Goal: Information Seeking & Learning: Learn about a topic

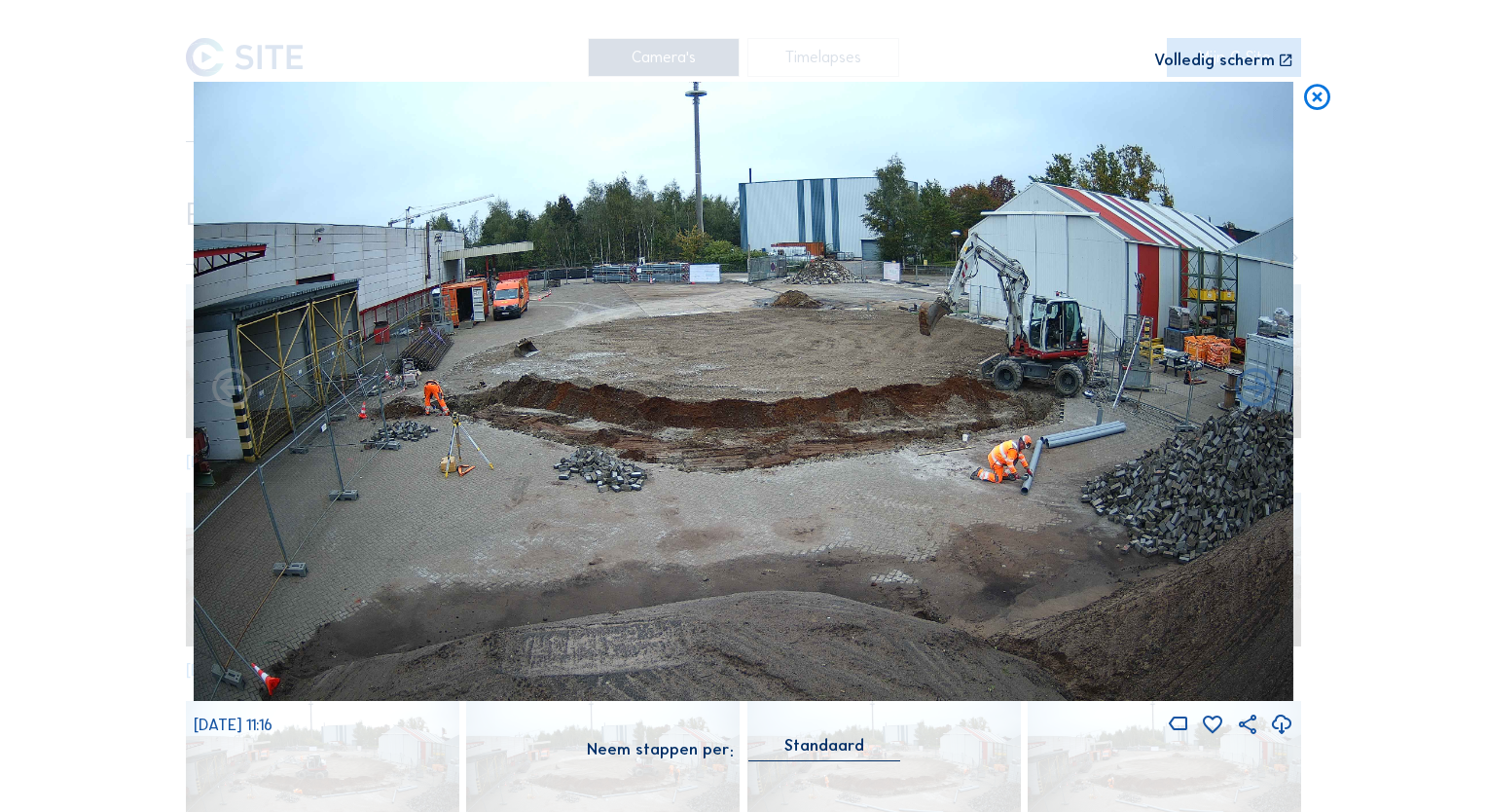
click at [1324, 94] on icon at bounding box center [1317, 98] width 32 height 33
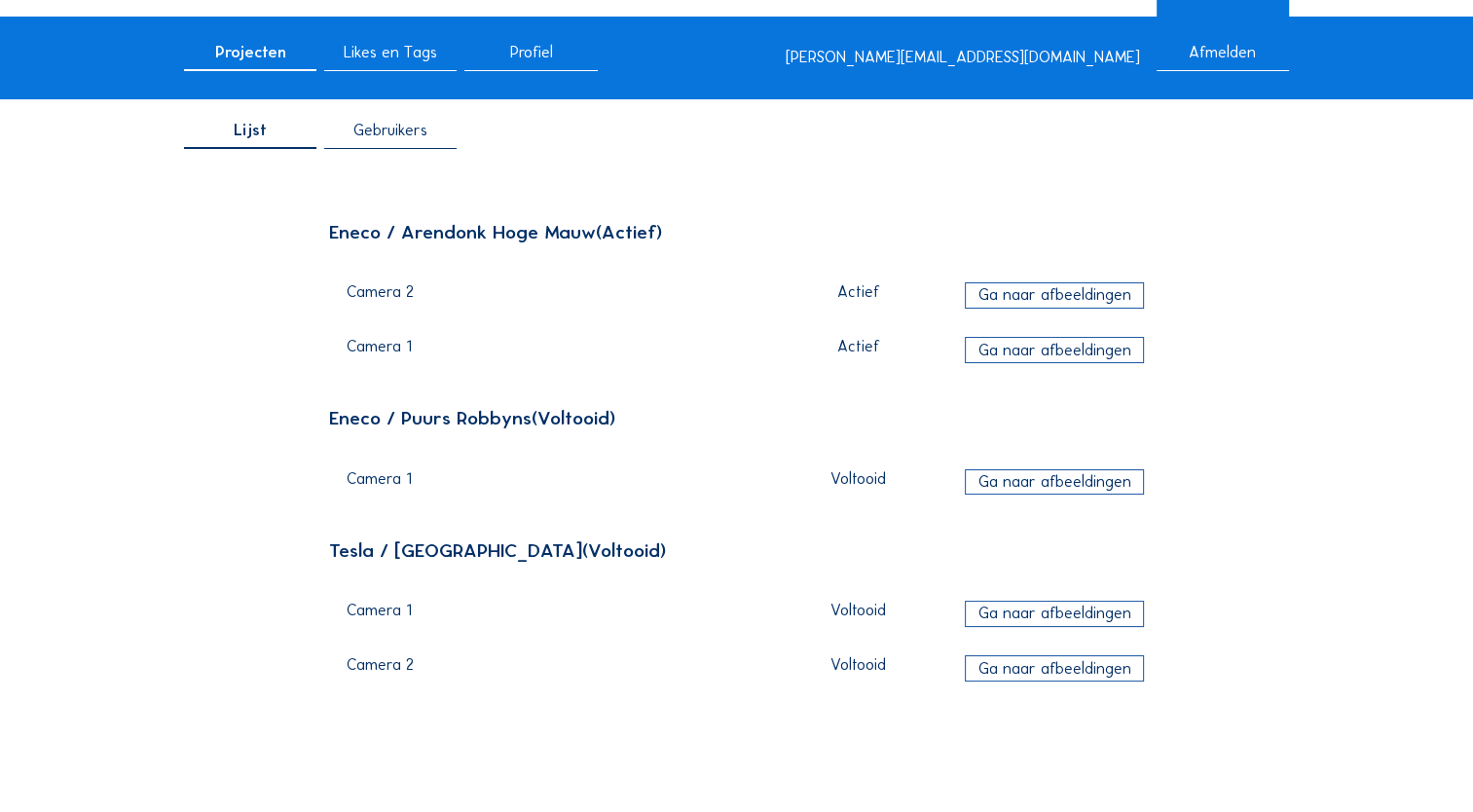
scroll to position [98, 0]
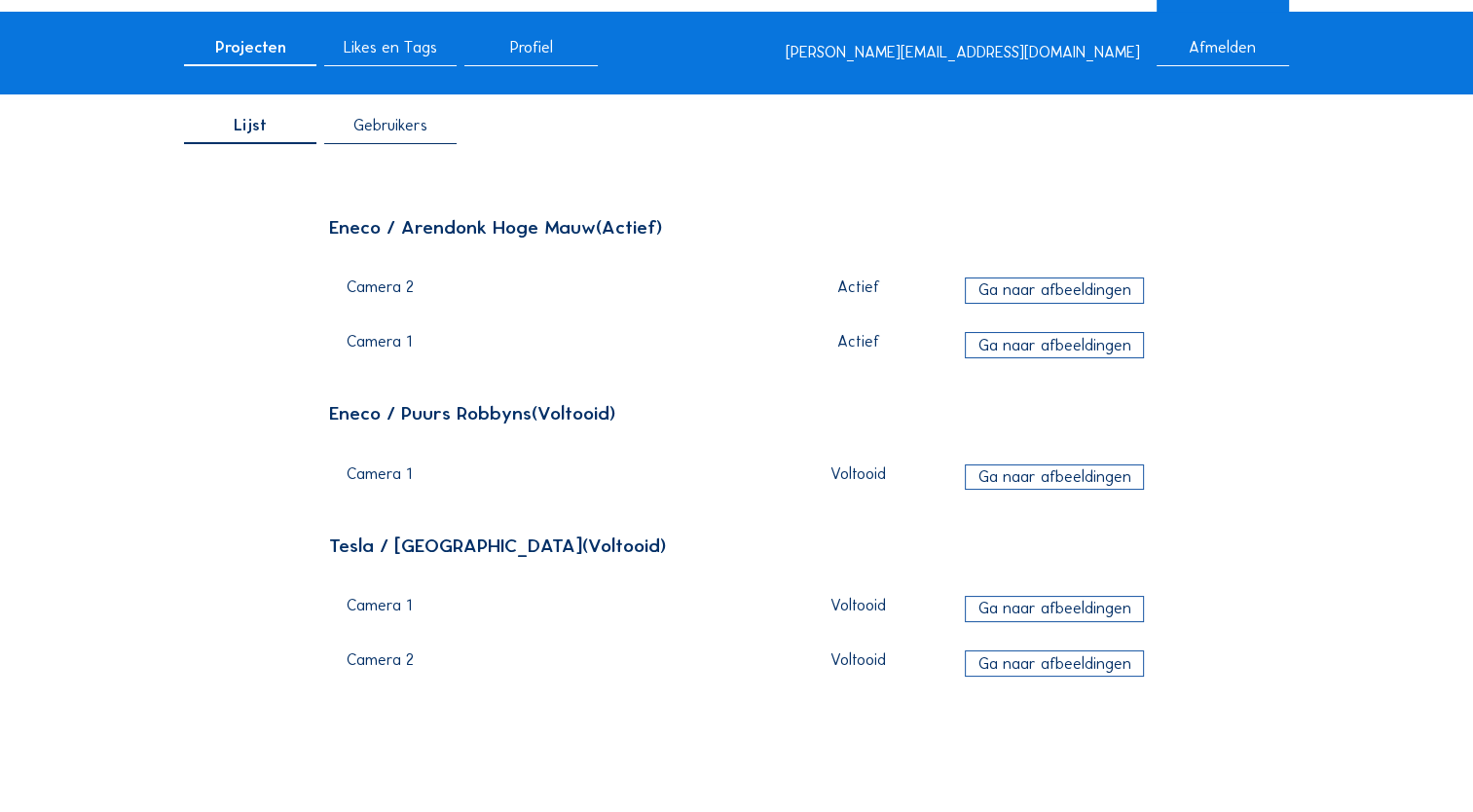
click at [1086, 344] on div "Ga naar afbeeldingen" at bounding box center [1054, 344] width 179 height 26
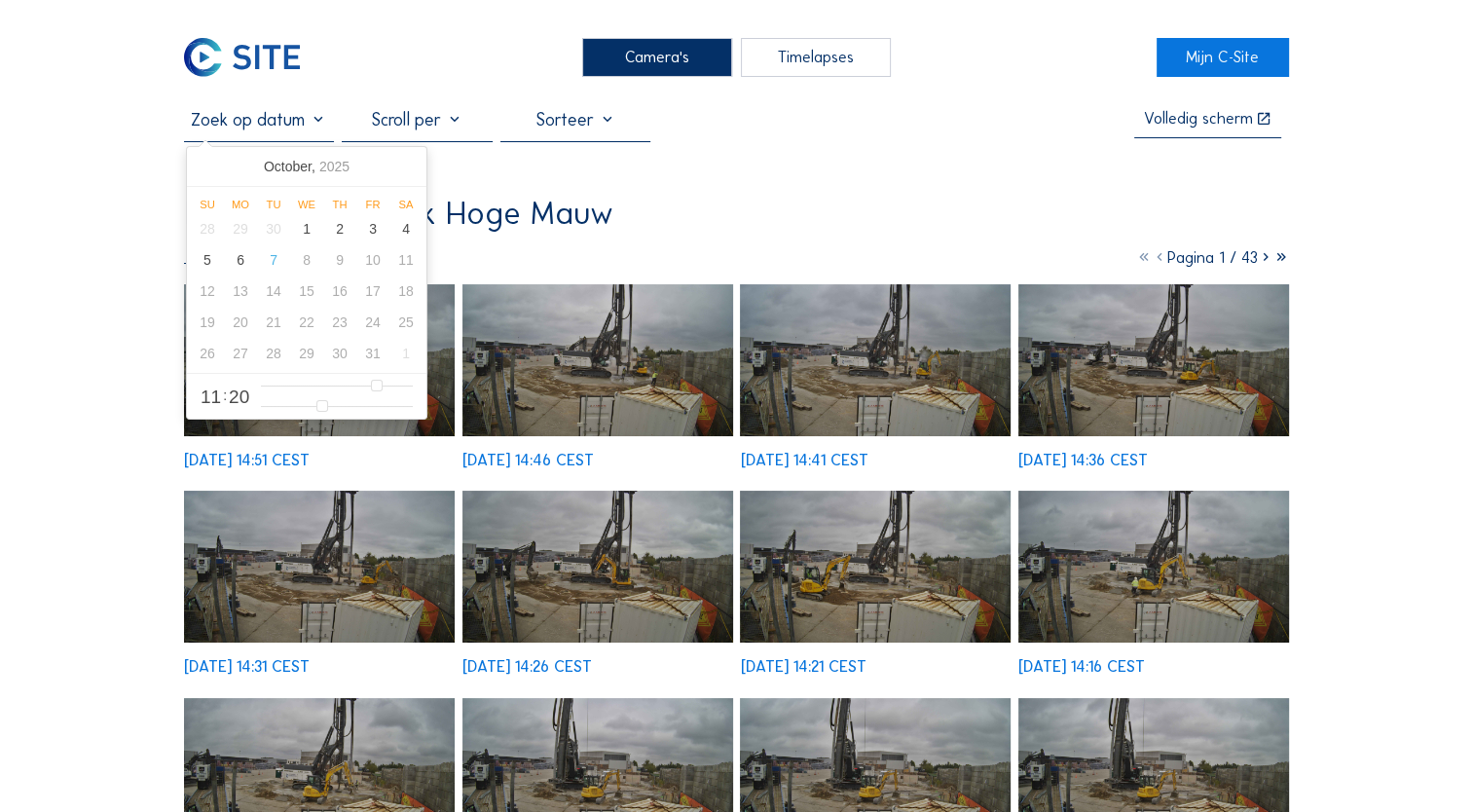
click at [265, 130] on input "text" at bounding box center [259, 120] width 150 height 22
click at [337, 238] on div "2" at bounding box center [339, 228] width 33 height 31
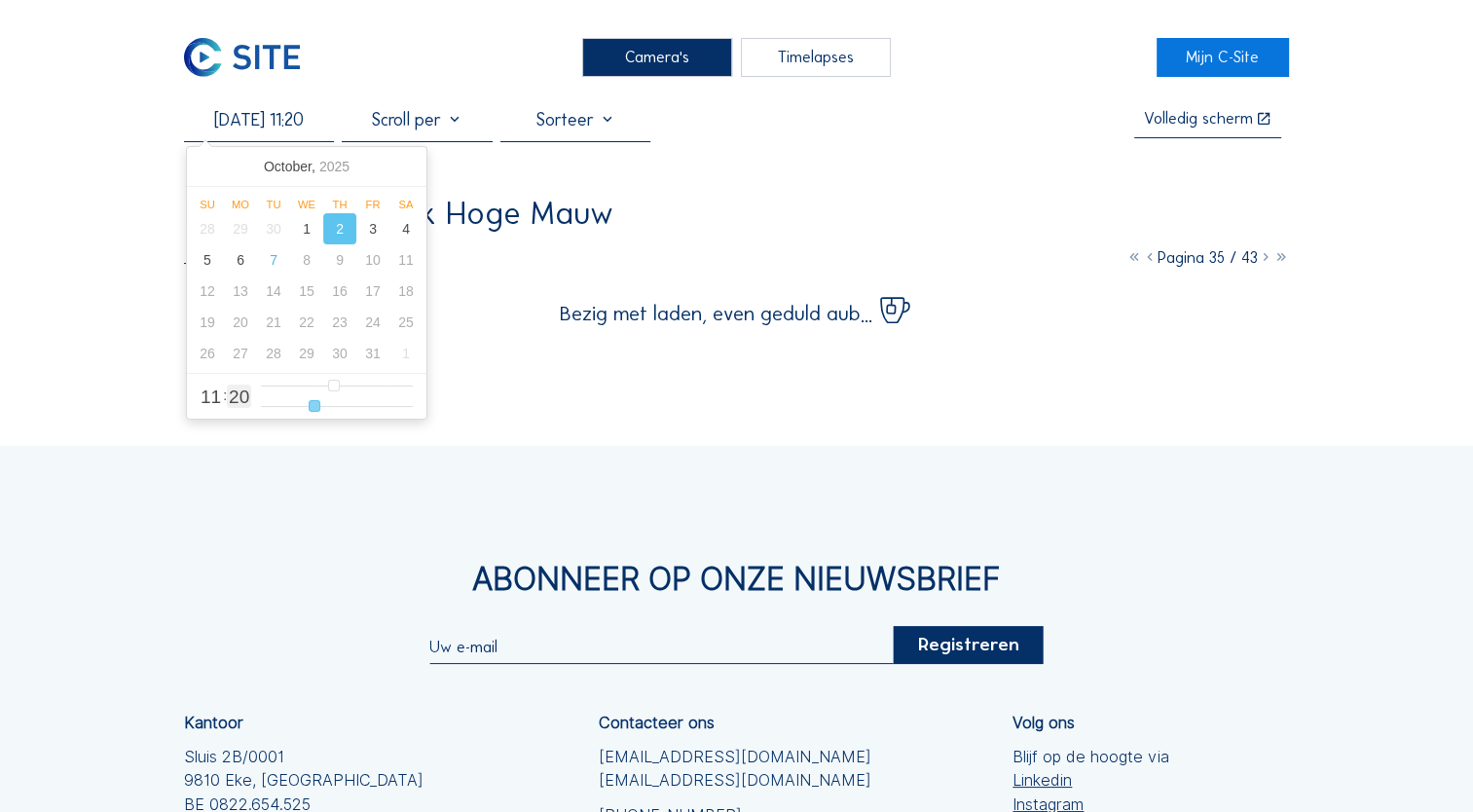
type input "[DATE] 11:19"
type input "19"
type input "[DATE] 11:18"
type input "18"
type input "[DATE] 11:17"
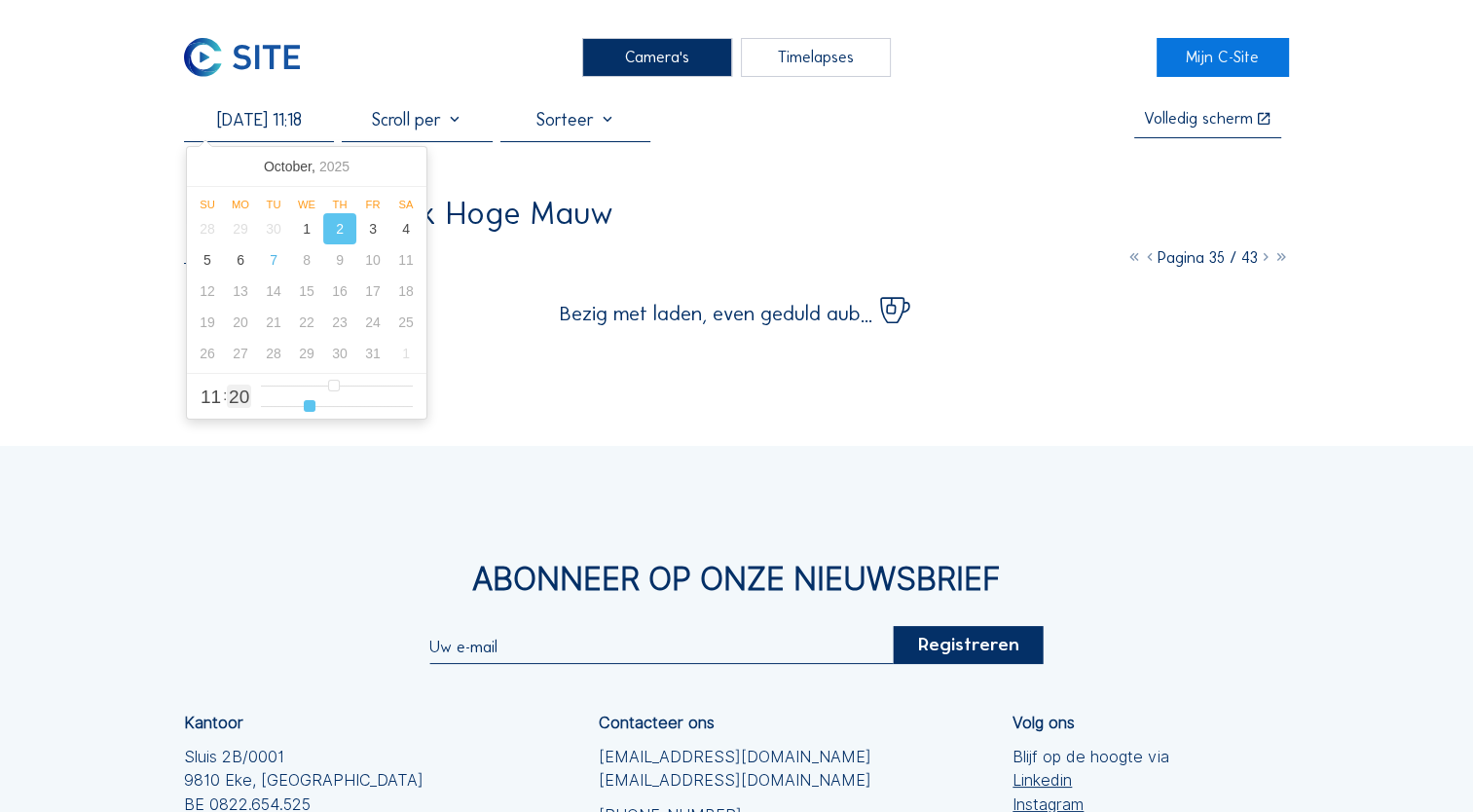
type input "17"
type input "[DATE] 11:15"
type input "15"
type input "[DATE] 11:14"
type input "14"
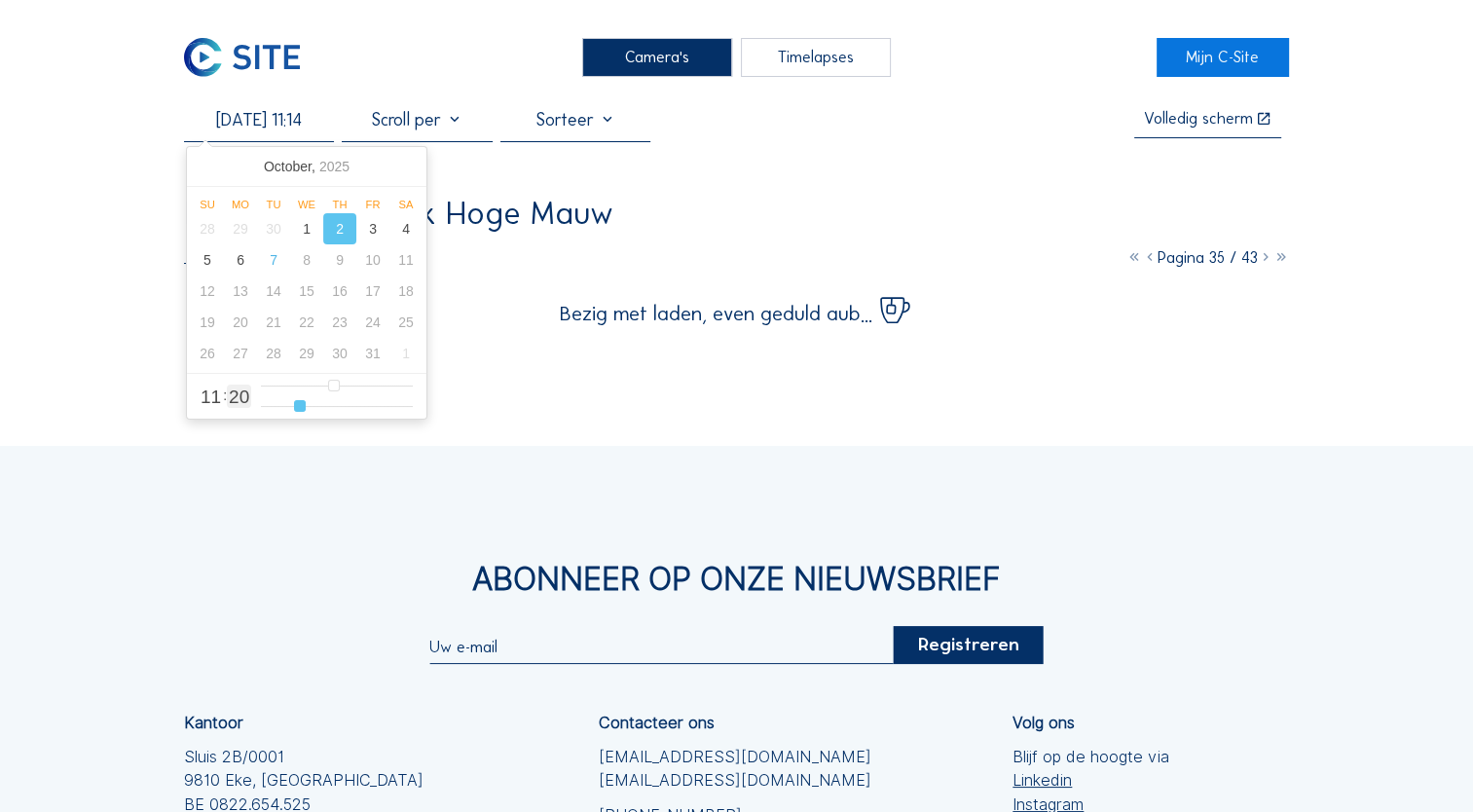
type input "[DATE] 11:13"
type input "13"
type input "[DATE] 11:12"
type input "12"
type input "[DATE] 11:10"
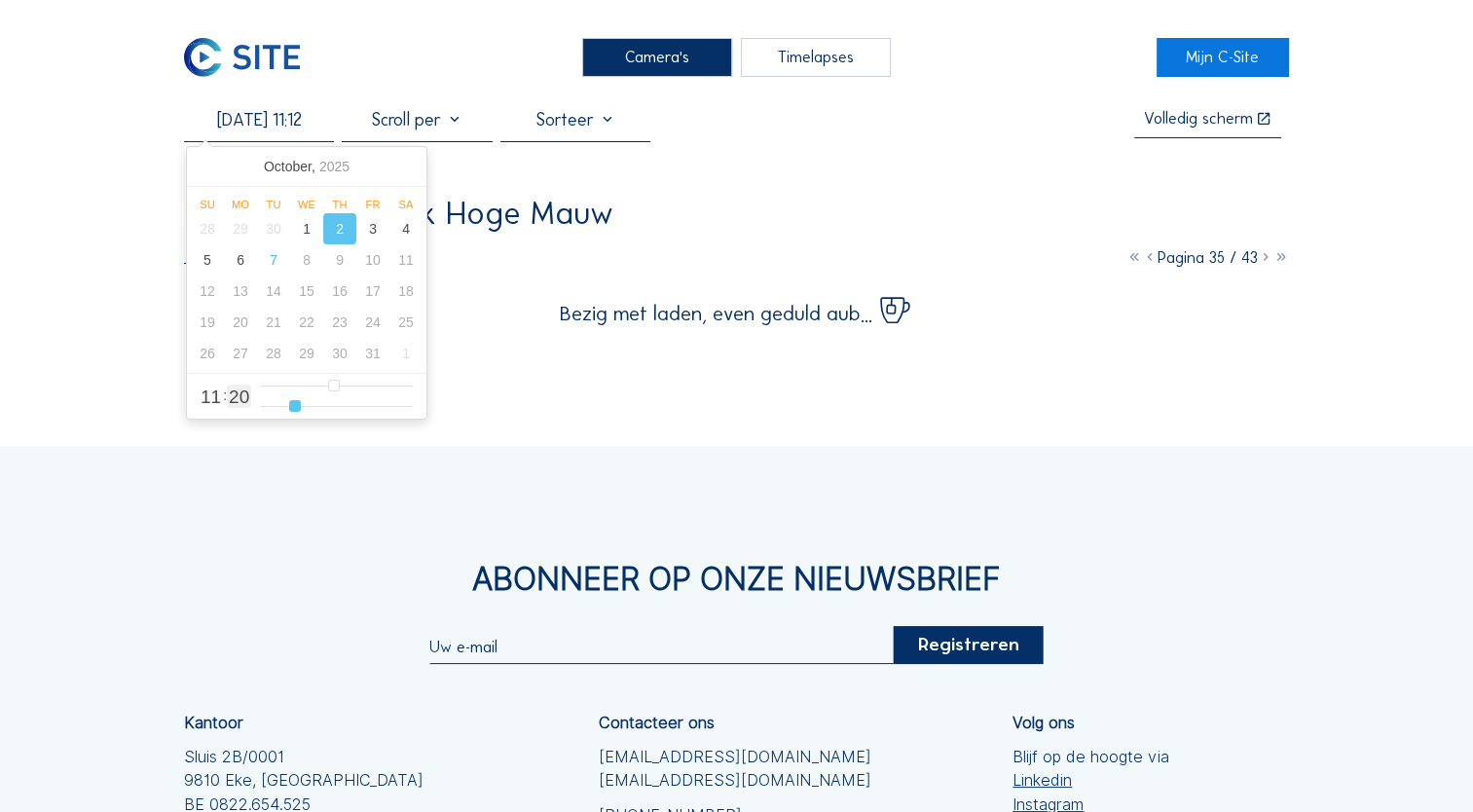
type input "10"
type input "[DATE] 11:08"
type input "8"
type input "[DATE] 11:04"
type input "4"
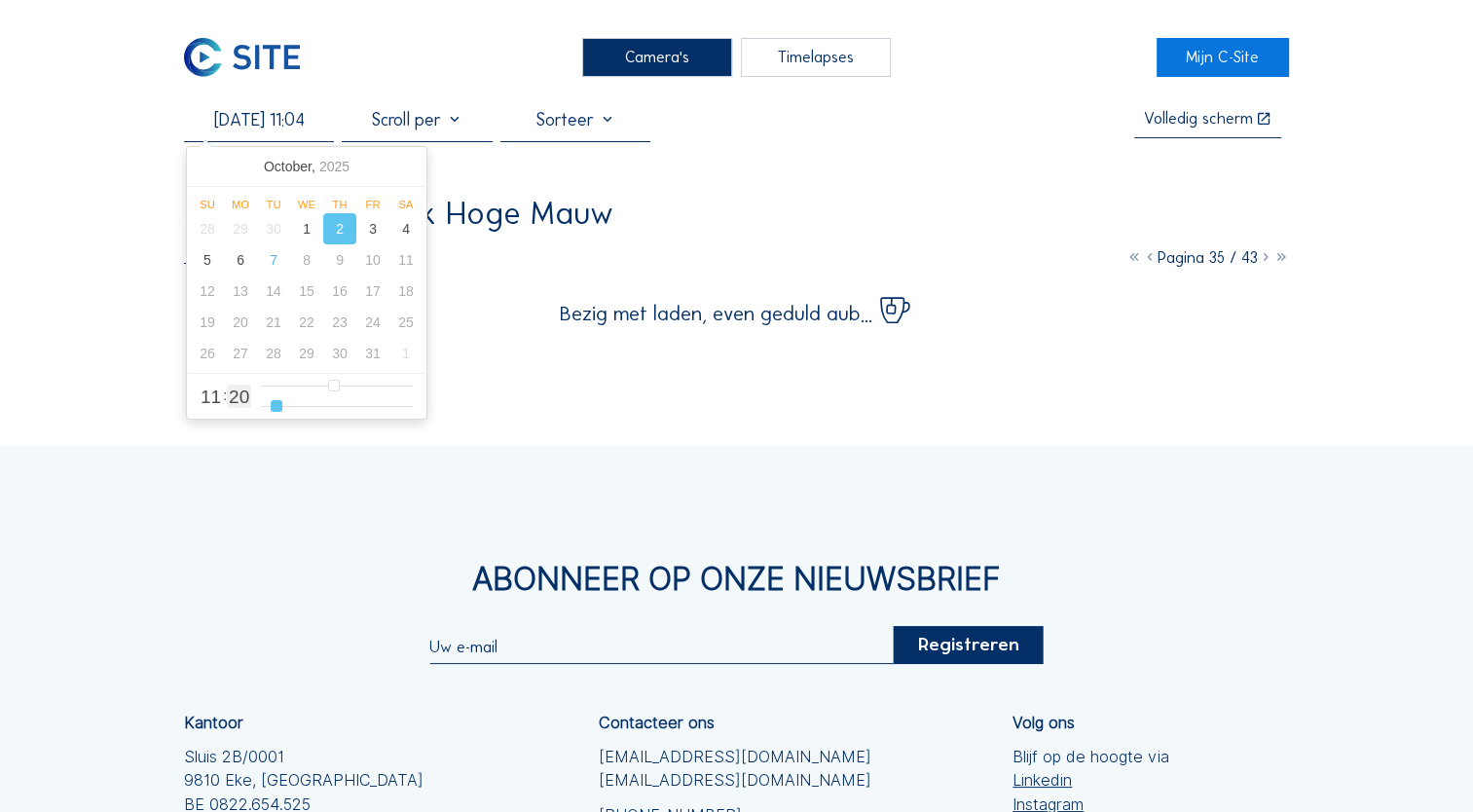
type input "[DATE] 11:03"
type input "3"
type input "[DATE] 11:02"
type input "2"
type input "[DATE] 11:03"
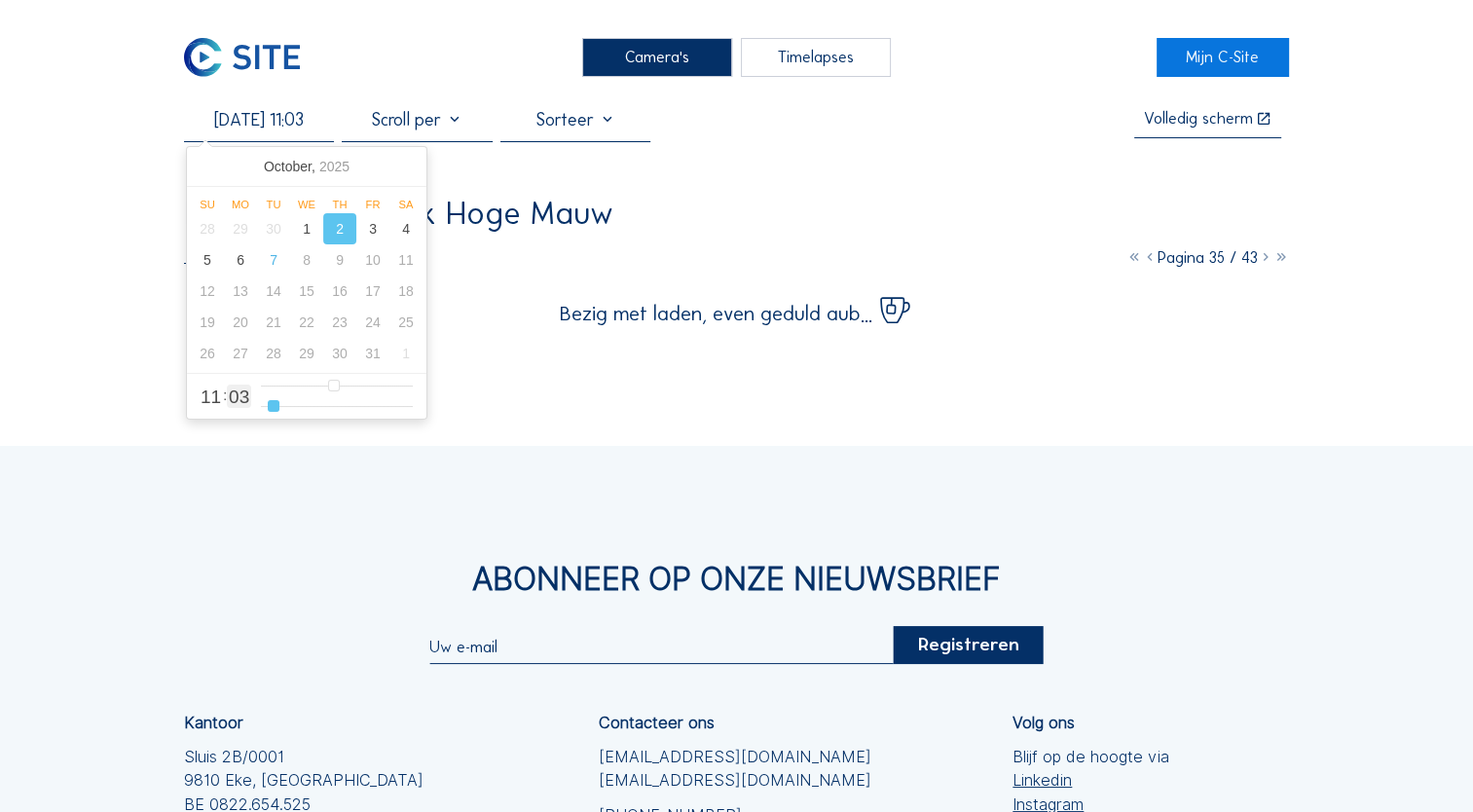
drag, startPoint x: 313, startPoint y: 409, endPoint x: 273, endPoint y: 412, distance: 40.1
type input "3"
click at [273, 412] on input "range" at bounding box center [336, 406] width 152 height 17
type input "[DATE] 10:03"
type input "10"
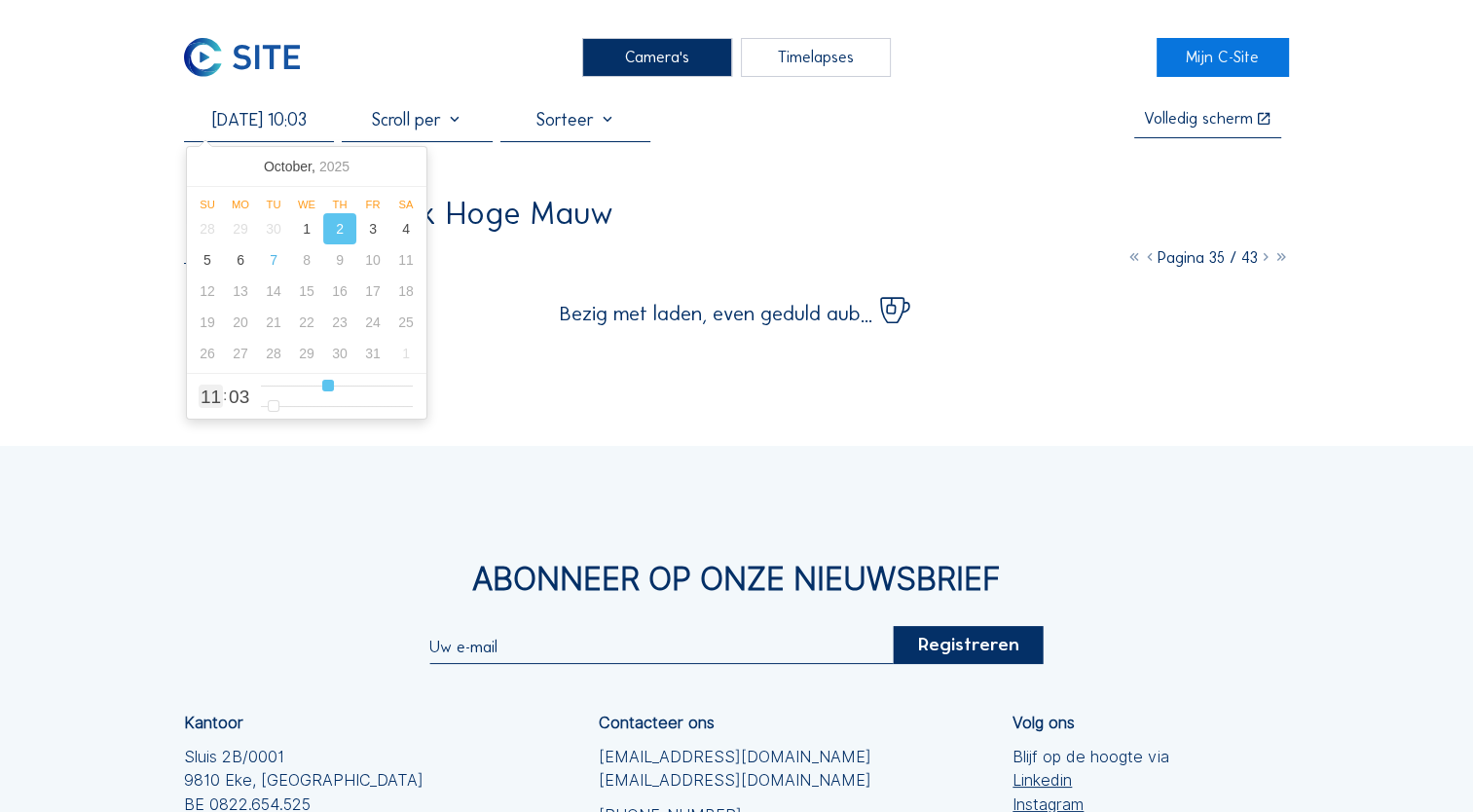
type input "[DATE] 09:03"
type input "9"
type input "[DATE] 08:03"
type input "8"
type input "[DATE] 07:03"
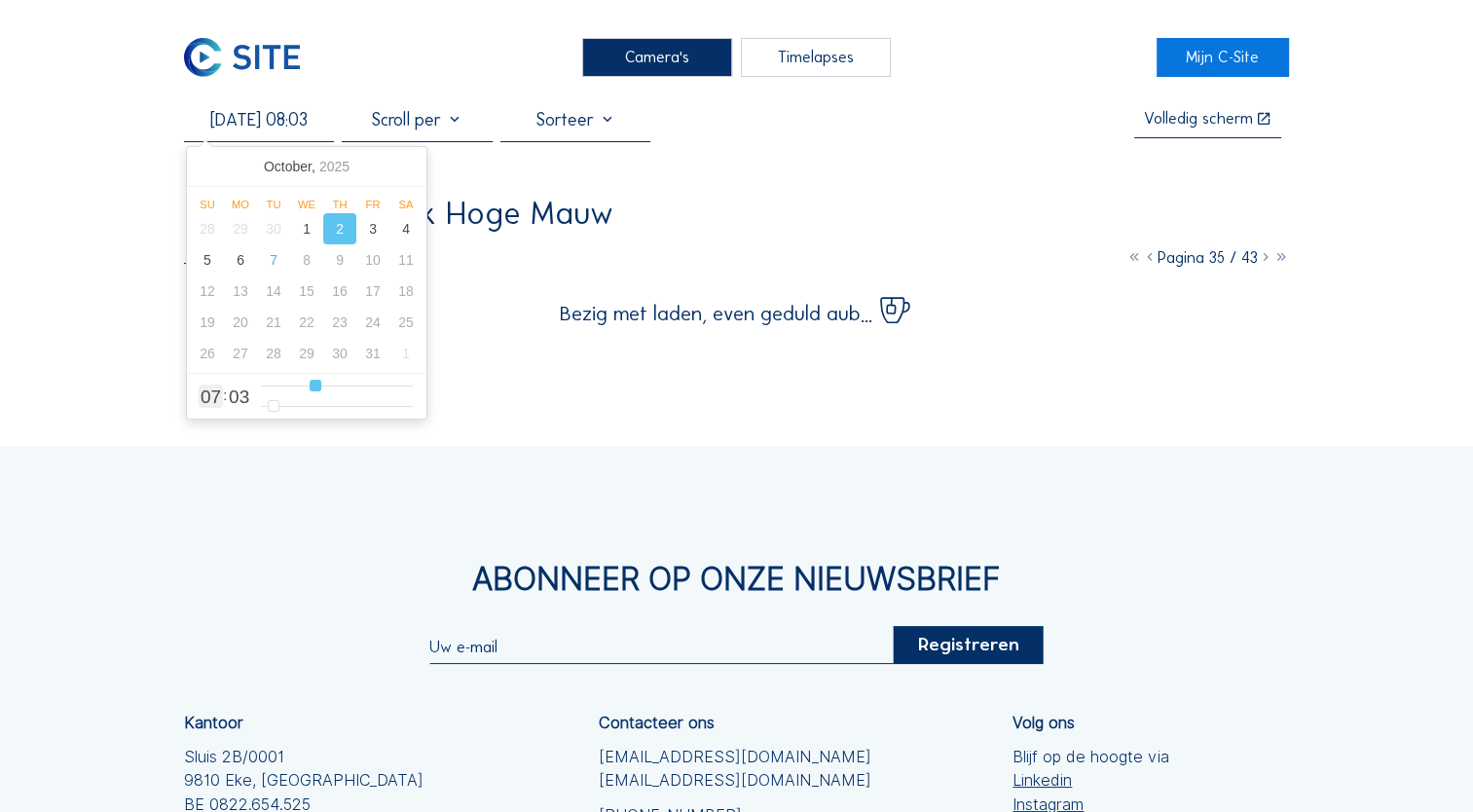
type input "7"
type input "[DATE] 06:03"
type input "6"
type input "[DATE] 05:03"
type input "5"
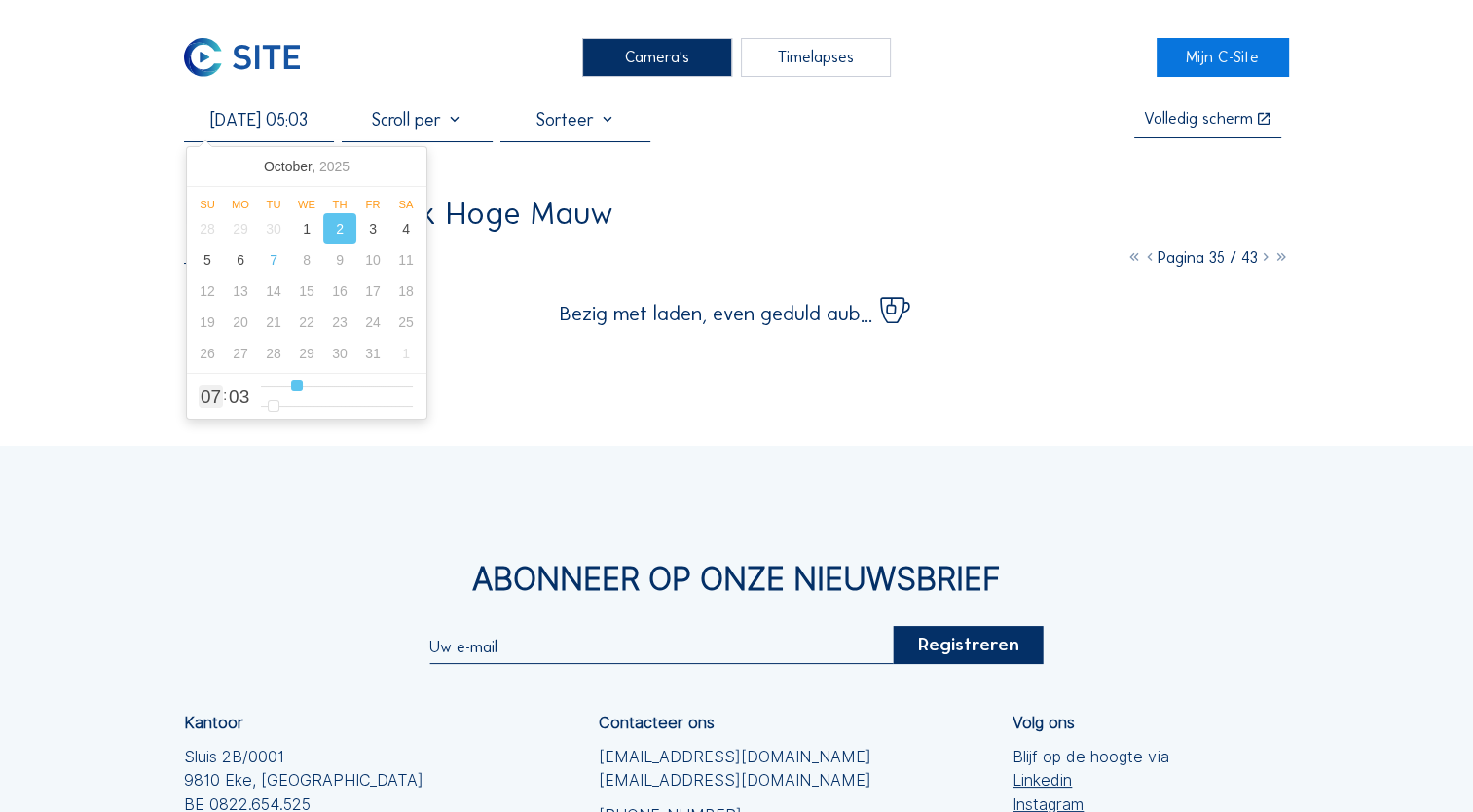
type input "[DATE] 04:03"
type input "4"
type input "[DATE] 03:03"
type input "3"
type input "[DATE] 02:03"
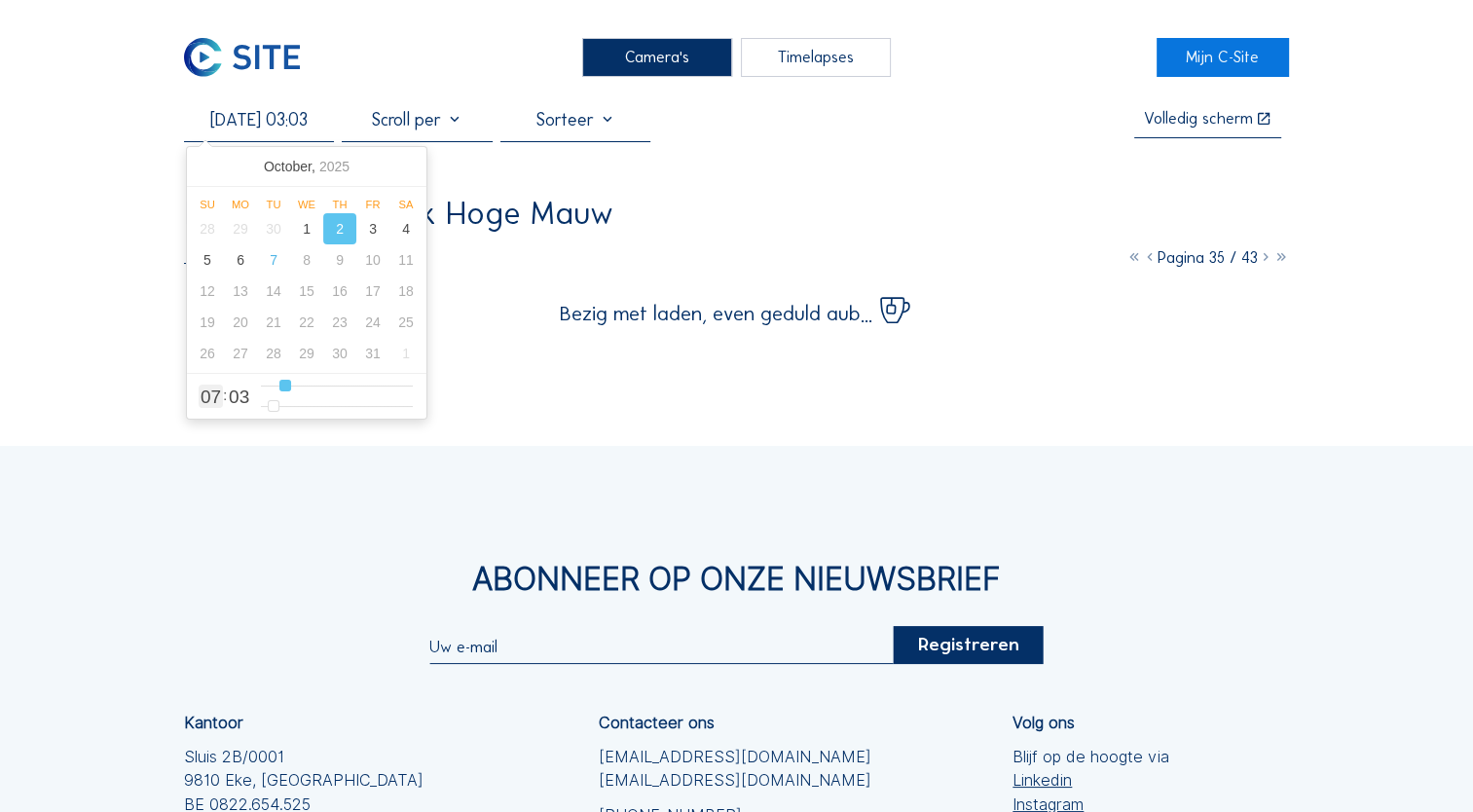
type input "2"
type input "[DATE] 01:03"
type input "1"
type input "[DATE] 00:03"
type input "0"
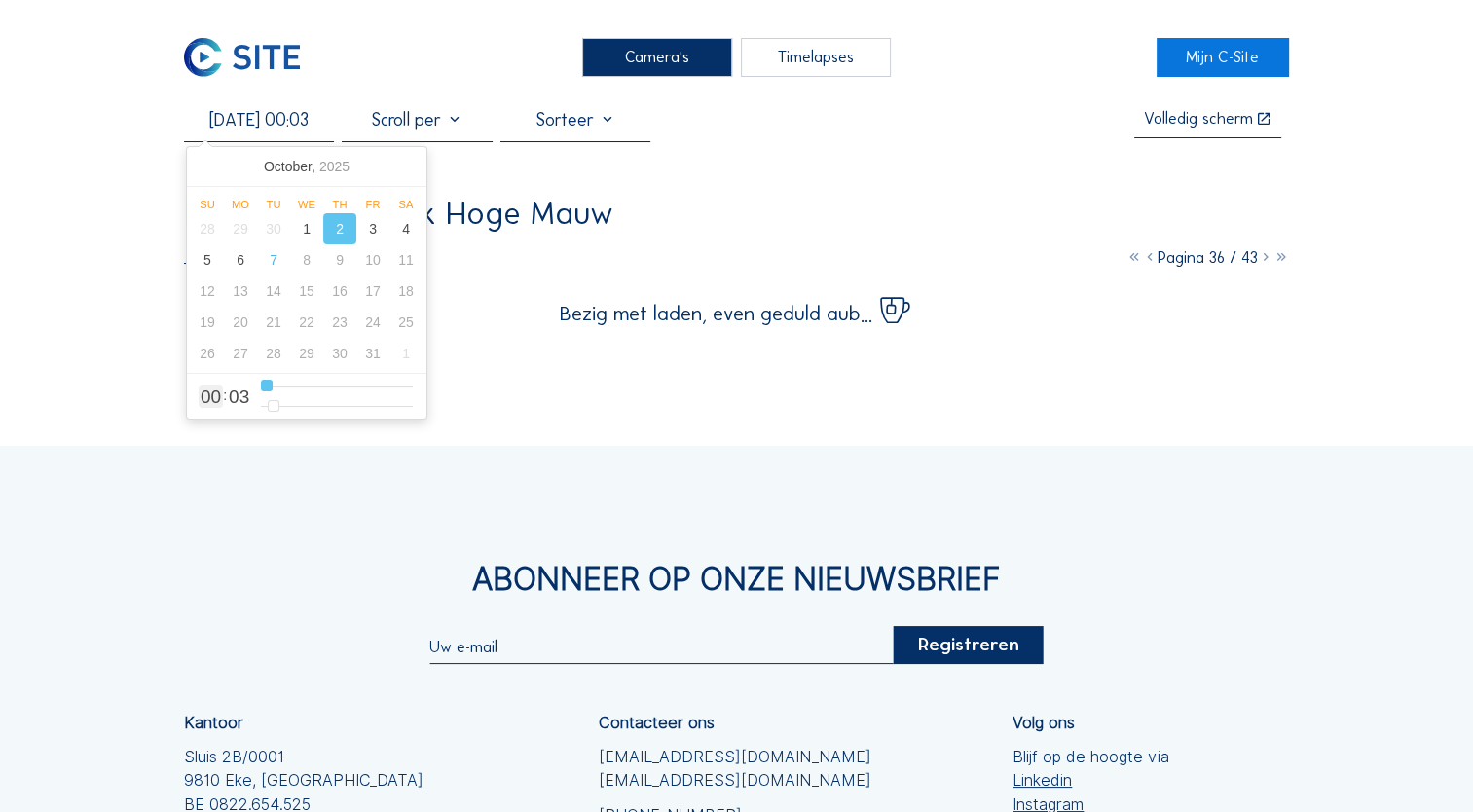
type input "[DATE] 01:03"
type input "1"
type input "[DATE] 02:03"
type input "2"
type input "[DATE] 03:03"
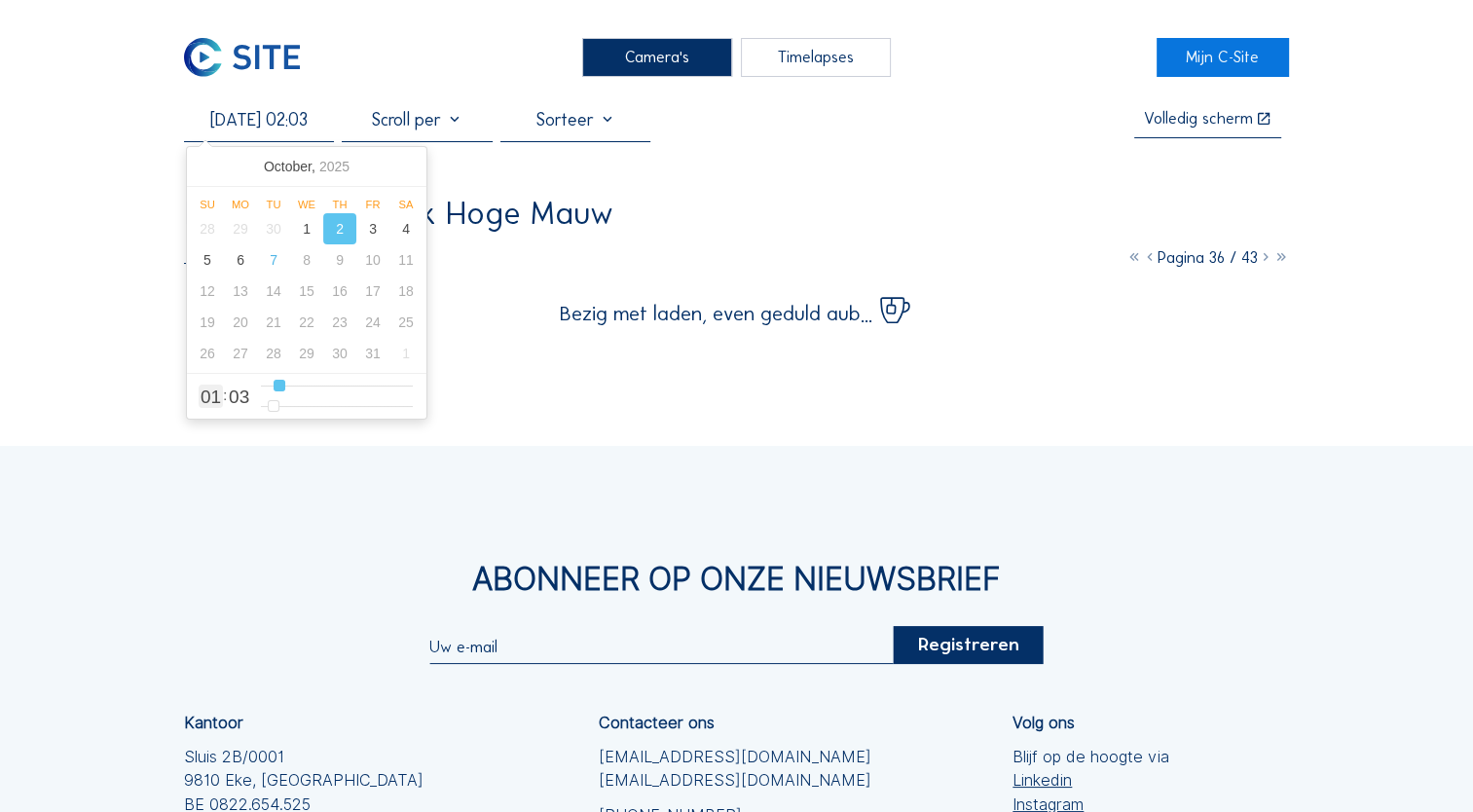
type input "3"
type input "[DATE] 04:03"
type input "4"
type input "[DATE] 05:03"
type input "5"
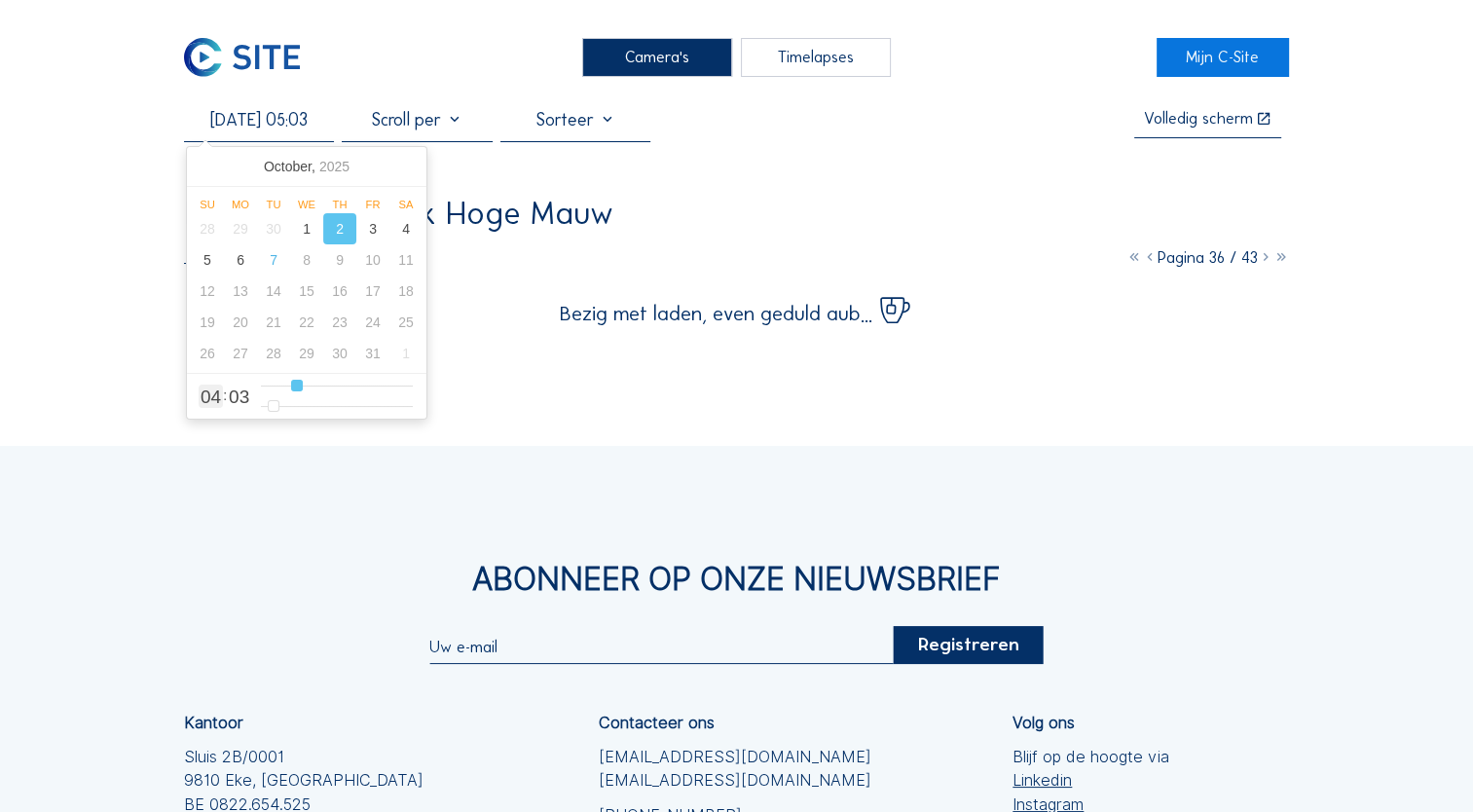
type input "[DATE] 06:03"
type input "6"
type input "[DATE] 07:03"
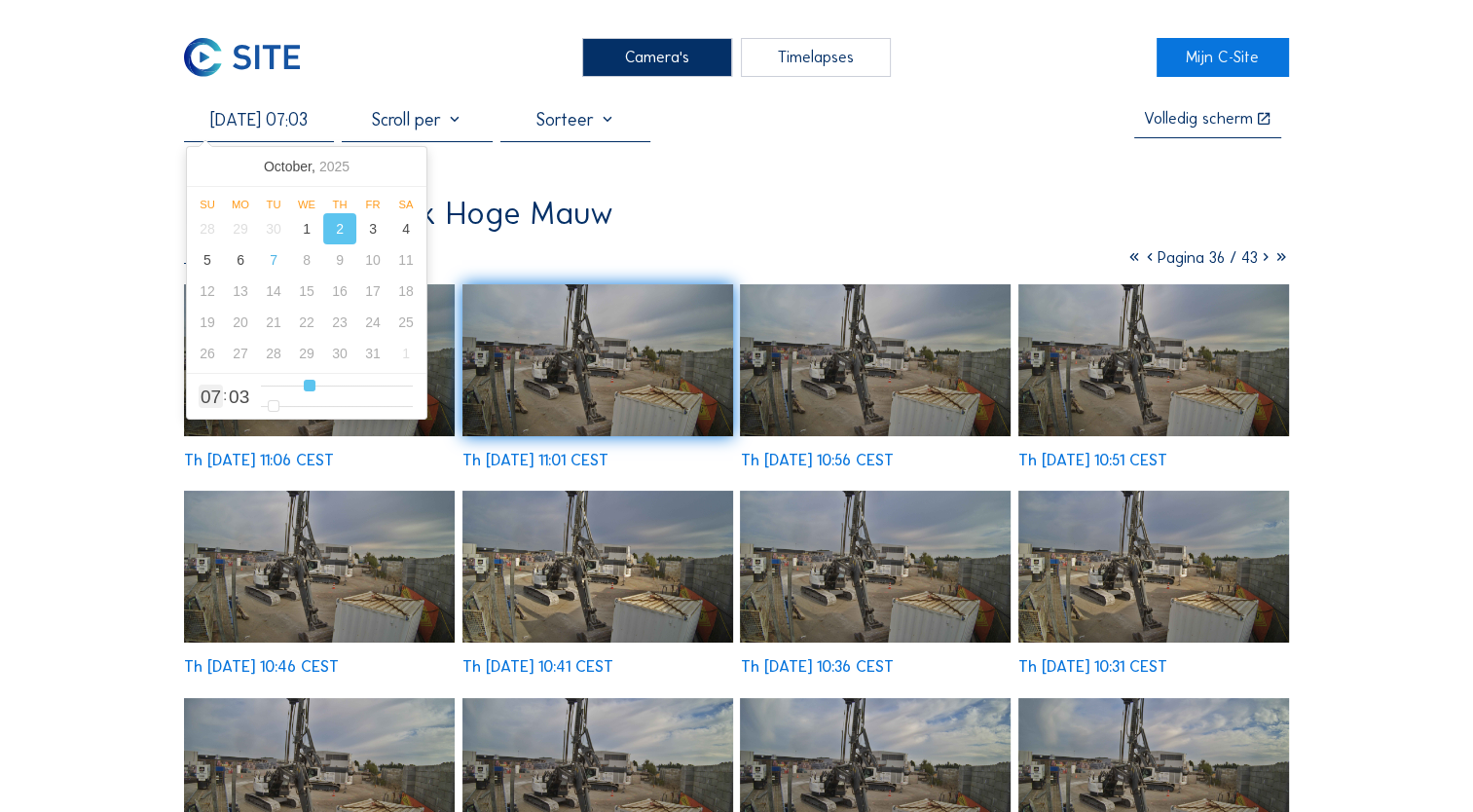
drag, startPoint x: 319, startPoint y: 388, endPoint x: 309, endPoint y: 393, distance: 11.2
type input "7"
click at [309, 393] on input "range" at bounding box center [336, 385] width 152 height 17
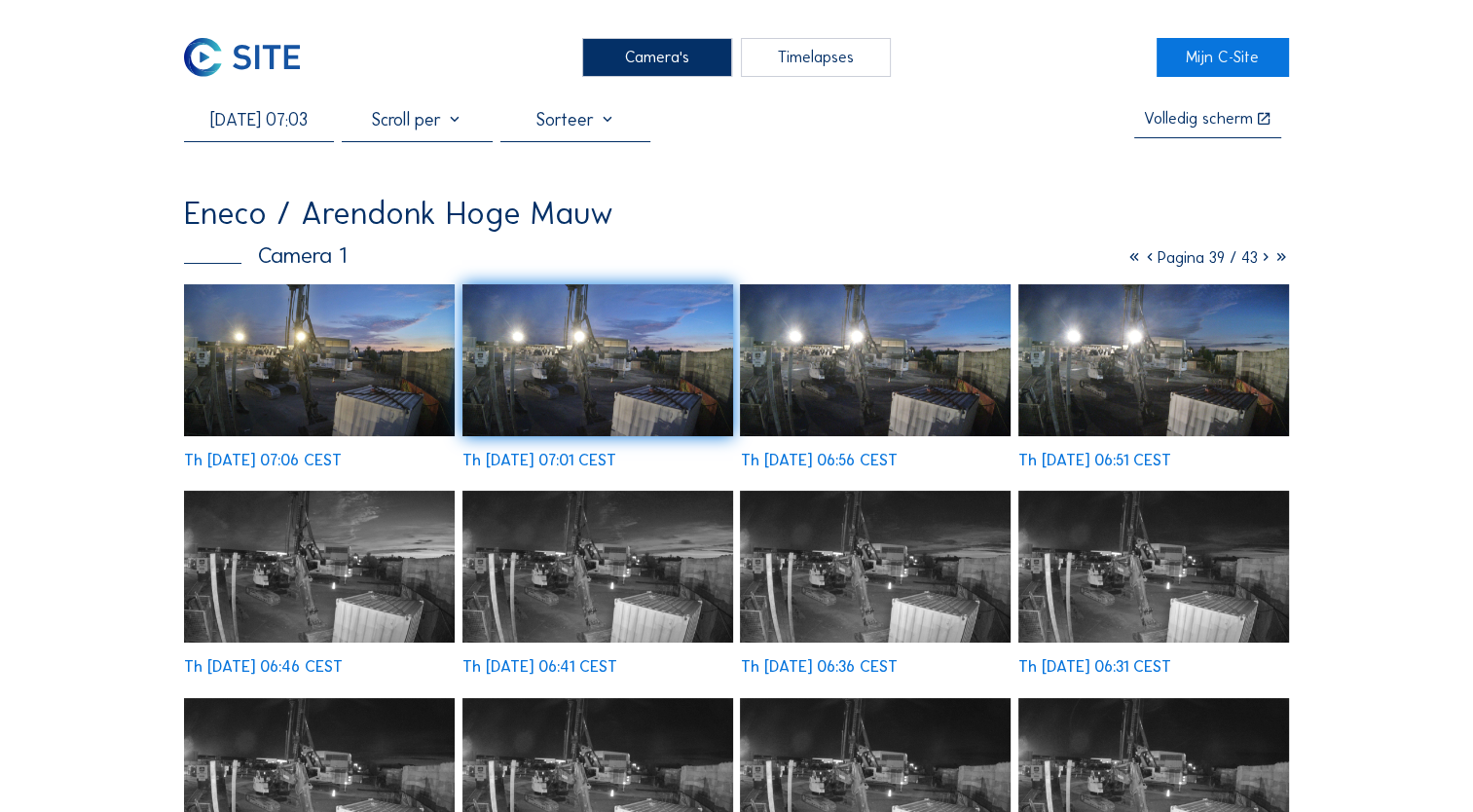
click at [333, 368] on img at bounding box center [319, 360] width 271 height 152
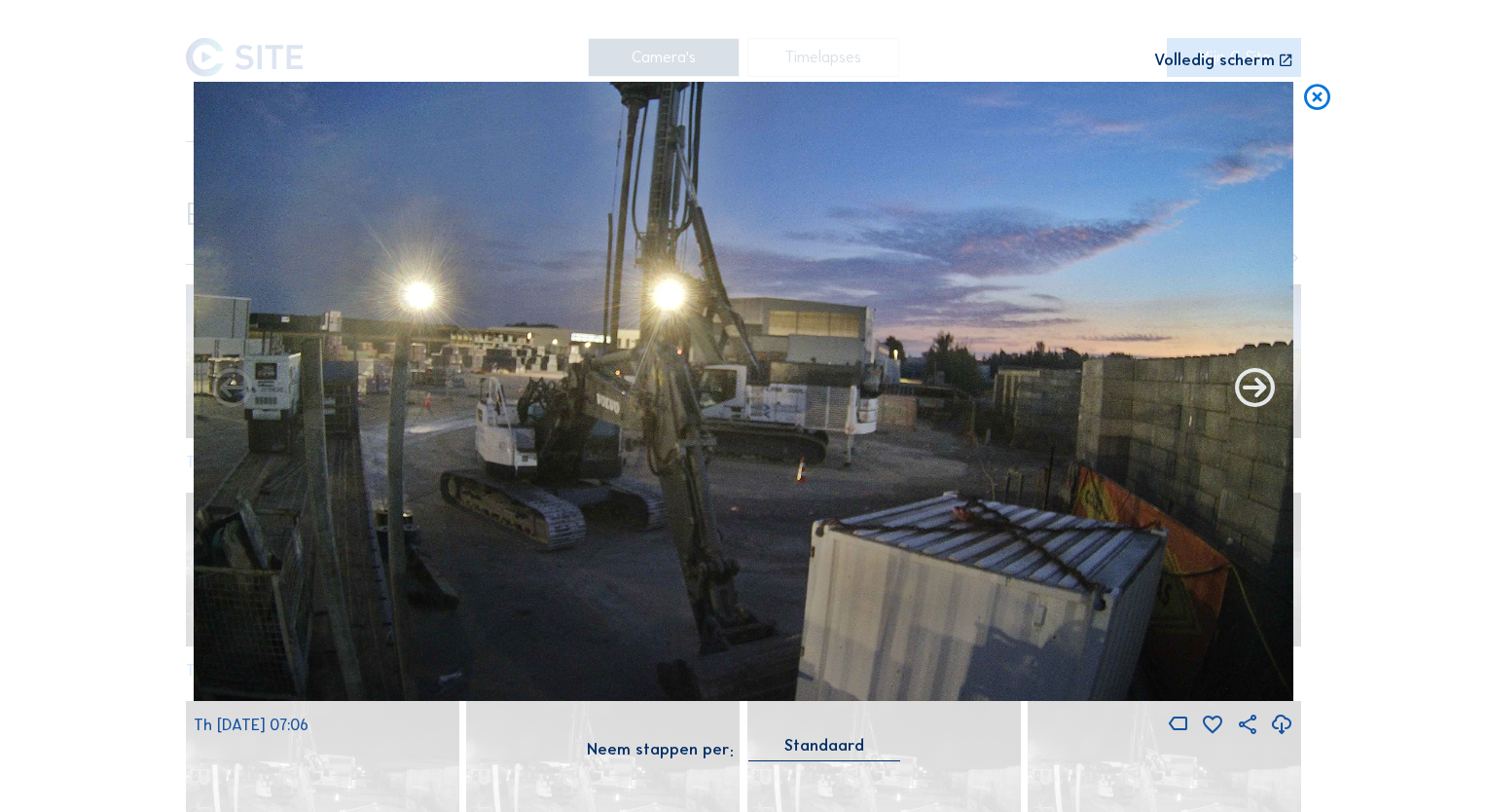
click at [1249, 392] on icon at bounding box center [1255, 390] width 48 height 48
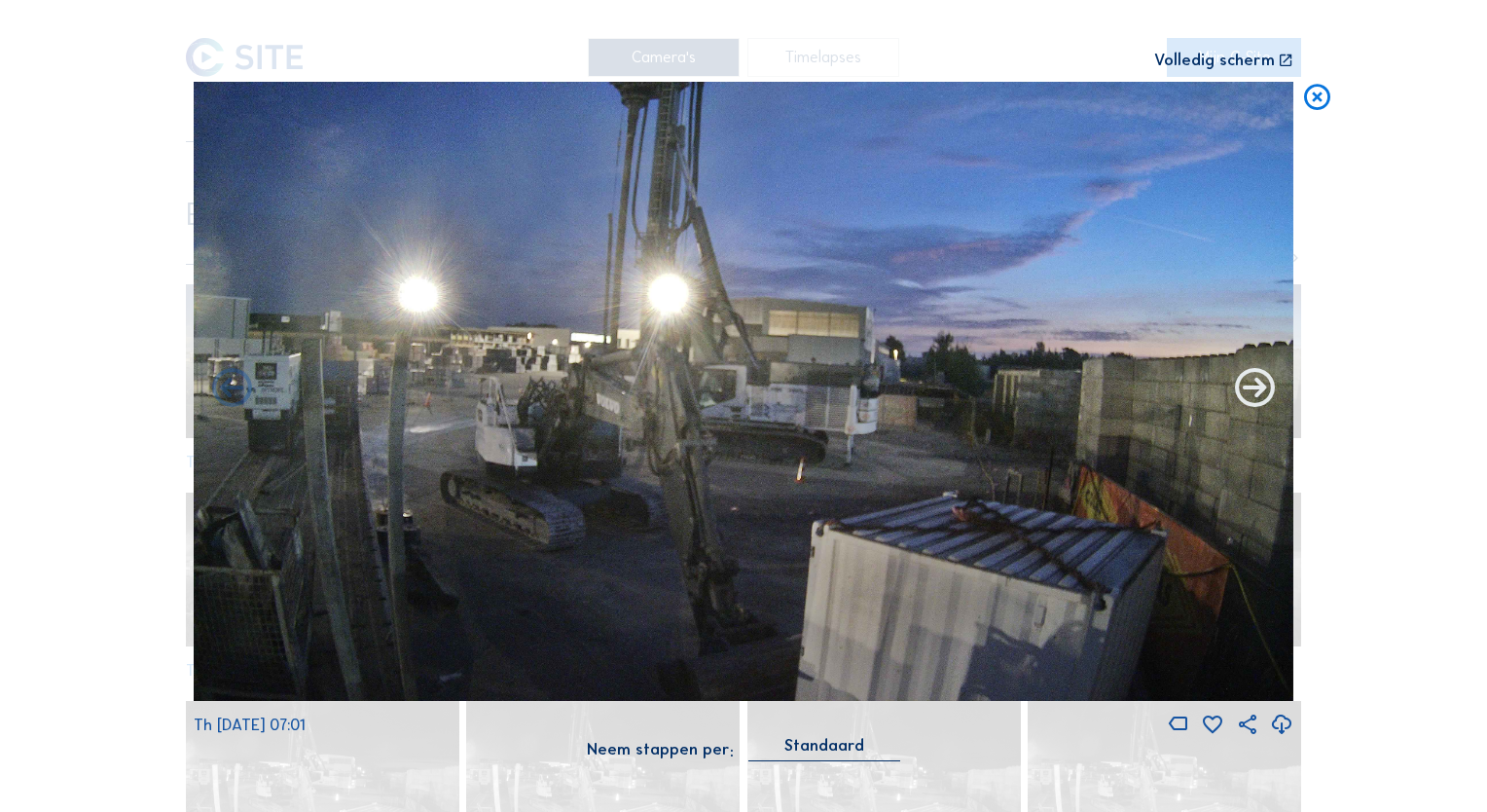
click at [1247, 392] on icon at bounding box center [1255, 390] width 48 height 48
click at [1254, 395] on icon at bounding box center [1255, 390] width 48 height 48
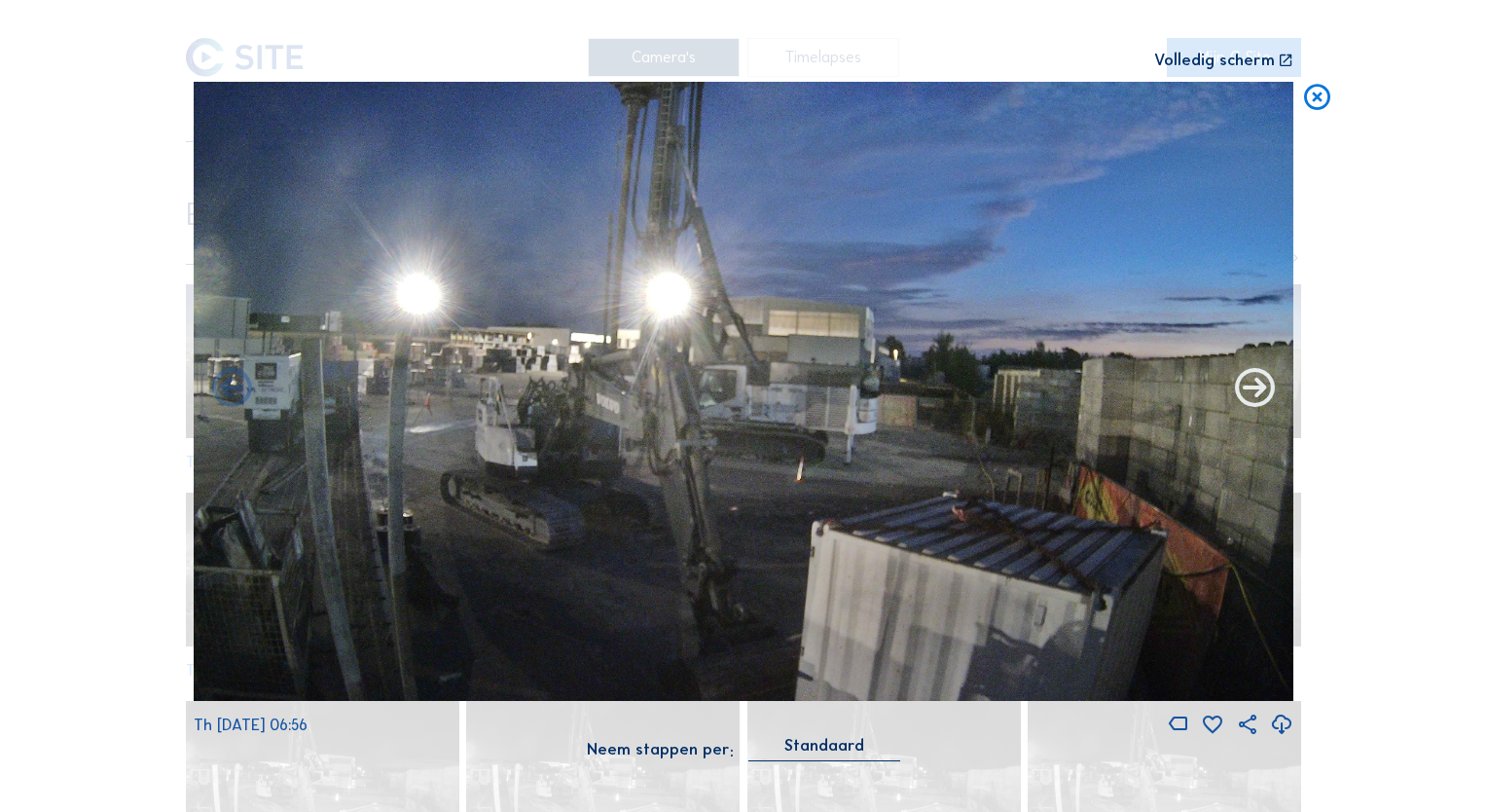
click at [1255, 393] on icon at bounding box center [1255, 390] width 48 height 48
click at [1261, 395] on icon at bounding box center [1255, 390] width 48 height 48
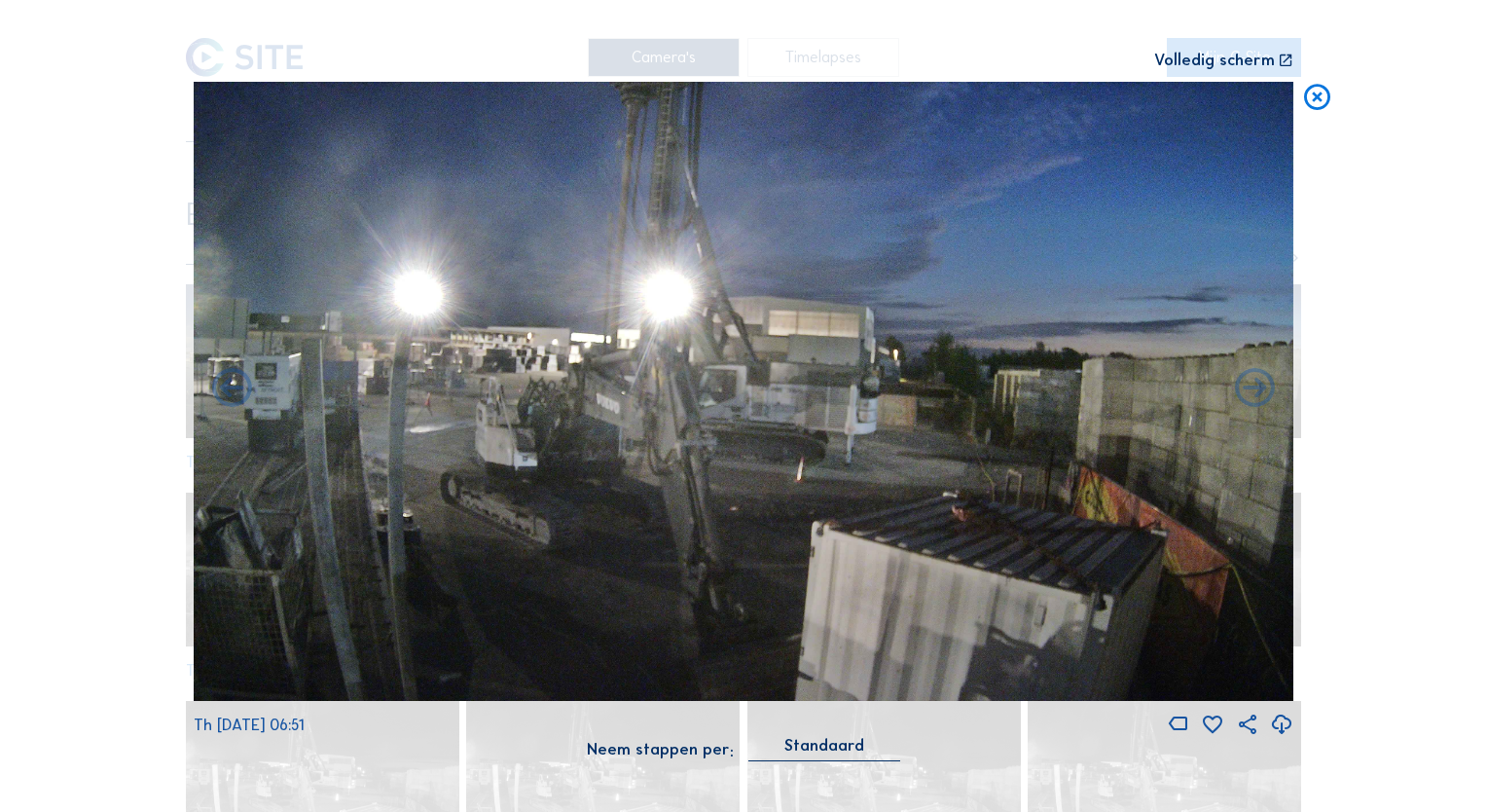
click at [1261, 395] on icon at bounding box center [1255, 390] width 48 height 48
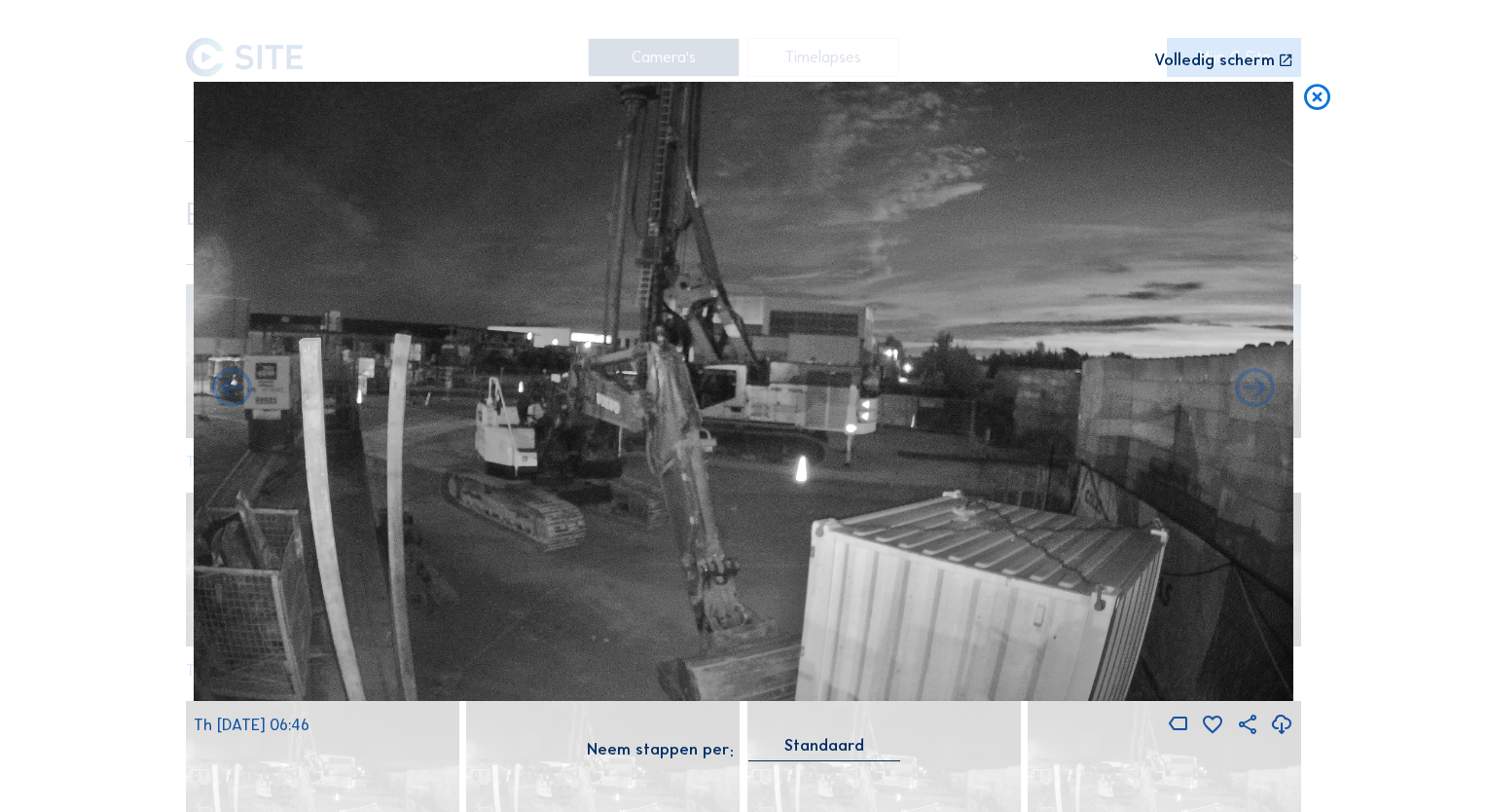
click at [1261, 395] on icon at bounding box center [1255, 390] width 48 height 48
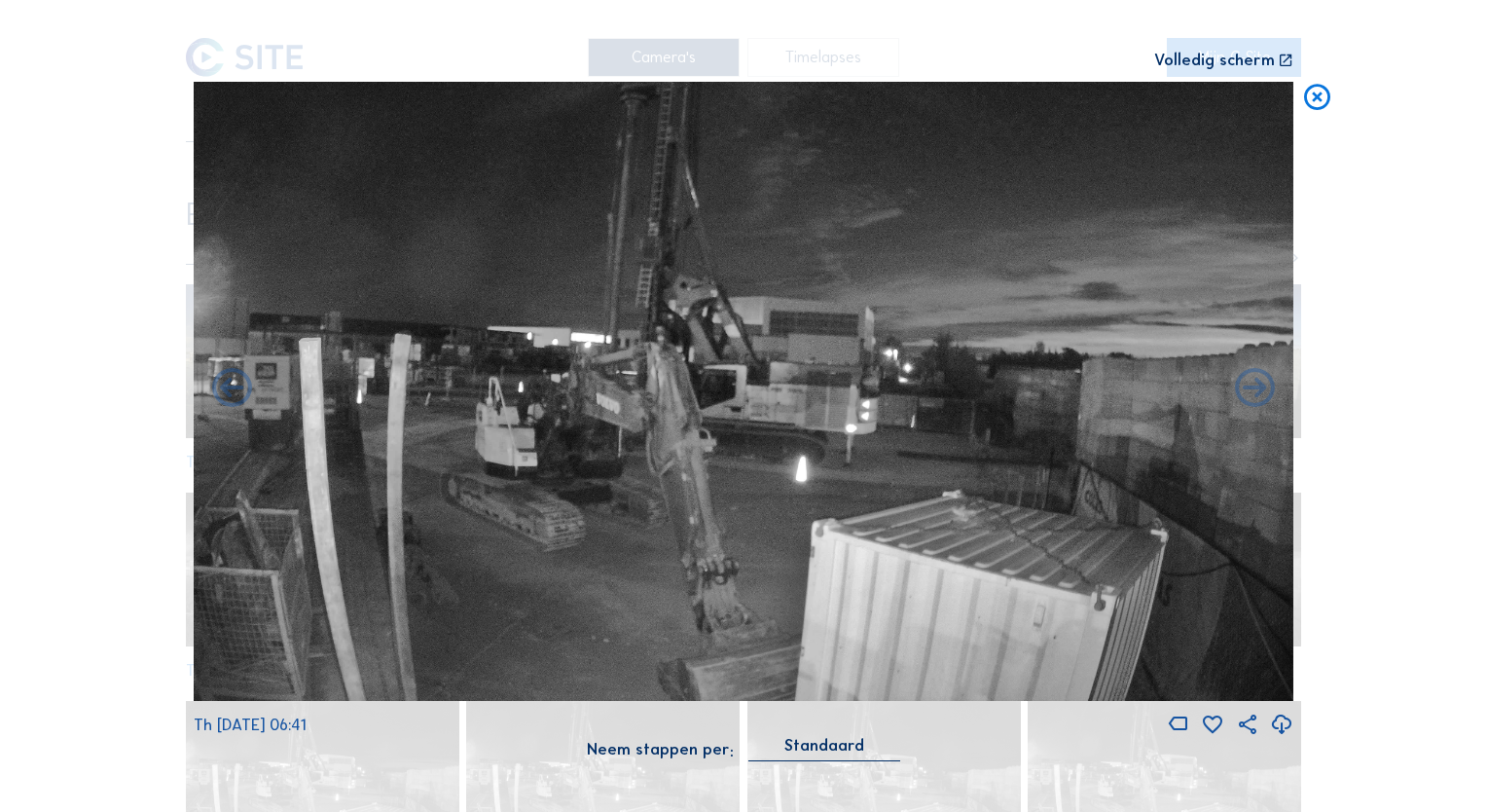
click at [1261, 395] on icon at bounding box center [1255, 390] width 48 height 48
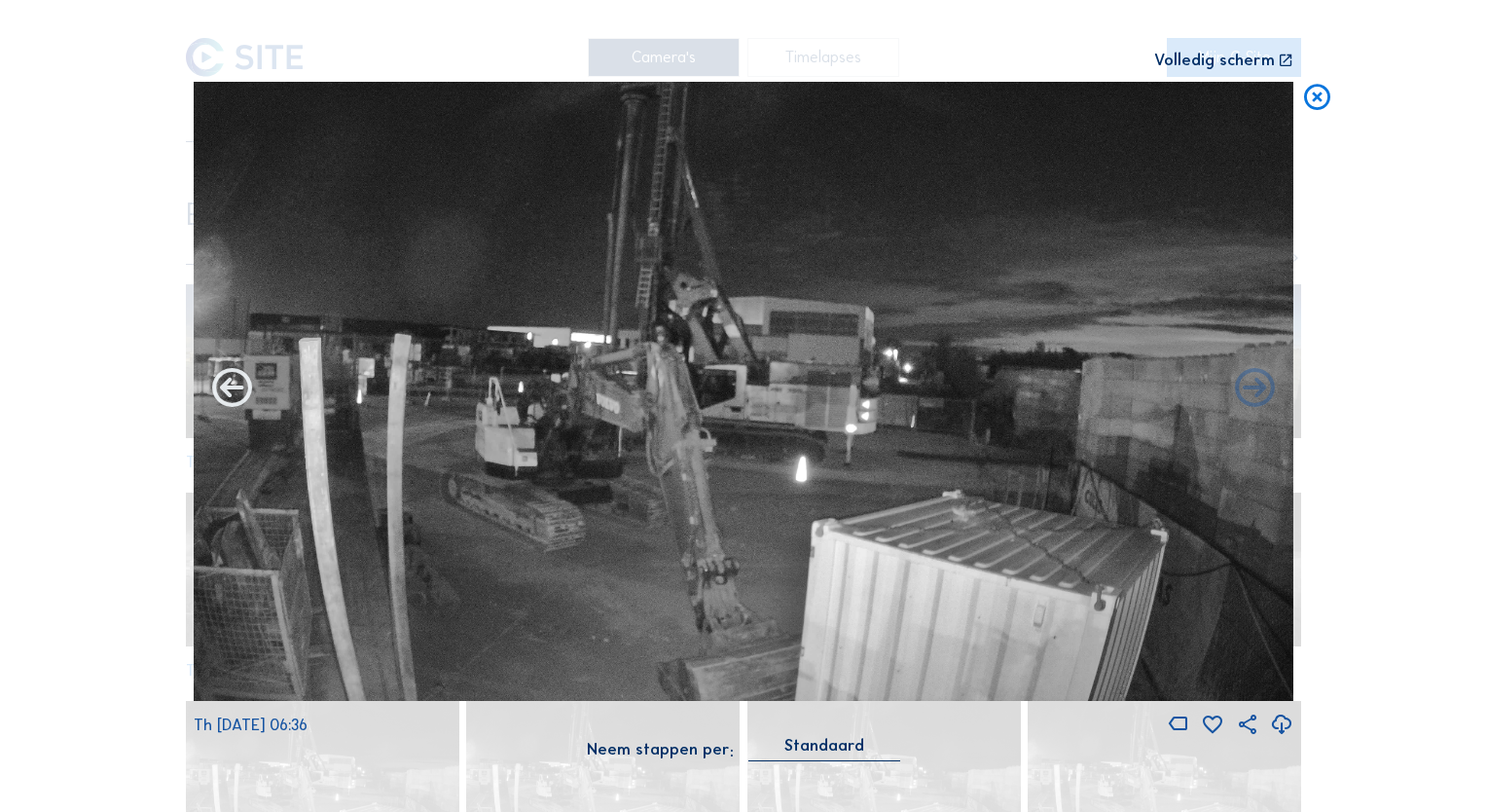
click at [249, 401] on icon at bounding box center [232, 390] width 48 height 48
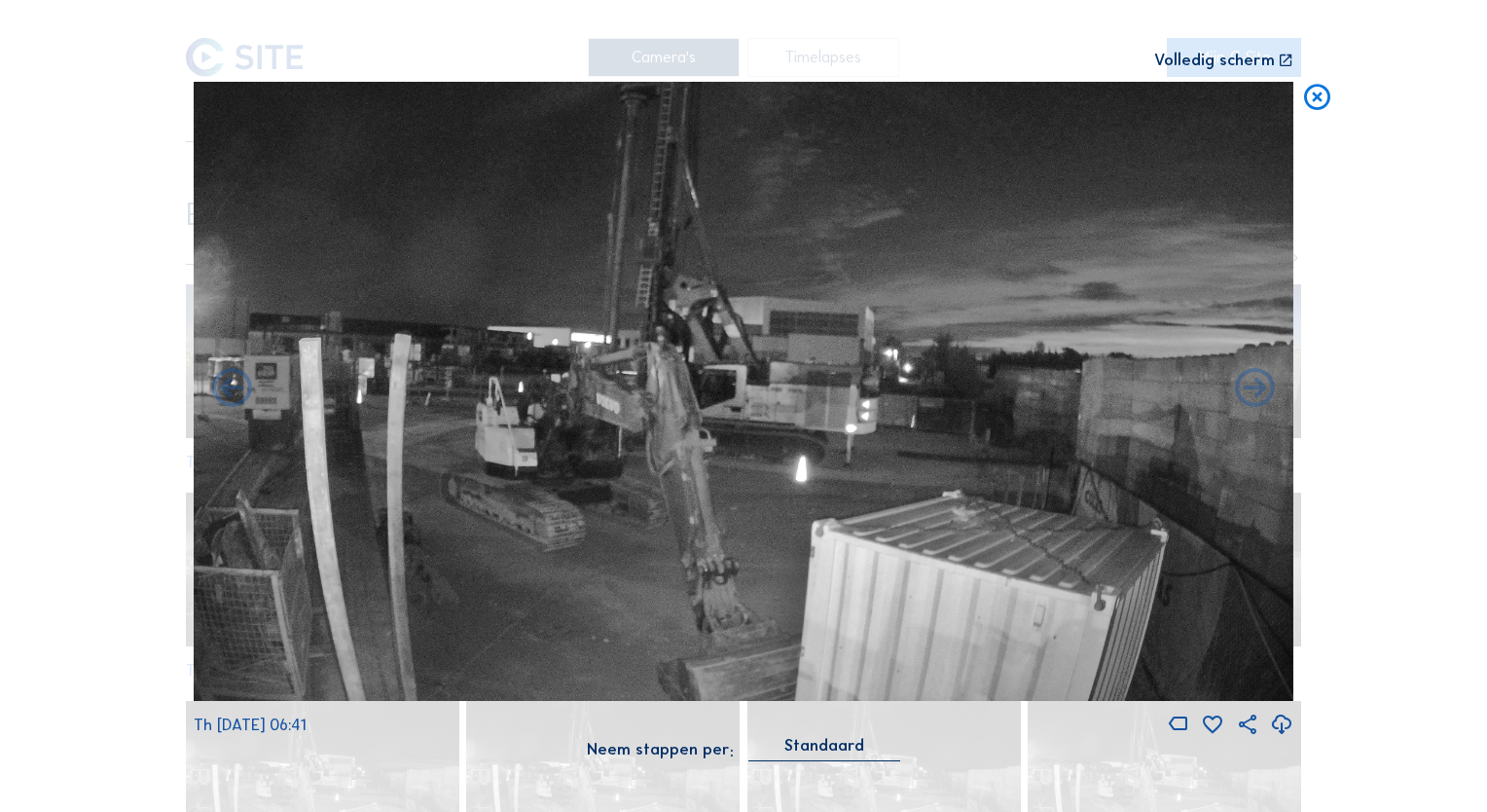
click at [249, 401] on icon at bounding box center [232, 390] width 48 height 48
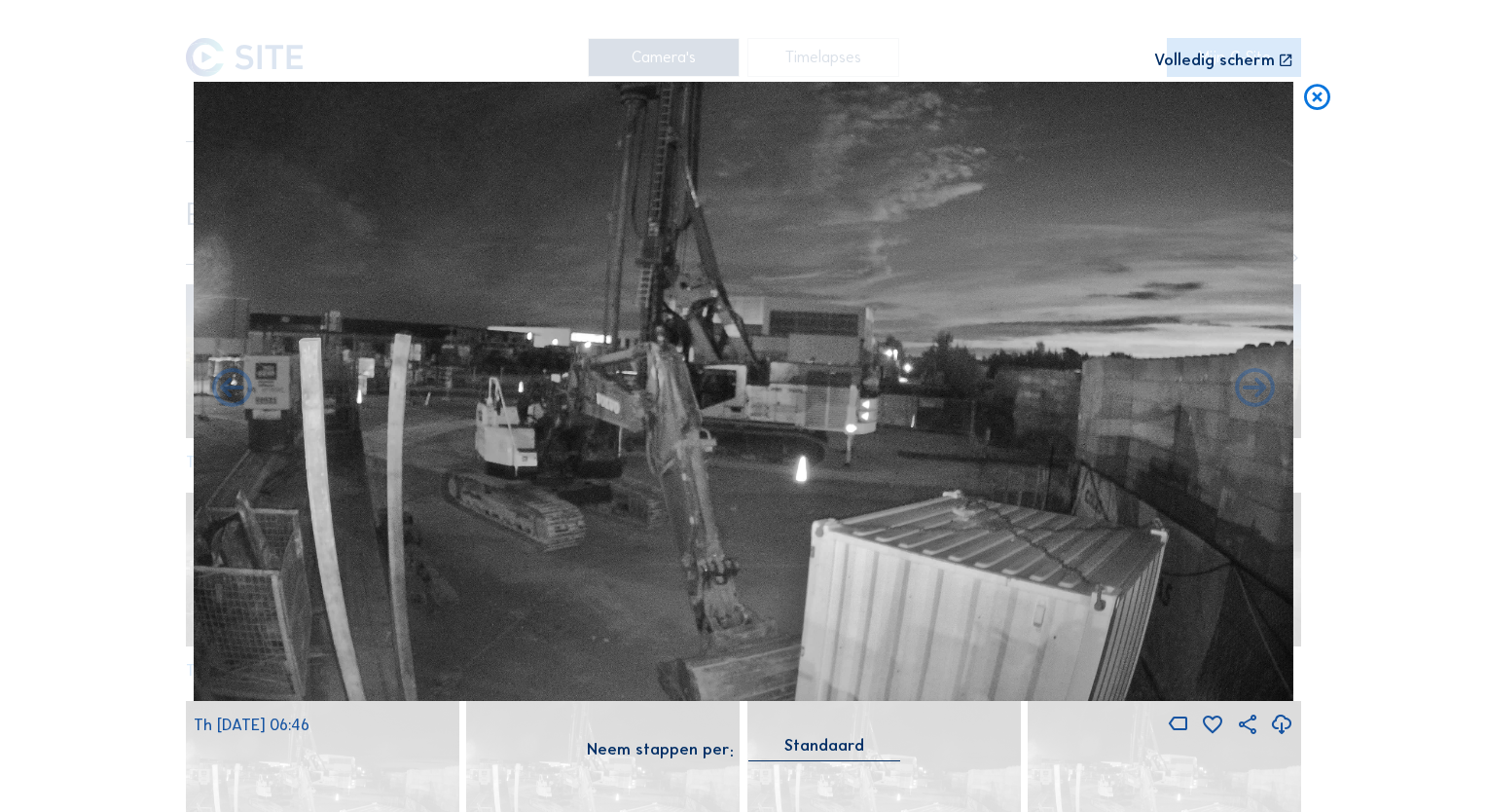
click at [249, 401] on icon at bounding box center [232, 390] width 48 height 48
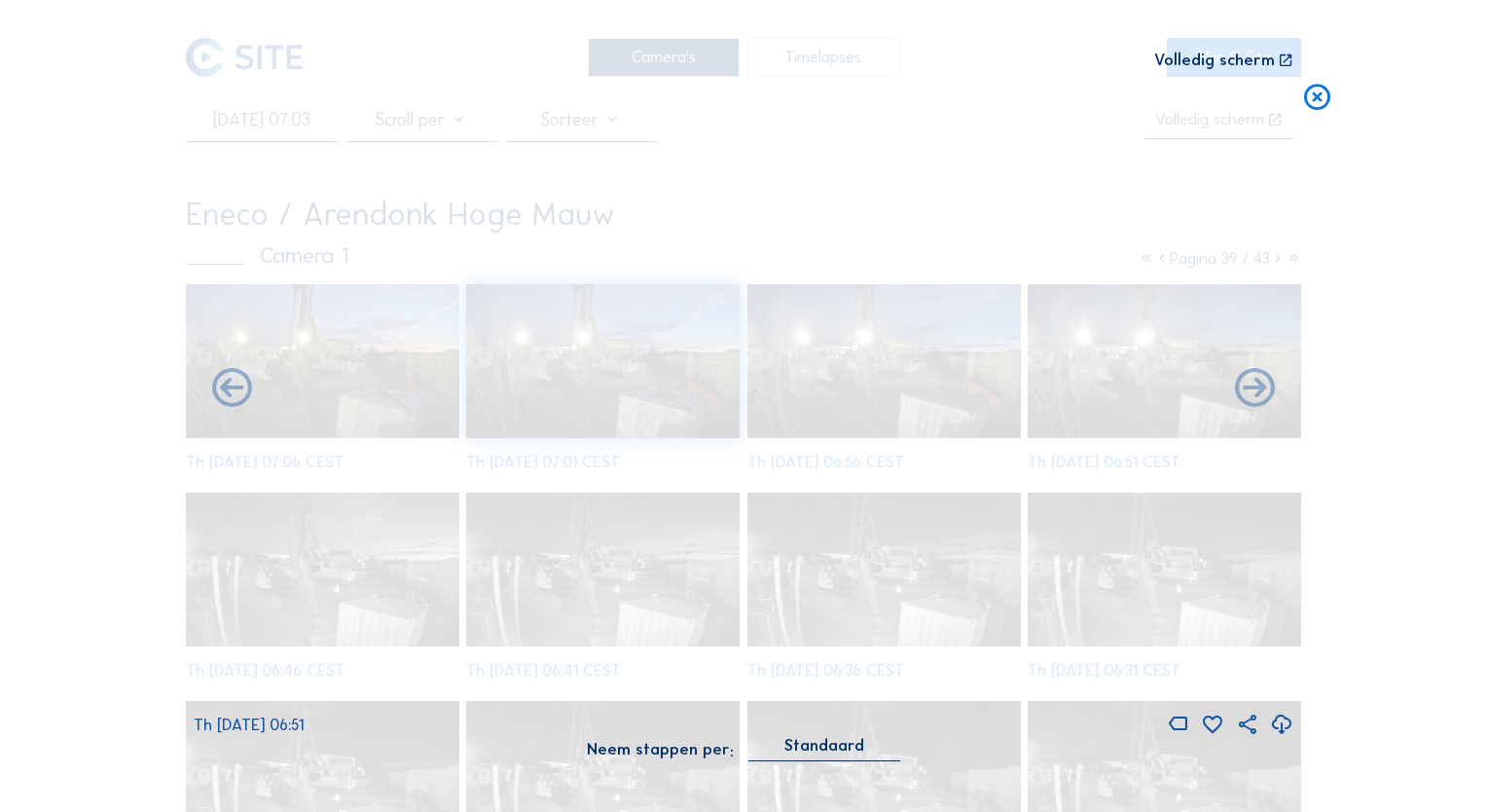
click at [249, 401] on icon at bounding box center [232, 390] width 48 height 48
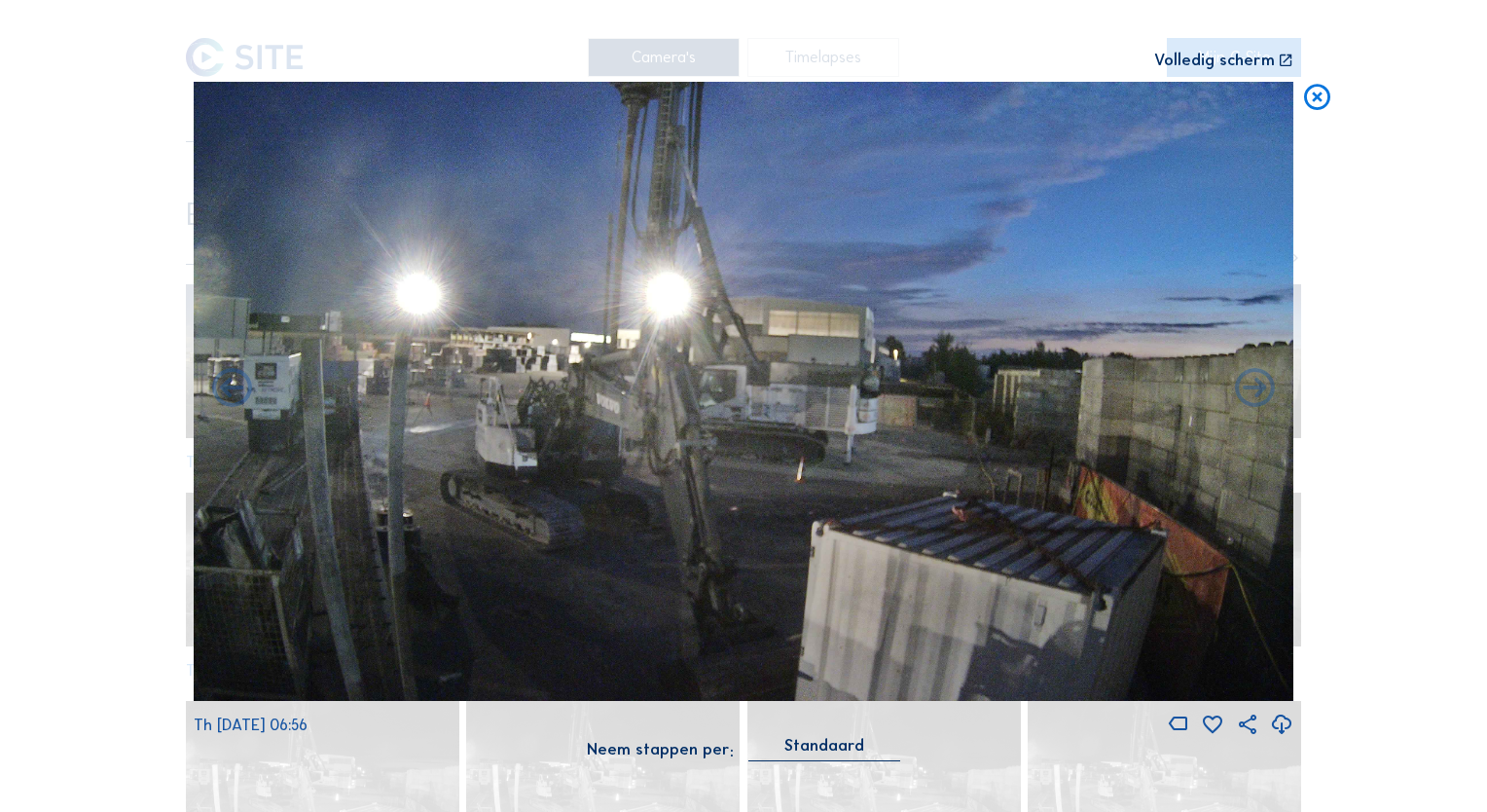
click at [249, 401] on icon at bounding box center [232, 390] width 48 height 48
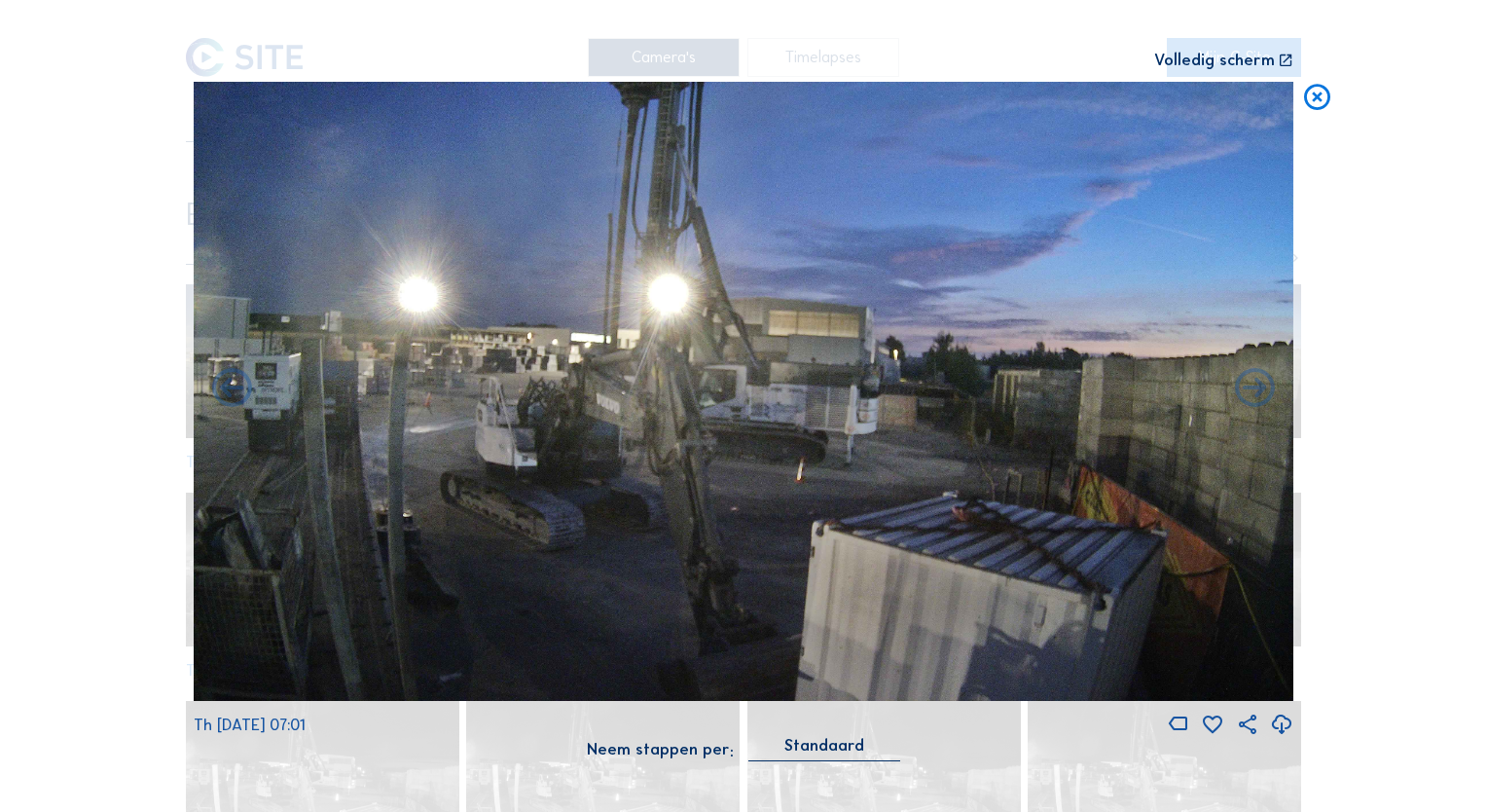
click at [249, 401] on div "Scroll om door de tijd te reizen | Druk op de 'Alt'-[PERSON_NAME] + scroll om t…" at bounding box center [744, 406] width 1487 height 812
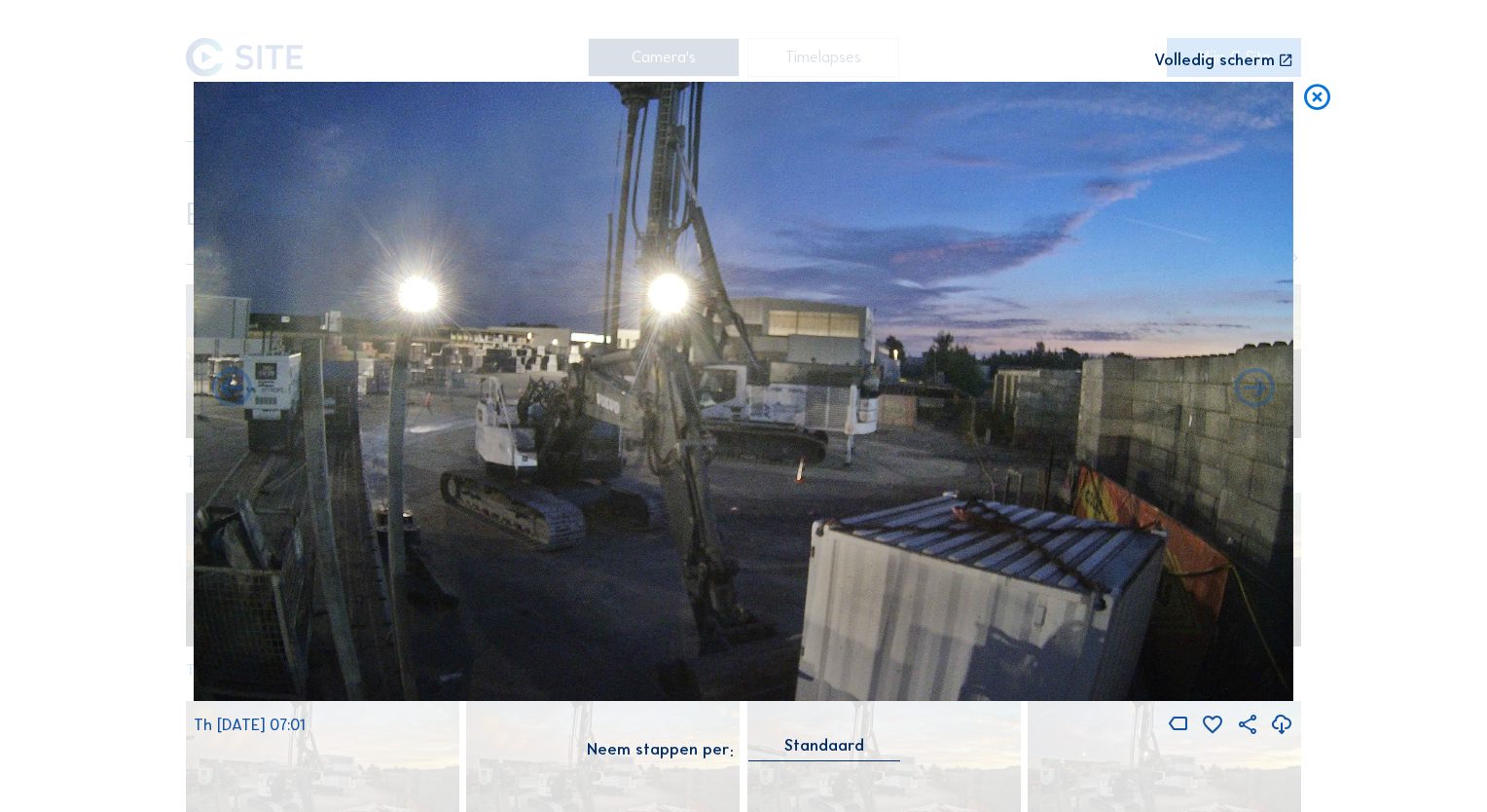
click at [249, 401] on icon at bounding box center [232, 390] width 48 height 48
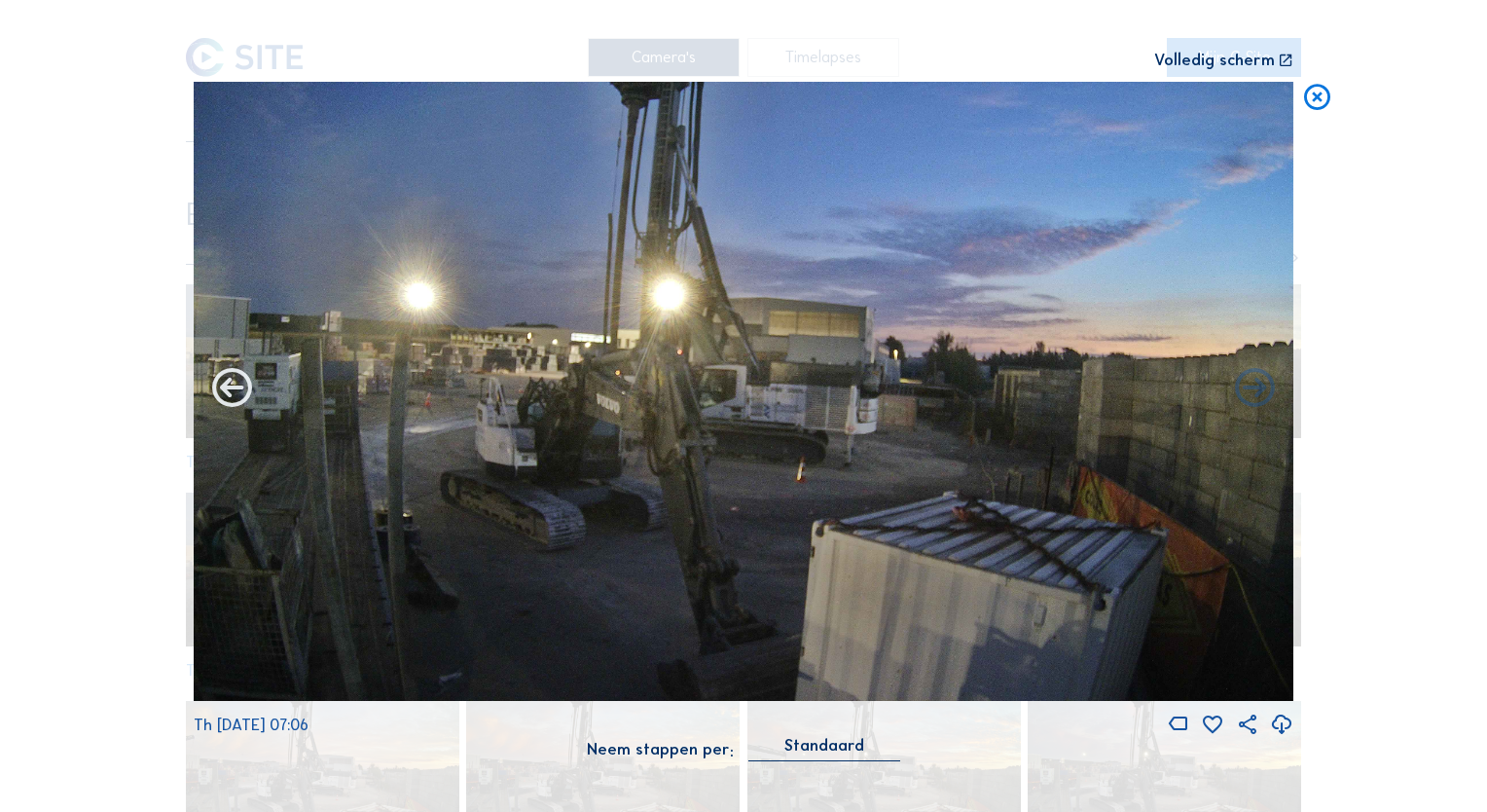
click at [250, 399] on icon at bounding box center [232, 390] width 48 height 48
click at [241, 395] on icon at bounding box center [232, 390] width 48 height 48
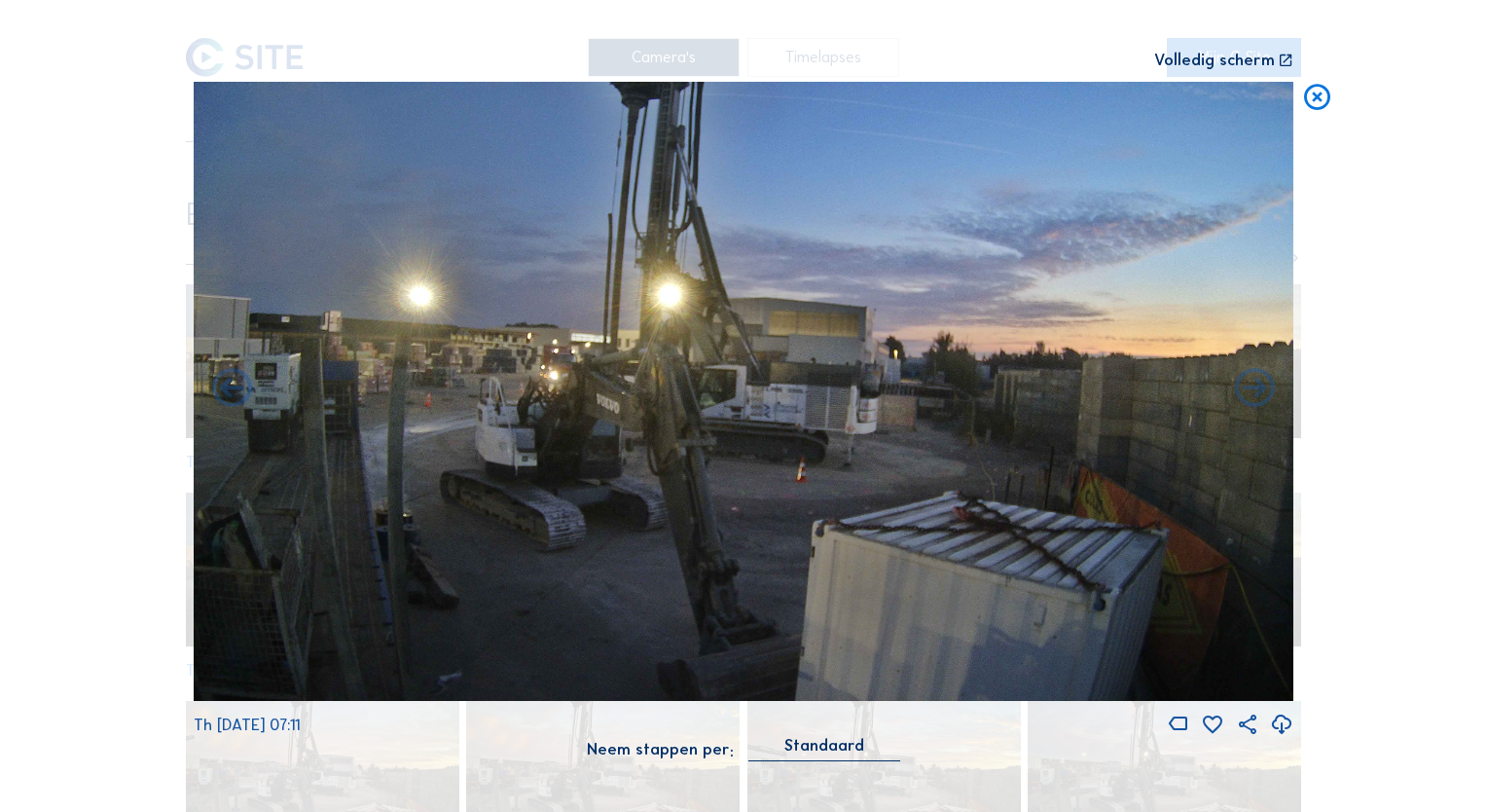
click at [241, 395] on icon at bounding box center [232, 390] width 48 height 48
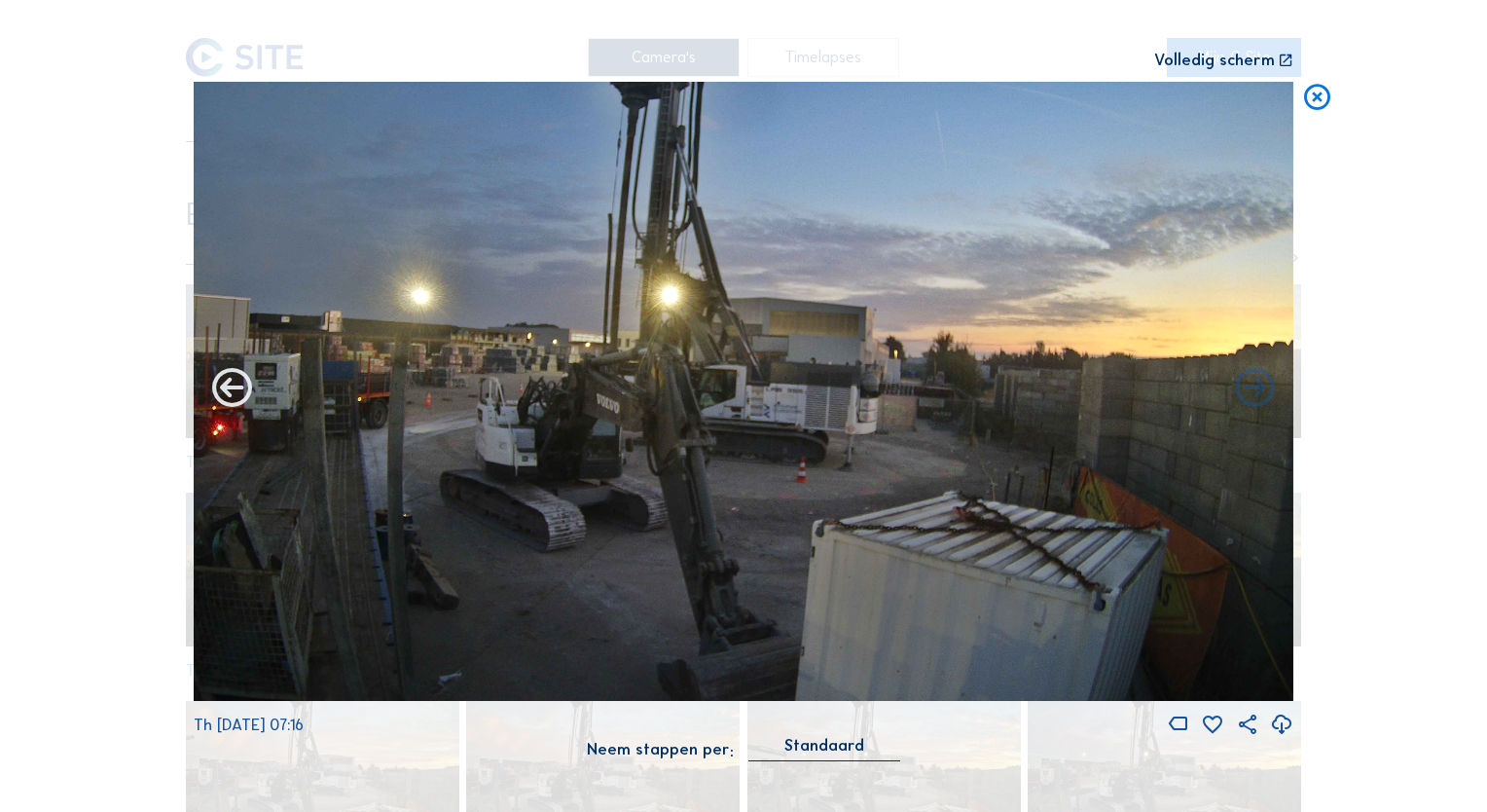
click at [240, 394] on icon at bounding box center [232, 390] width 48 height 48
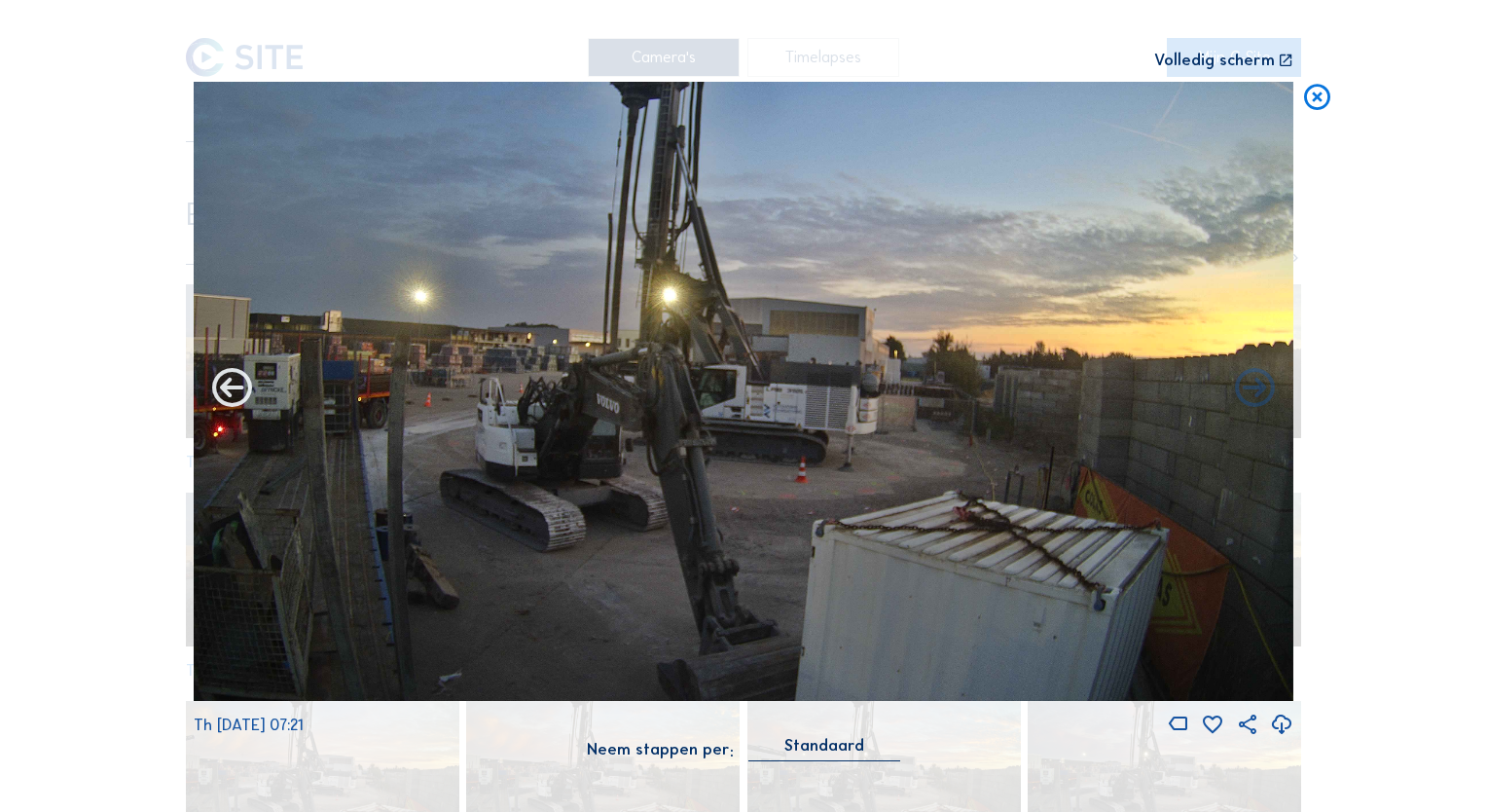
click at [239, 393] on icon at bounding box center [232, 390] width 48 height 48
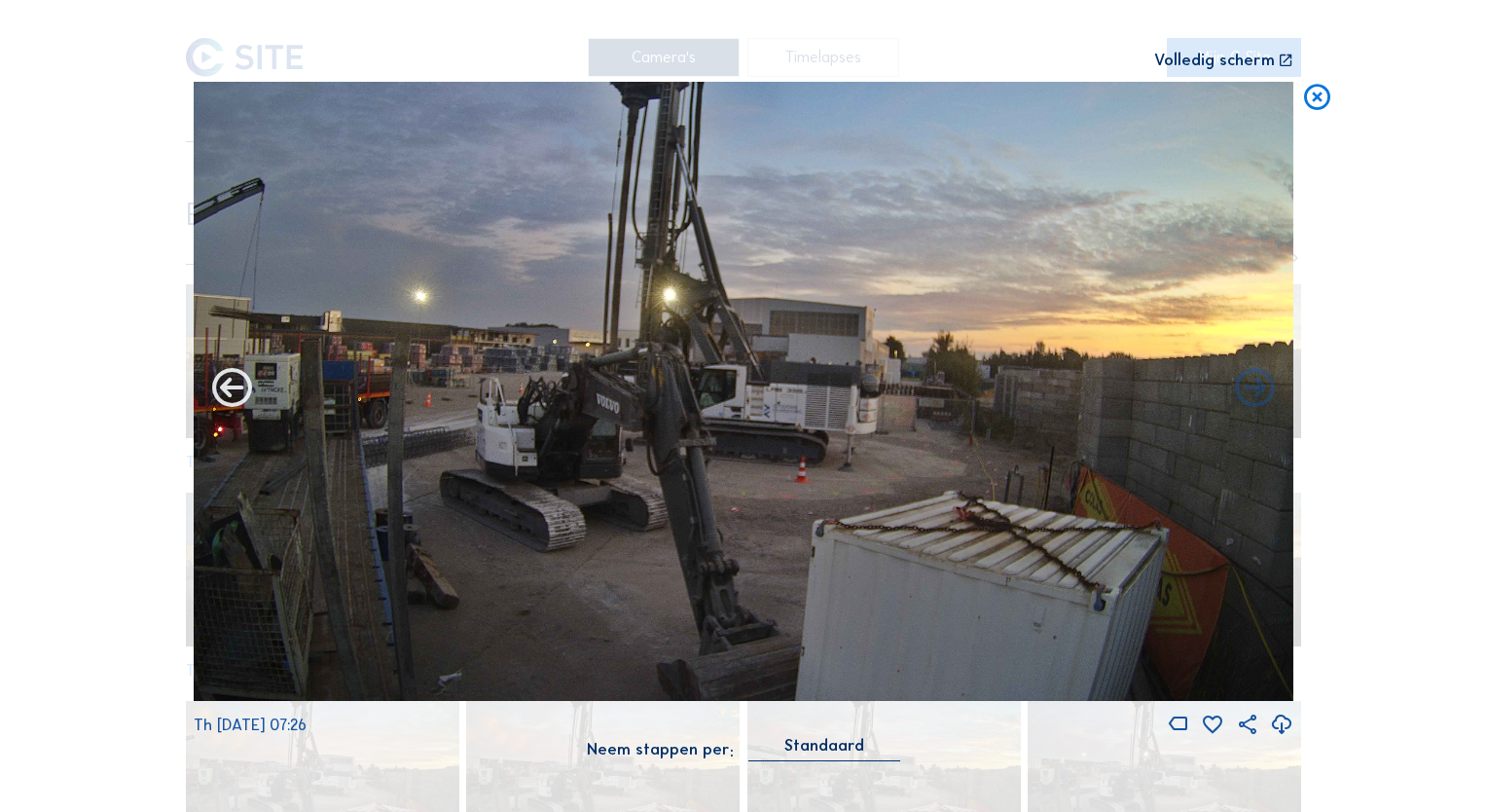
click at [239, 393] on icon at bounding box center [232, 390] width 48 height 48
click at [238, 391] on icon at bounding box center [232, 390] width 48 height 48
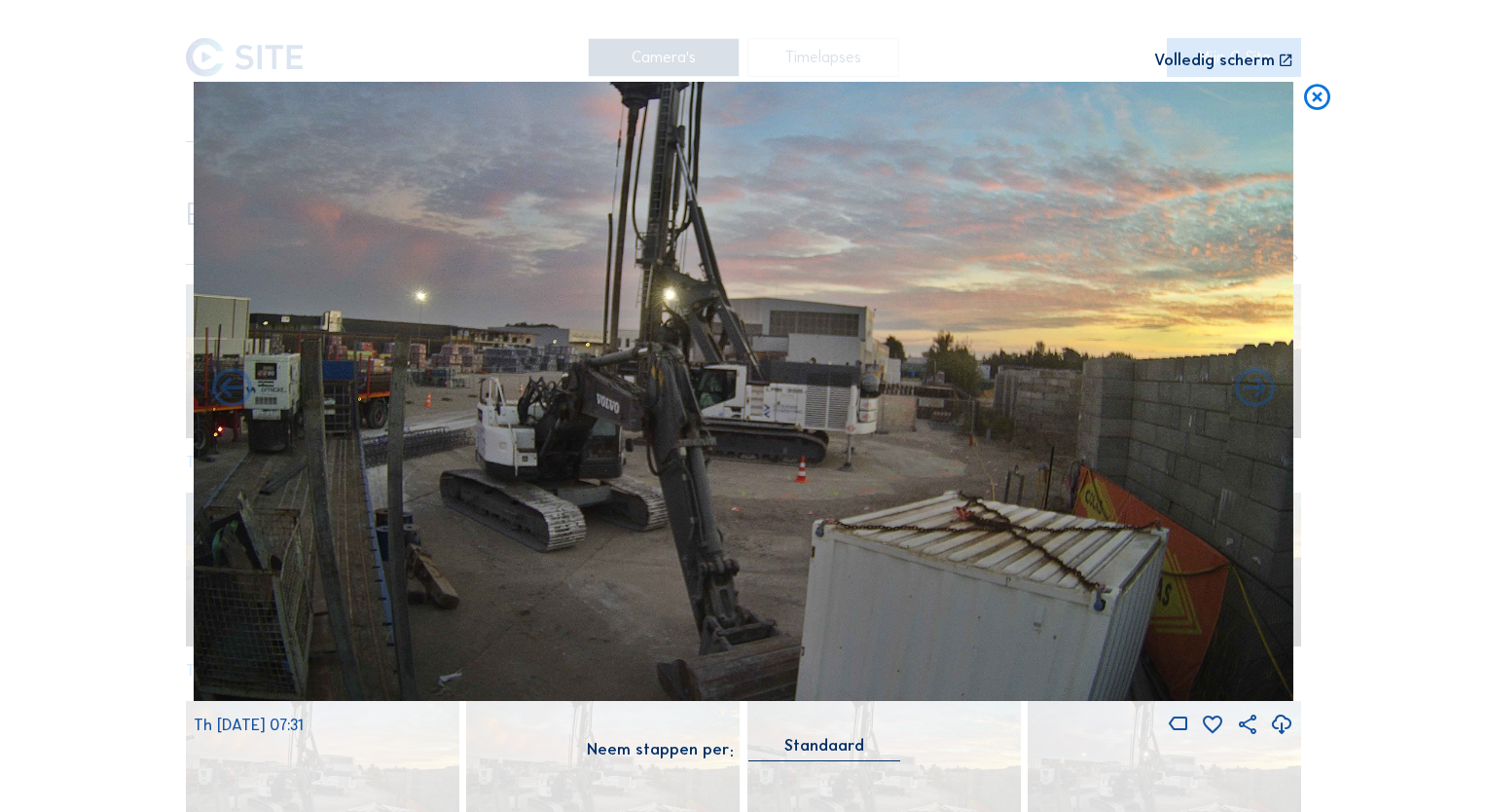
click at [238, 391] on icon at bounding box center [232, 390] width 48 height 48
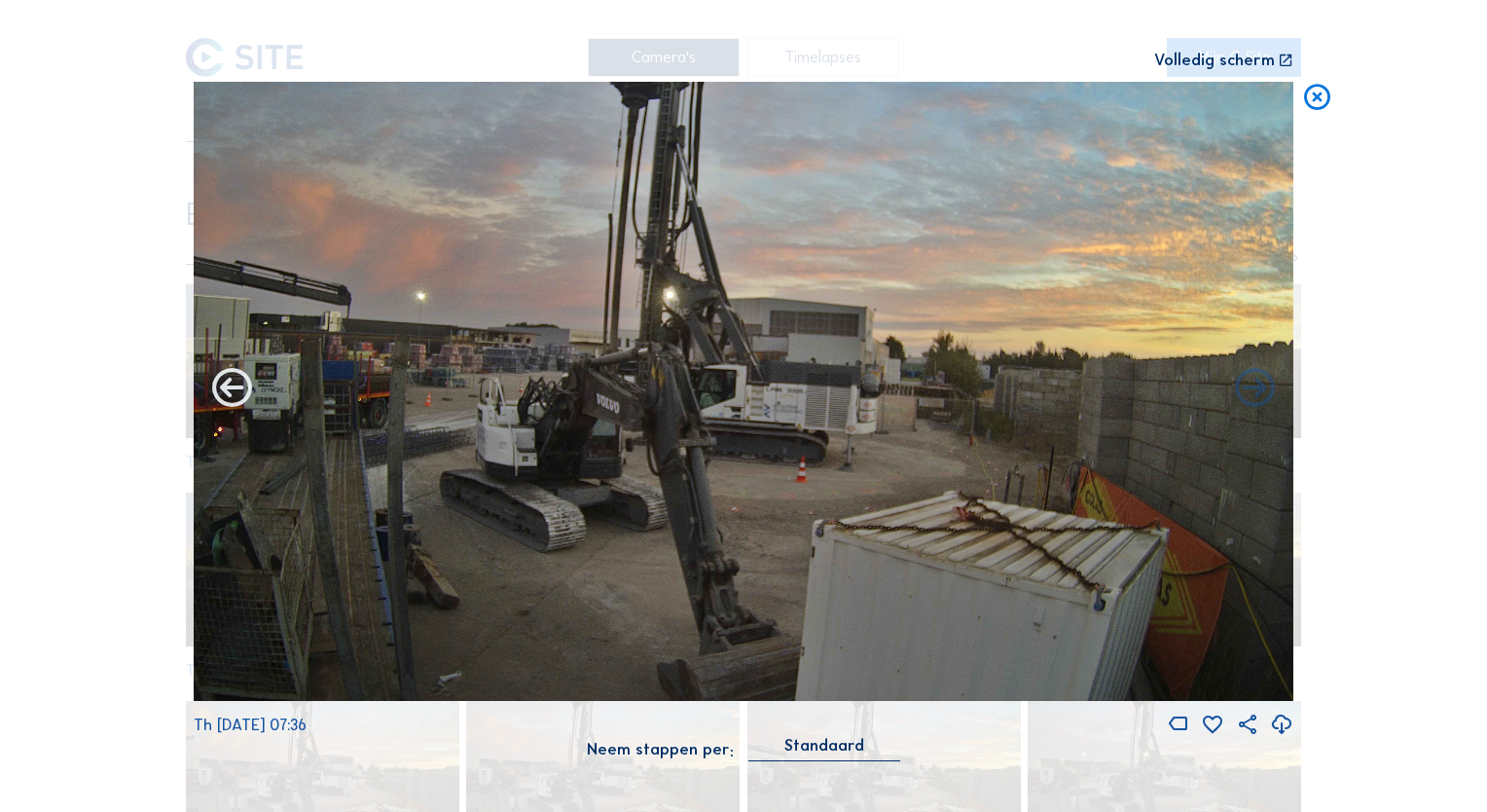
click at [238, 390] on icon at bounding box center [232, 390] width 48 height 48
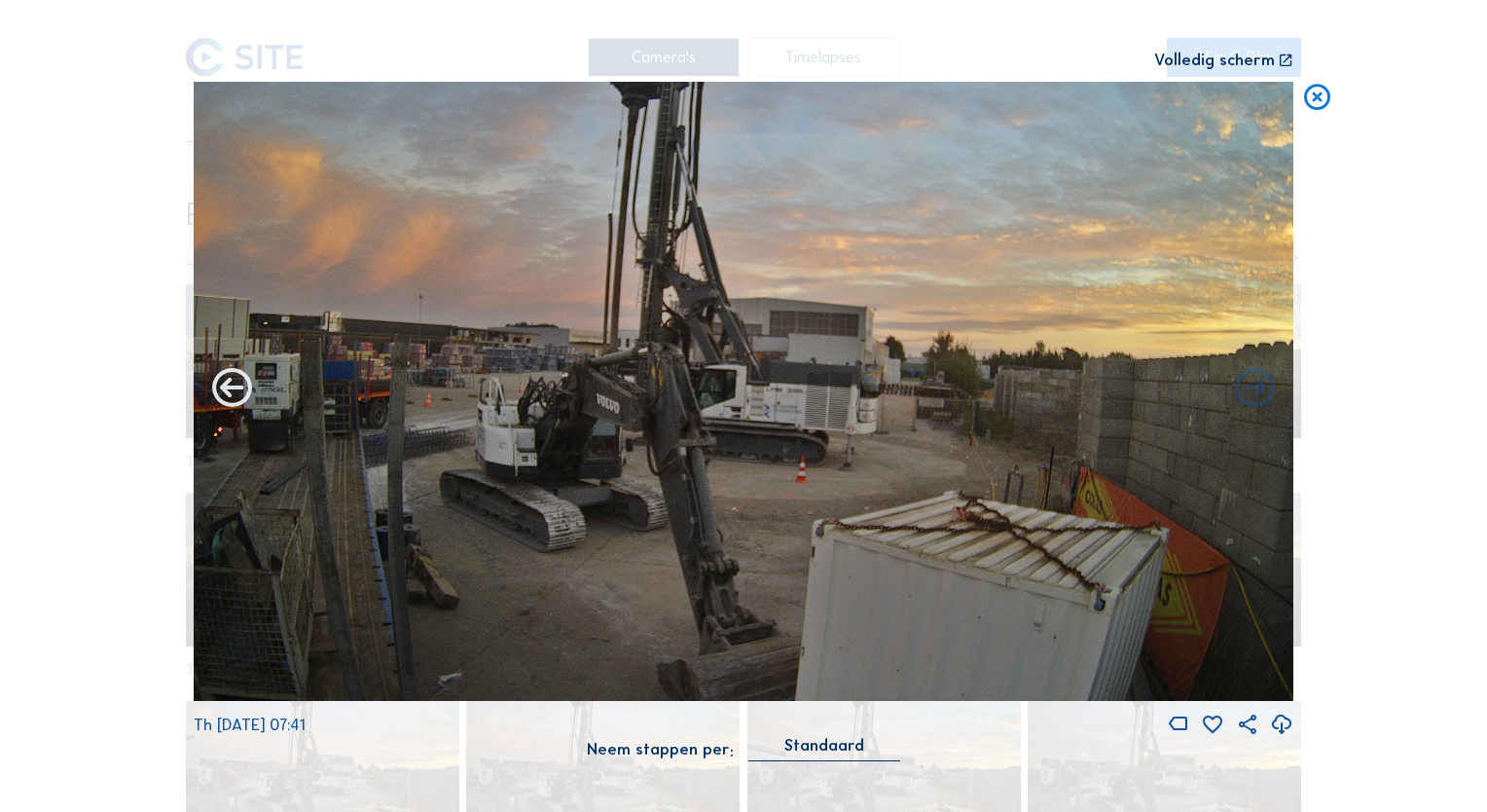
click at [238, 390] on icon at bounding box center [232, 390] width 48 height 48
click at [236, 388] on icon at bounding box center [232, 390] width 48 height 48
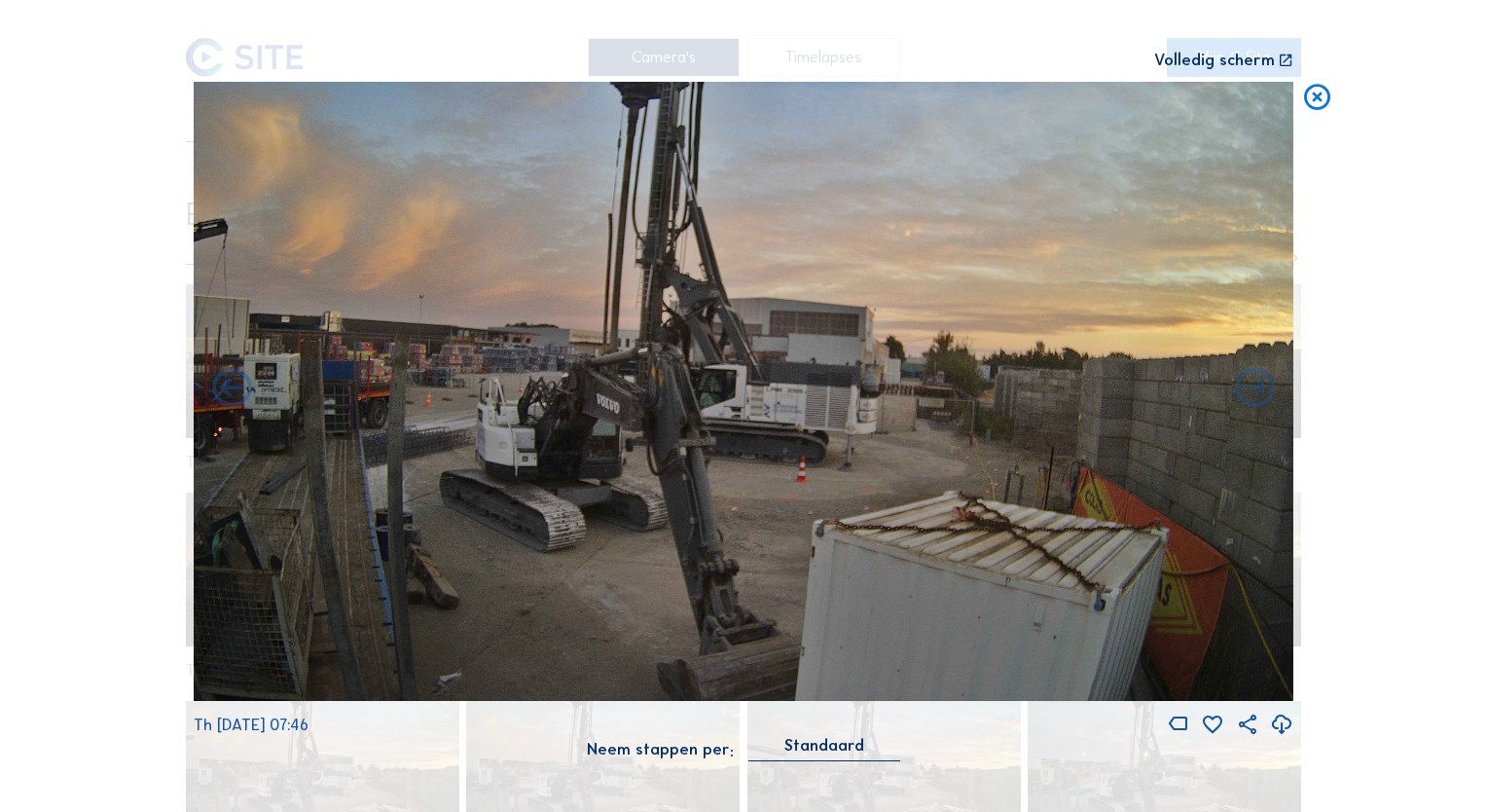
click at [236, 388] on icon at bounding box center [232, 390] width 48 height 48
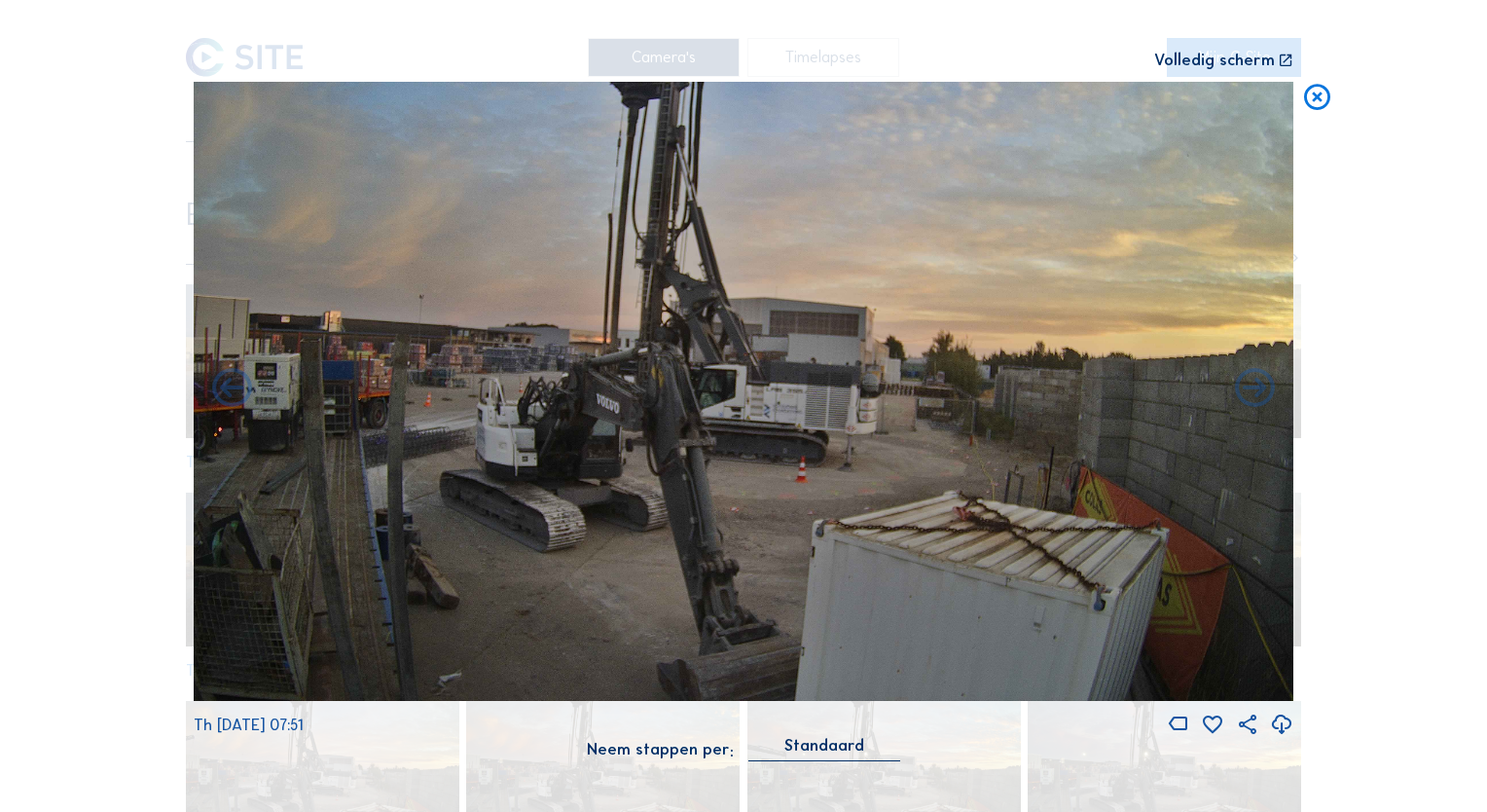
click at [236, 388] on icon at bounding box center [232, 390] width 48 height 48
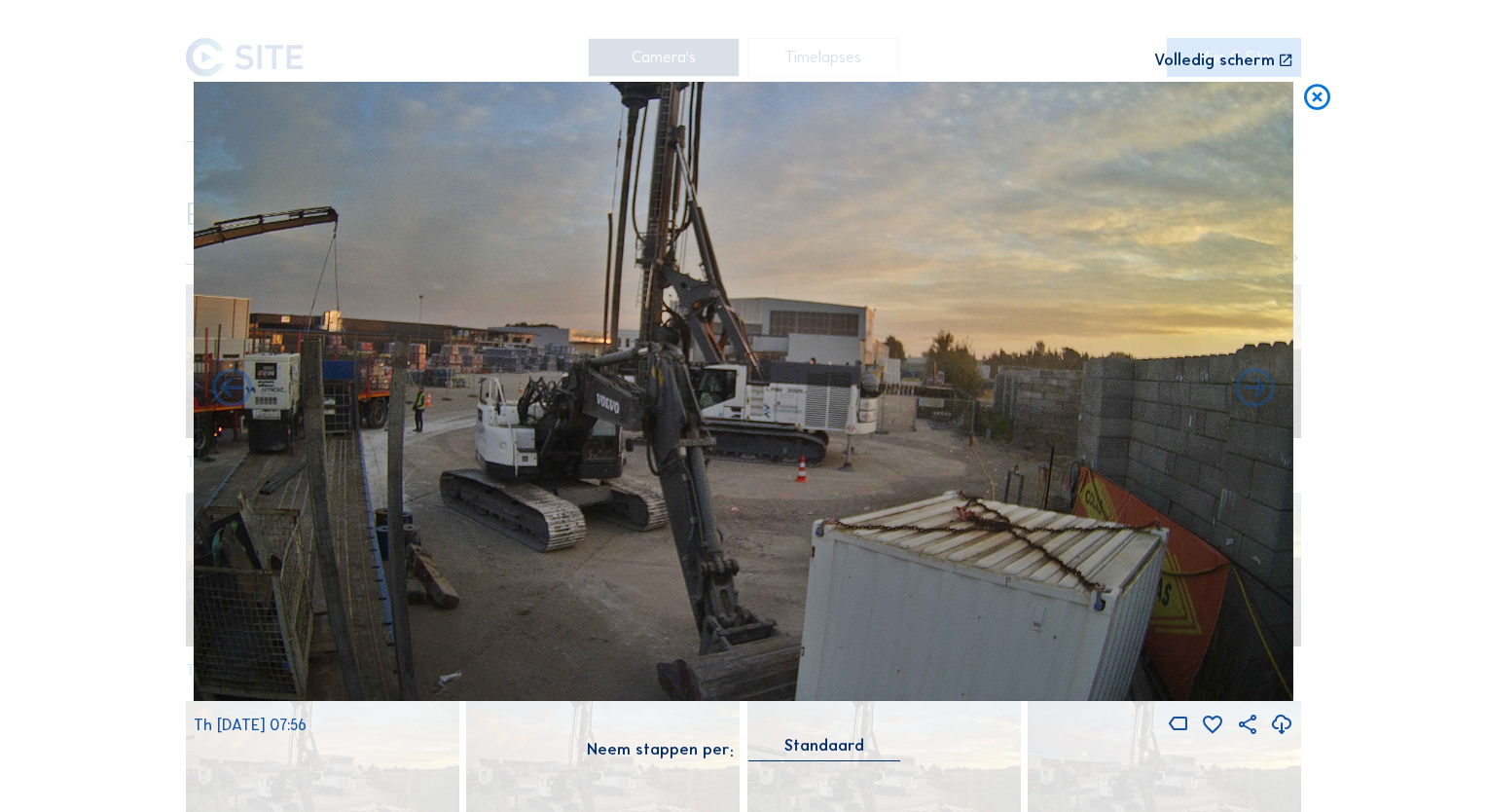
click at [236, 388] on icon at bounding box center [232, 390] width 48 height 48
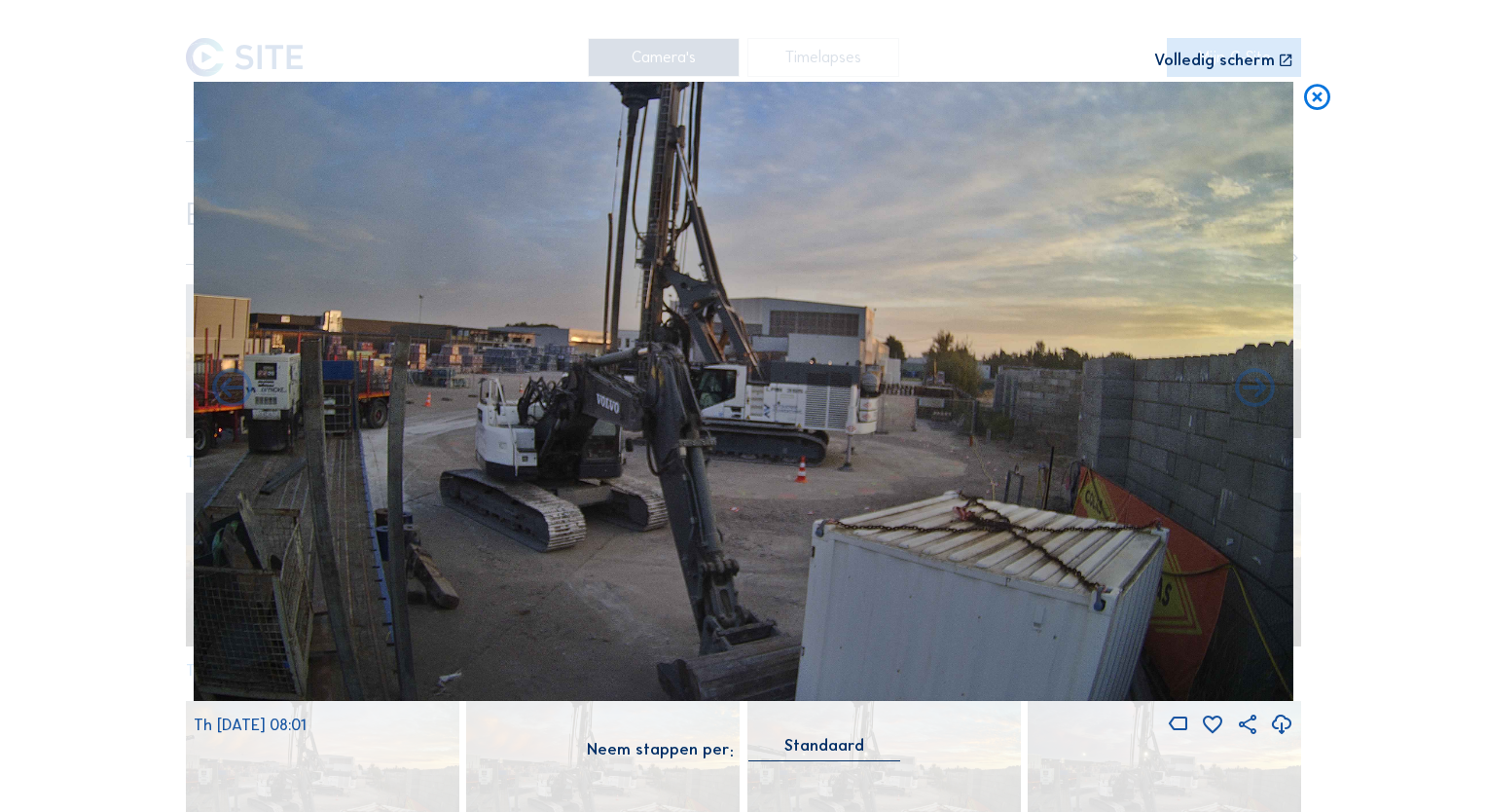
click at [236, 388] on icon at bounding box center [232, 390] width 48 height 48
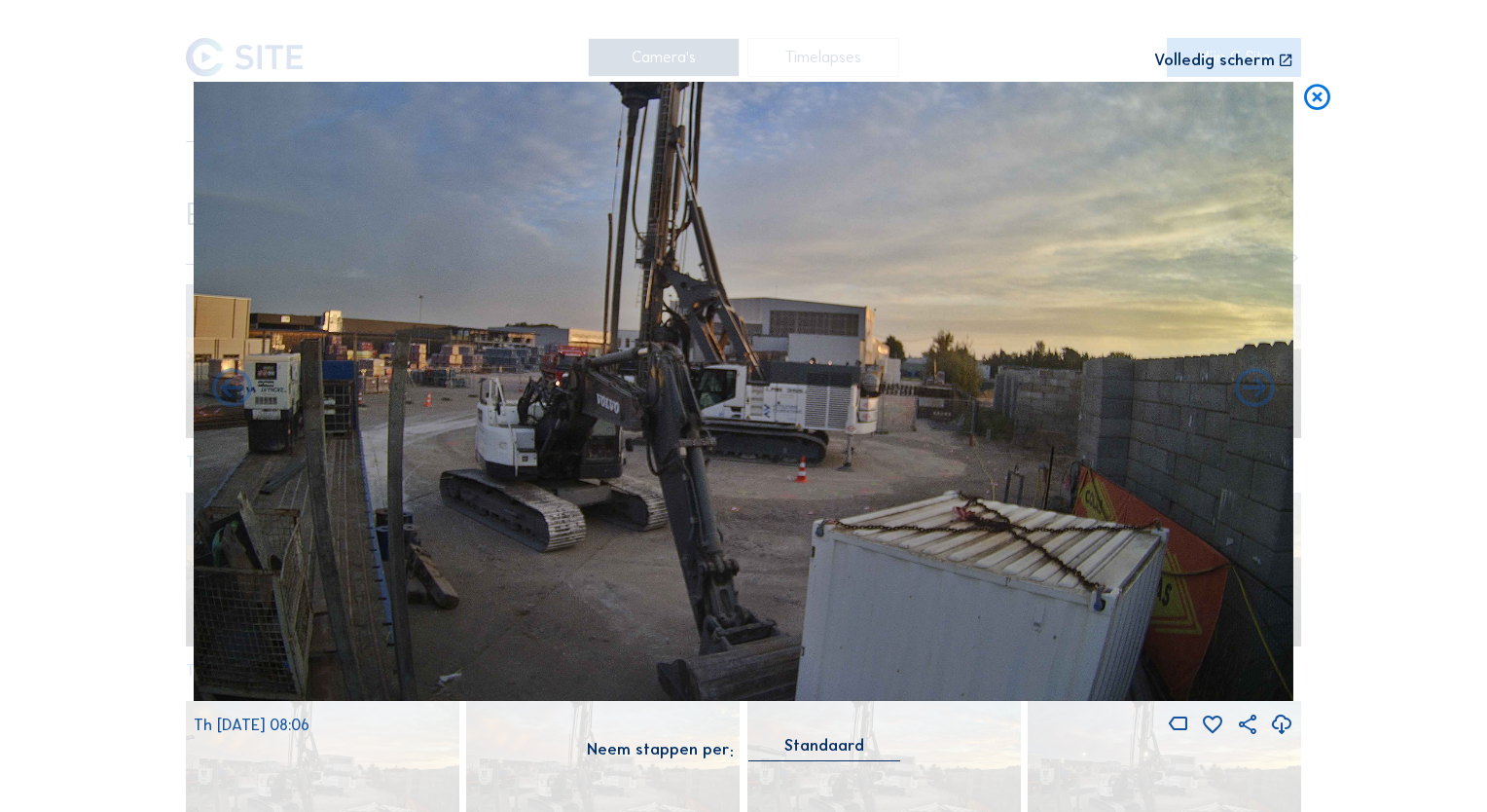
click at [236, 388] on icon at bounding box center [232, 390] width 48 height 48
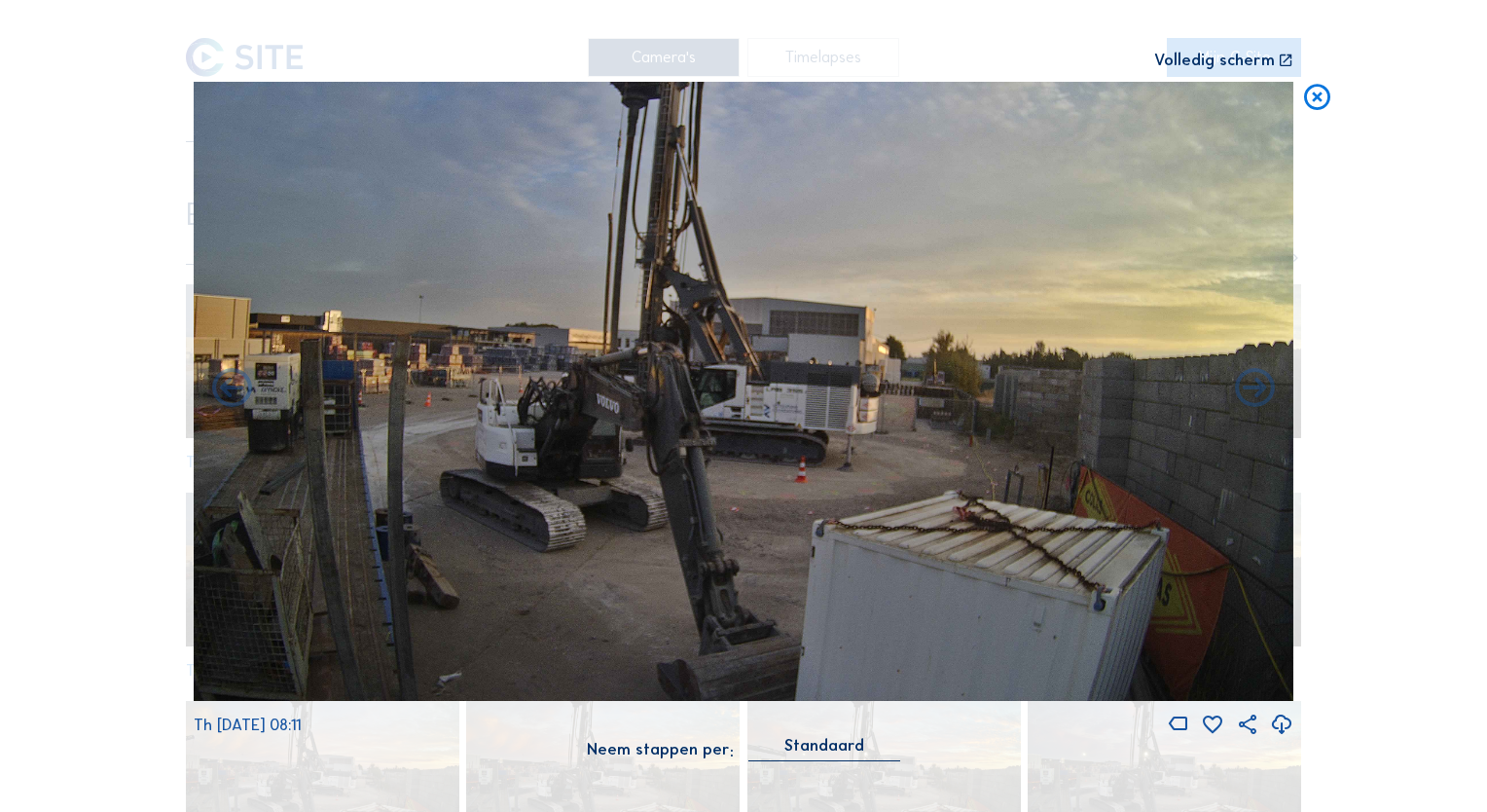
click at [236, 388] on icon at bounding box center [232, 390] width 48 height 48
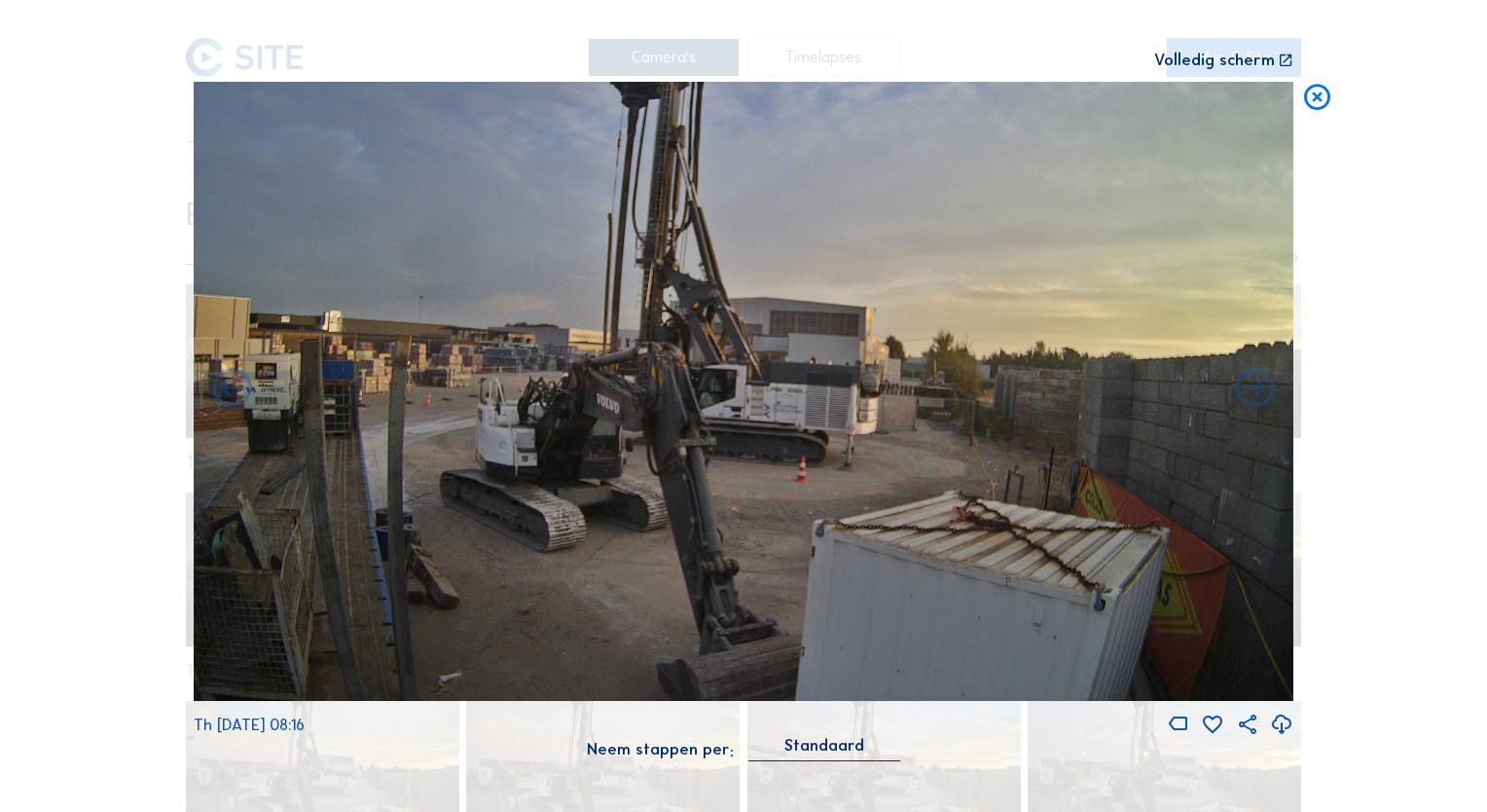
click at [236, 388] on icon at bounding box center [232, 390] width 48 height 48
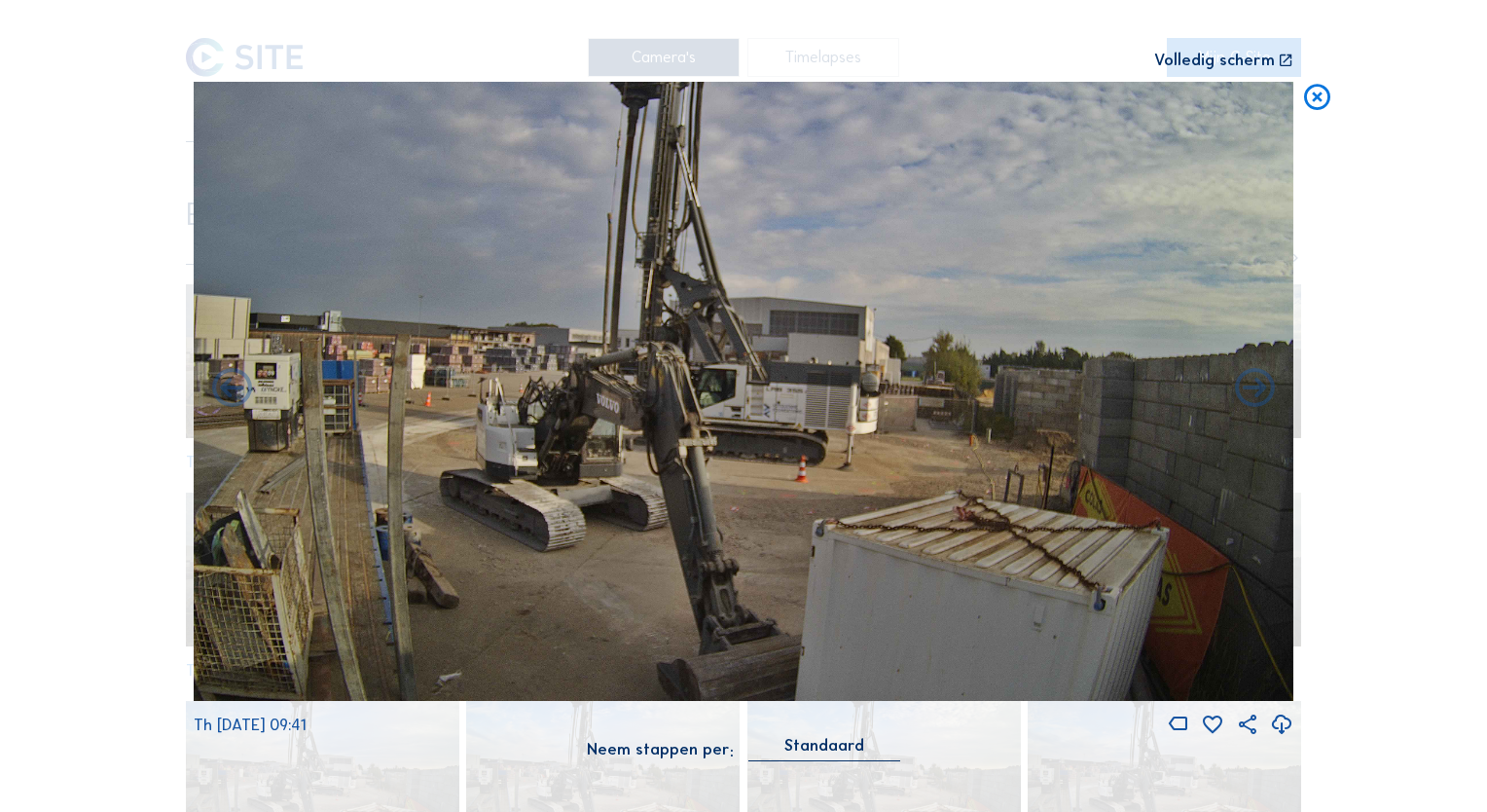
click at [236, 388] on div "Scroll om door de tijd te reizen | Druk op de 'Alt'-[PERSON_NAME] + scroll om t…" at bounding box center [744, 406] width 1487 height 812
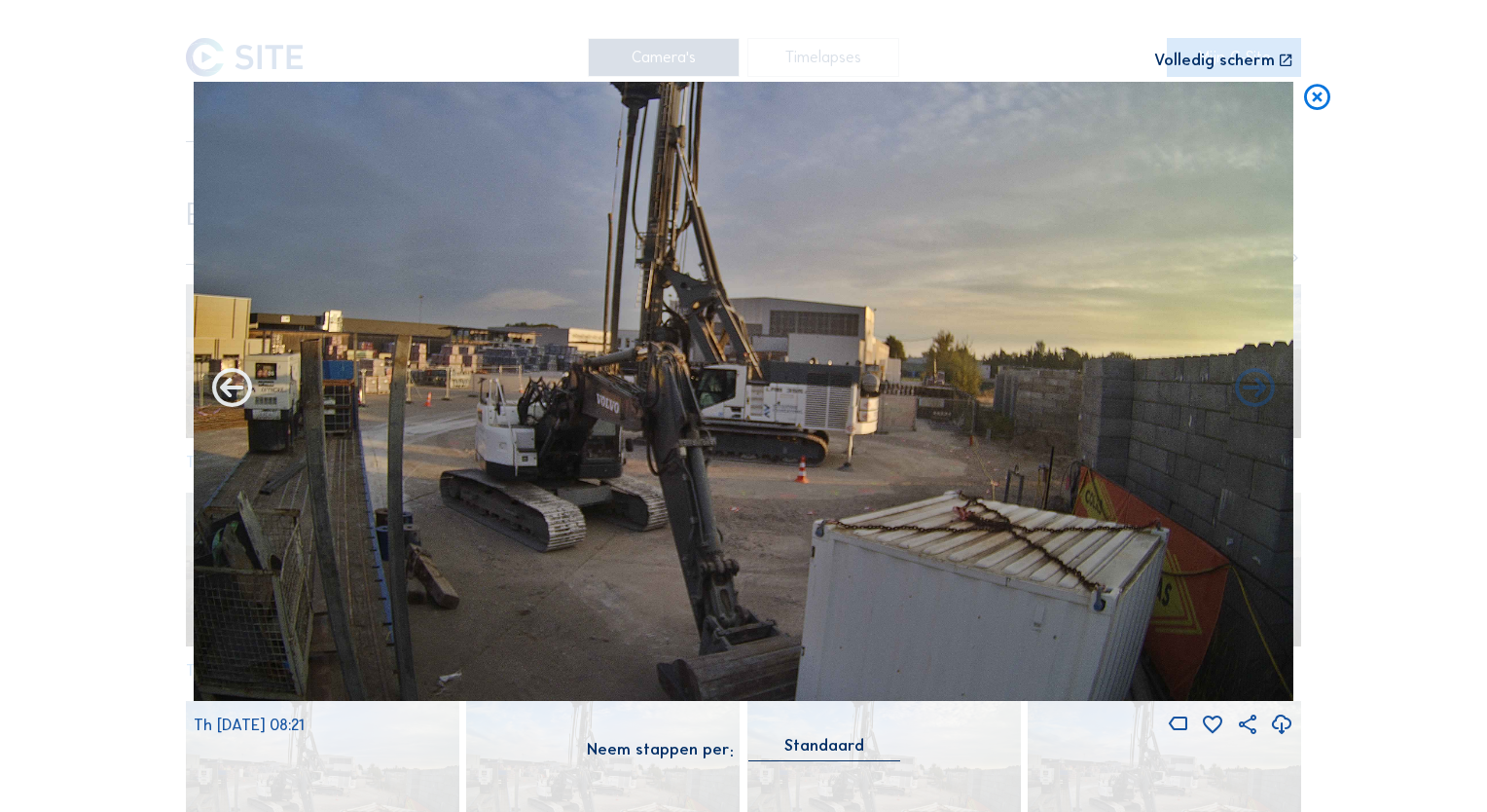
click at [231, 392] on icon at bounding box center [232, 390] width 48 height 48
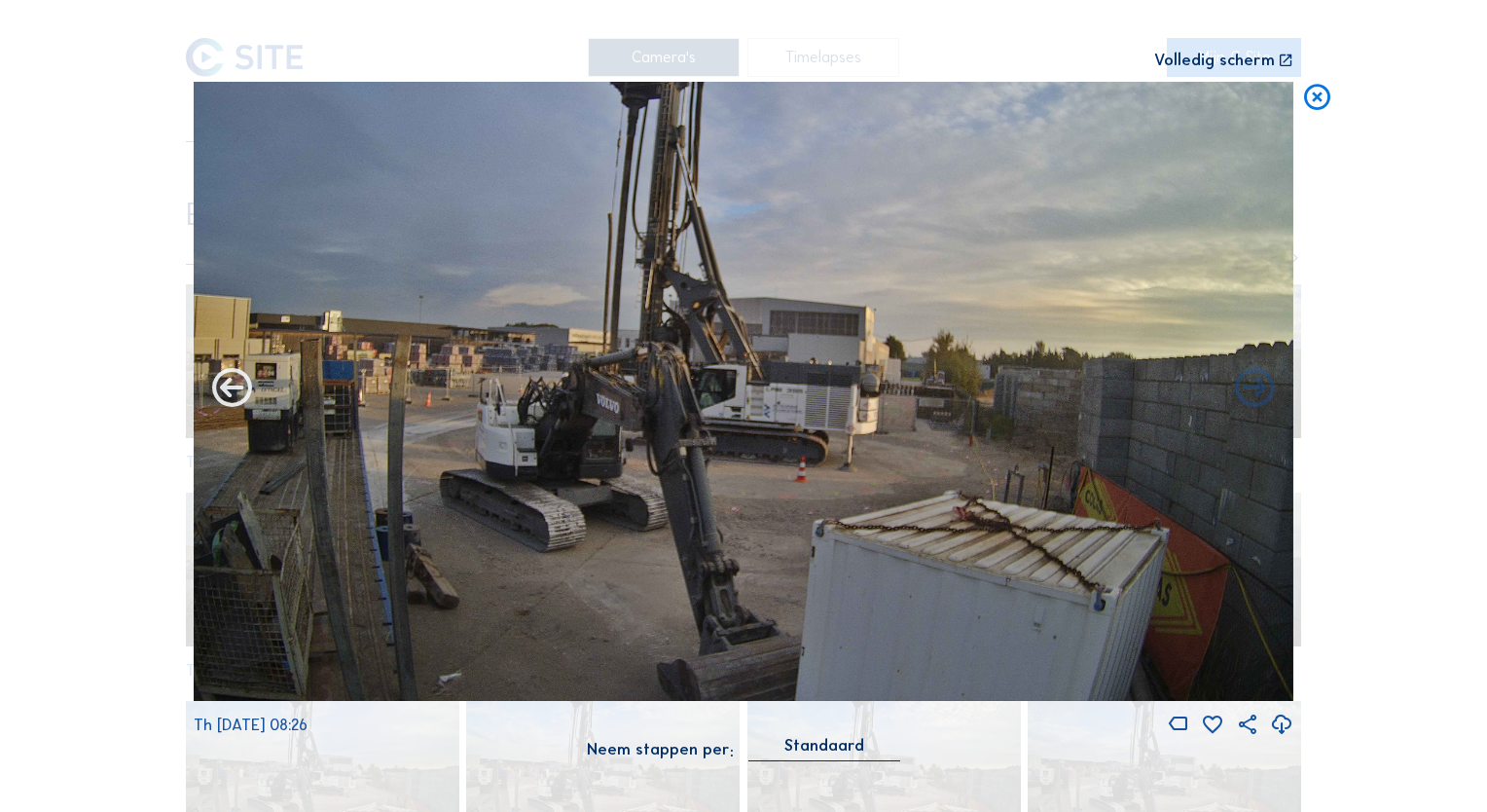
click at [241, 388] on icon at bounding box center [232, 390] width 48 height 48
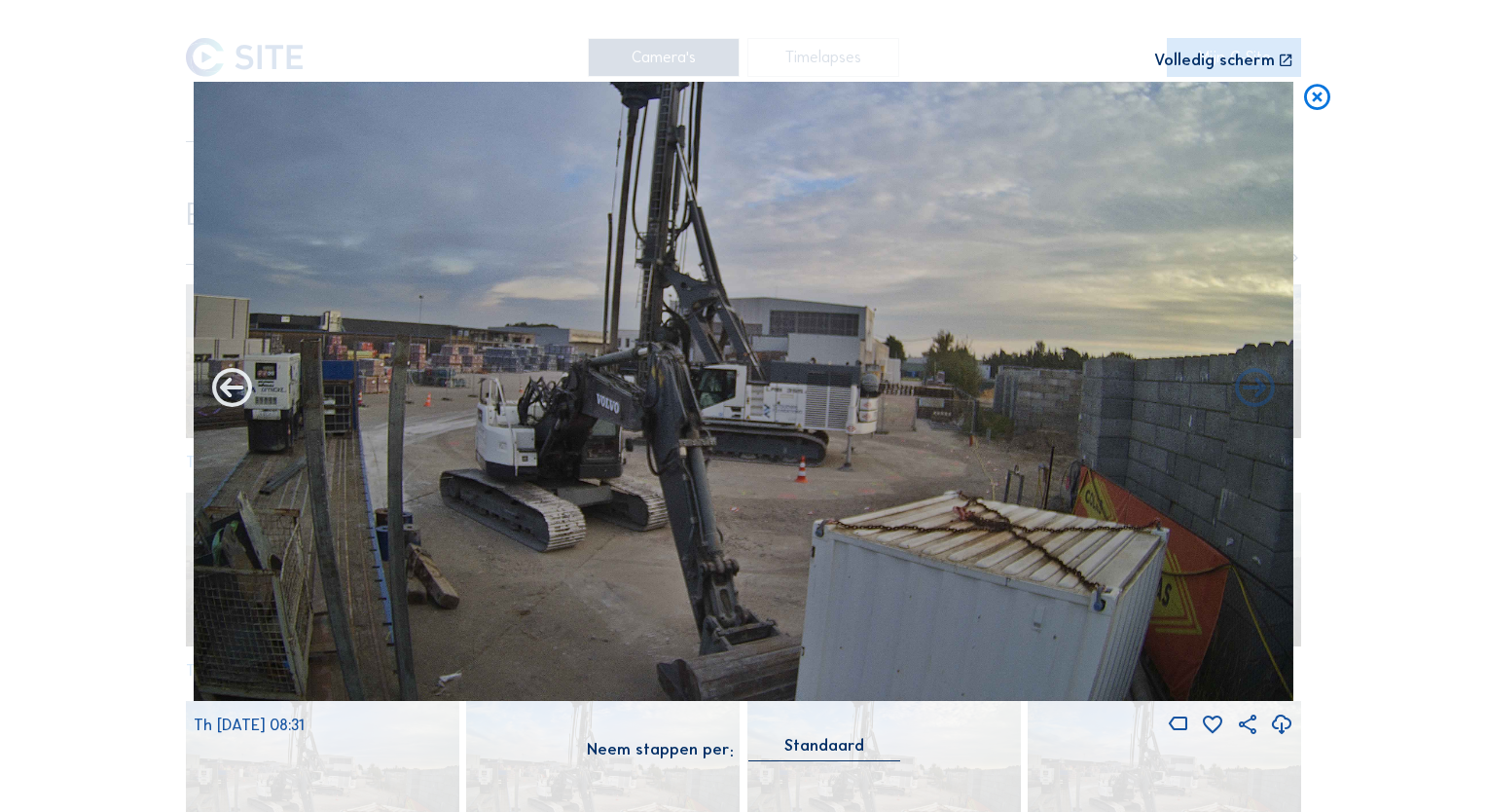
click at [240, 388] on icon at bounding box center [232, 390] width 48 height 48
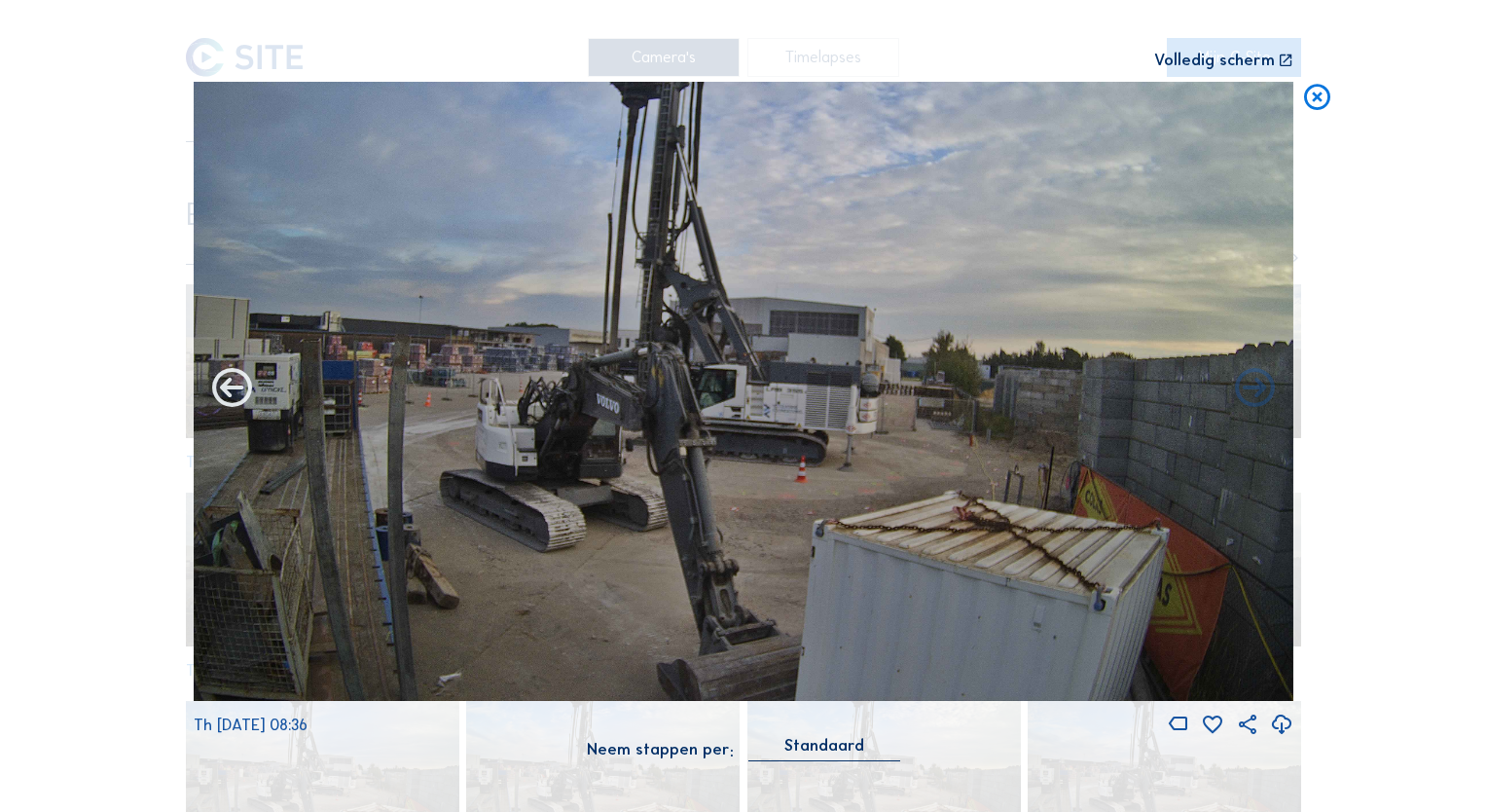
click at [240, 388] on icon at bounding box center [232, 390] width 48 height 48
click at [237, 392] on icon at bounding box center [232, 390] width 48 height 48
click at [230, 396] on icon at bounding box center [232, 390] width 48 height 48
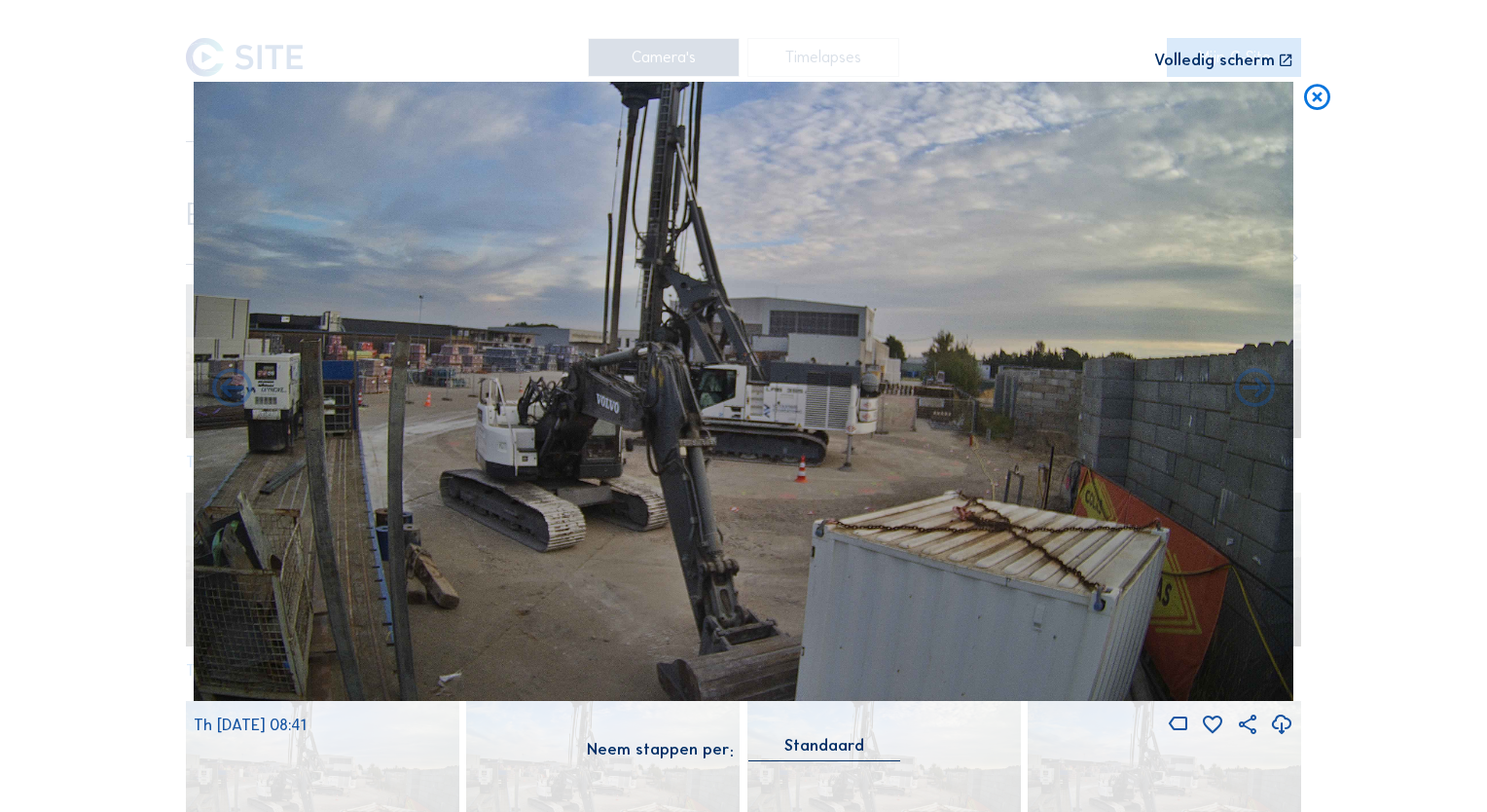
click at [230, 396] on icon at bounding box center [232, 390] width 48 height 48
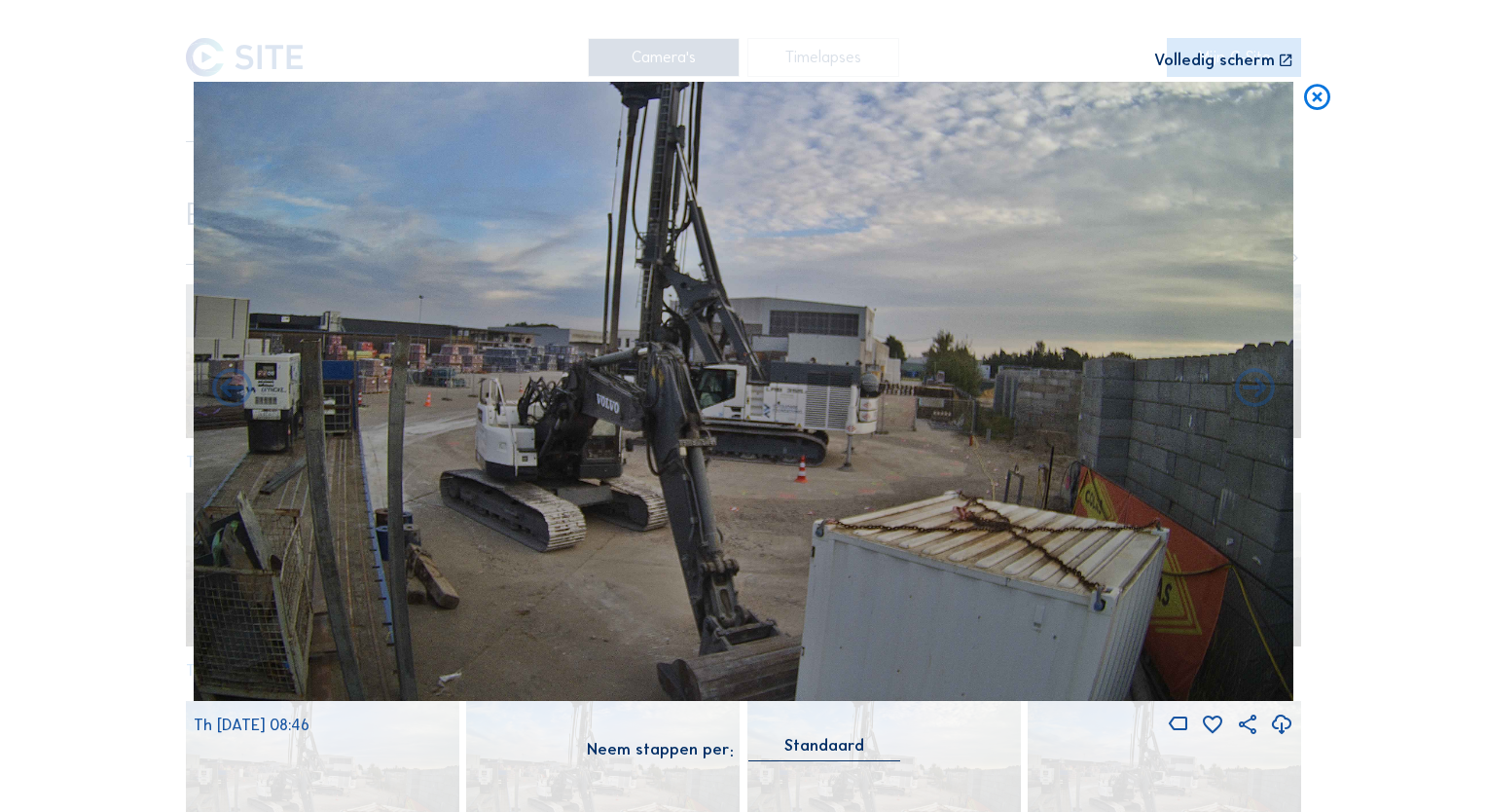
click at [230, 396] on icon at bounding box center [232, 390] width 48 height 48
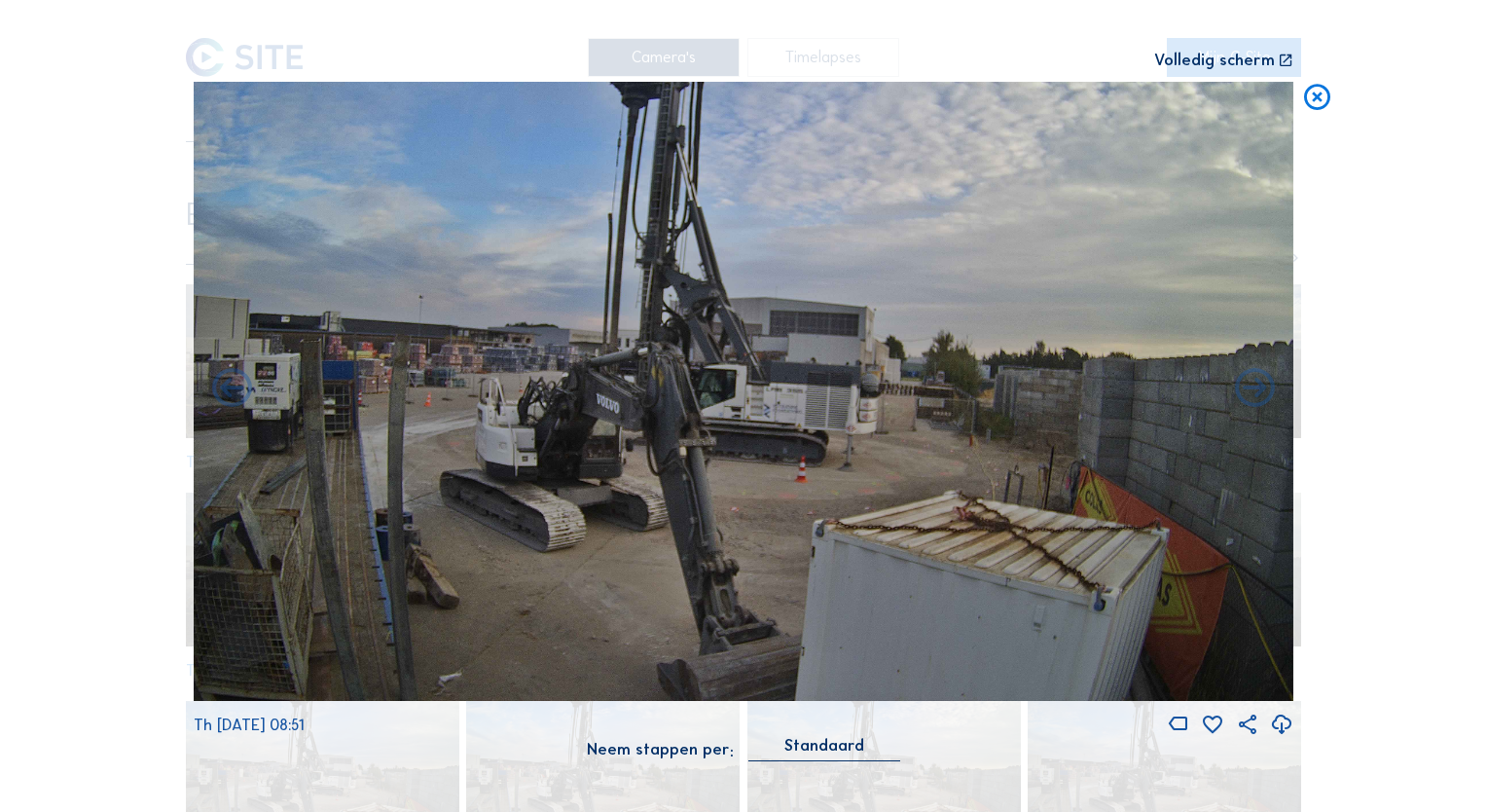
click at [230, 396] on icon at bounding box center [232, 390] width 48 height 48
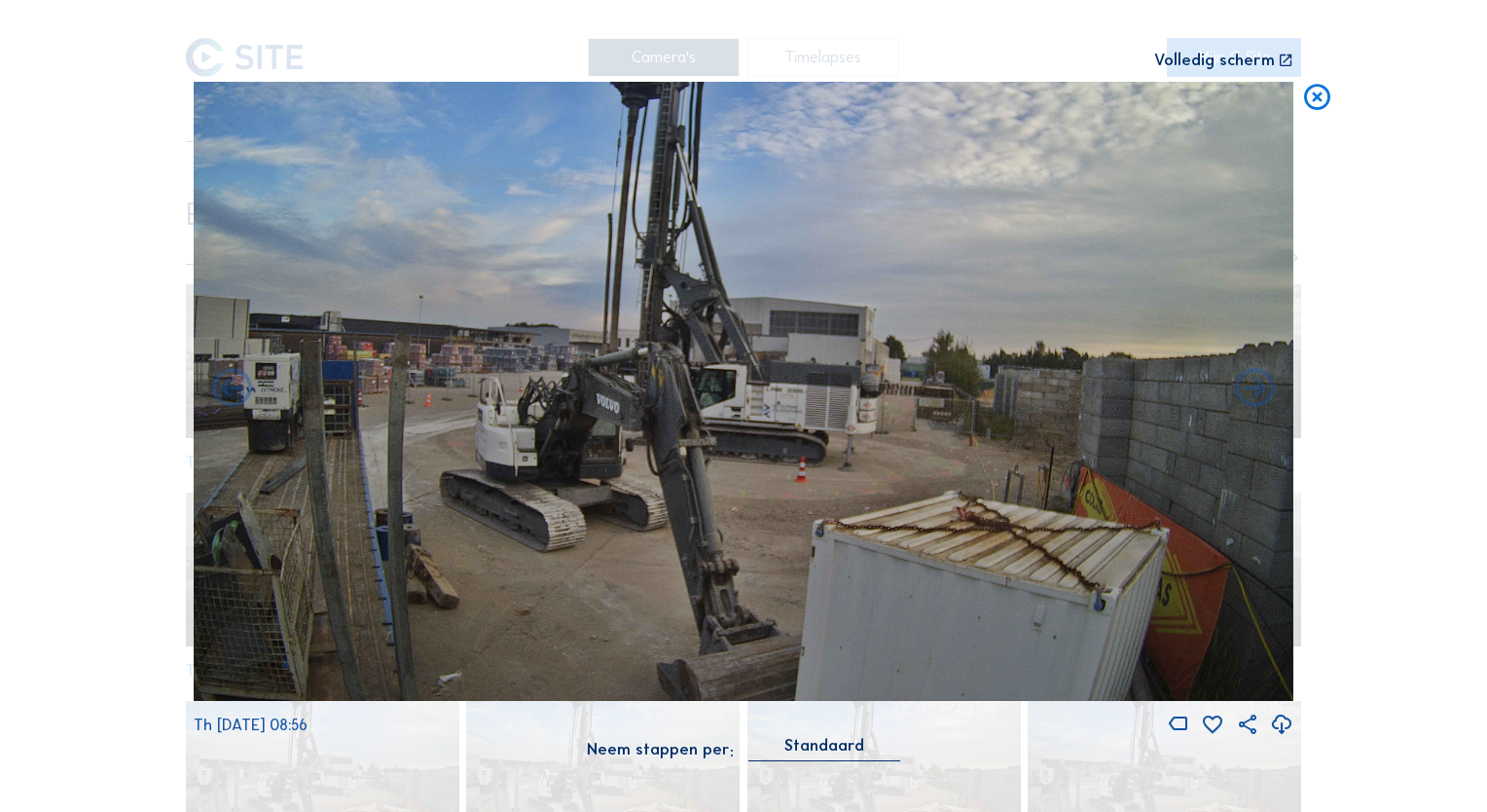
click at [230, 396] on icon at bounding box center [232, 390] width 48 height 48
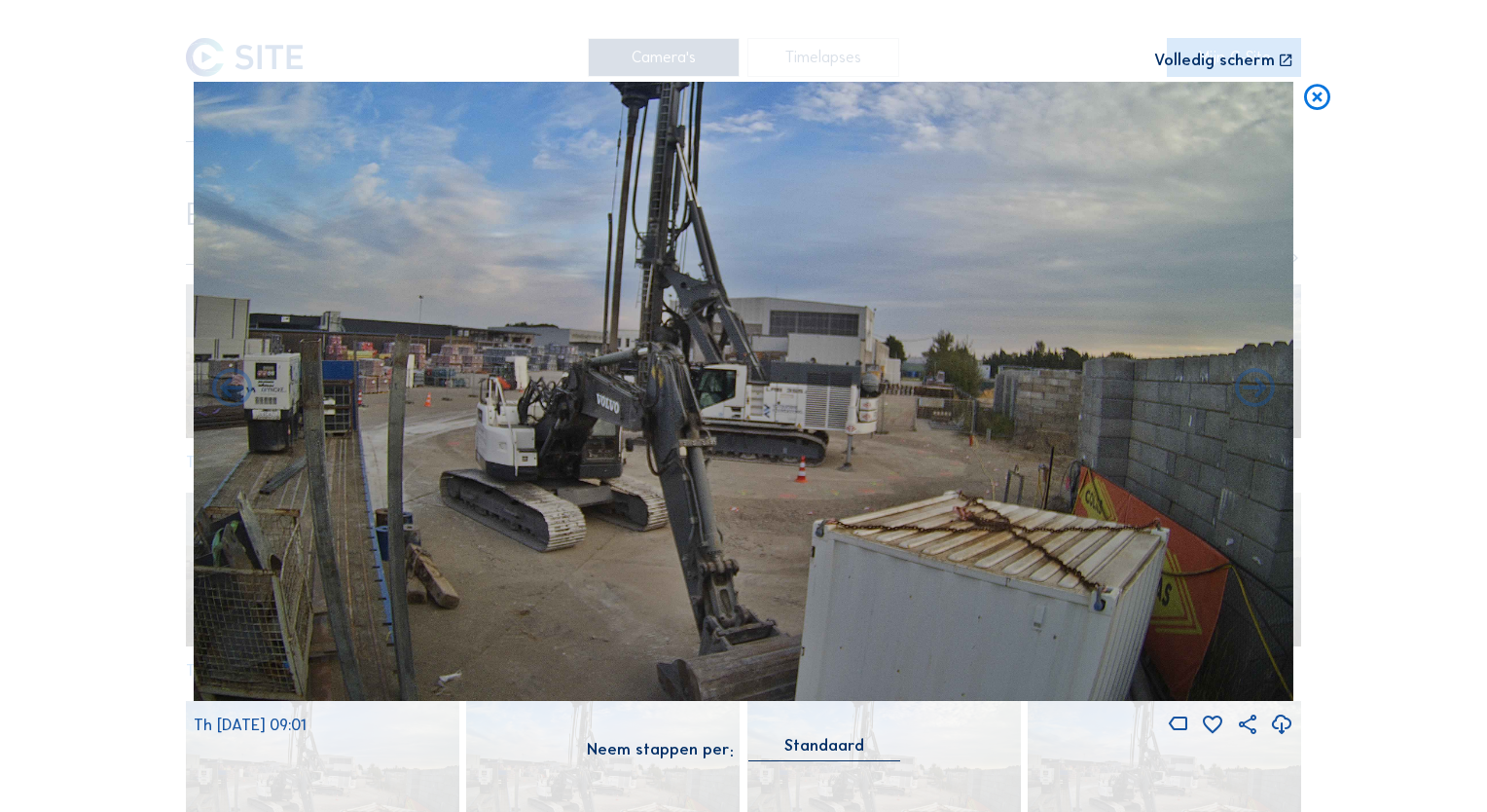
click at [230, 396] on icon at bounding box center [232, 390] width 48 height 48
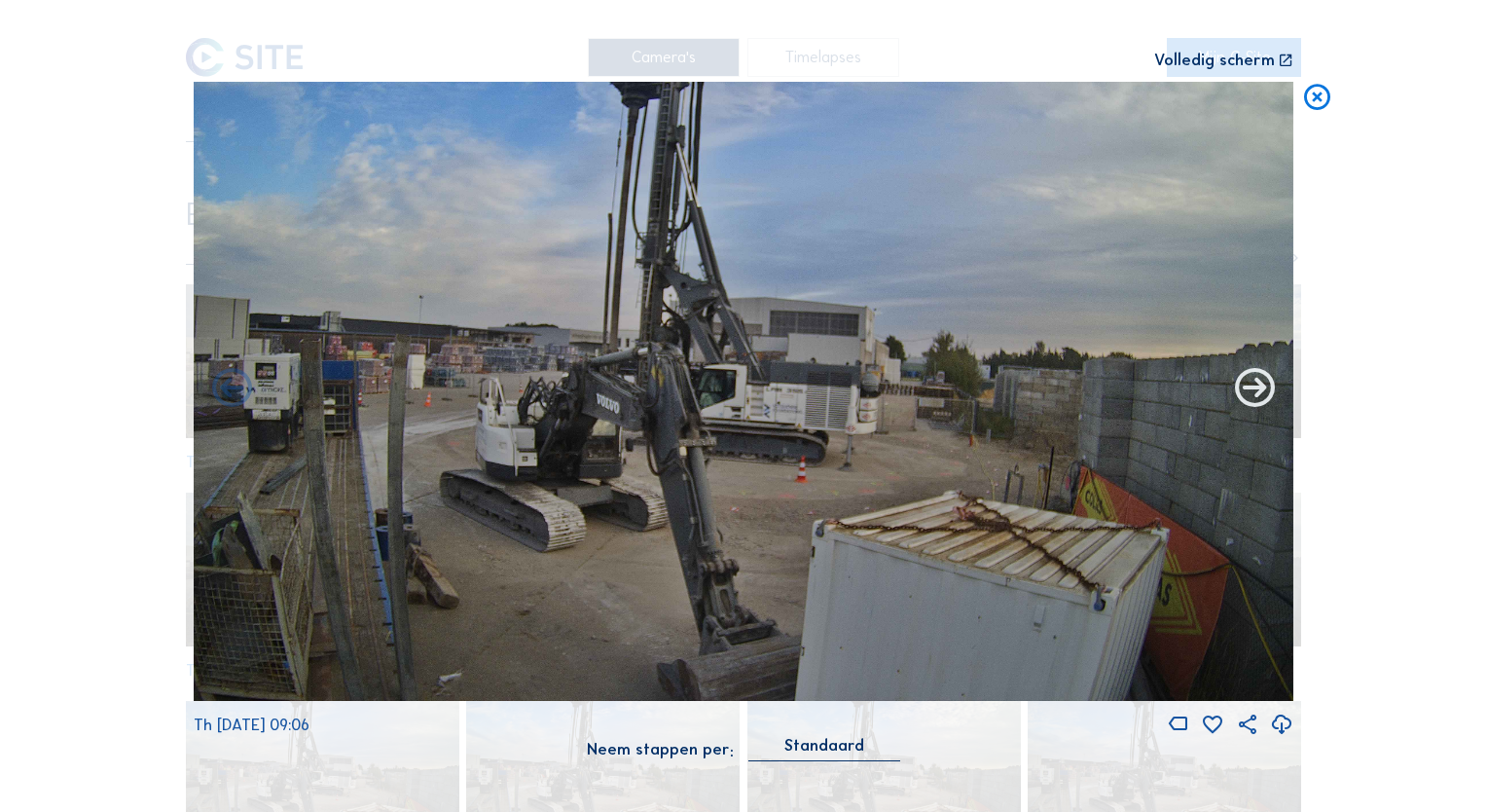
click at [1255, 374] on icon at bounding box center [1255, 390] width 48 height 48
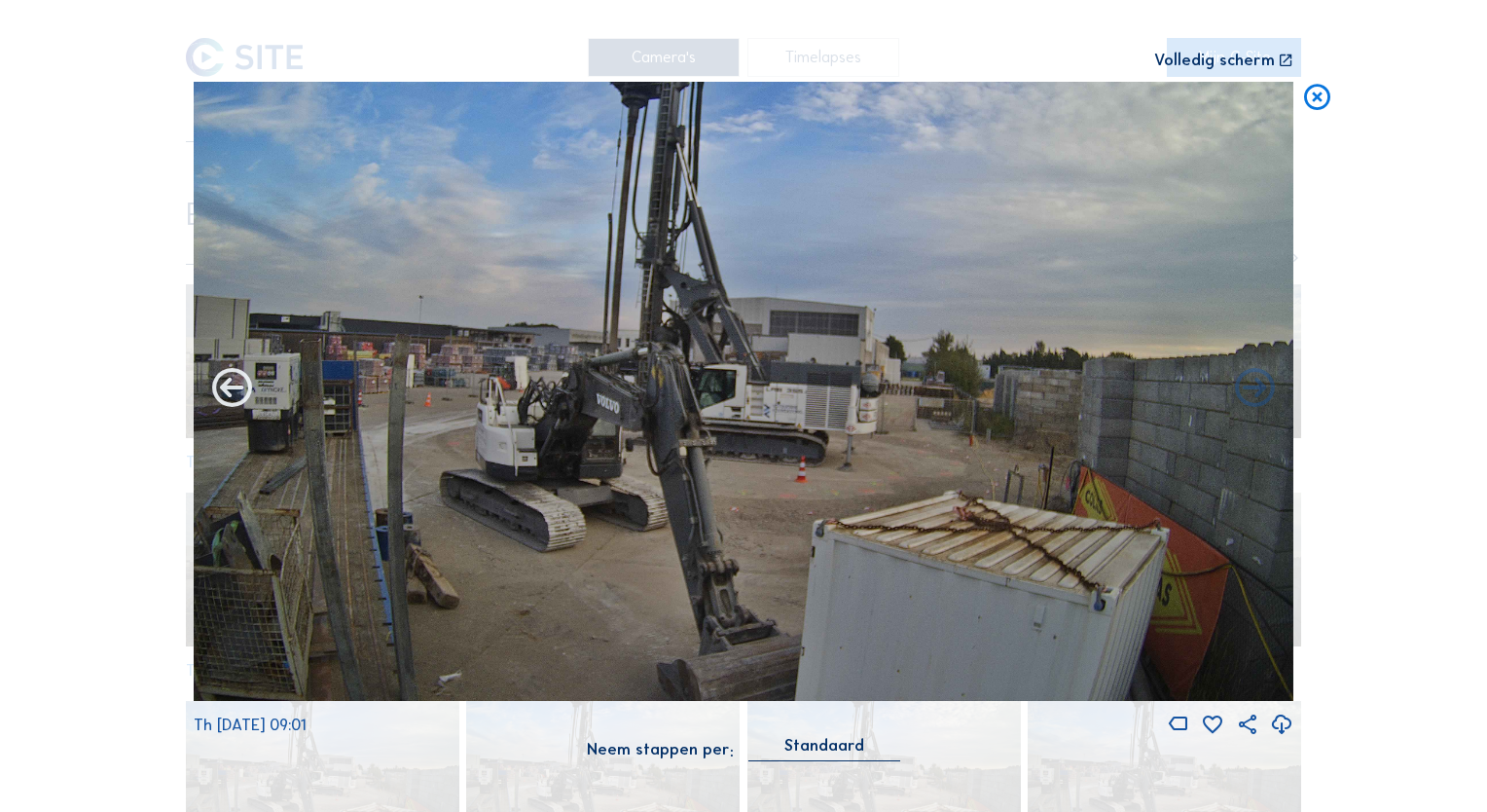
click at [242, 384] on icon at bounding box center [232, 390] width 48 height 48
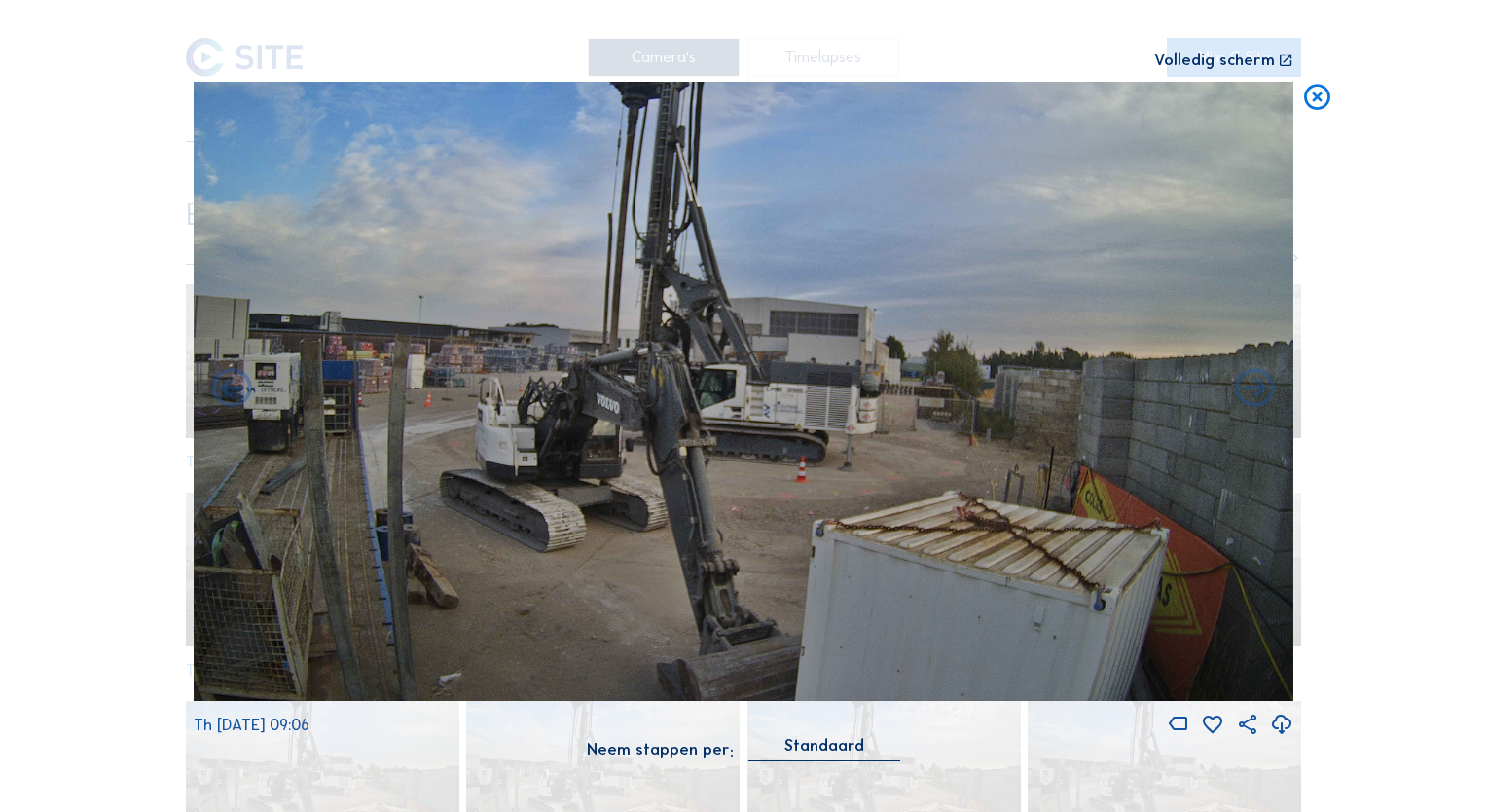
click at [242, 384] on icon at bounding box center [232, 390] width 48 height 48
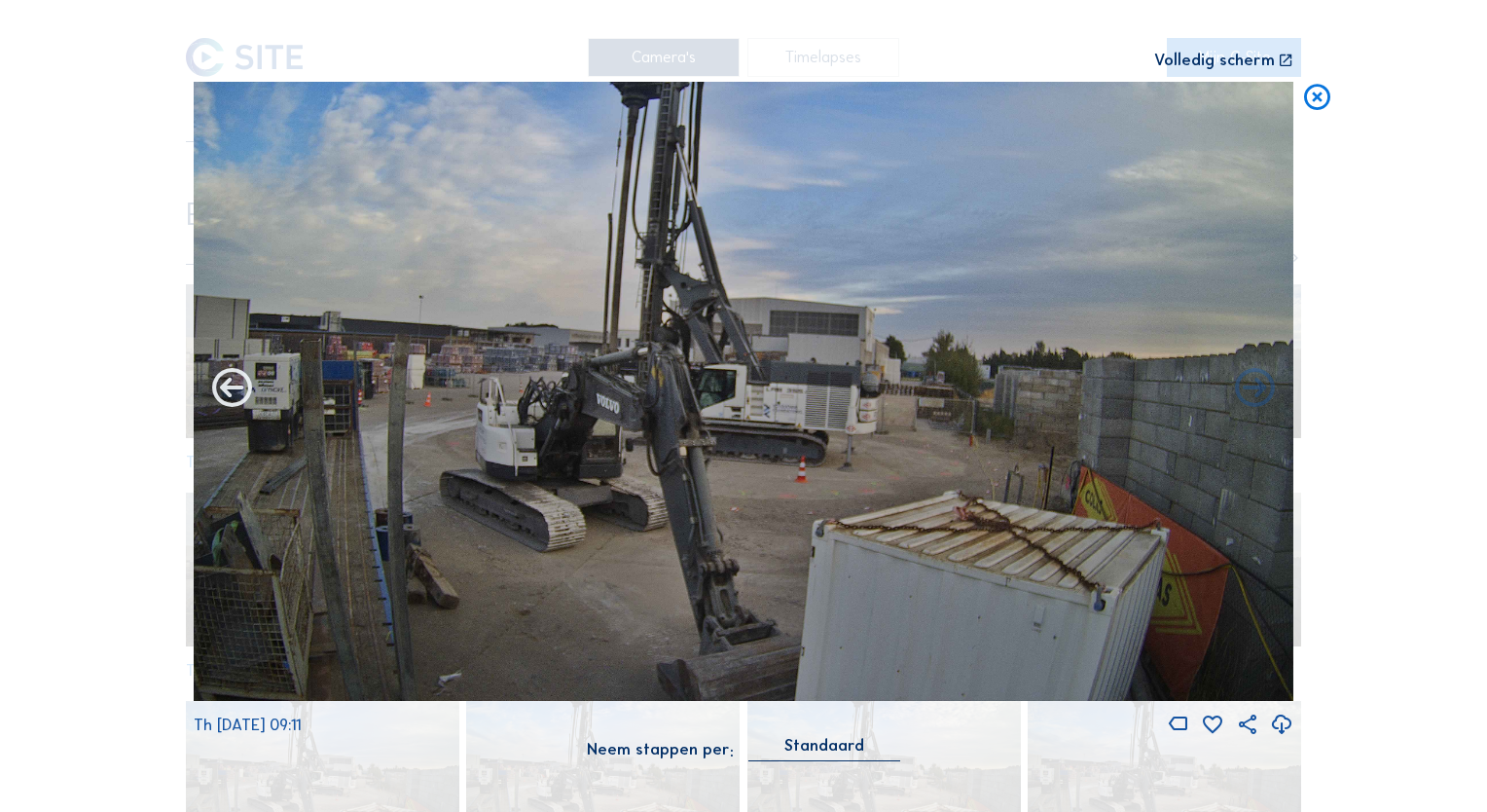
click at [242, 383] on icon at bounding box center [232, 390] width 48 height 48
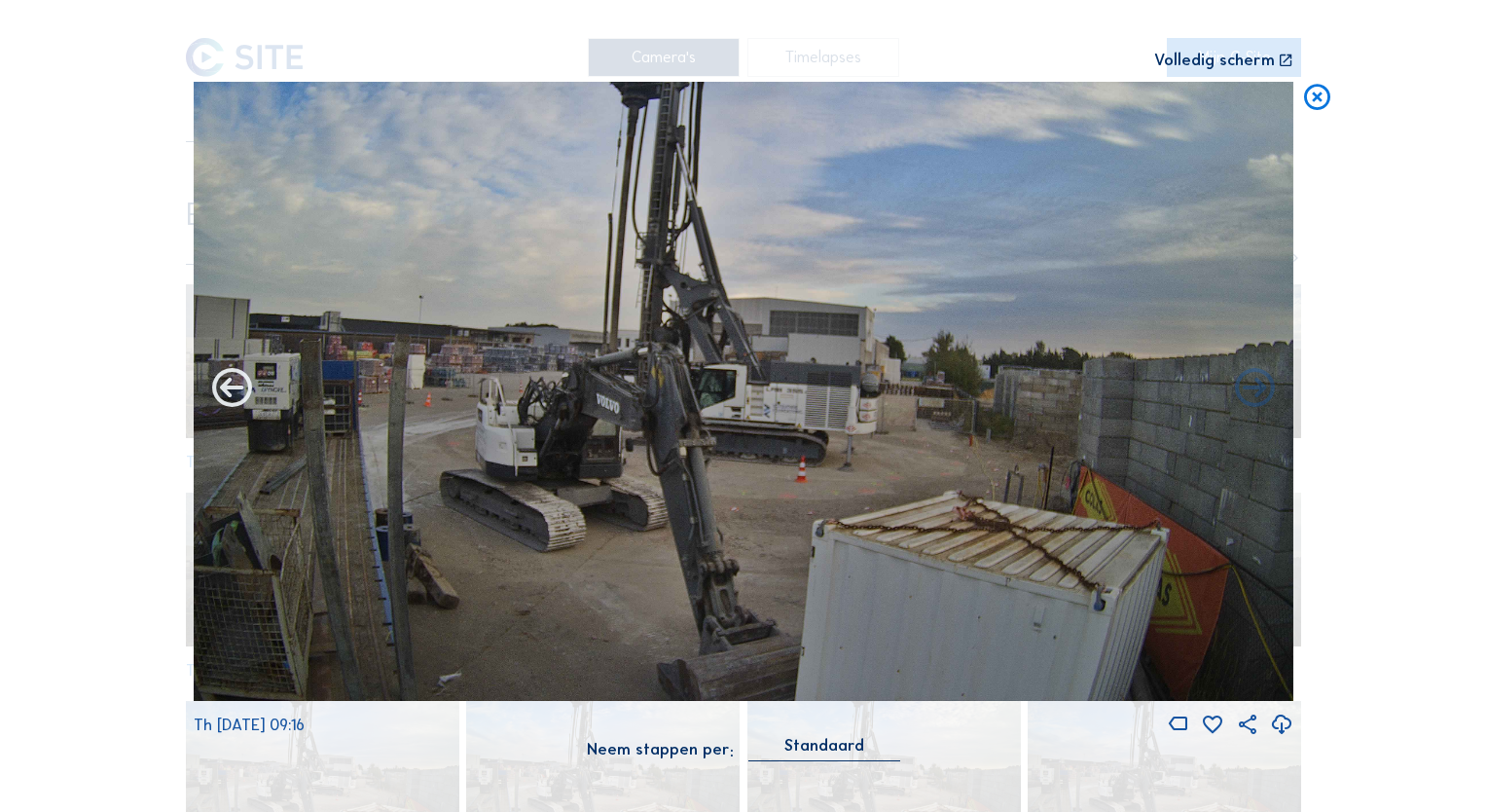
click at [242, 383] on icon at bounding box center [232, 390] width 48 height 48
click at [242, 389] on icon at bounding box center [232, 390] width 48 height 48
click at [230, 398] on icon at bounding box center [232, 390] width 48 height 48
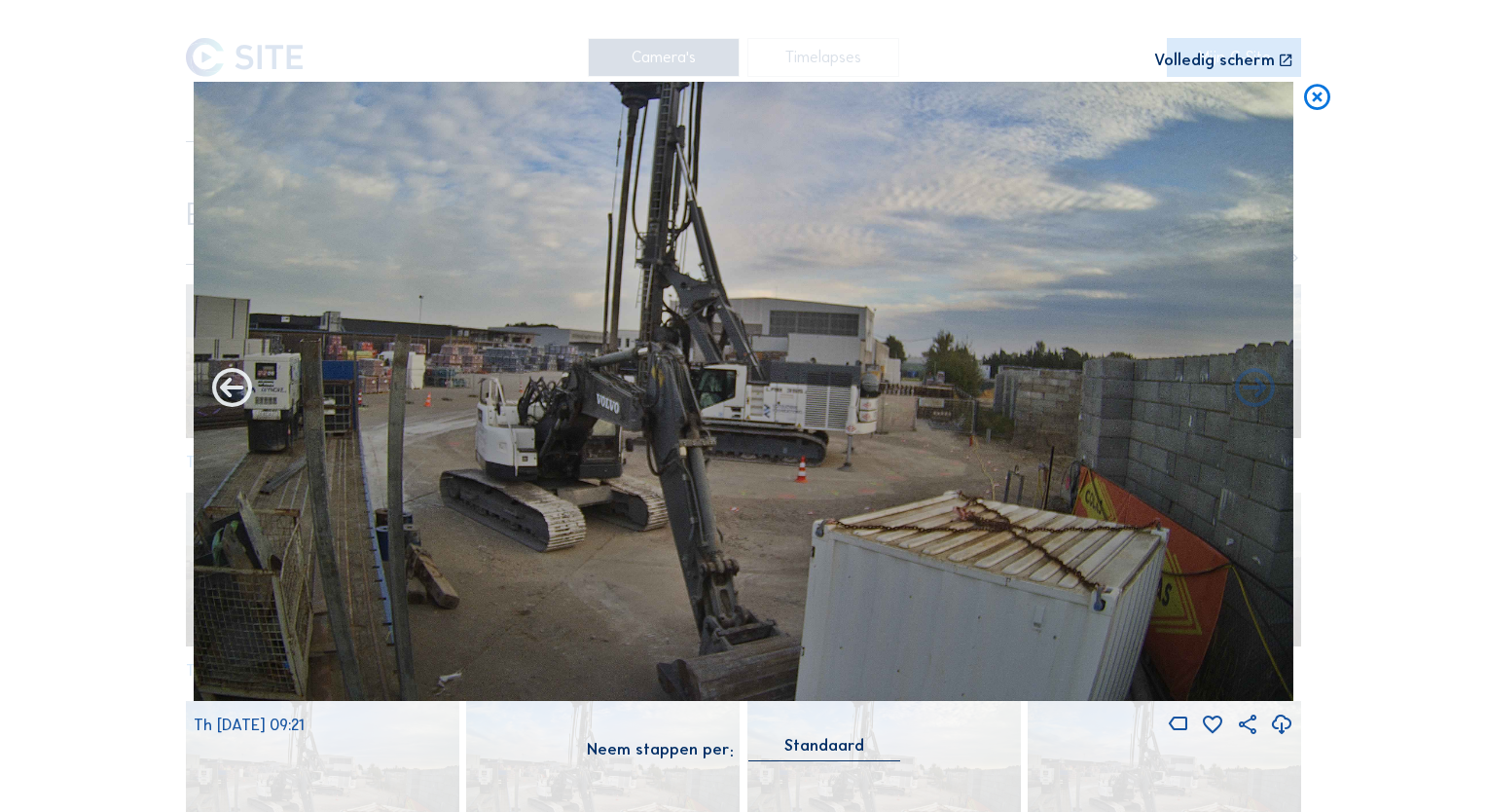
click at [227, 397] on icon at bounding box center [232, 390] width 48 height 48
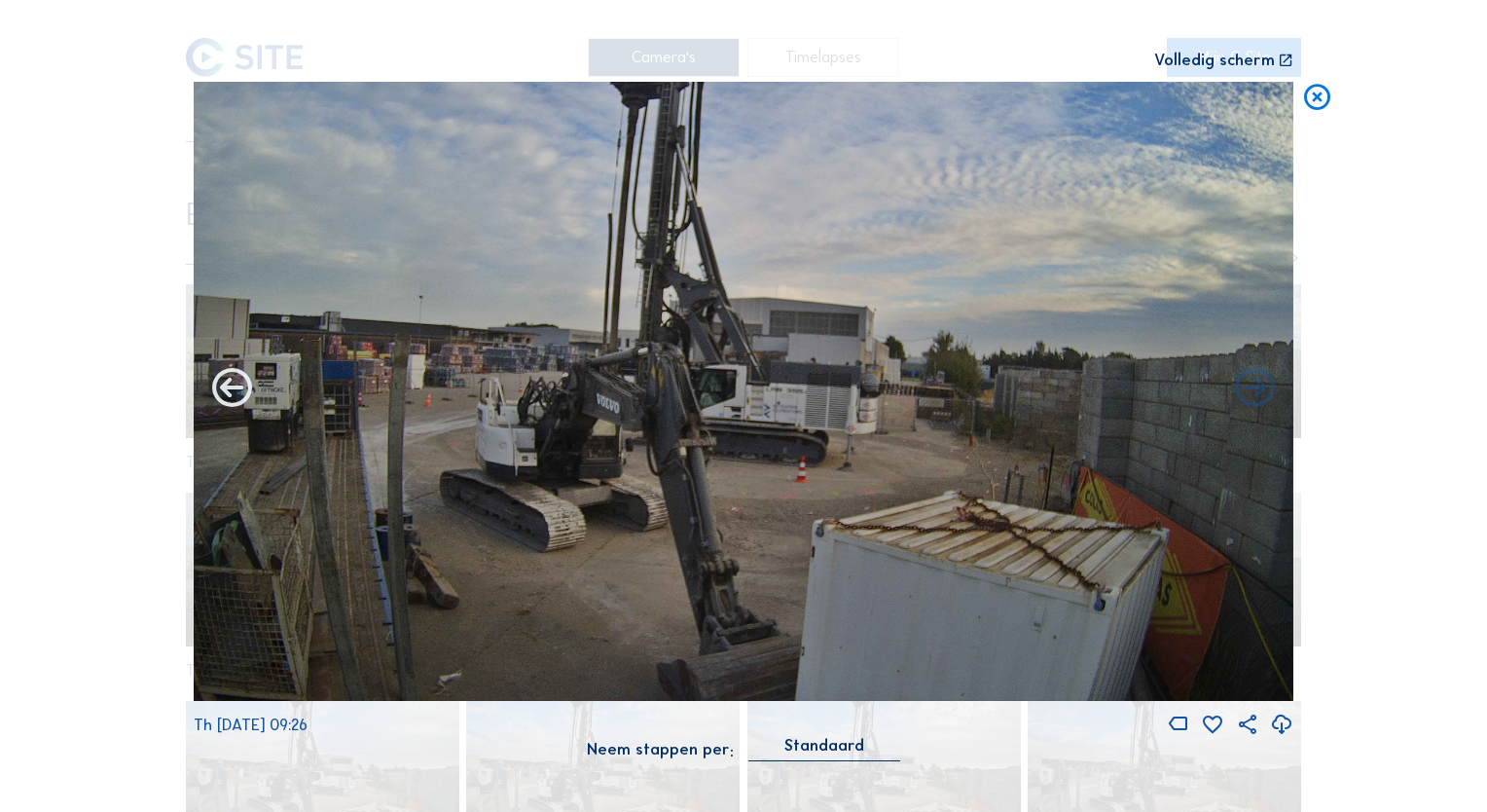
click at [227, 397] on icon at bounding box center [232, 390] width 48 height 48
click at [232, 393] on icon at bounding box center [232, 390] width 48 height 48
click at [234, 391] on icon at bounding box center [232, 390] width 48 height 48
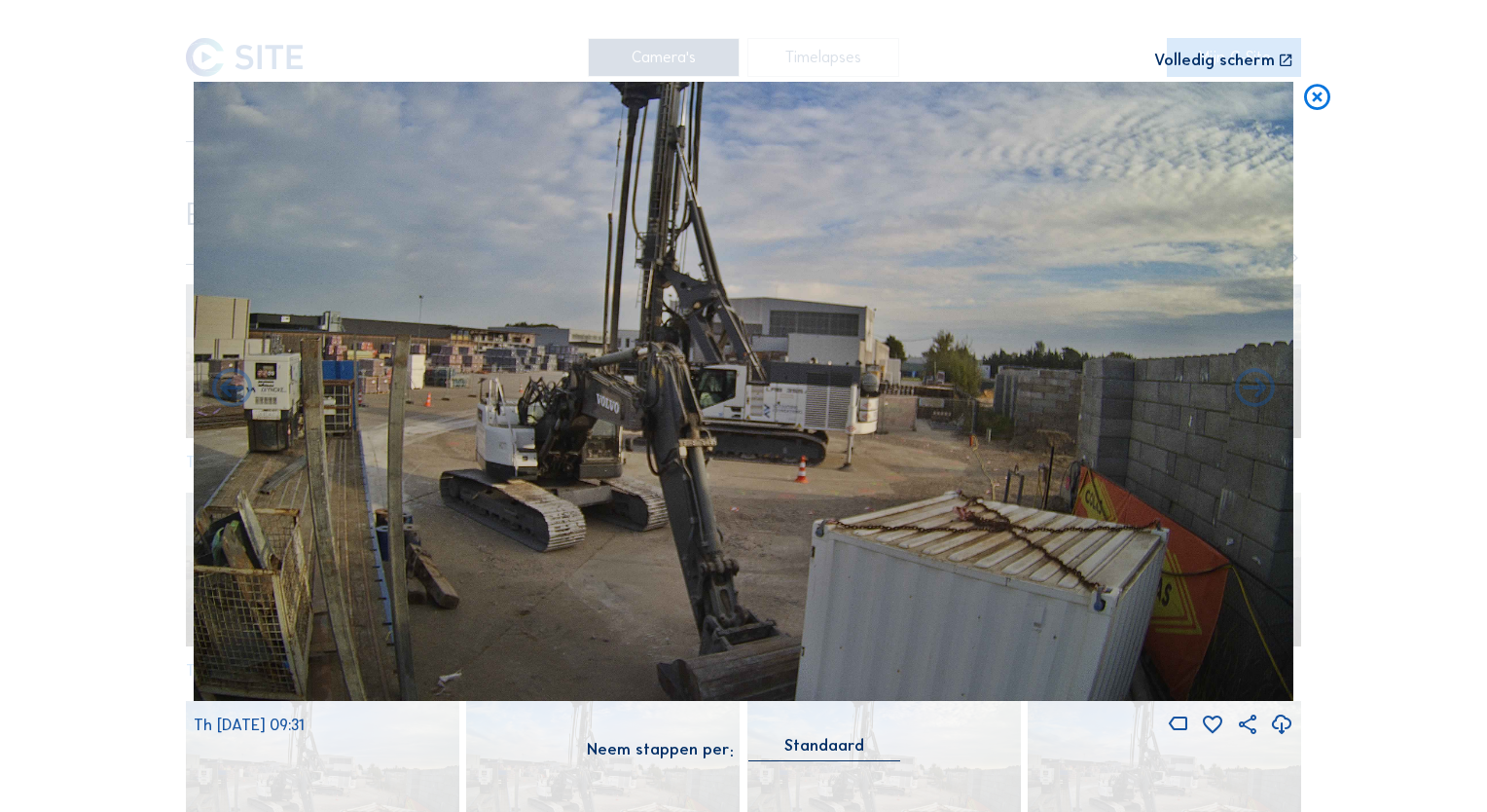
click at [234, 391] on icon at bounding box center [232, 390] width 48 height 48
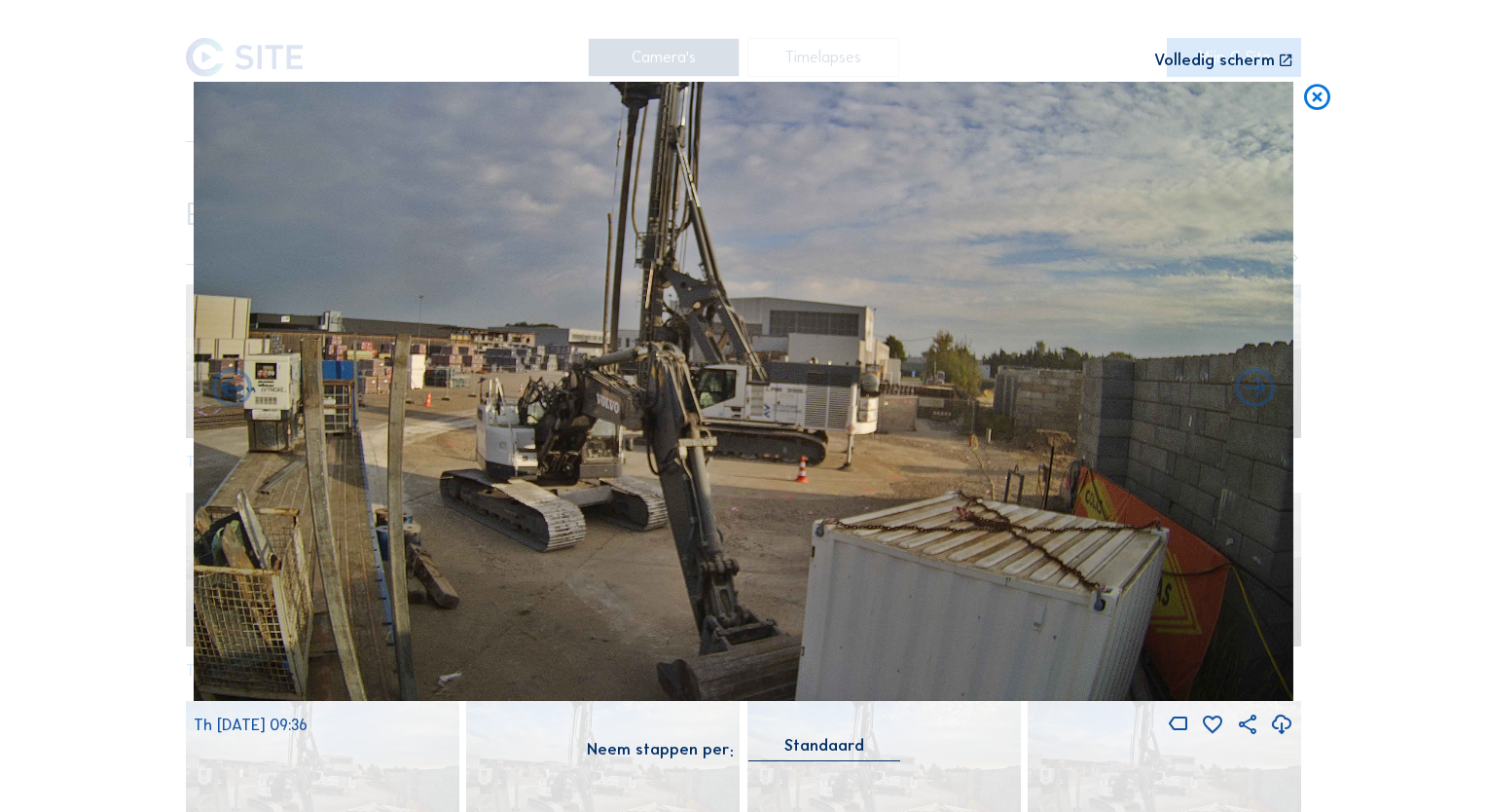
click at [234, 391] on icon at bounding box center [232, 390] width 48 height 48
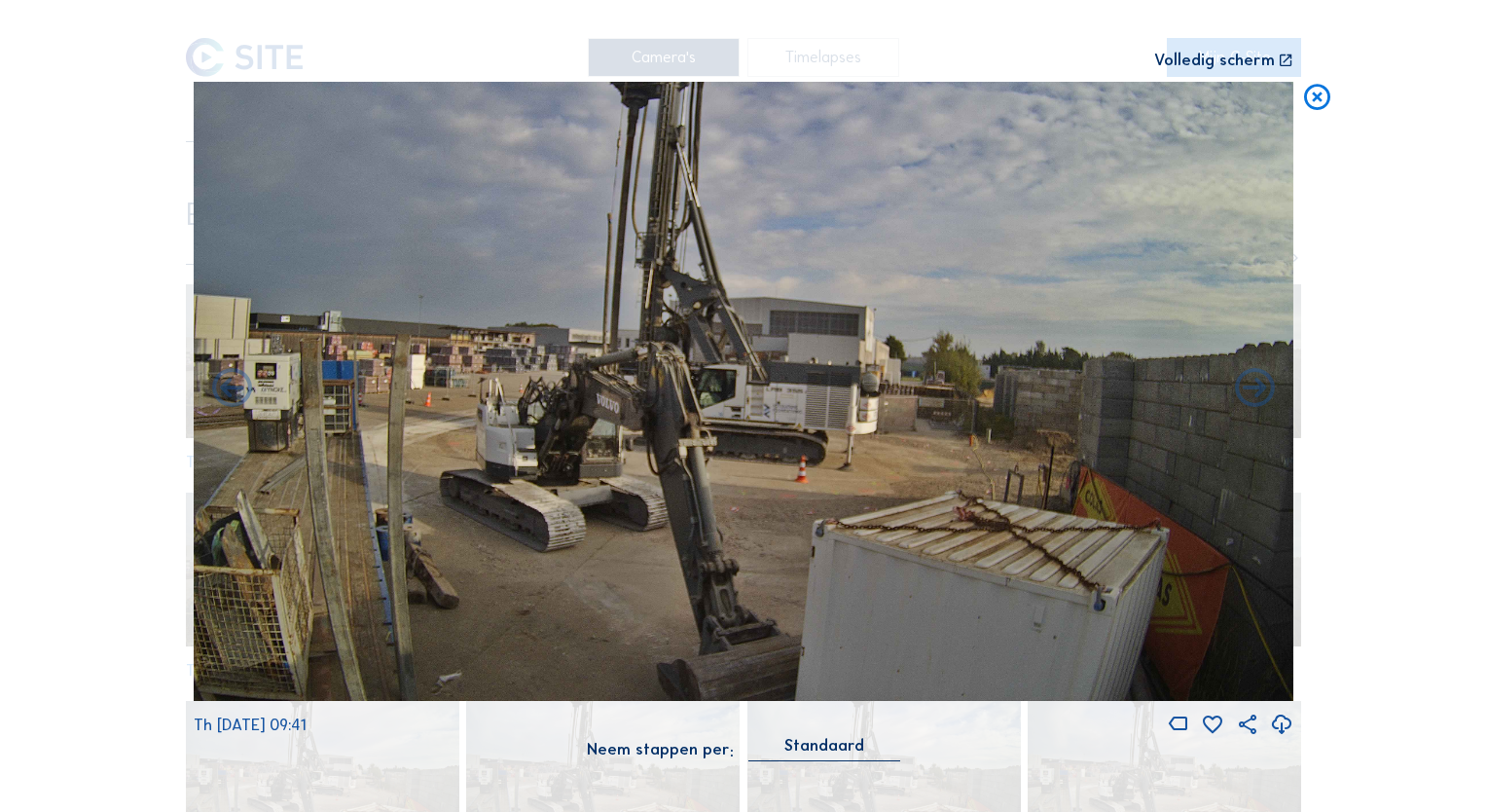
click at [234, 391] on icon at bounding box center [232, 390] width 48 height 48
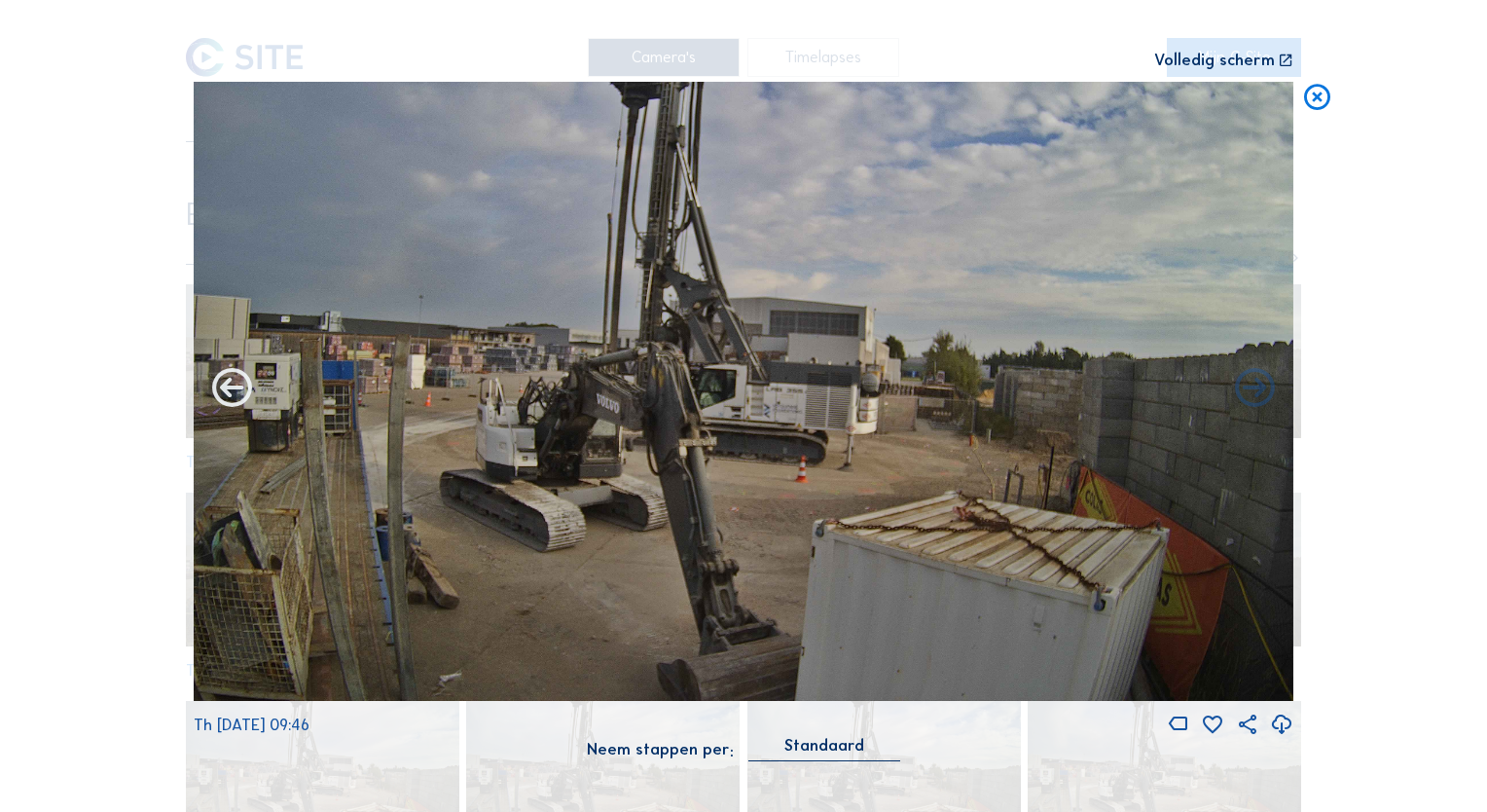
click at [234, 391] on icon at bounding box center [232, 390] width 48 height 48
click at [229, 398] on icon at bounding box center [232, 390] width 48 height 48
click at [234, 394] on icon at bounding box center [232, 390] width 48 height 48
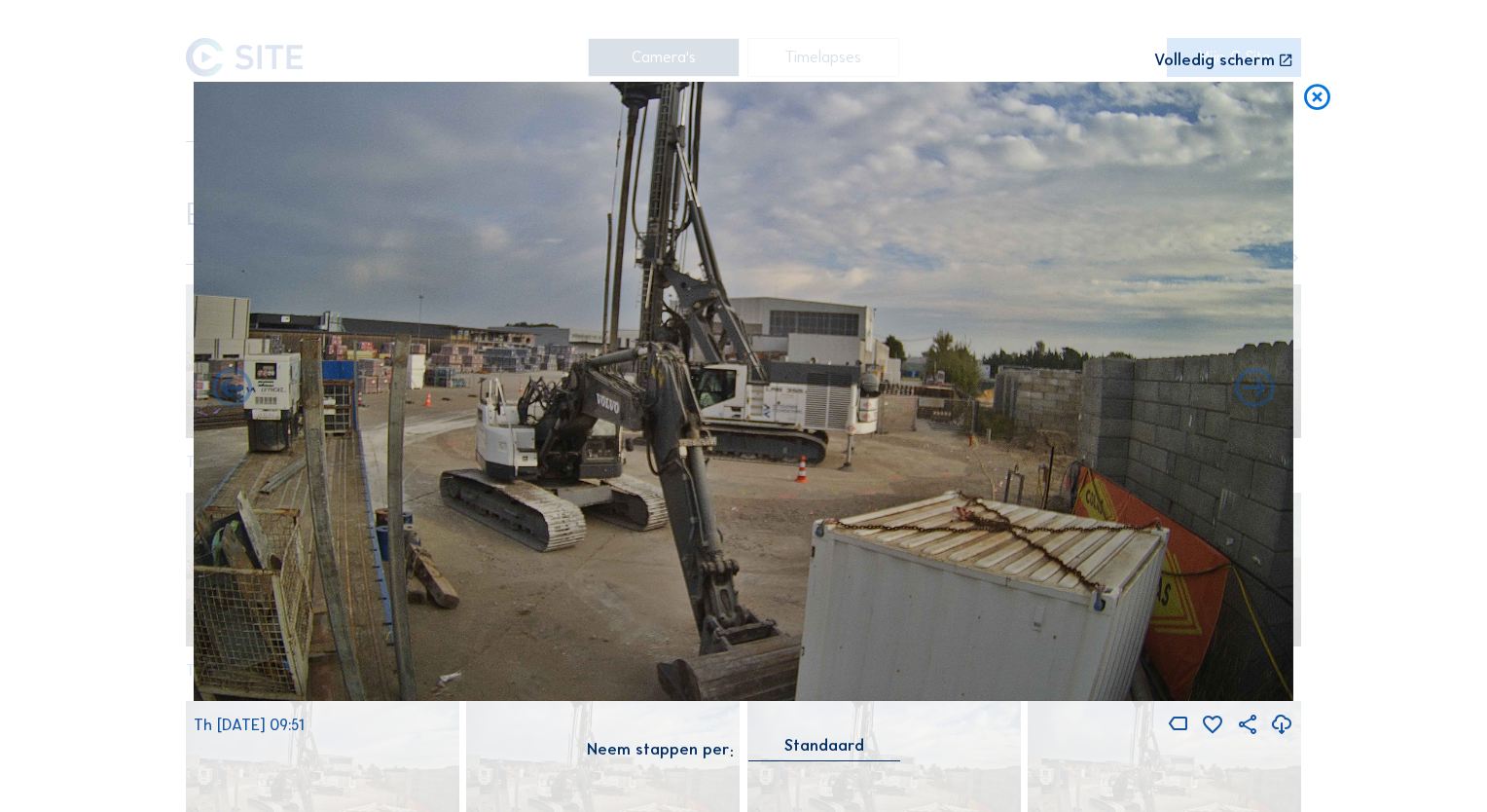
click at [234, 394] on icon at bounding box center [232, 390] width 48 height 48
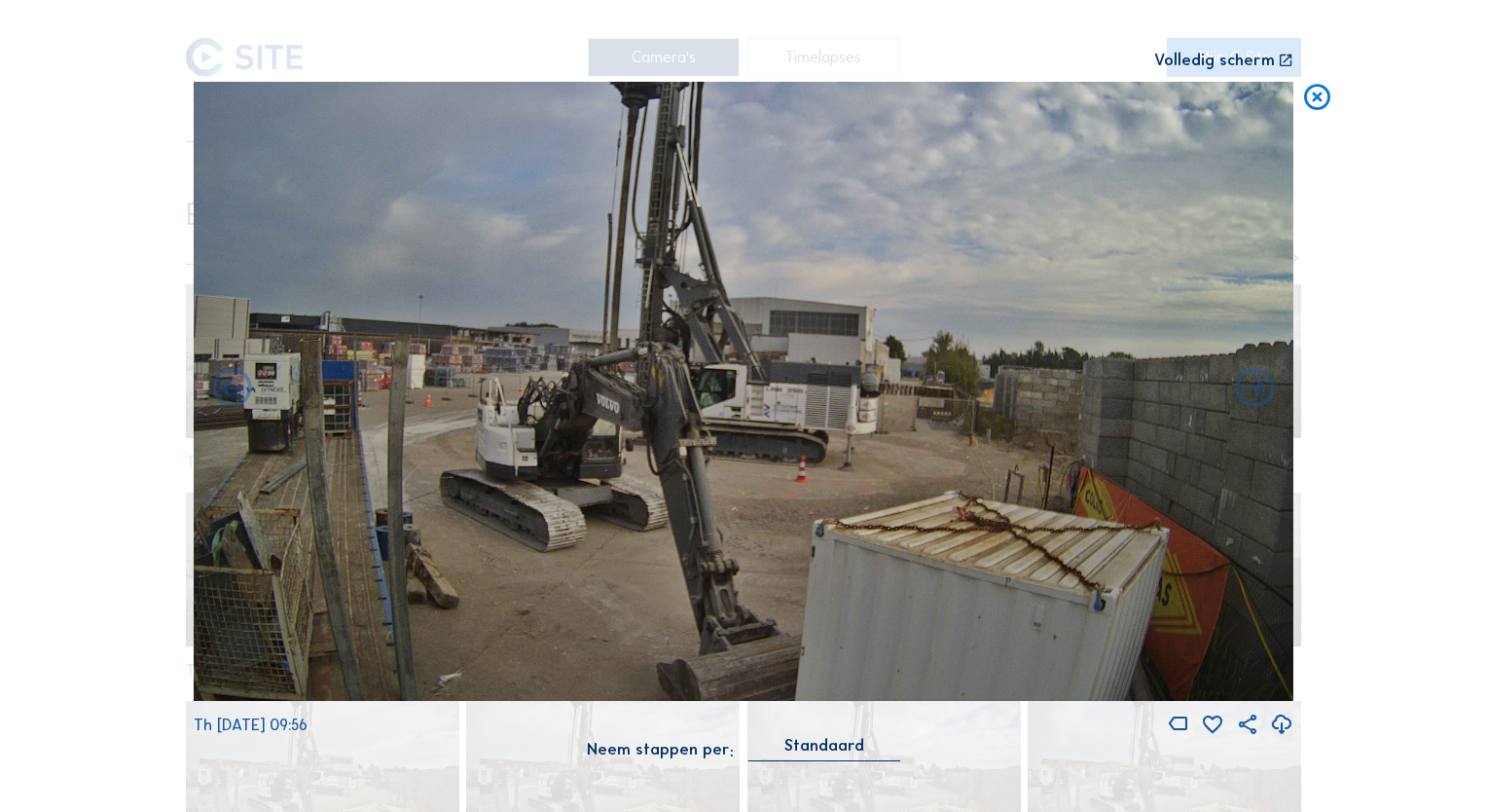
click at [234, 394] on icon at bounding box center [232, 390] width 48 height 48
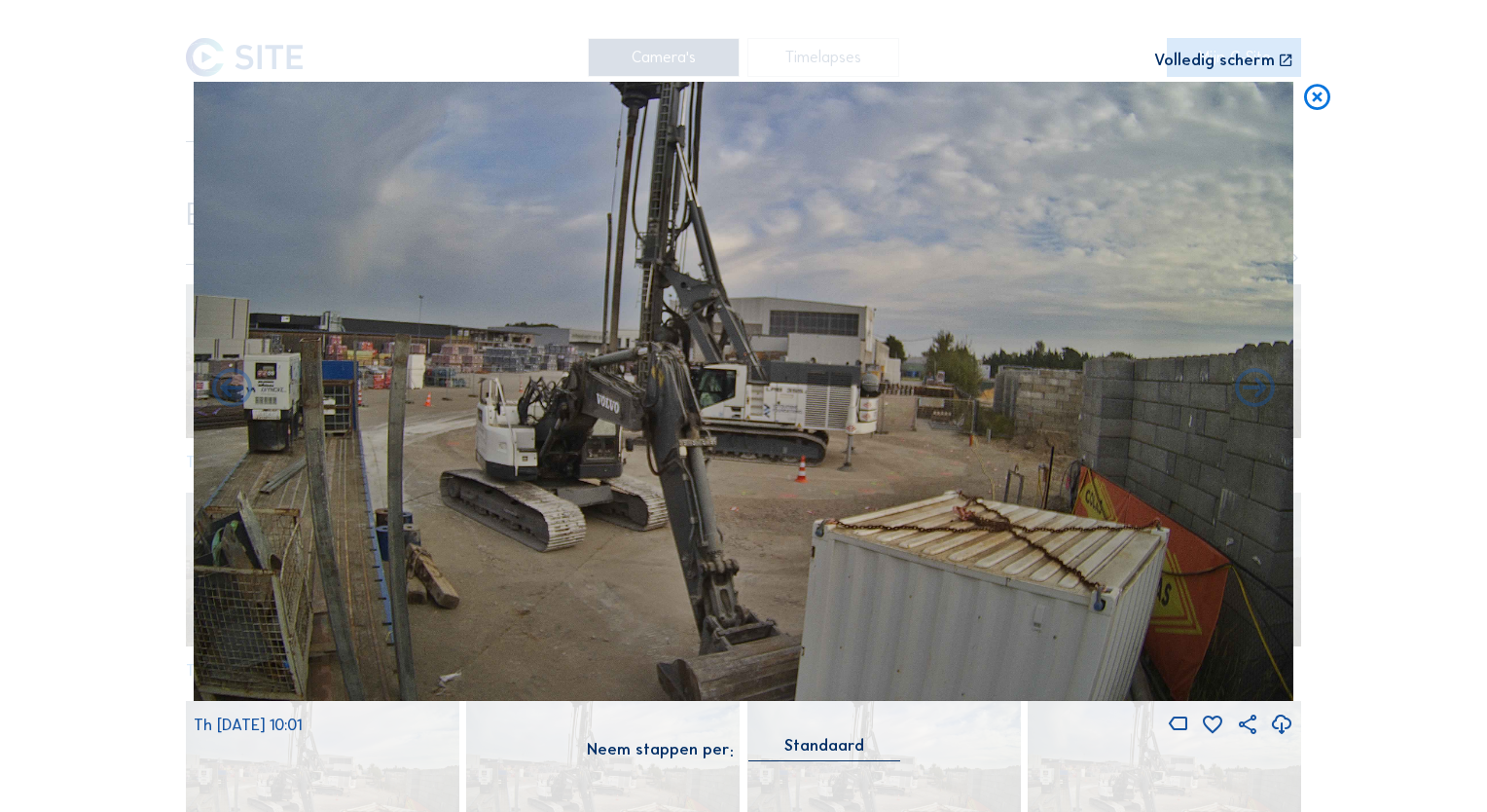
click at [234, 394] on icon at bounding box center [232, 390] width 48 height 48
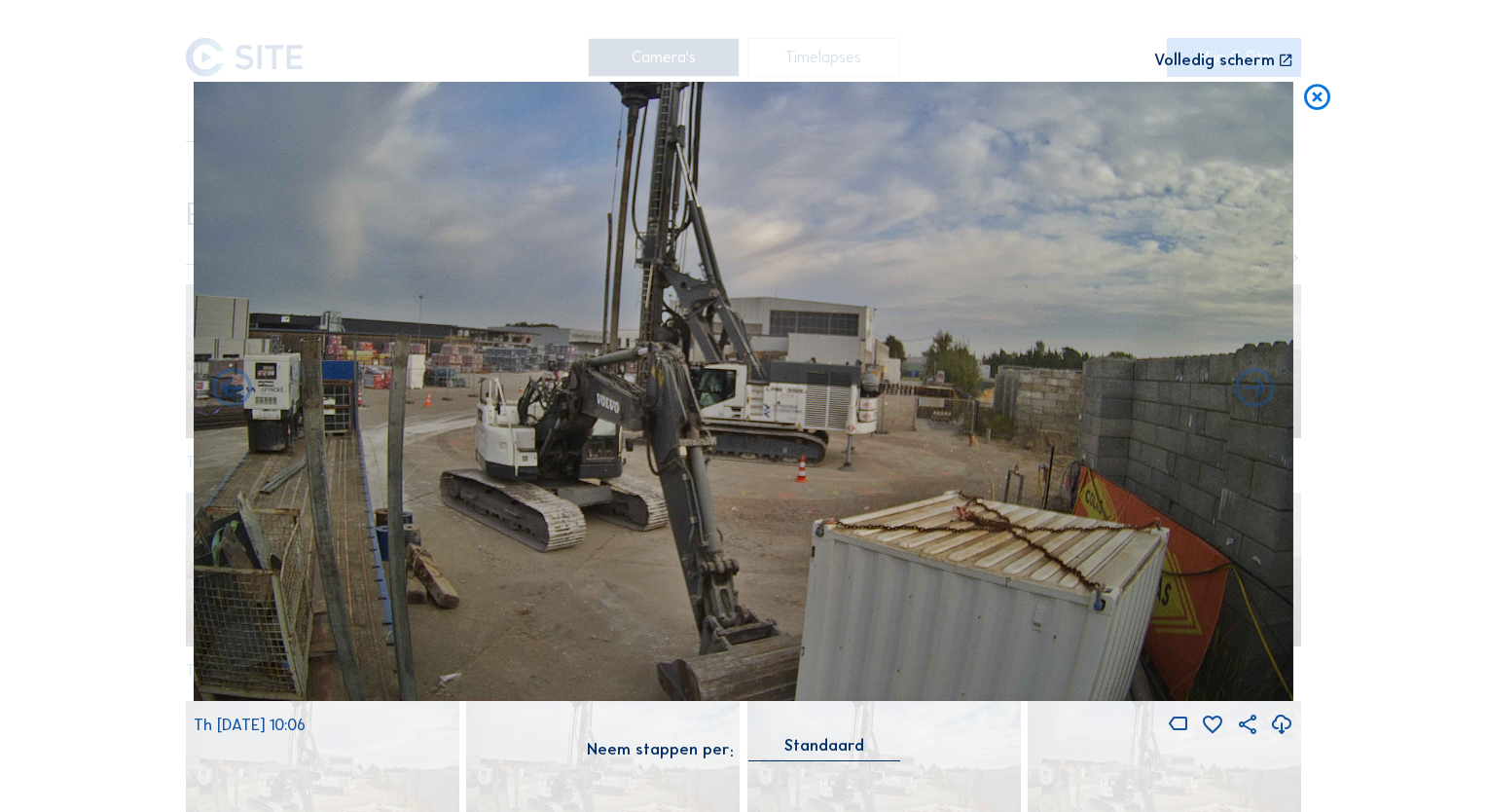
click at [234, 394] on icon at bounding box center [232, 390] width 48 height 48
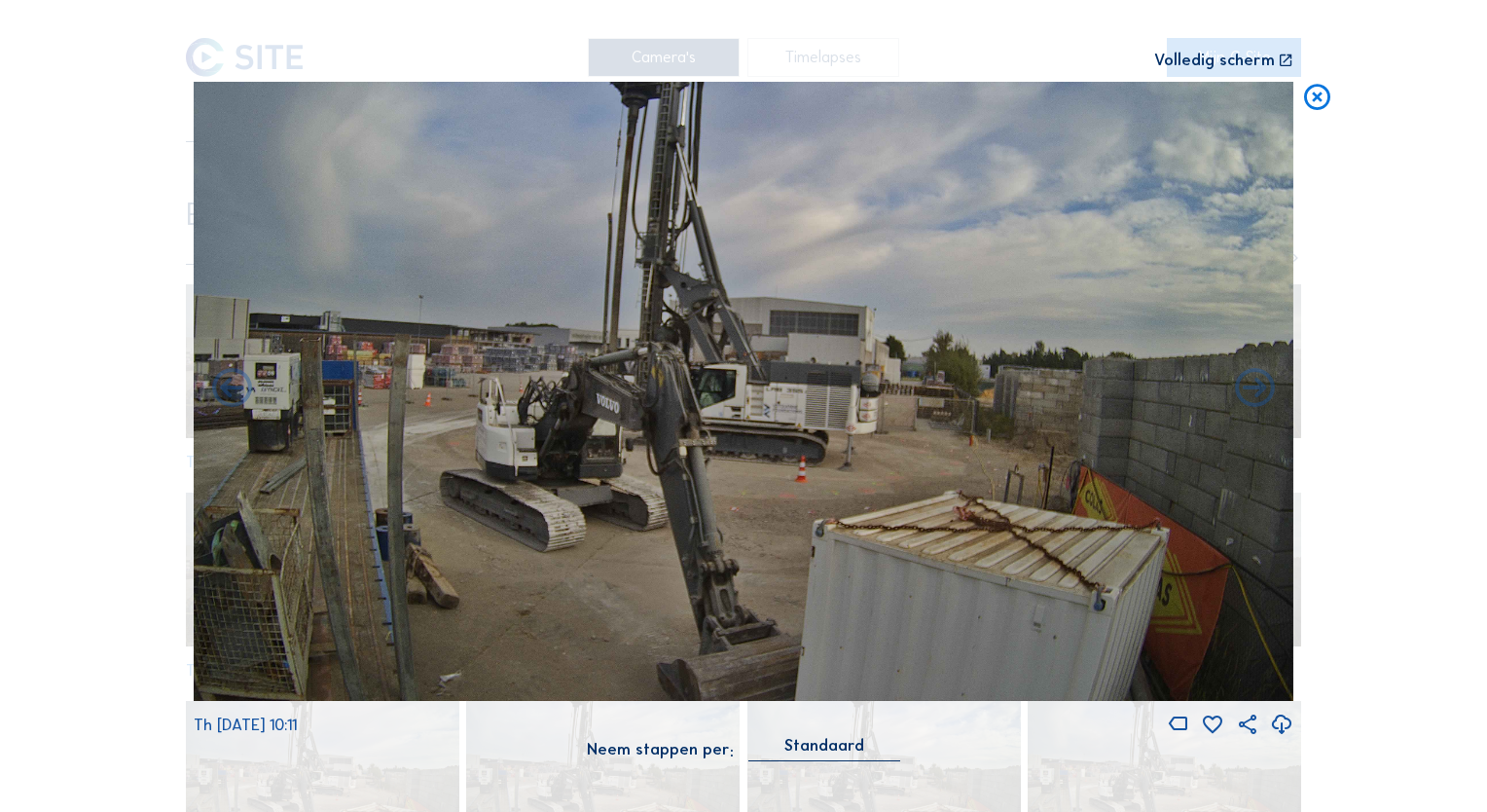
click at [234, 394] on icon at bounding box center [232, 390] width 48 height 48
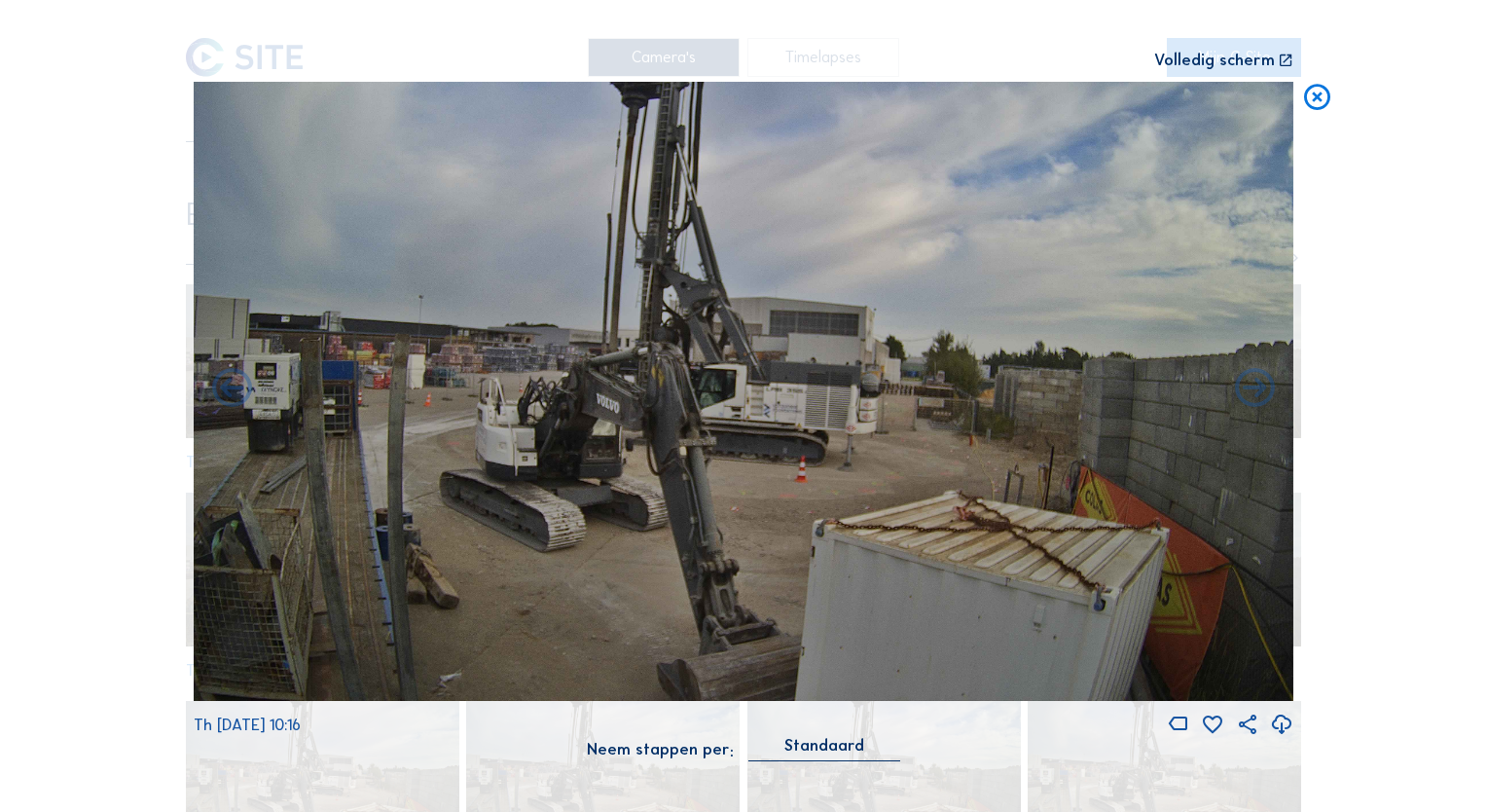
click at [234, 394] on icon at bounding box center [232, 390] width 48 height 48
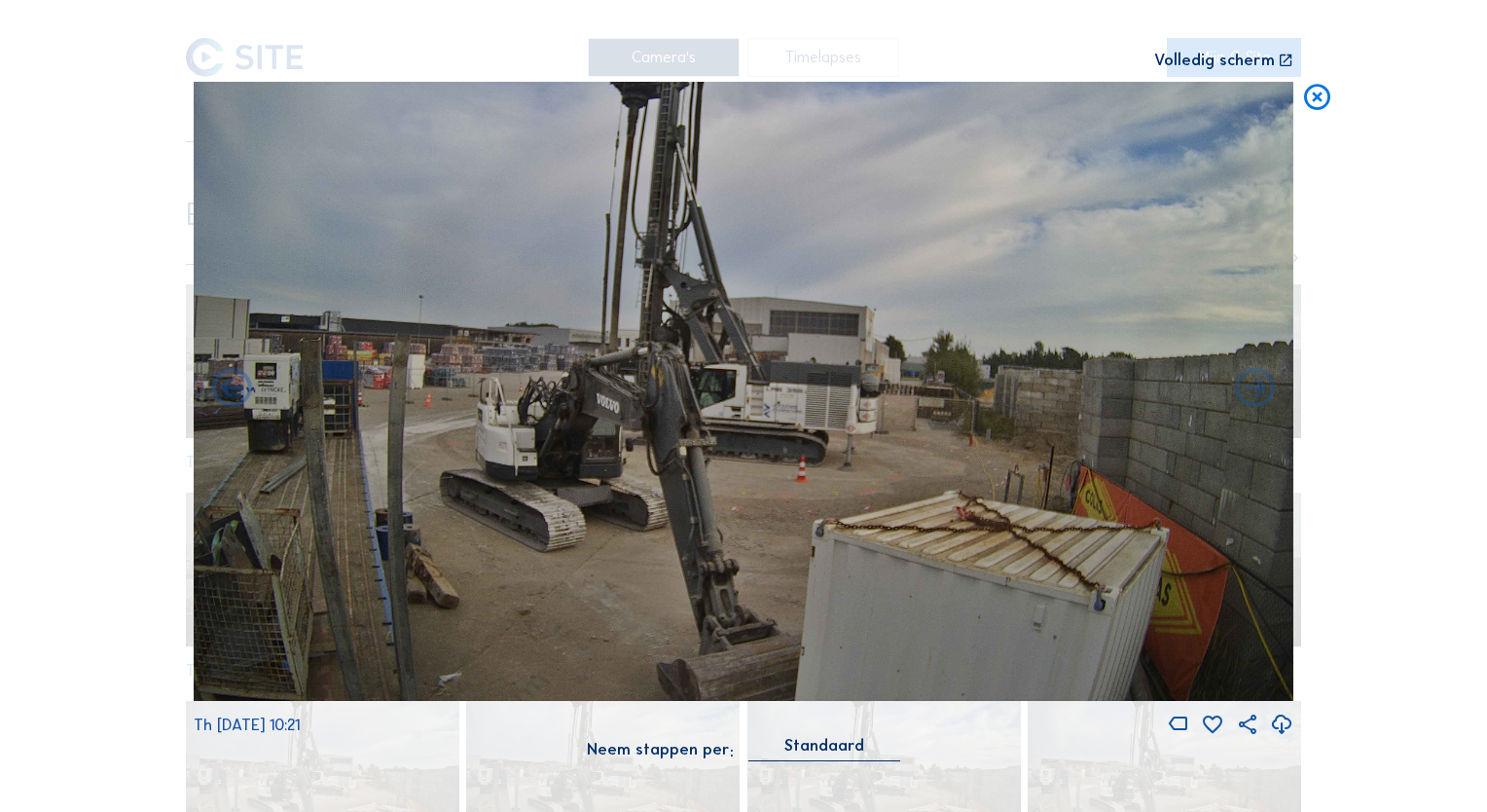
click at [234, 394] on icon at bounding box center [232, 390] width 48 height 48
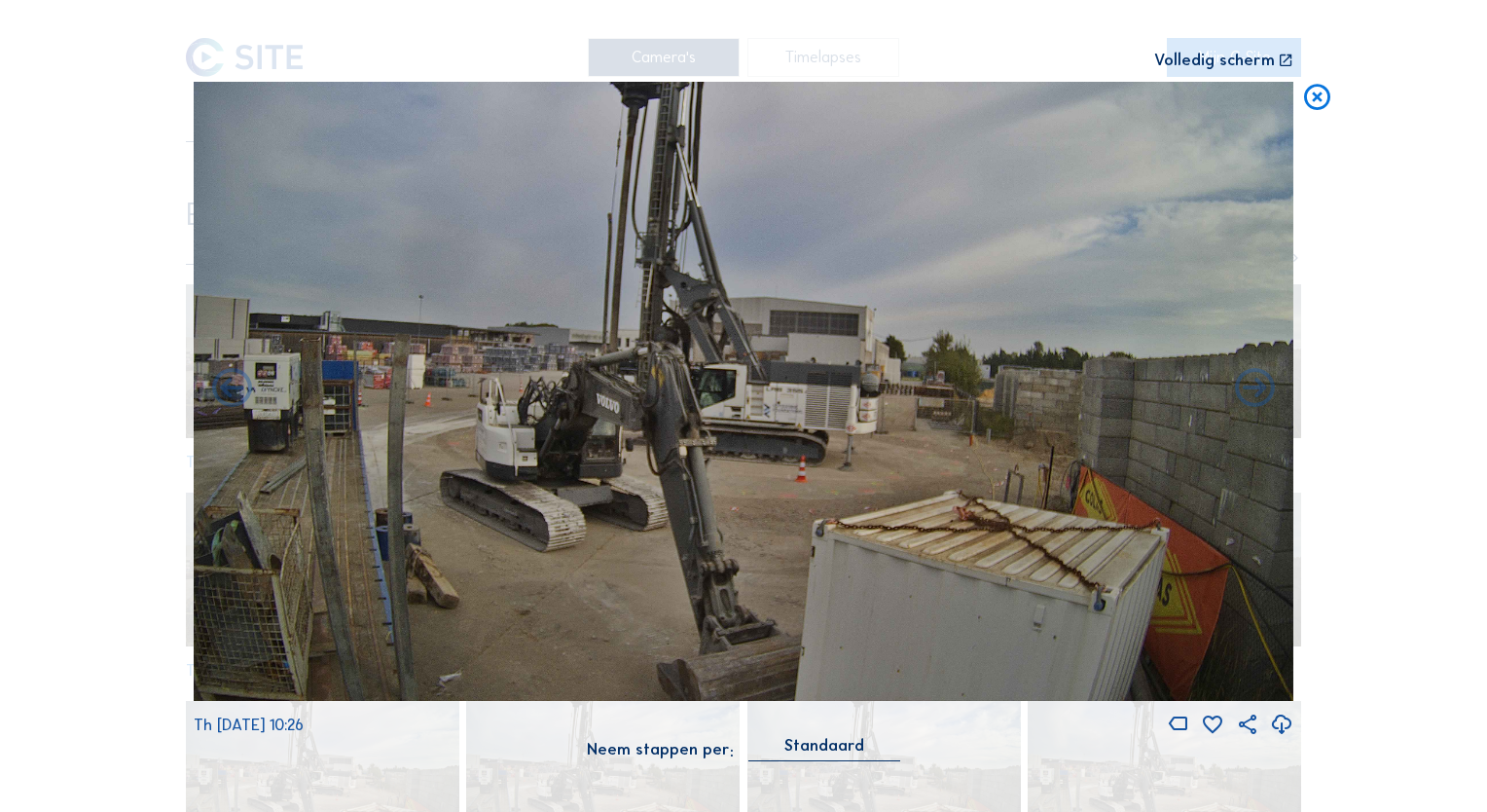
click at [234, 394] on icon at bounding box center [232, 390] width 48 height 48
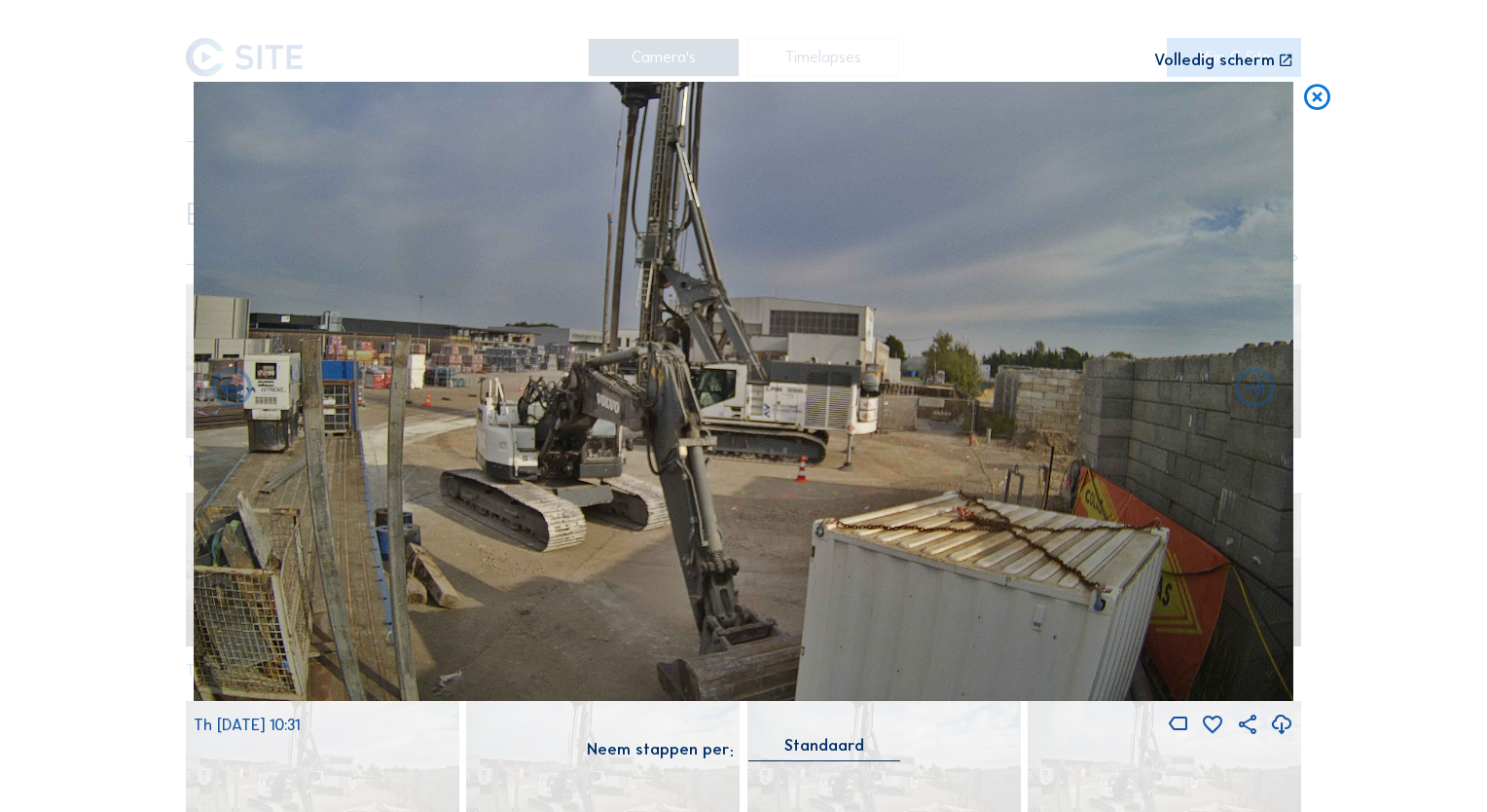
click at [234, 394] on icon at bounding box center [232, 390] width 48 height 48
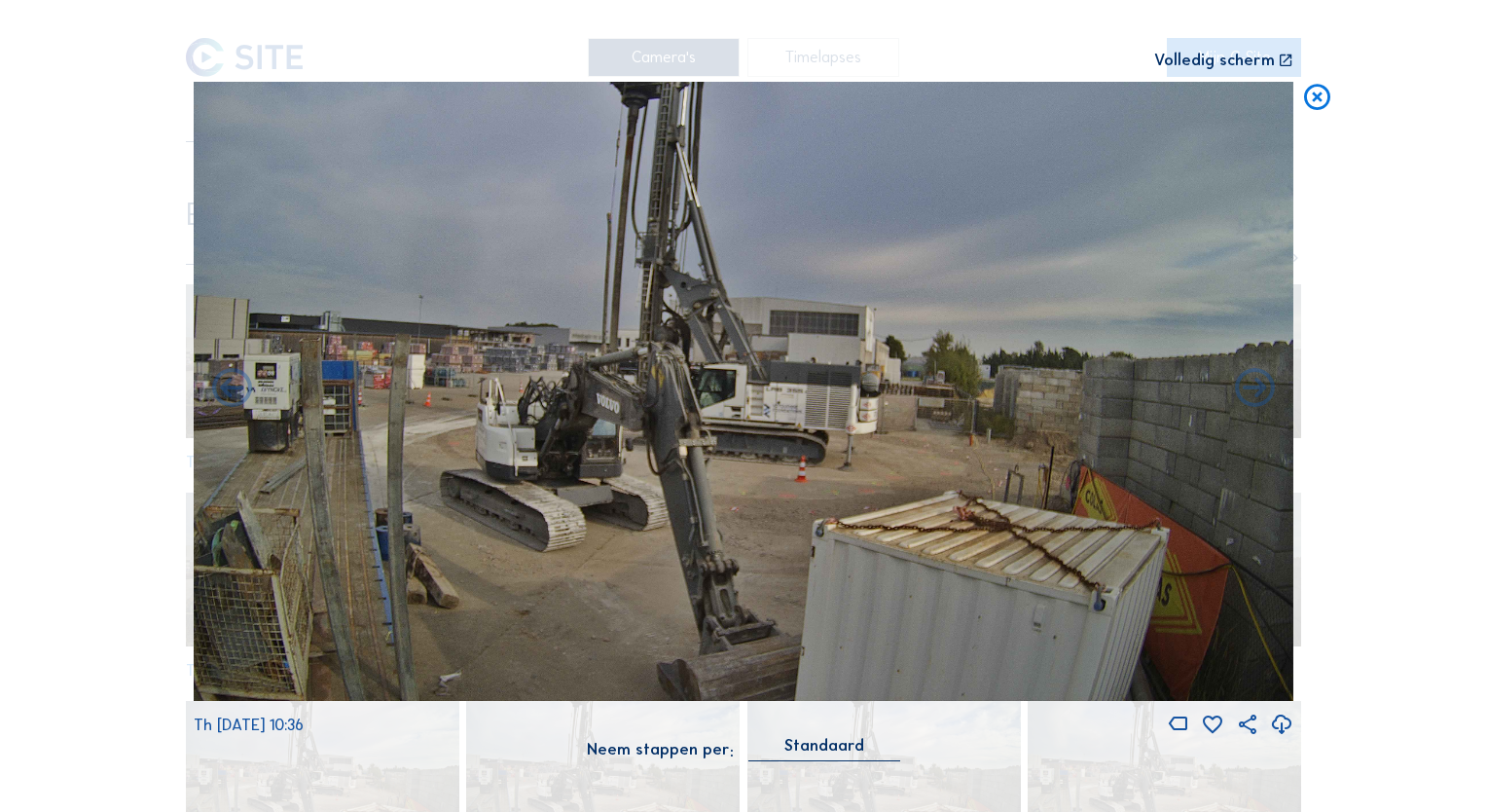
click at [234, 394] on icon at bounding box center [232, 390] width 48 height 48
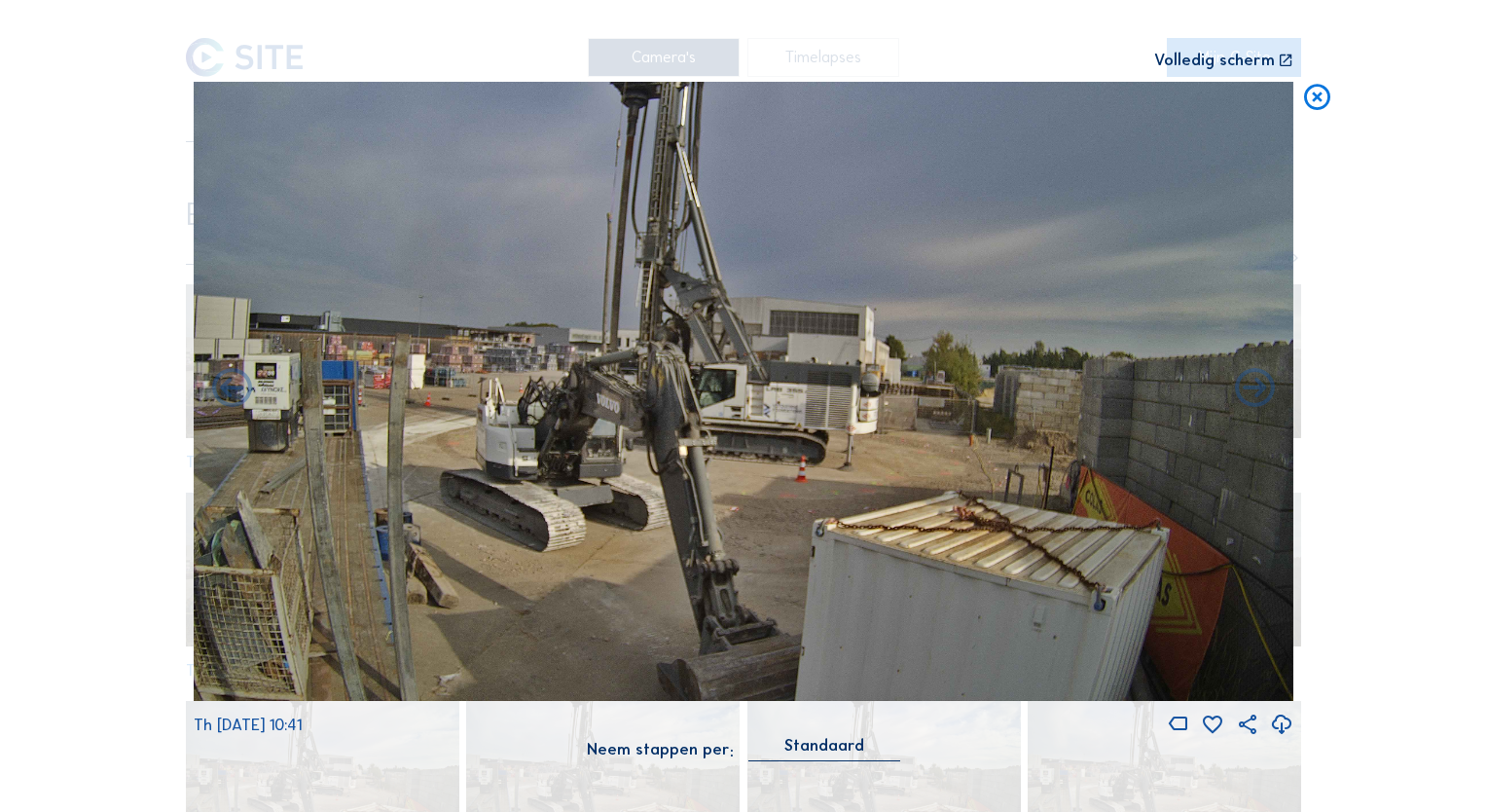
click at [234, 394] on icon at bounding box center [232, 390] width 48 height 48
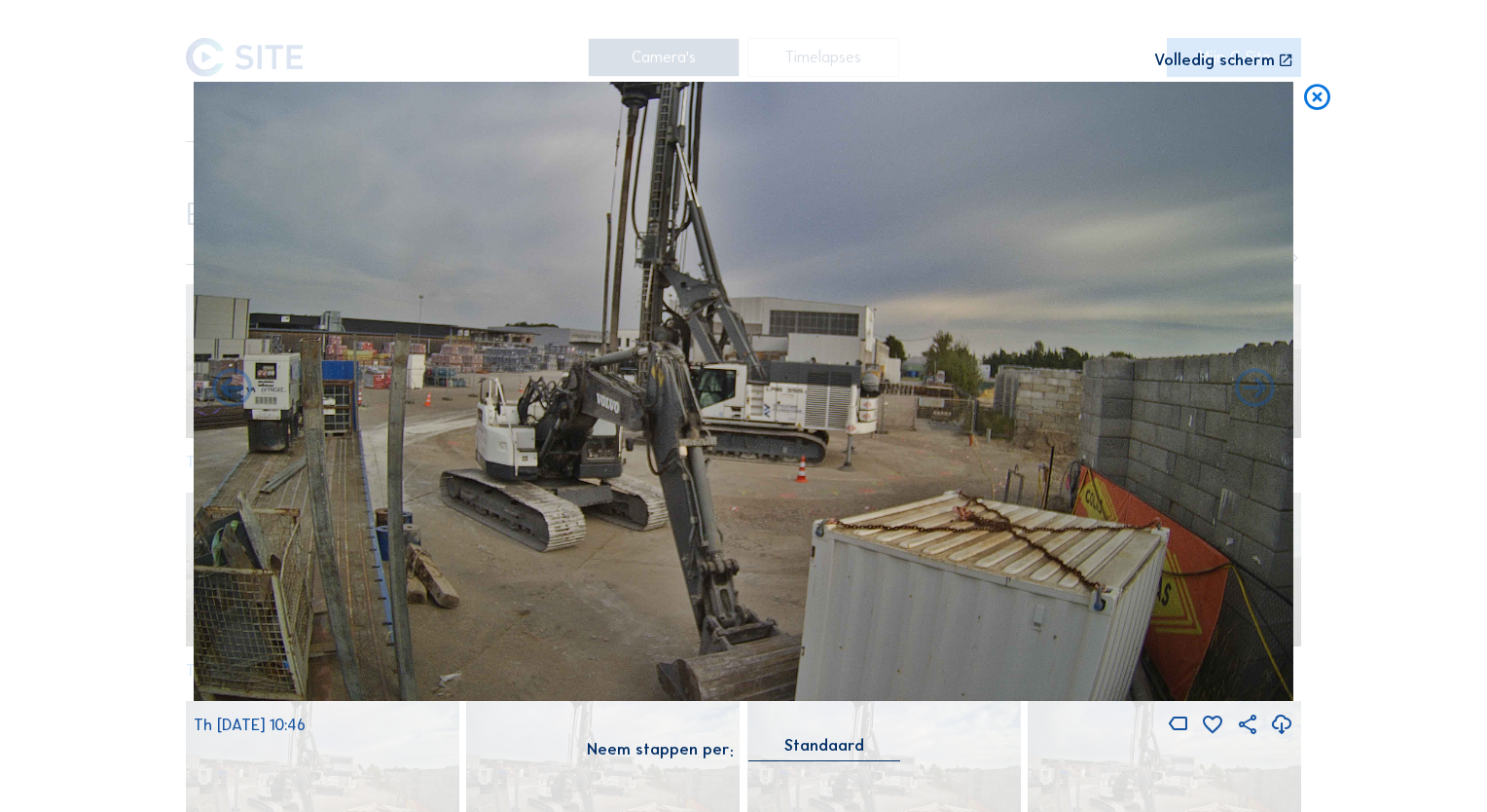
click at [234, 394] on icon at bounding box center [232, 390] width 48 height 48
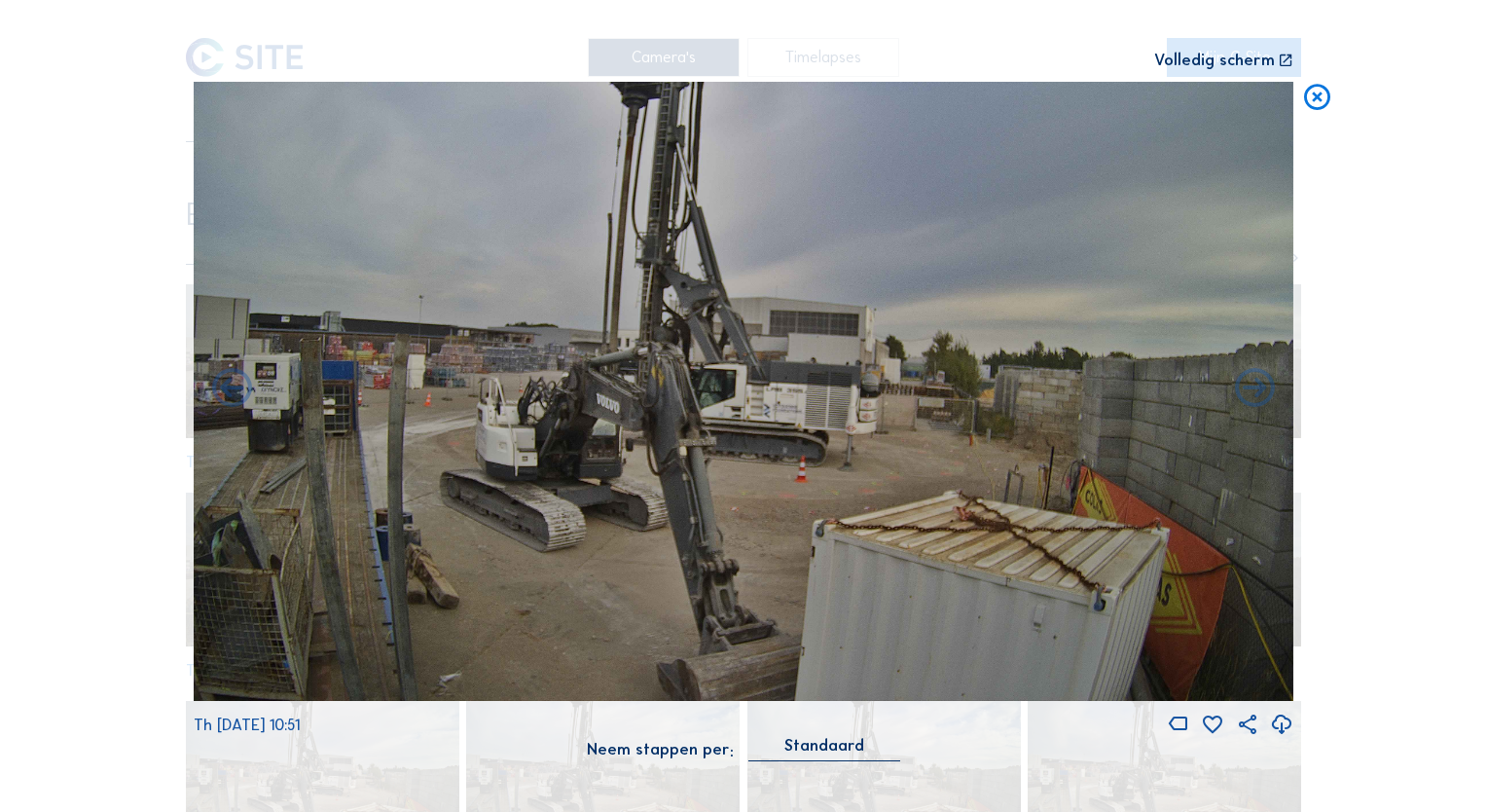
click at [234, 394] on icon at bounding box center [232, 390] width 48 height 48
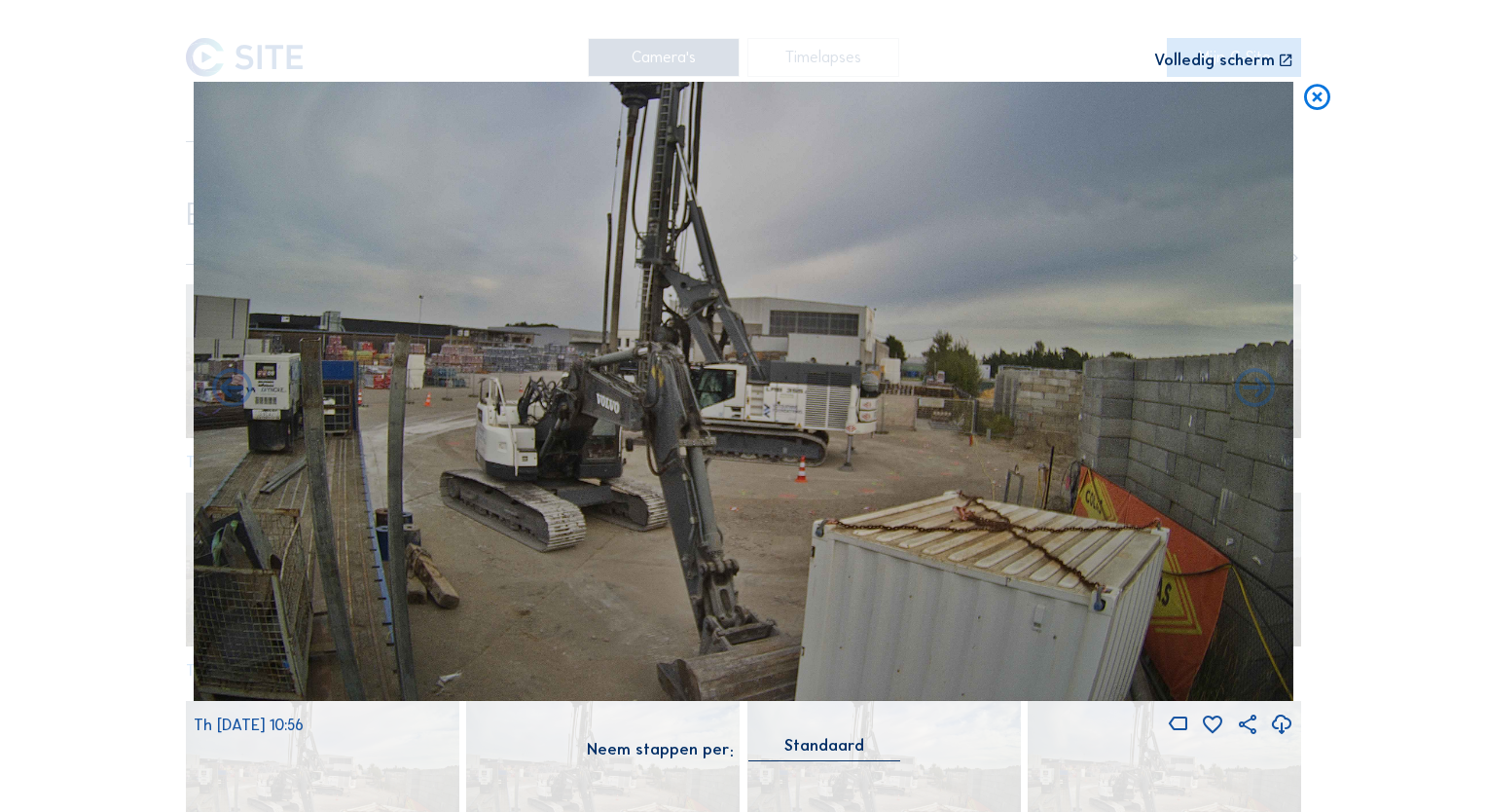
click at [234, 394] on div "Scroll om door de tijd te reizen | Druk op de 'Alt'-[PERSON_NAME] + scroll om t…" at bounding box center [744, 406] width 1487 height 812
click at [234, 394] on icon at bounding box center [232, 390] width 48 height 48
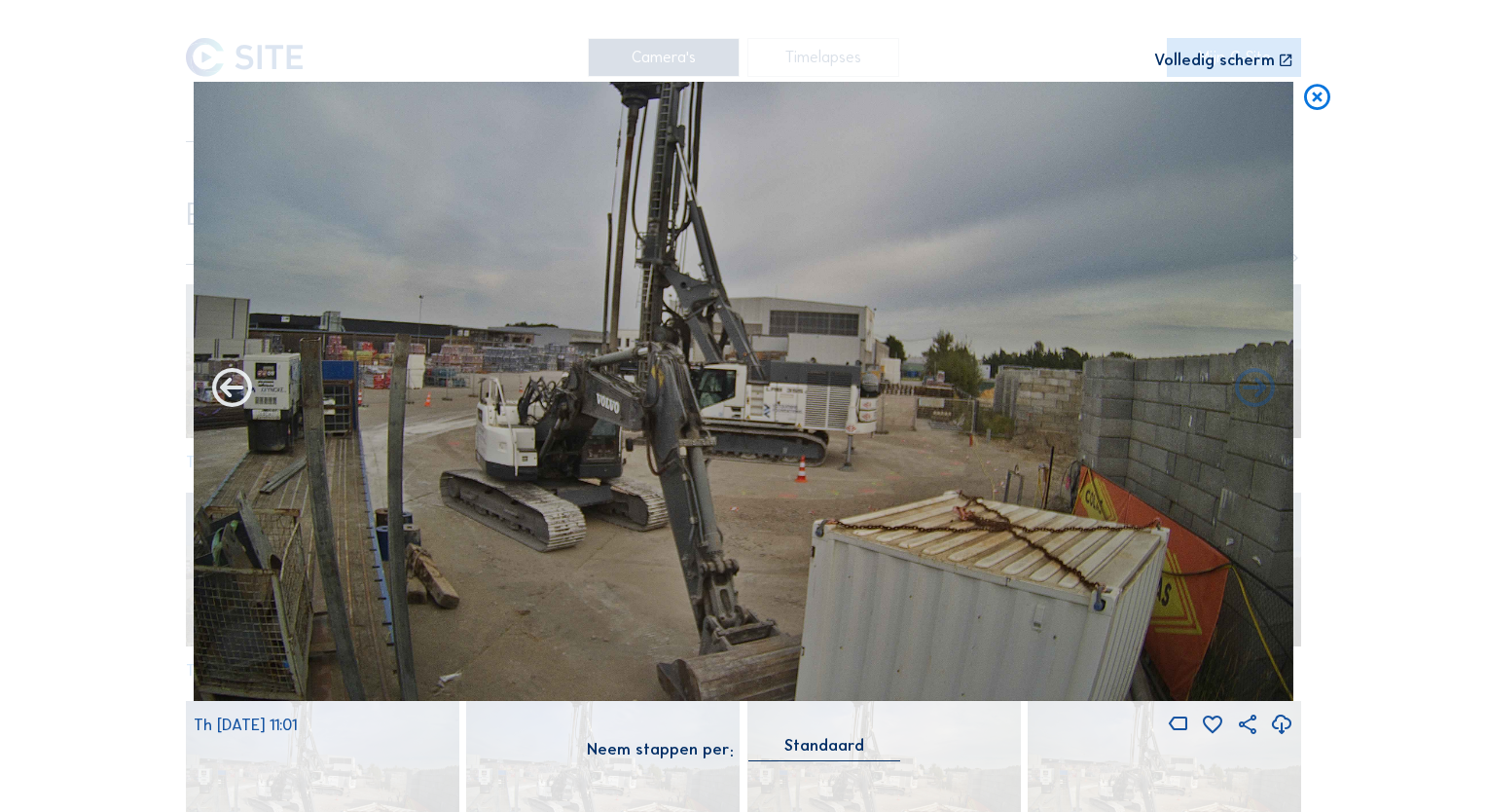
click at [234, 394] on icon at bounding box center [232, 390] width 48 height 48
click at [236, 391] on icon at bounding box center [232, 390] width 48 height 48
click at [233, 393] on icon at bounding box center [232, 390] width 48 height 48
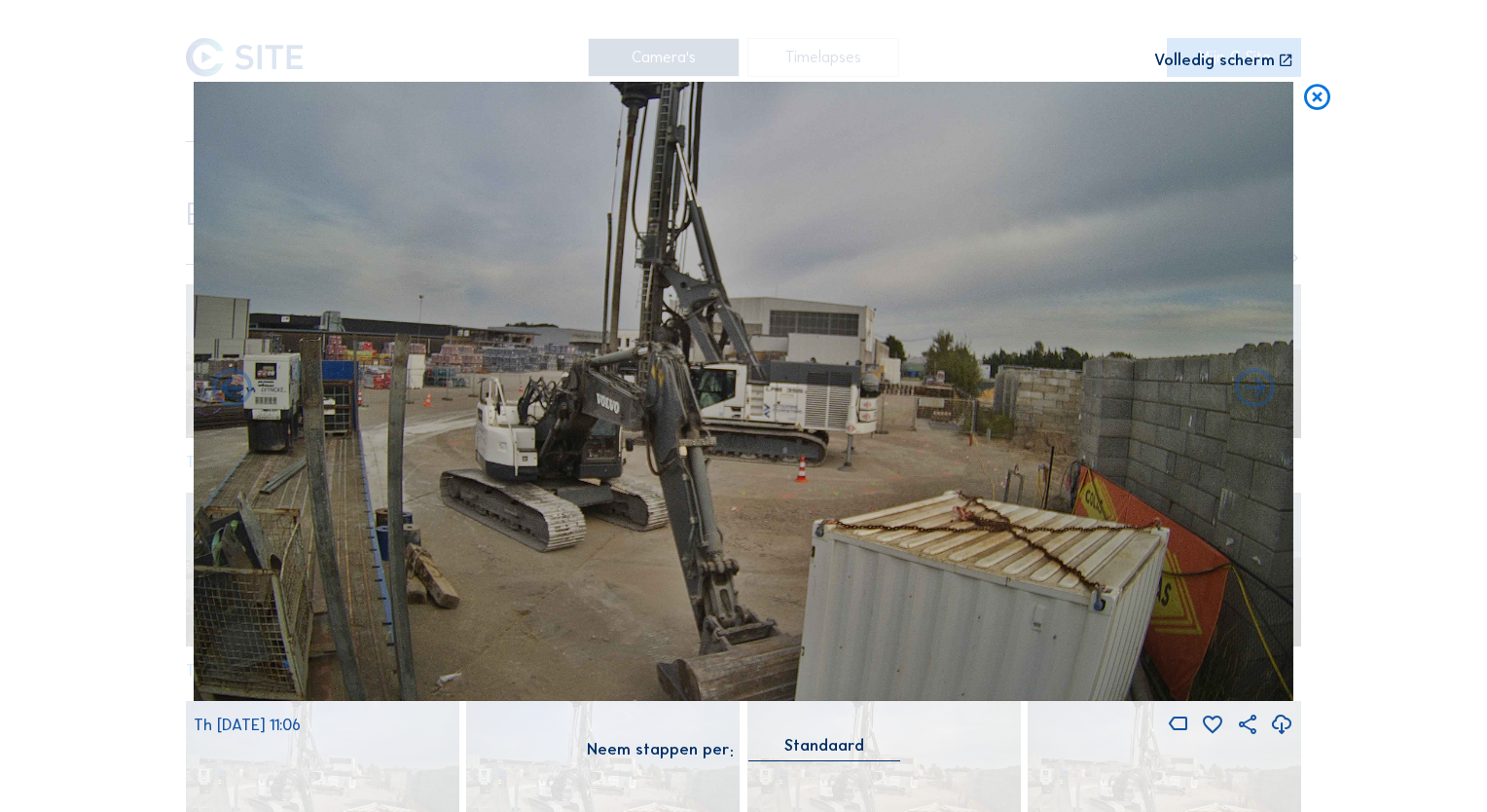
click at [233, 393] on icon at bounding box center [232, 390] width 48 height 48
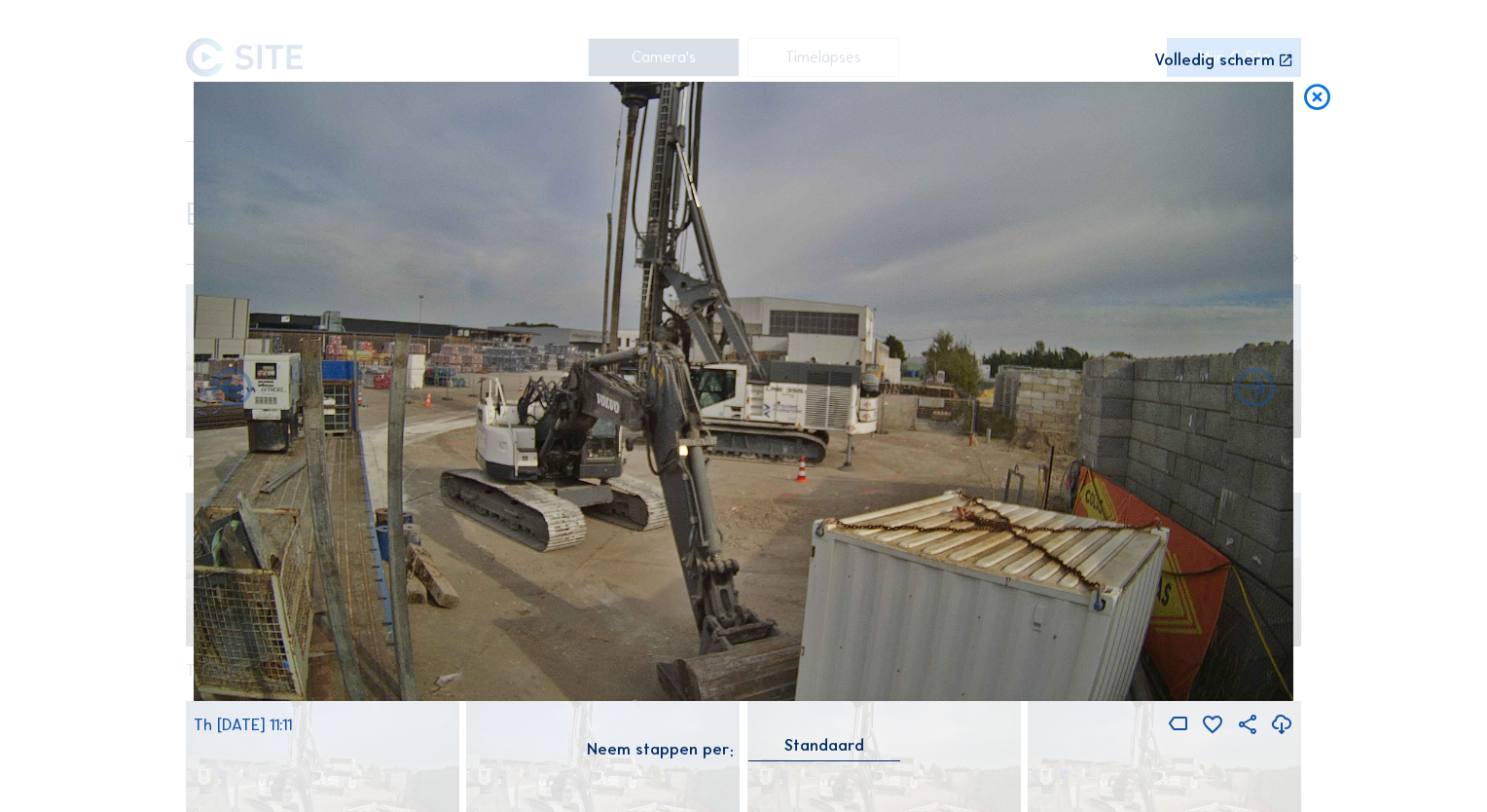
click at [233, 393] on icon at bounding box center [232, 390] width 48 height 48
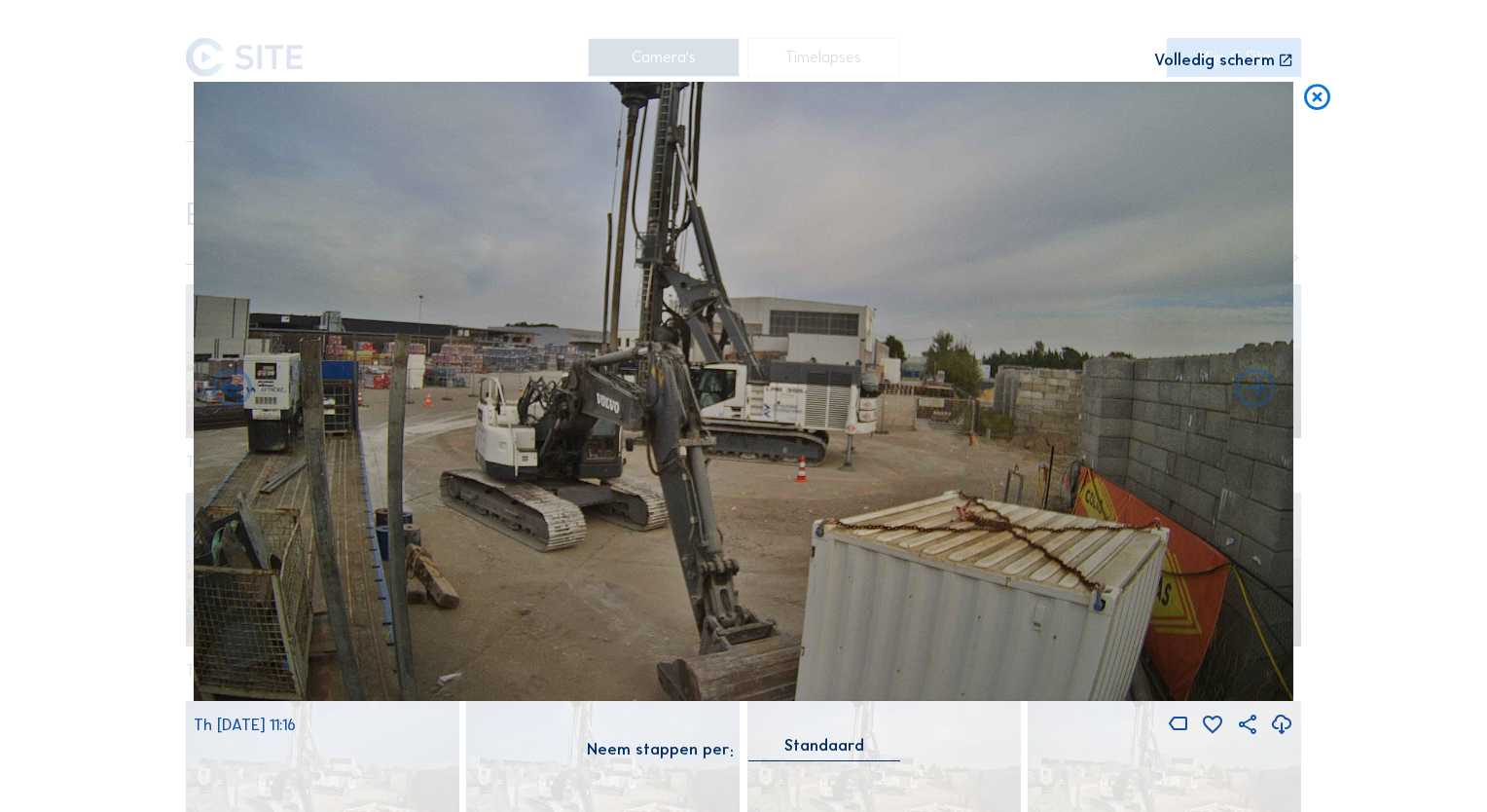
click at [233, 393] on icon at bounding box center [232, 390] width 48 height 48
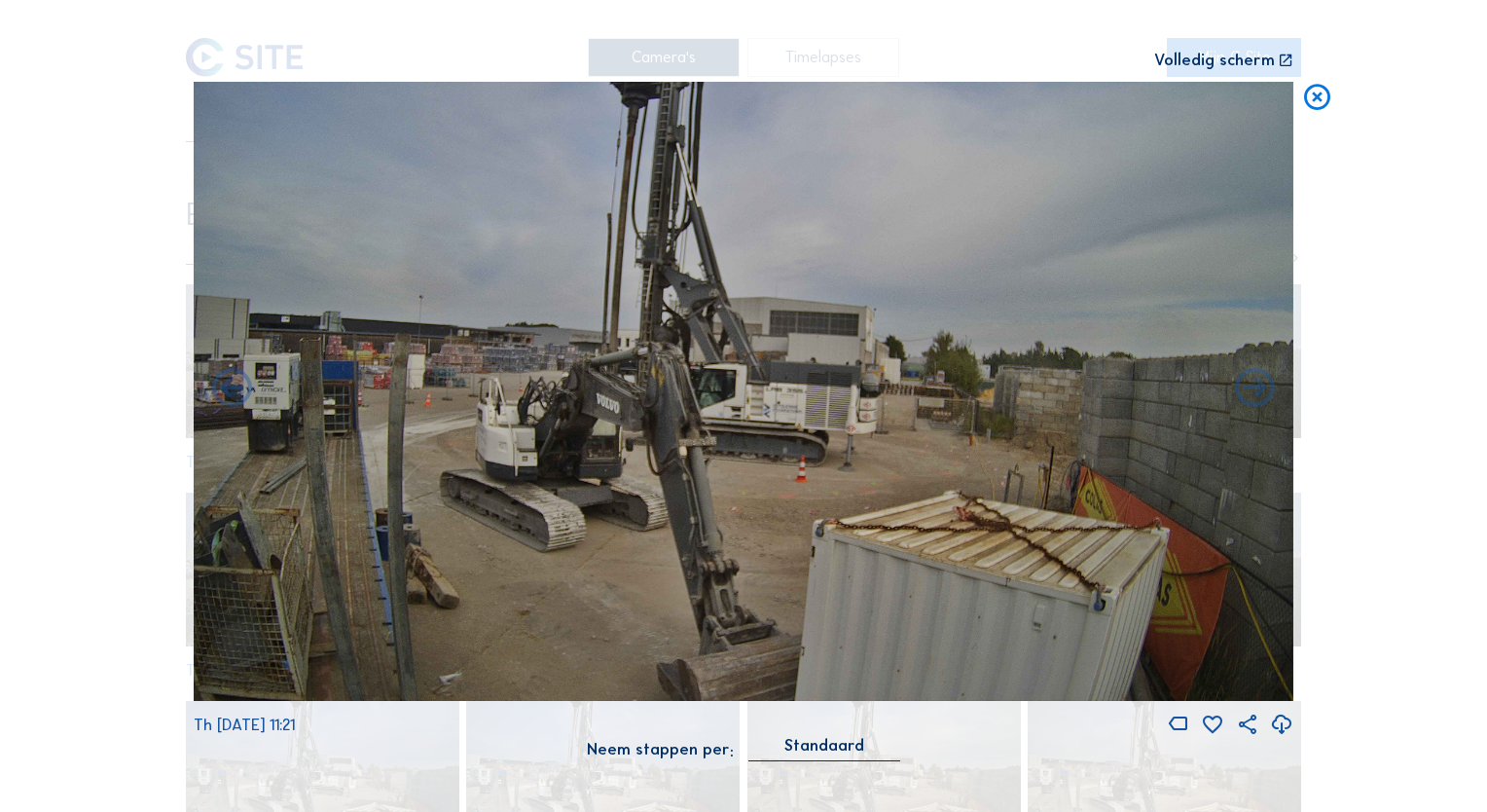
click at [233, 393] on icon at bounding box center [232, 390] width 48 height 48
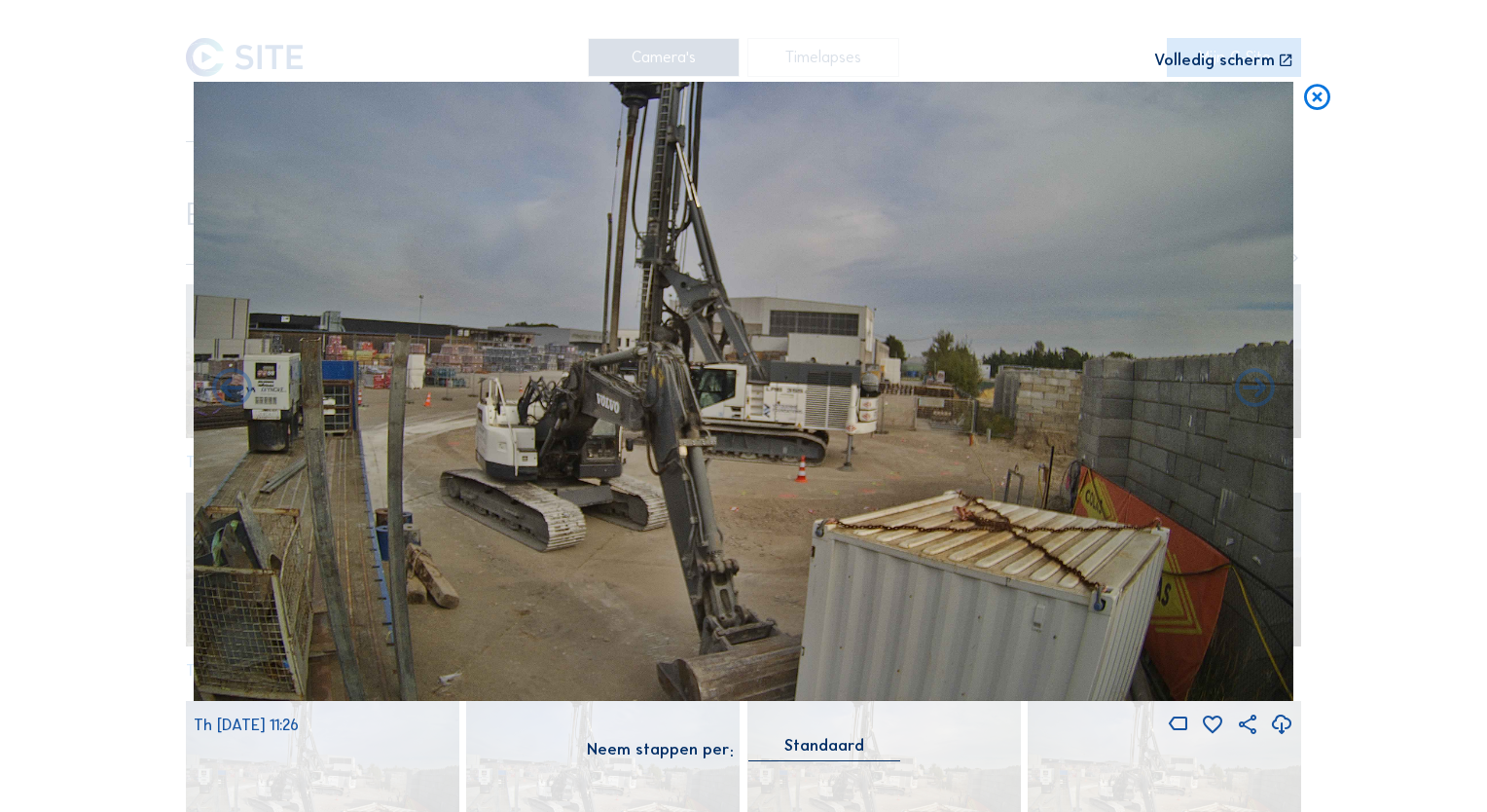
click at [233, 393] on icon at bounding box center [232, 390] width 48 height 48
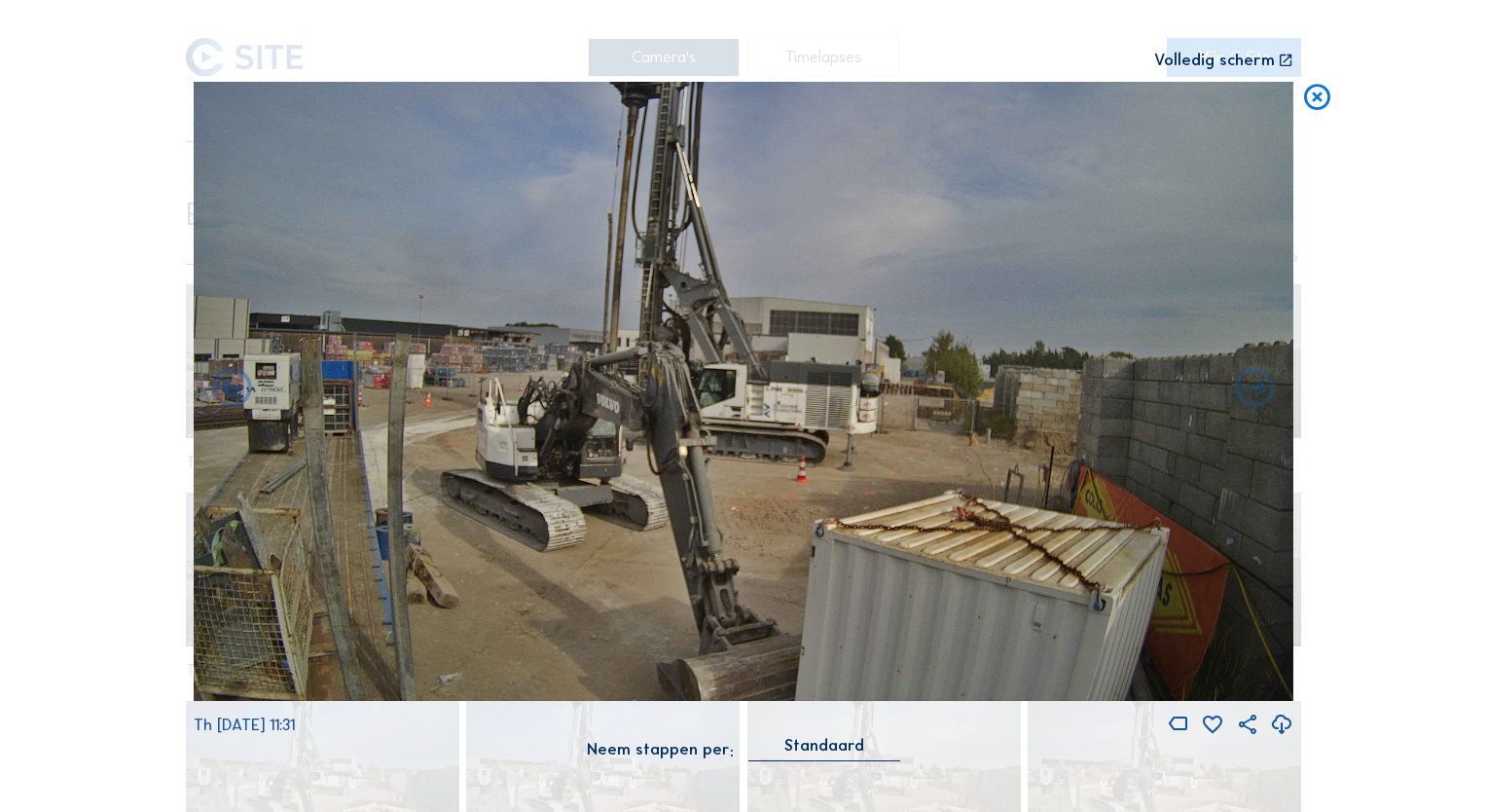
click at [233, 393] on icon at bounding box center [232, 390] width 48 height 48
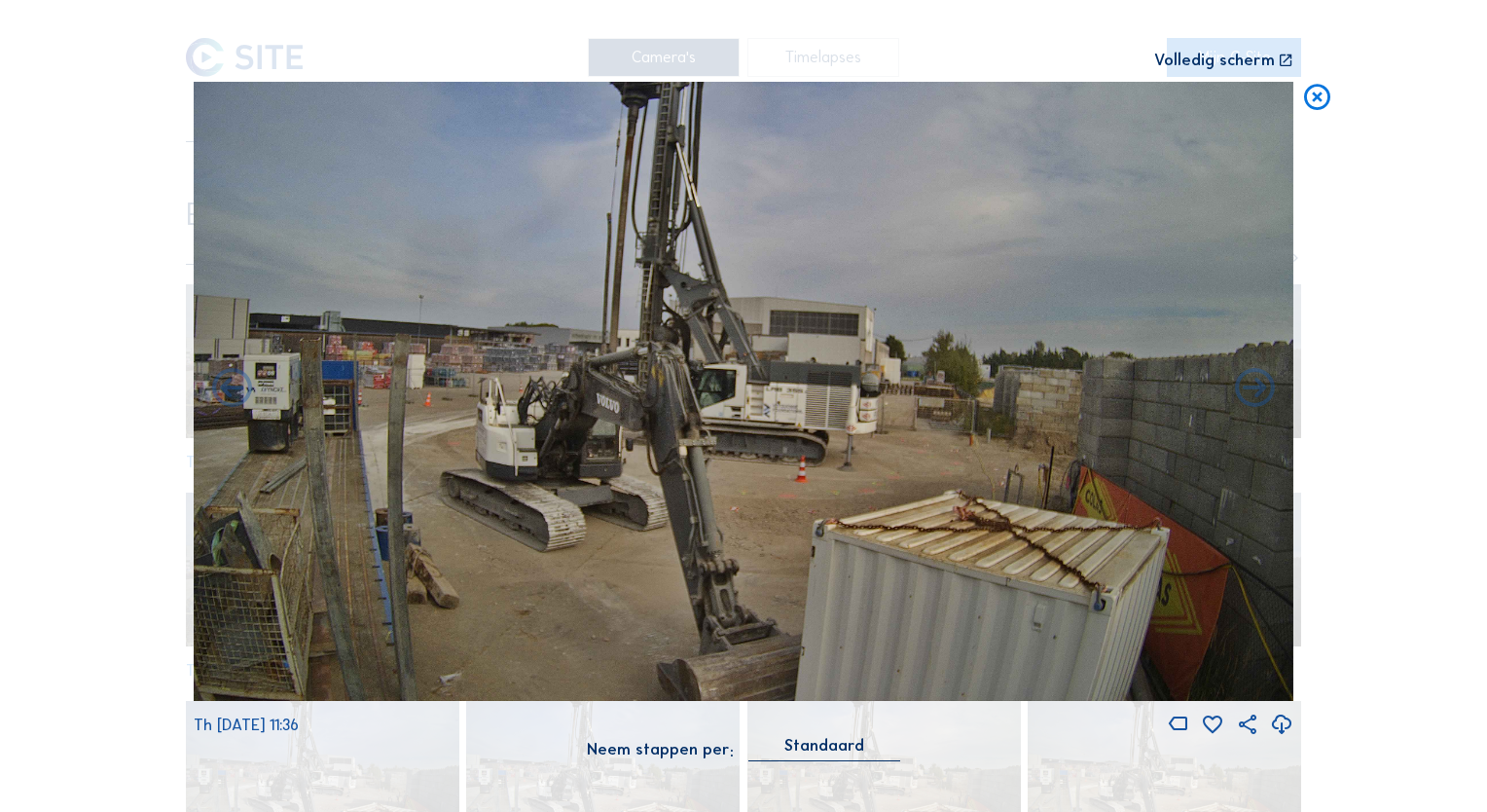
click at [233, 393] on icon at bounding box center [232, 390] width 48 height 48
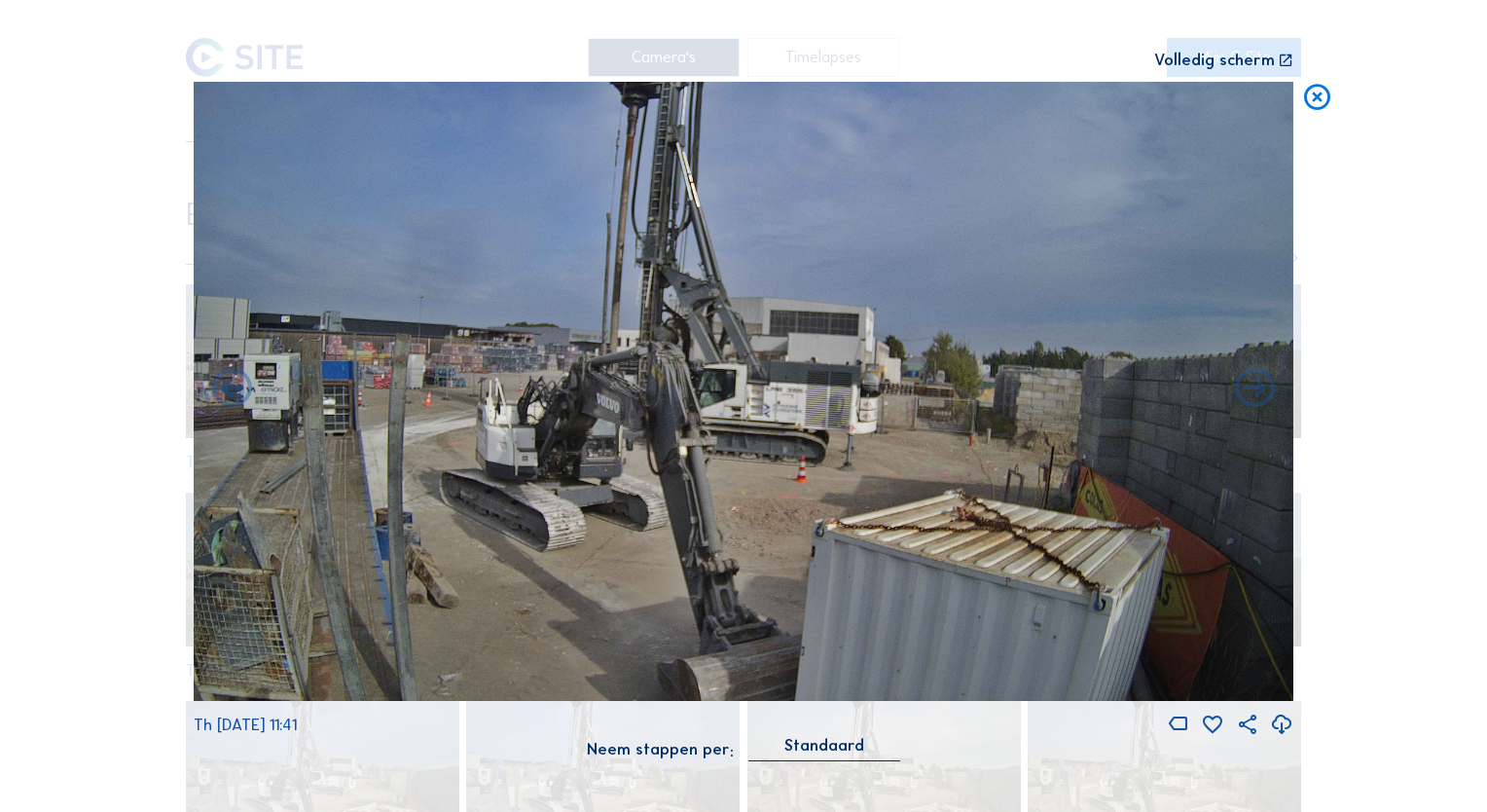
click at [233, 393] on icon at bounding box center [232, 390] width 48 height 48
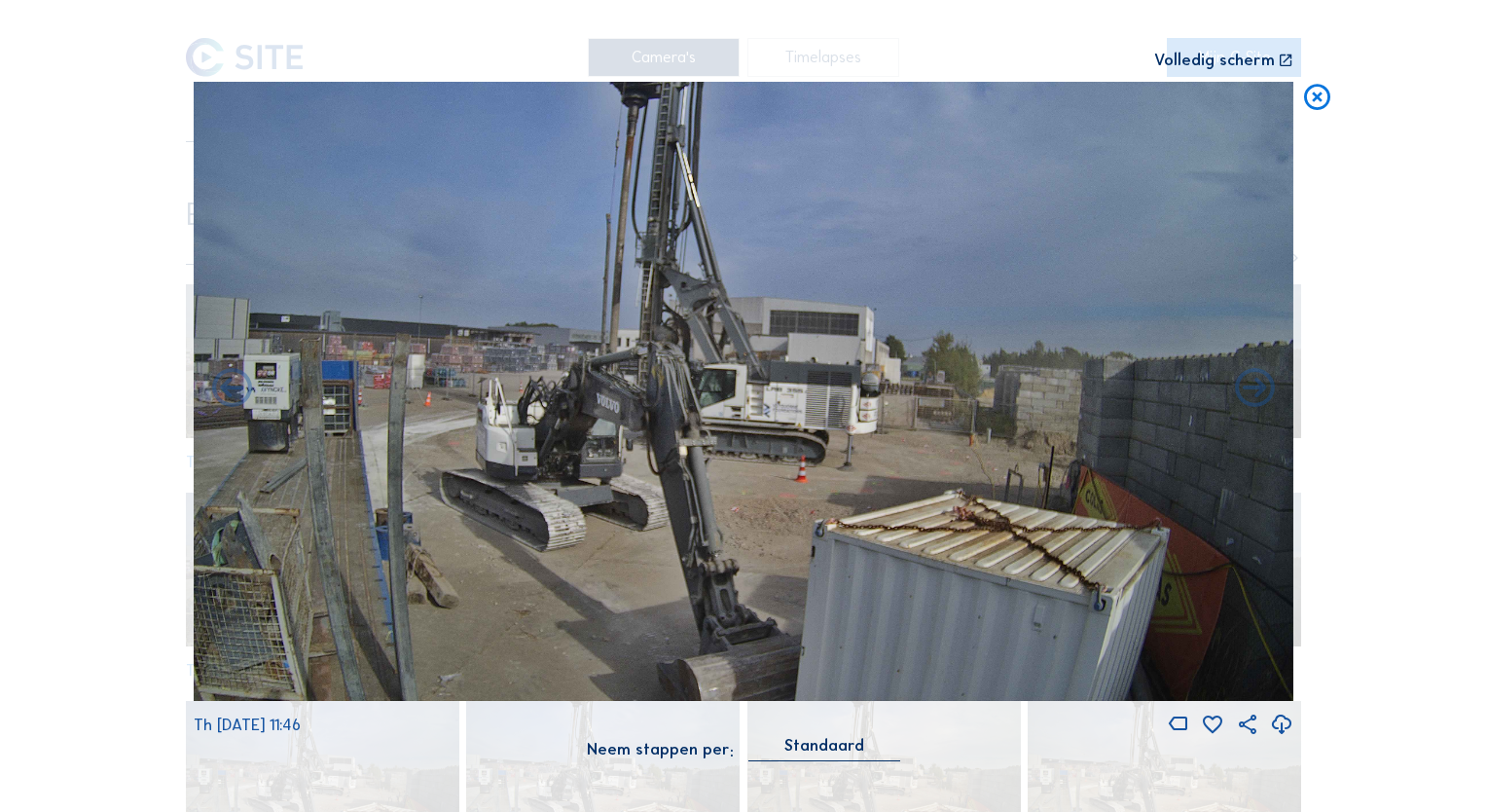
click at [233, 393] on icon at bounding box center [232, 390] width 48 height 48
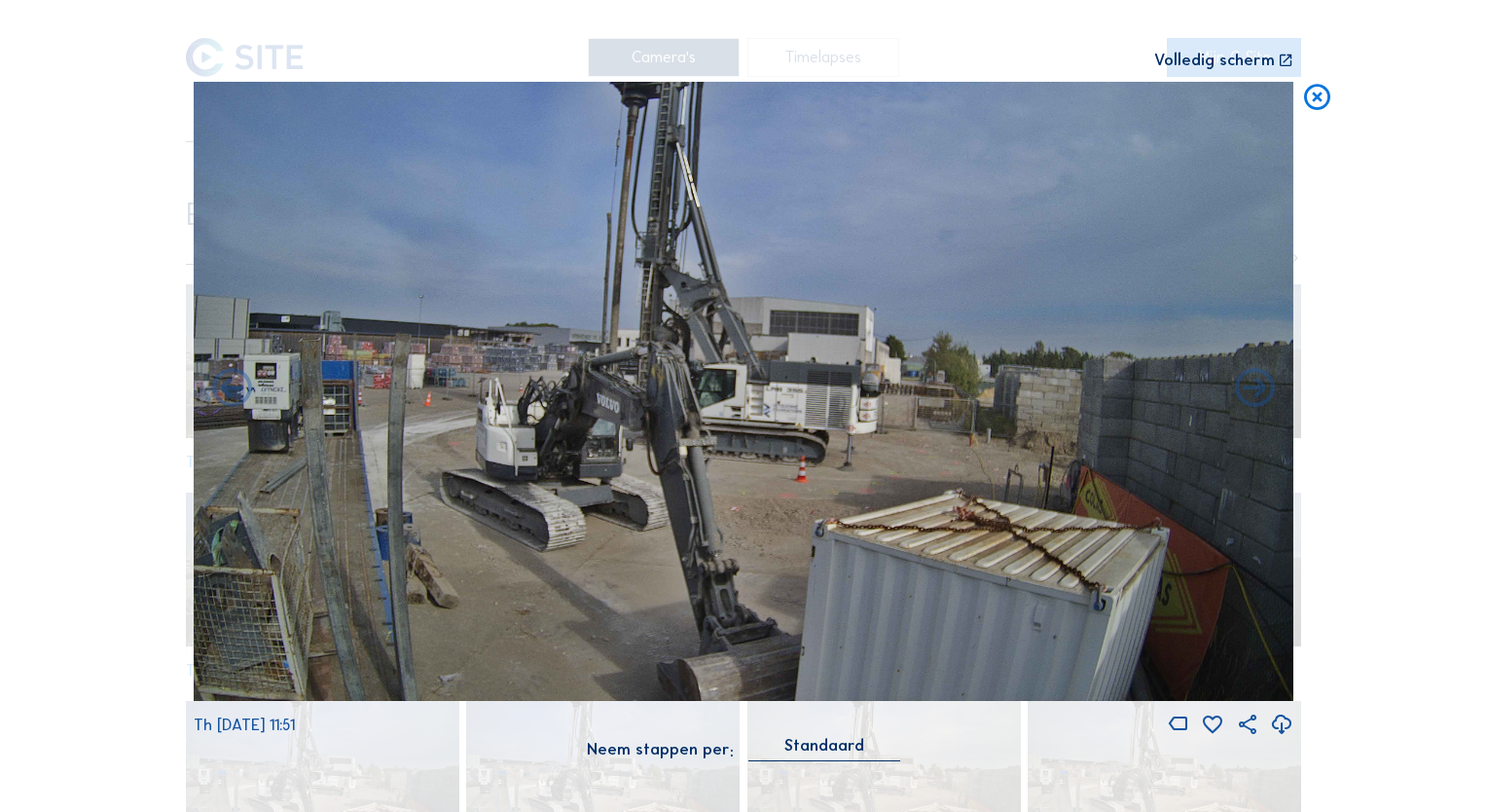
click at [233, 393] on icon at bounding box center [232, 390] width 48 height 48
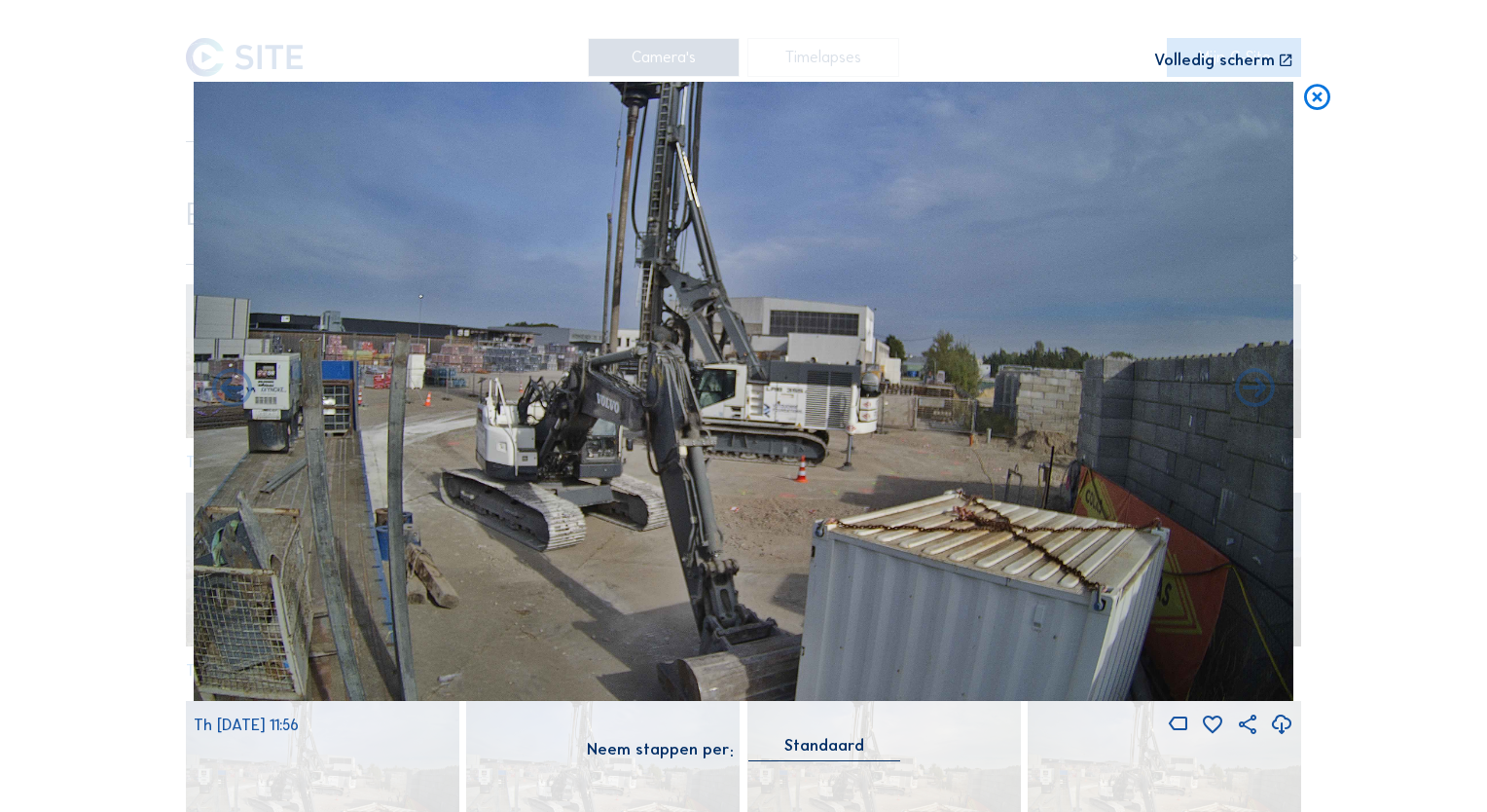
click at [233, 393] on icon at bounding box center [232, 390] width 48 height 48
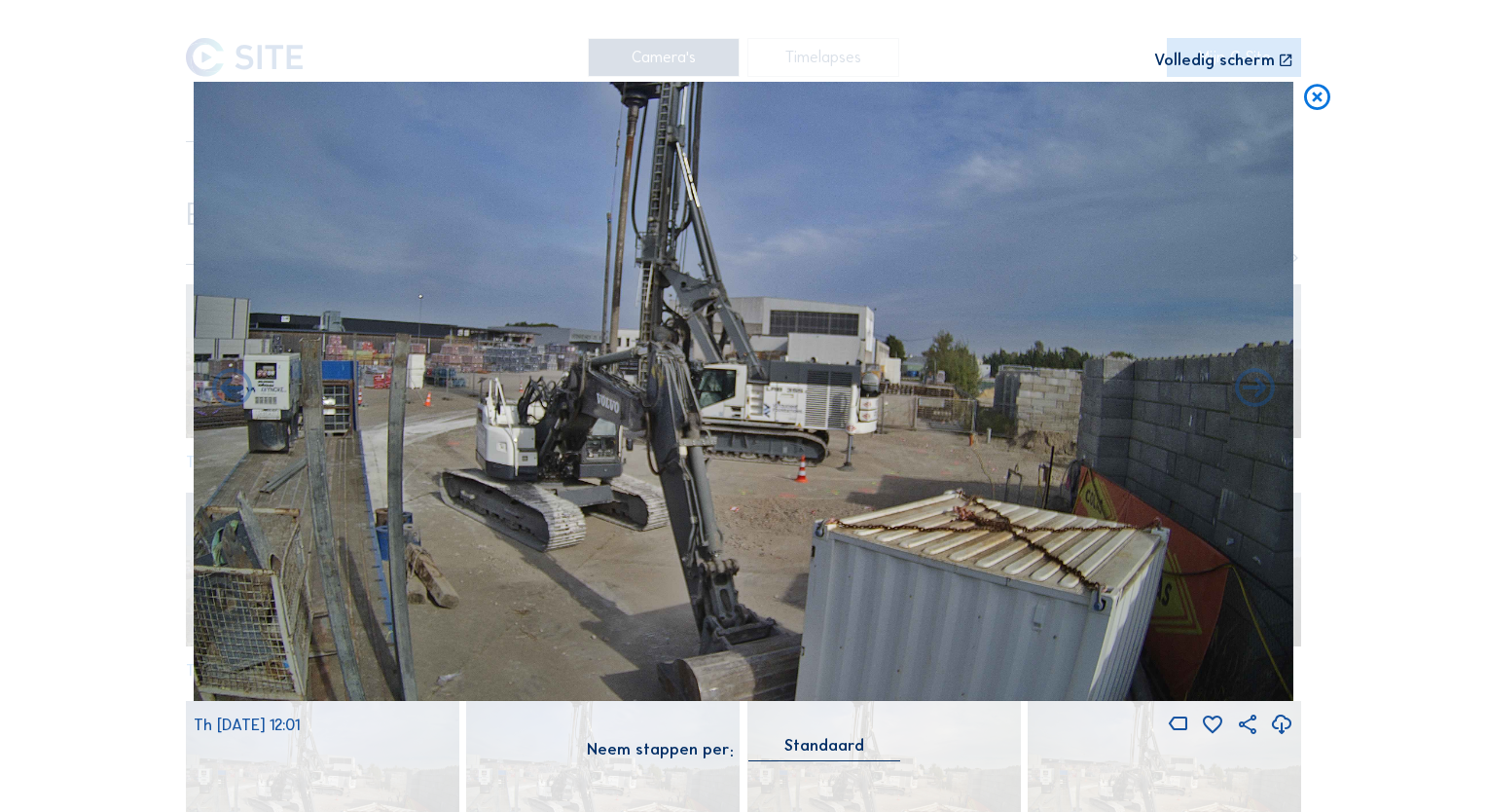
click at [233, 393] on icon at bounding box center [232, 390] width 48 height 48
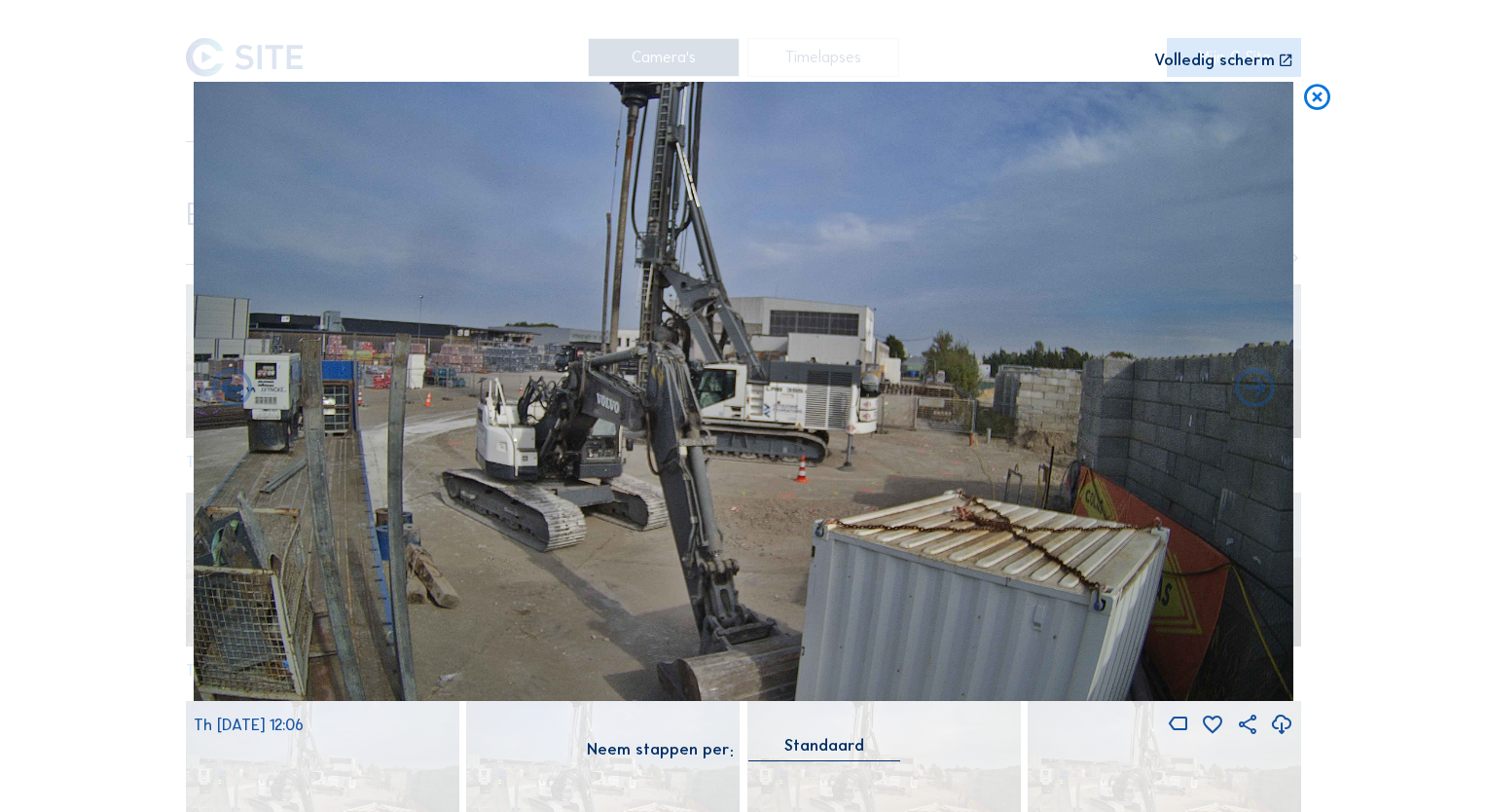
click at [233, 393] on icon at bounding box center [232, 390] width 48 height 48
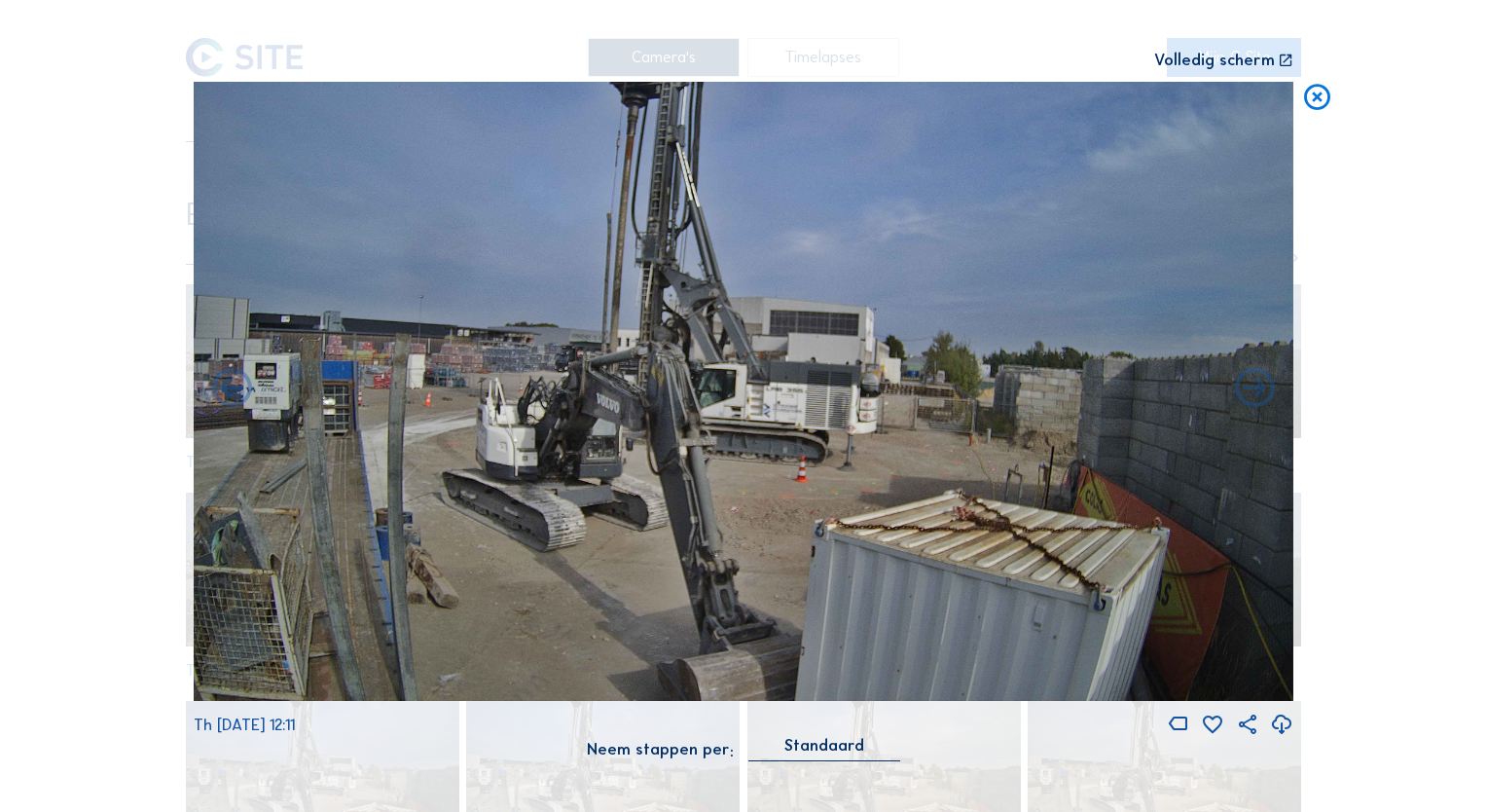
click at [233, 393] on icon at bounding box center [232, 390] width 48 height 48
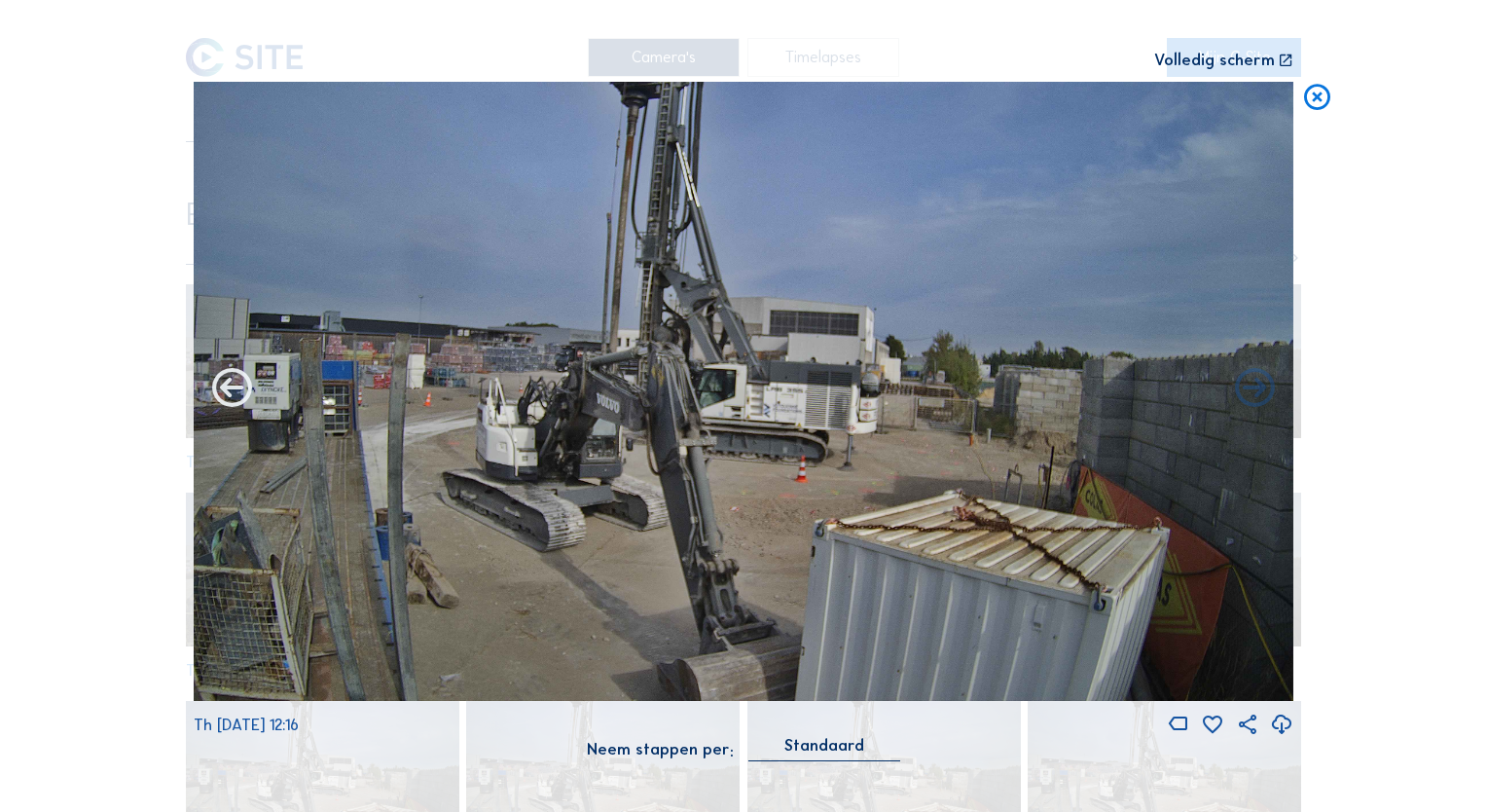
click at [241, 396] on icon at bounding box center [232, 390] width 48 height 48
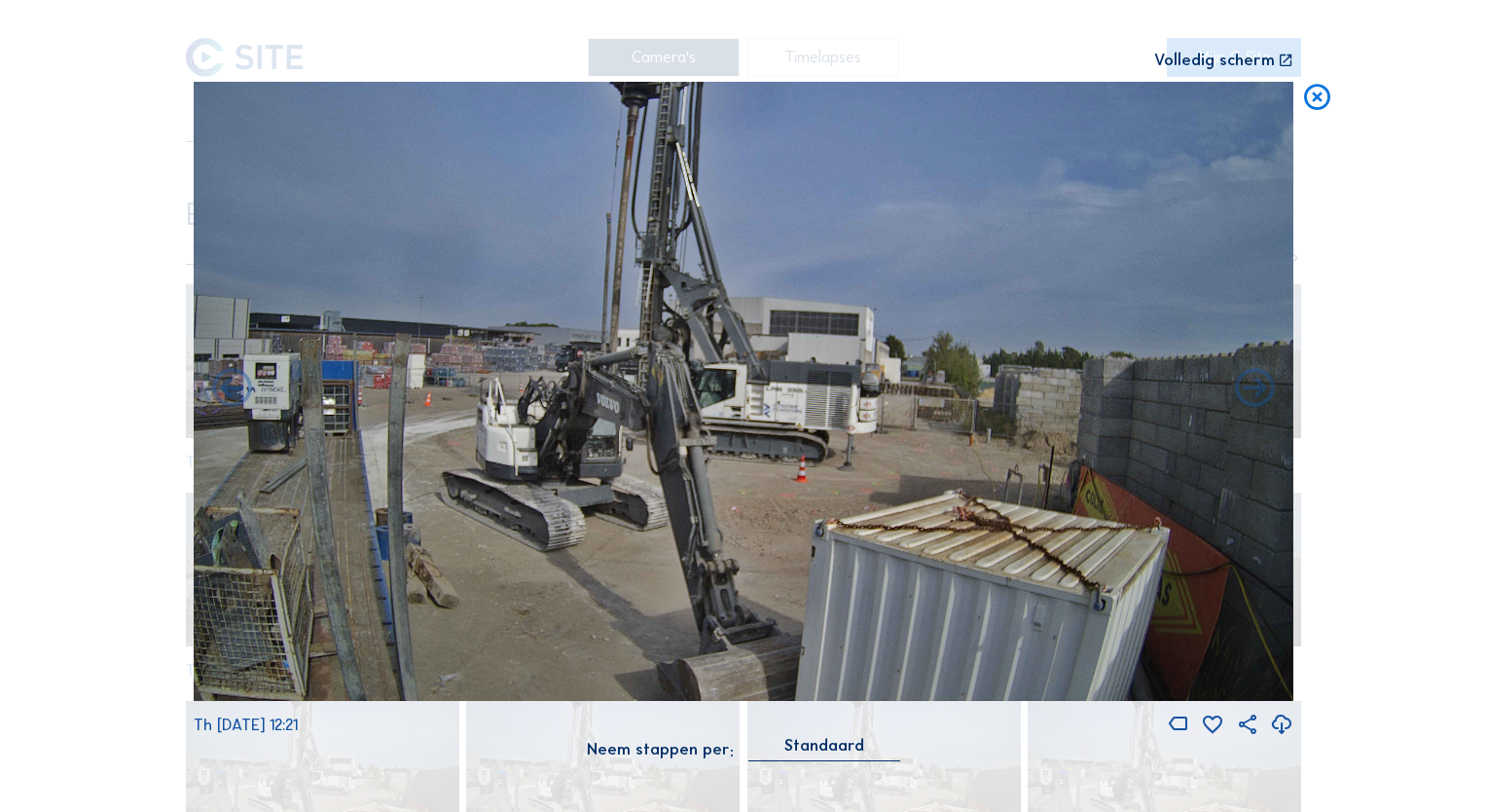
click at [241, 396] on icon at bounding box center [232, 390] width 48 height 48
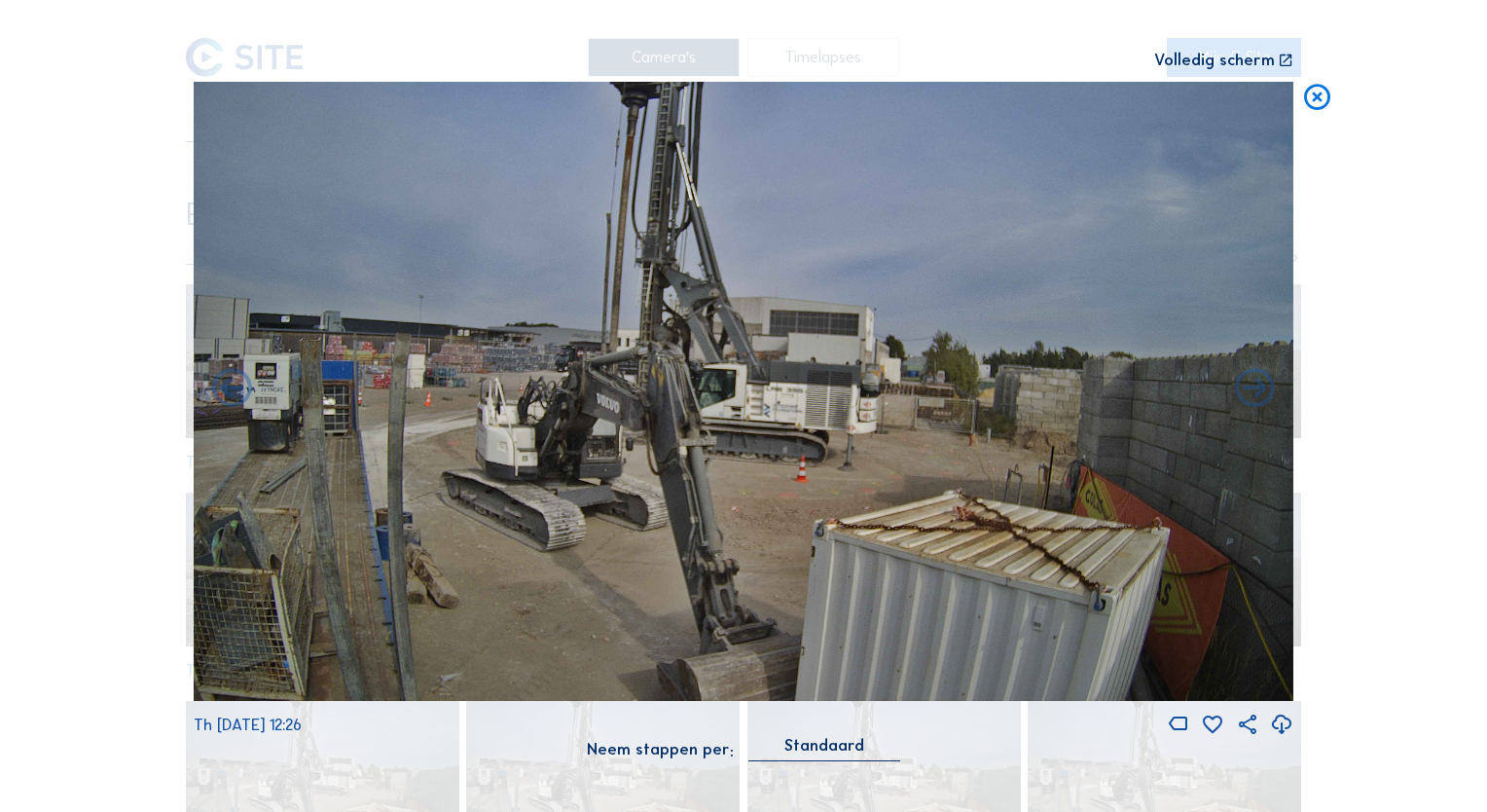
click at [241, 396] on icon at bounding box center [232, 390] width 48 height 48
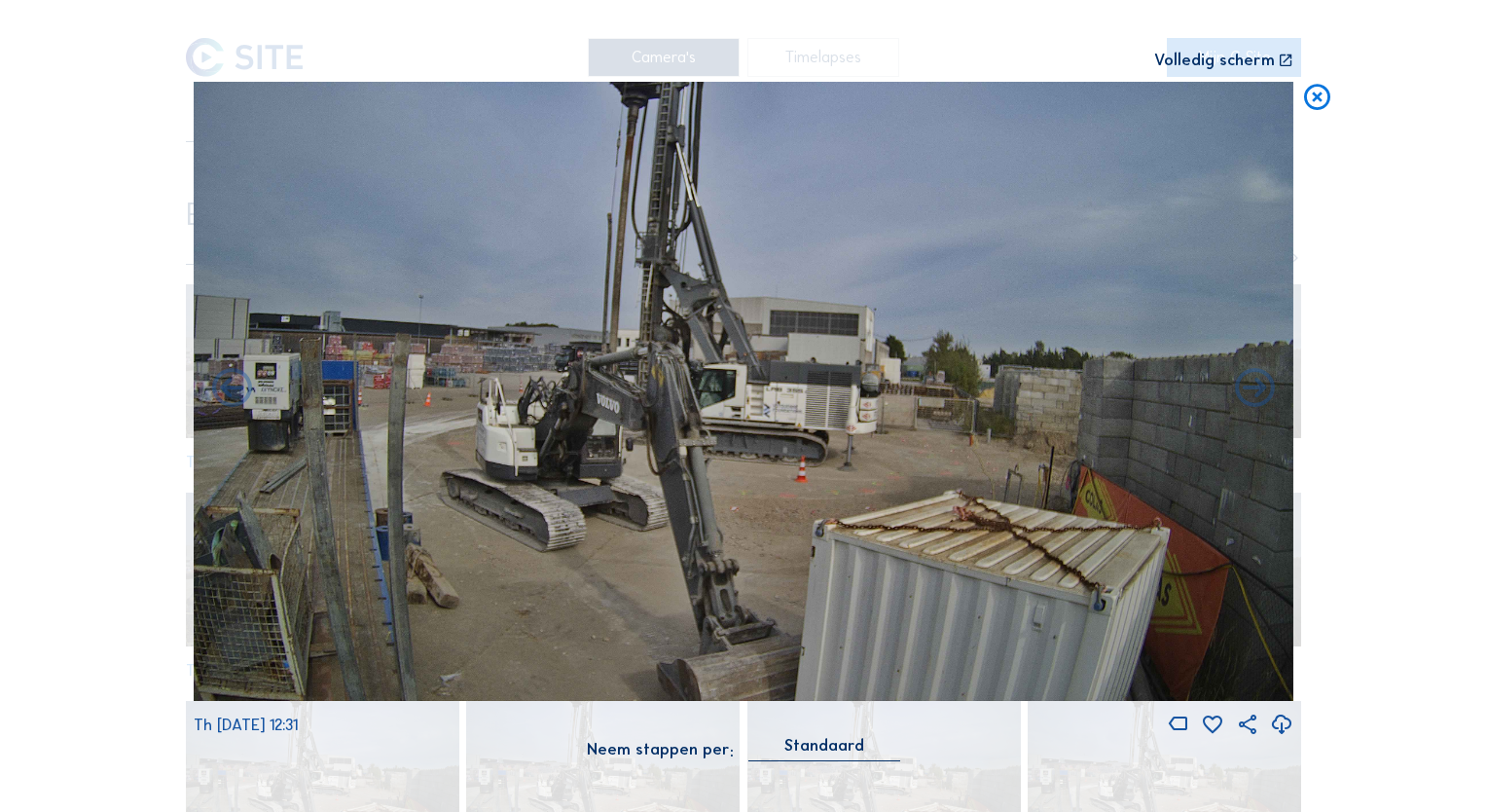
click at [241, 396] on icon at bounding box center [232, 390] width 48 height 48
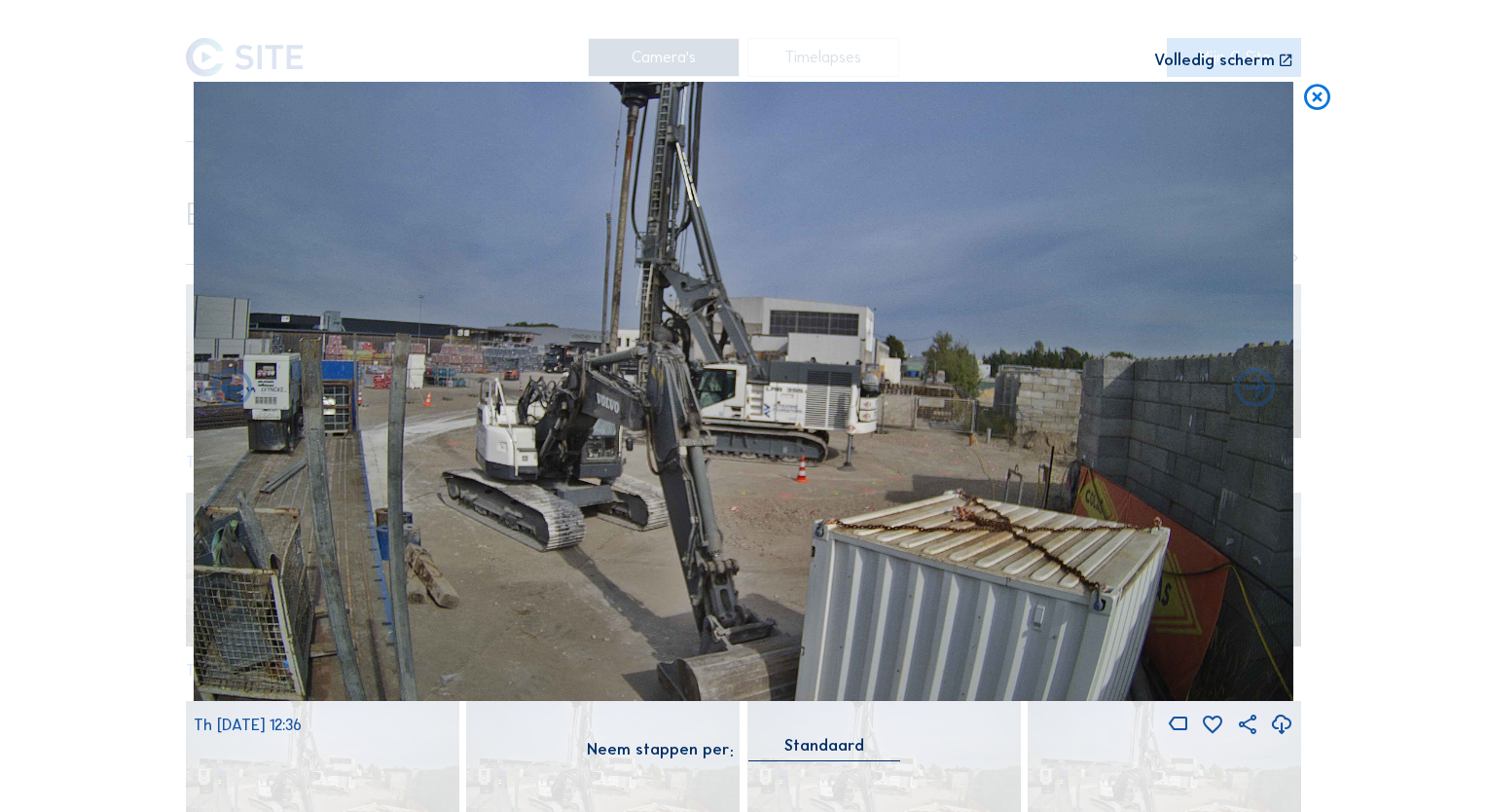
click at [241, 396] on icon at bounding box center [232, 390] width 48 height 48
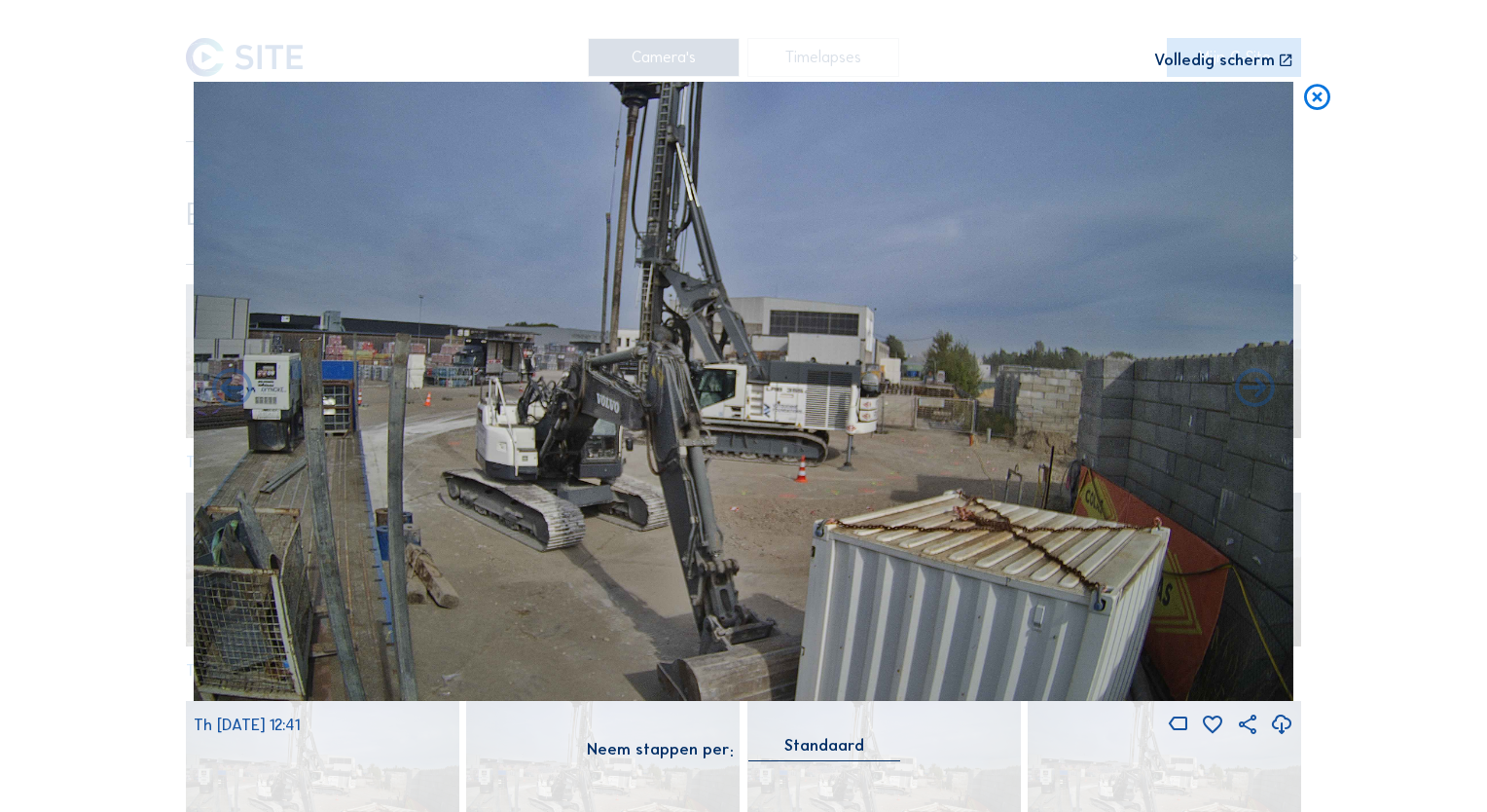
click at [241, 396] on icon at bounding box center [232, 390] width 48 height 48
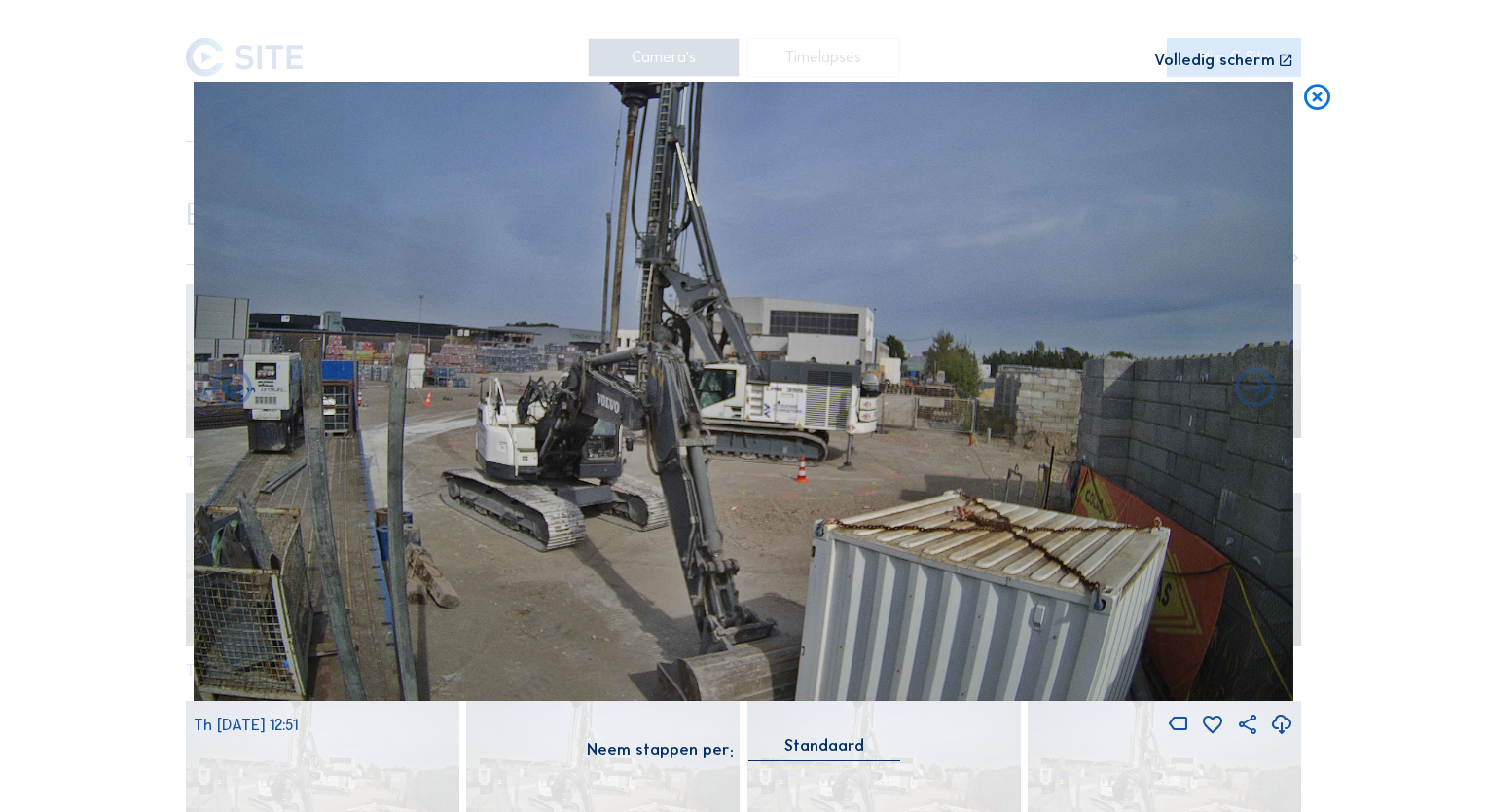
click at [241, 396] on icon at bounding box center [232, 390] width 48 height 48
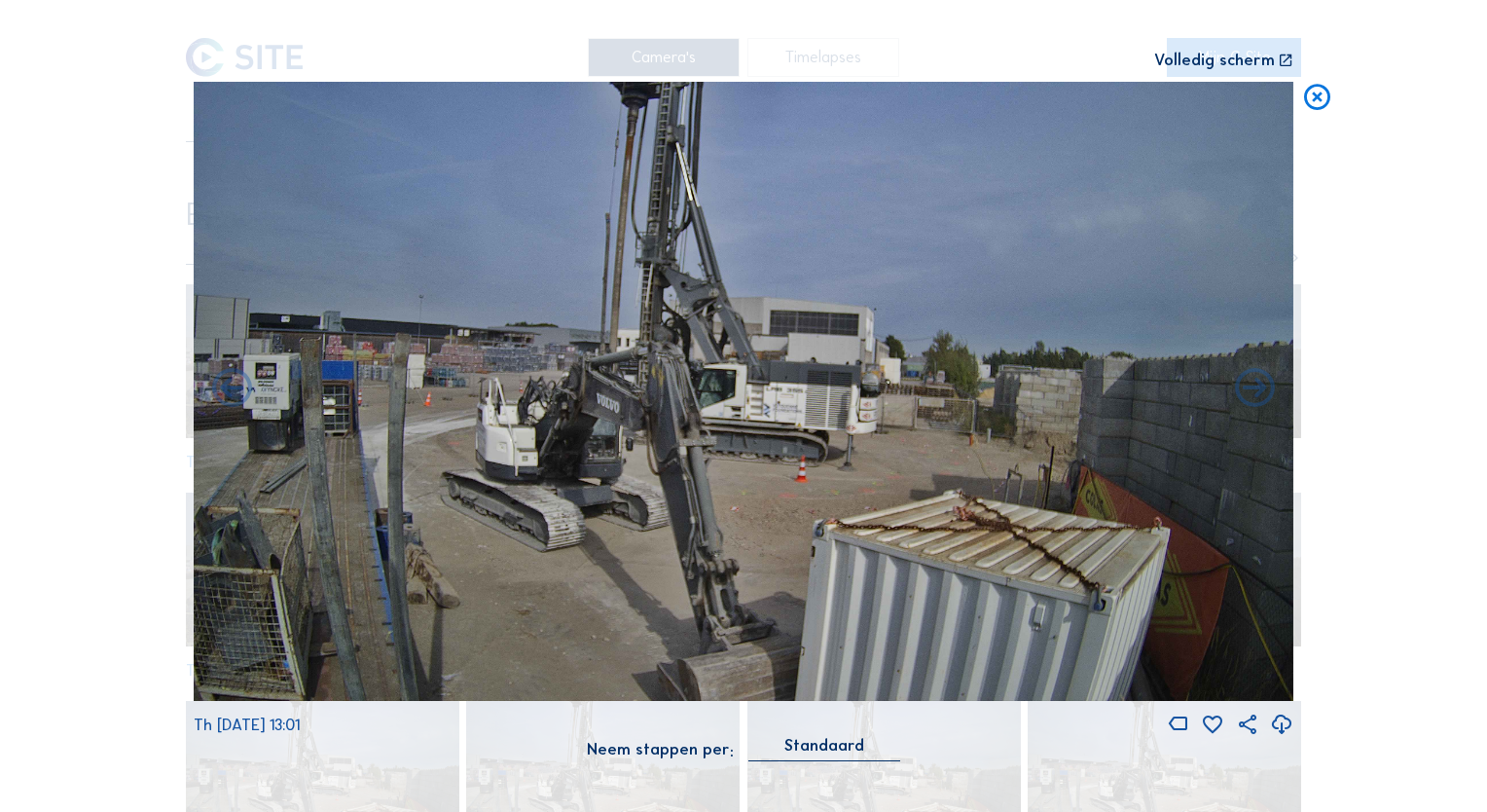
click at [241, 396] on icon at bounding box center [232, 390] width 48 height 48
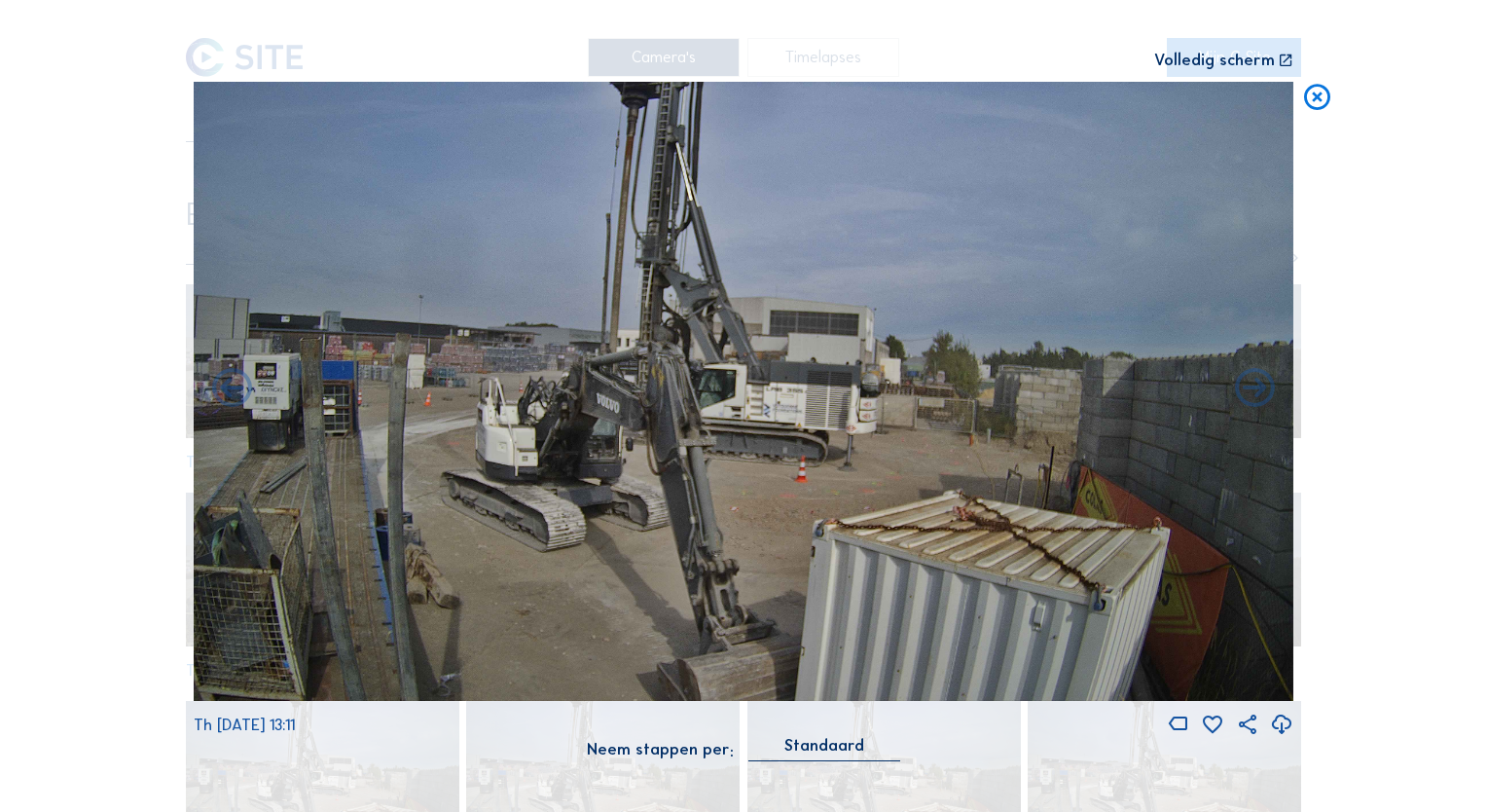
click at [241, 396] on icon at bounding box center [232, 390] width 48 height 48
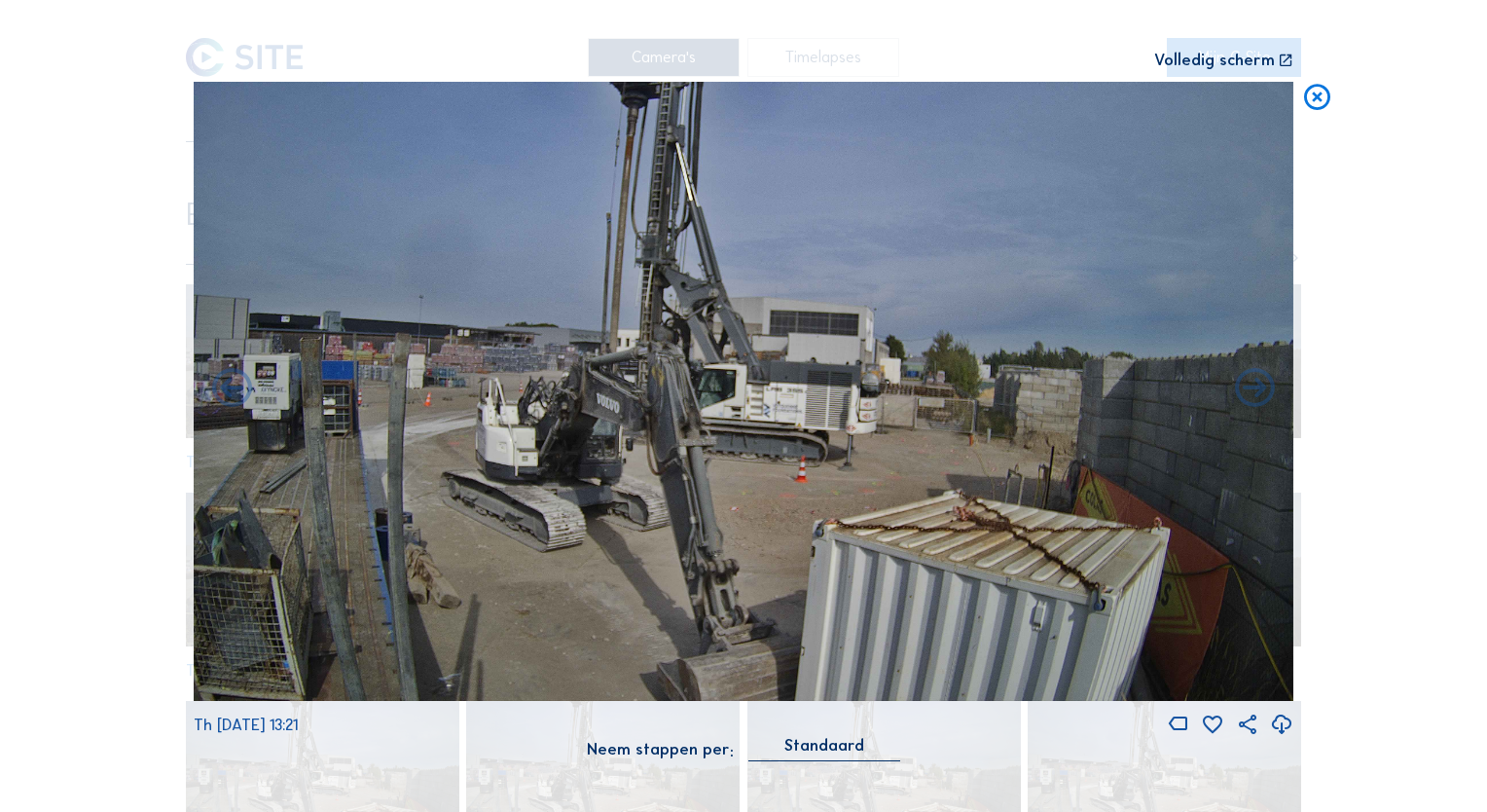
click at [241, 396] on icon at bounding box center [232, 390] width 48 height 48
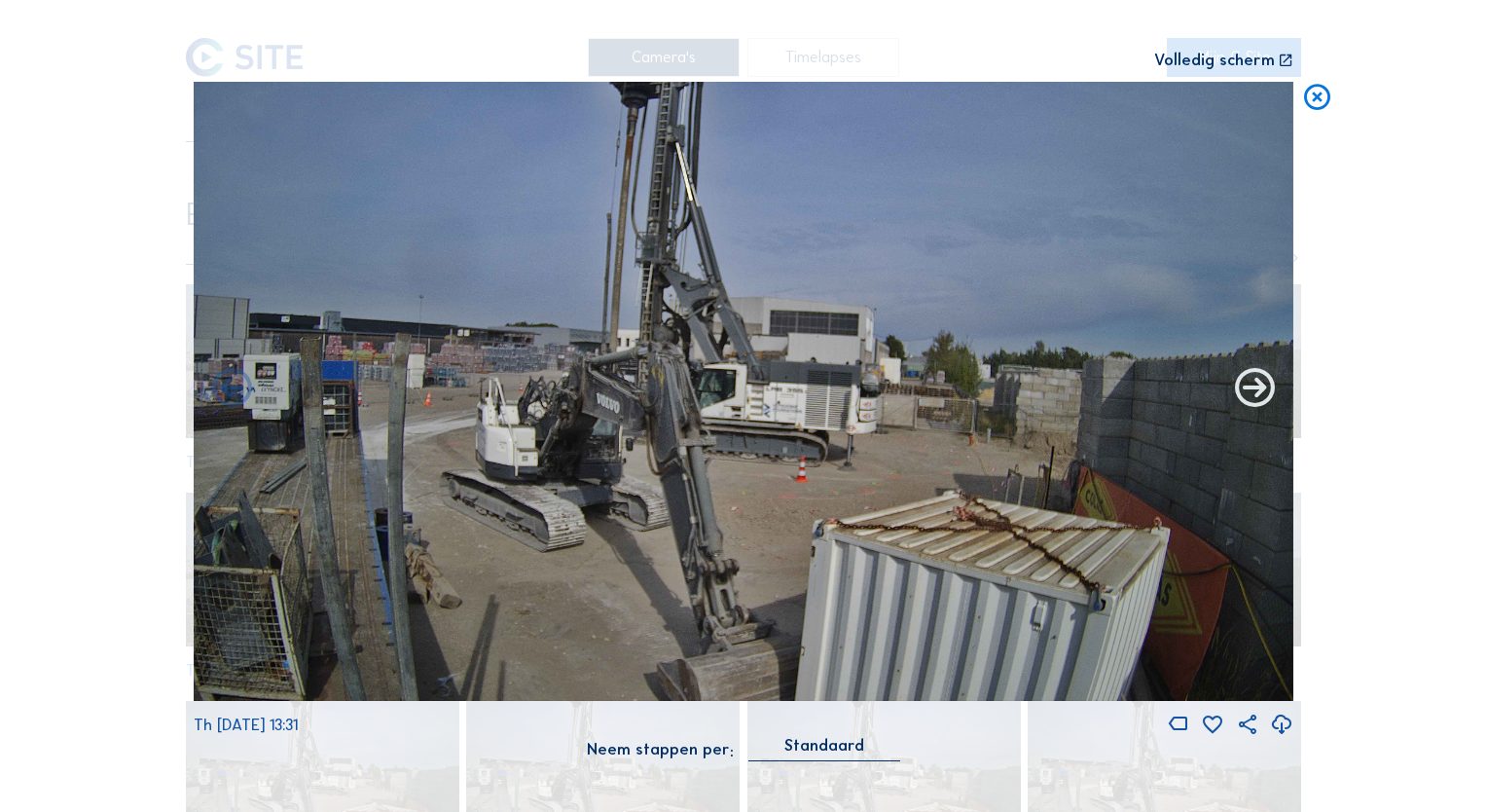
click at [1250, 388] on icon at bounding box center [1255, 390] width 48 height 48
click at [1257, 386] on icon at bounding box center [1255, 390] width 48 height 48
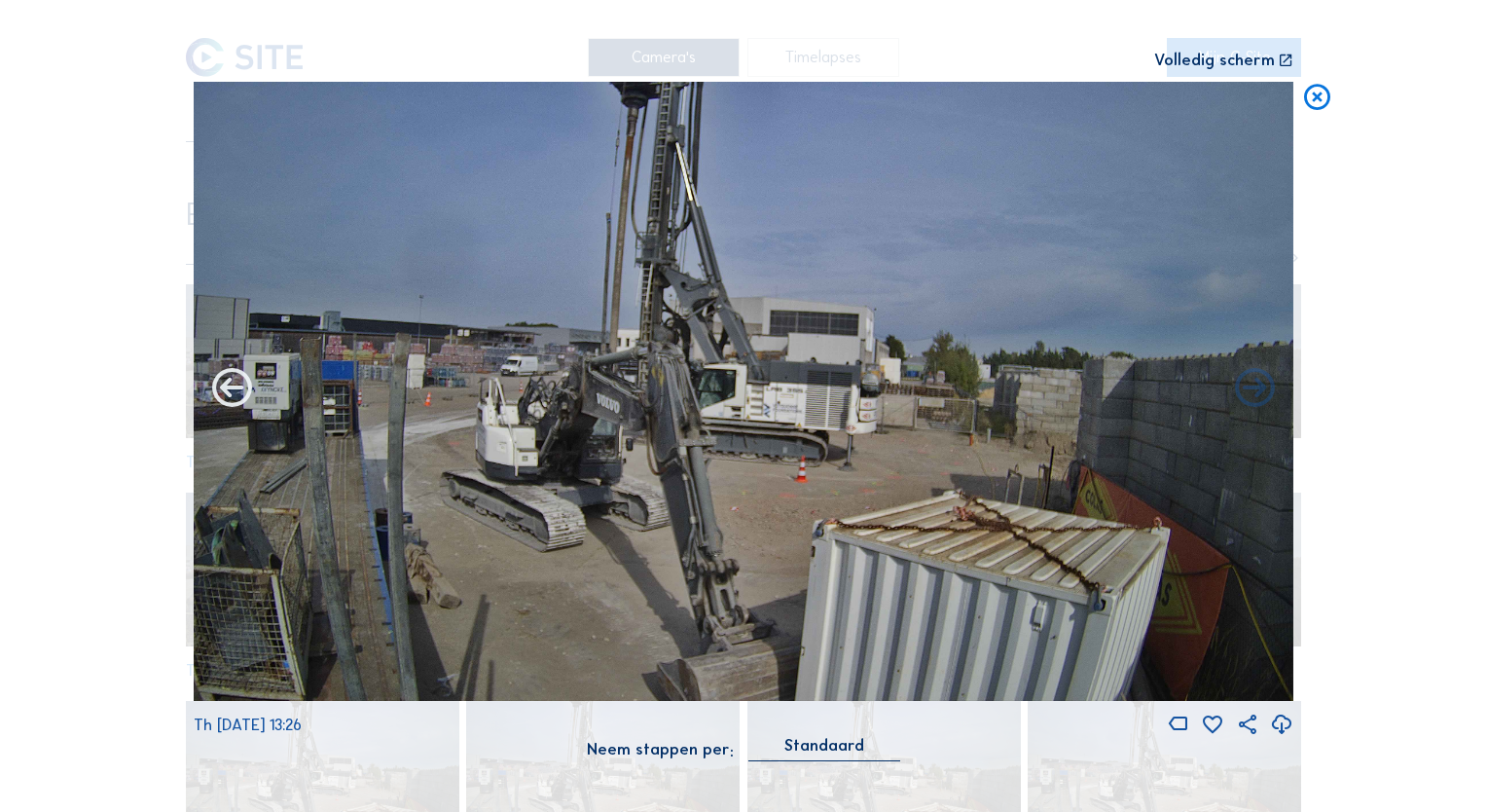
click at [232, 384] on icon at bounding box center [232, 390] width 48 height 48
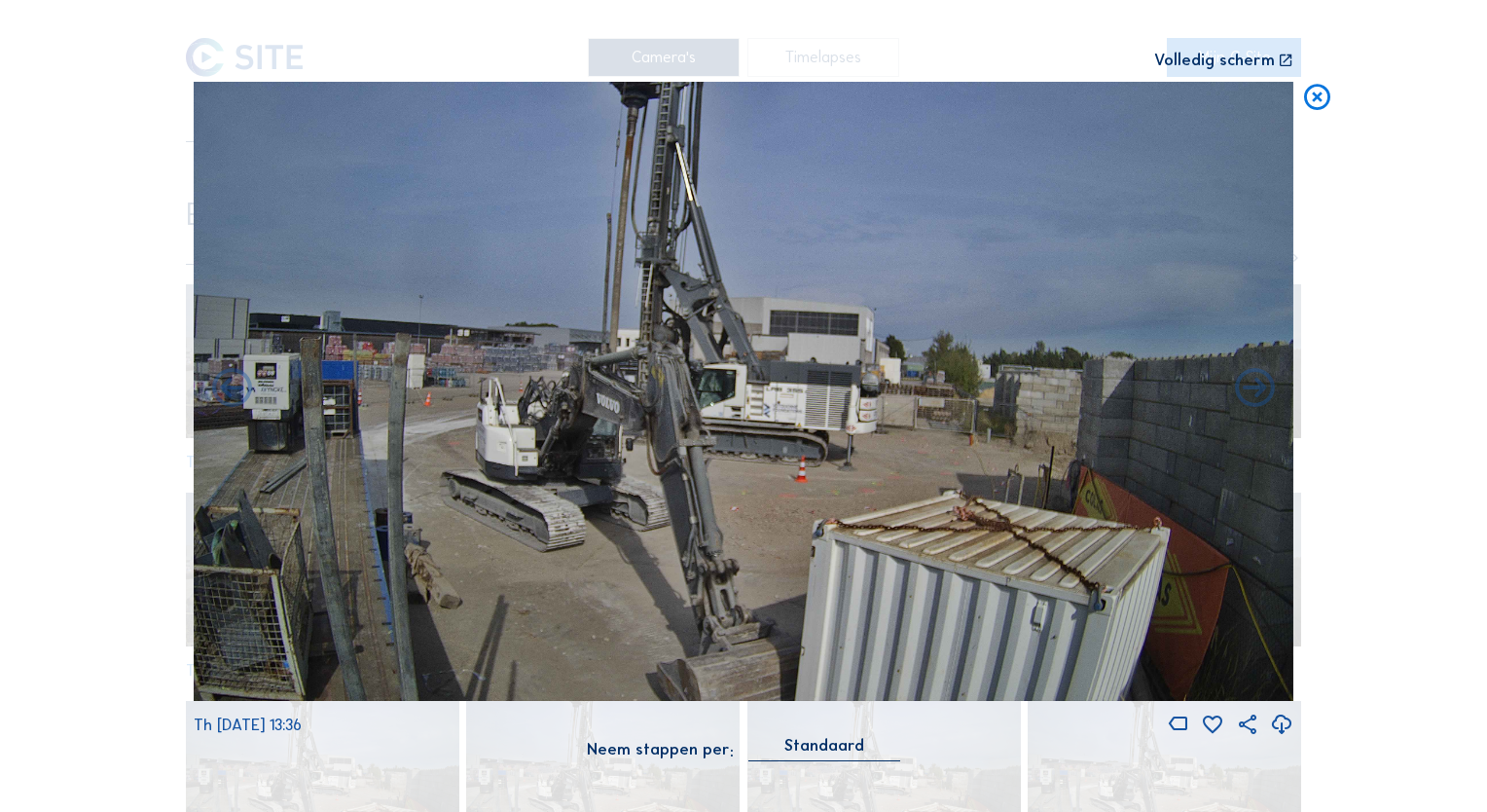
click at [232, 384] on icon at bounding box center [232, 390] width 48 height 48
click at [234, 388] on icon at bounding box center [232, 390] width 48 height 48
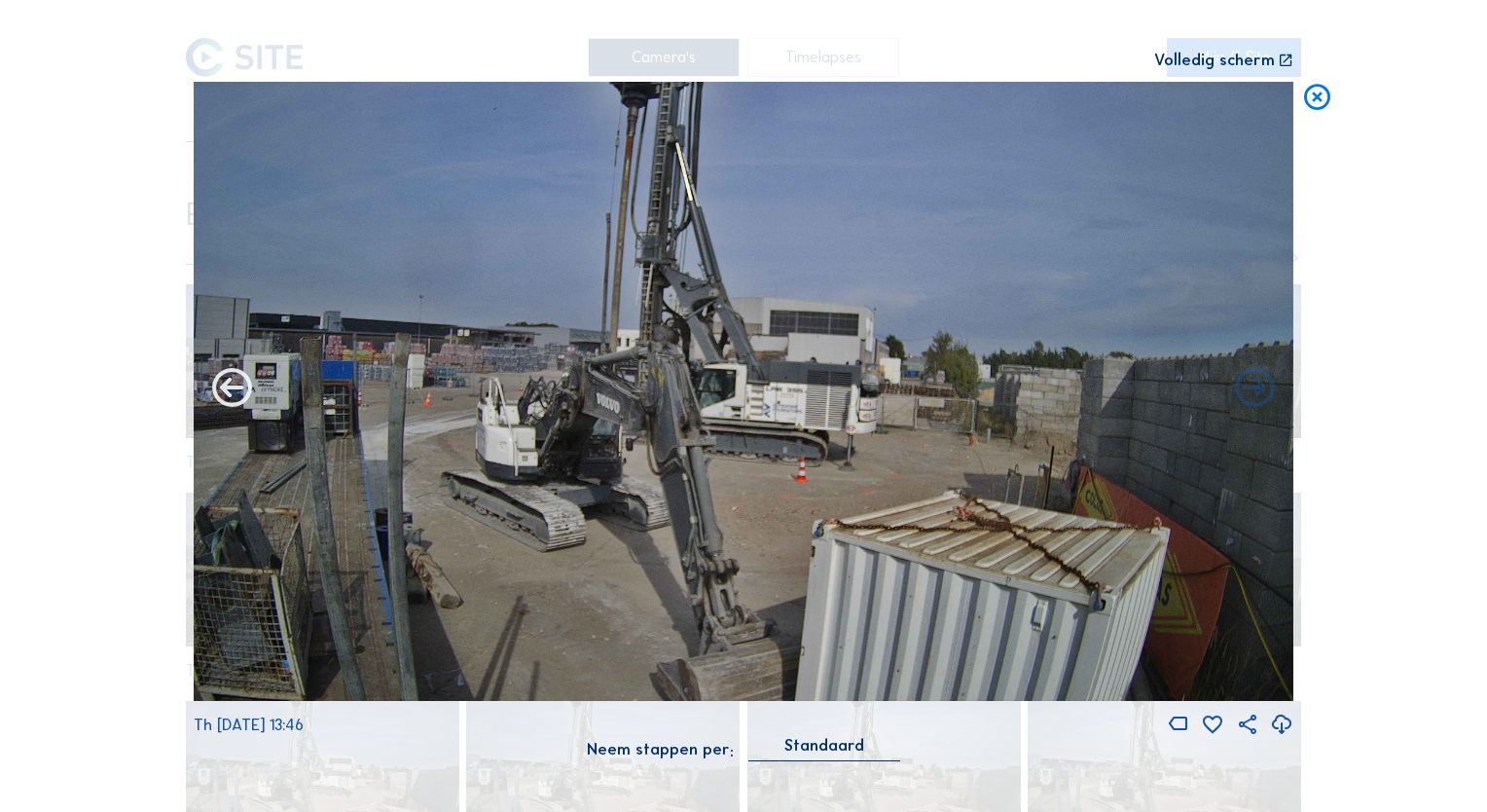
click at [234, 388] on icon at bounding box center [232, 390] width 48 height 48
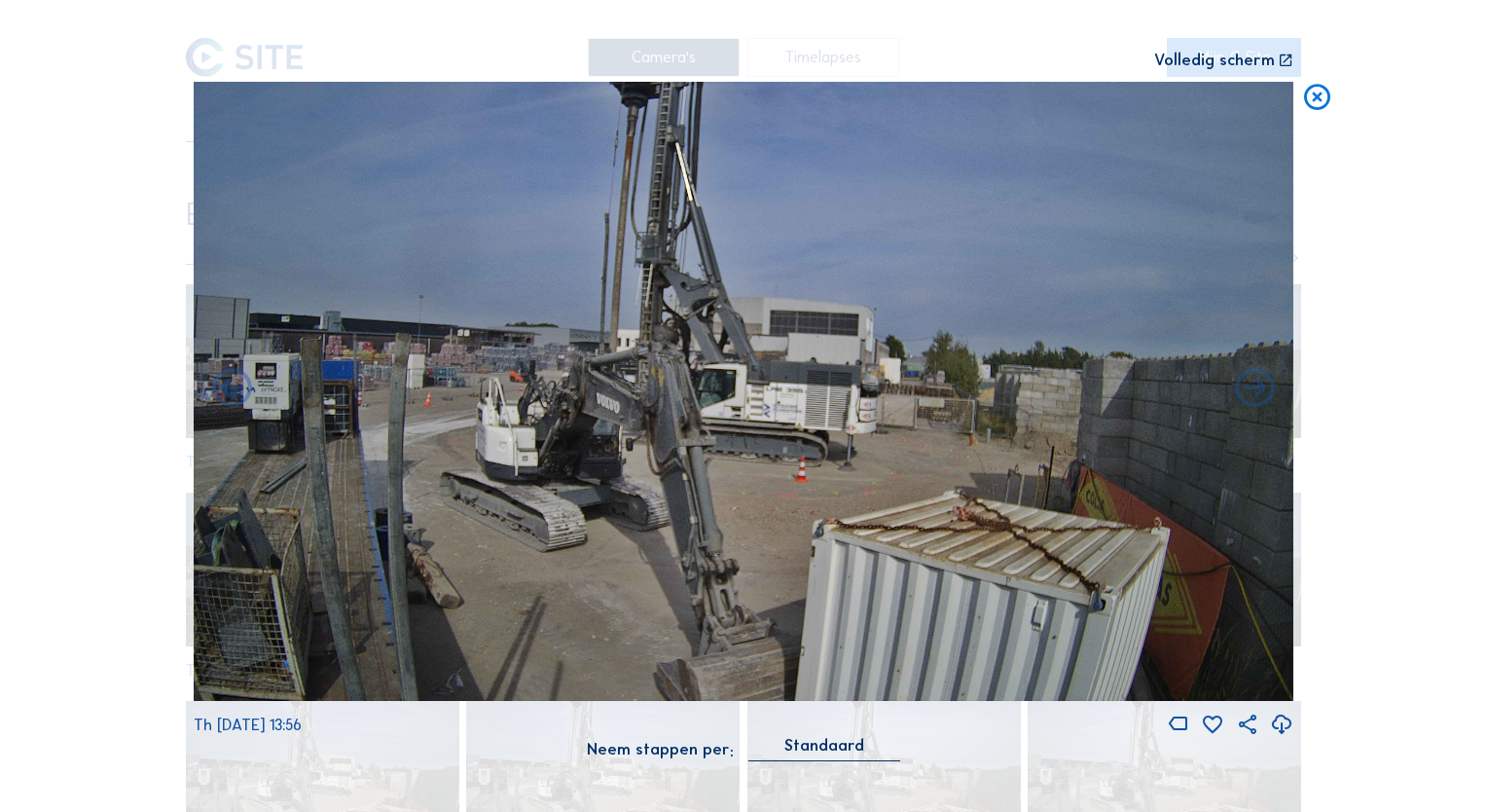
click at [234, 388] on icon at bounding box center [232, 390] width 48 height 48
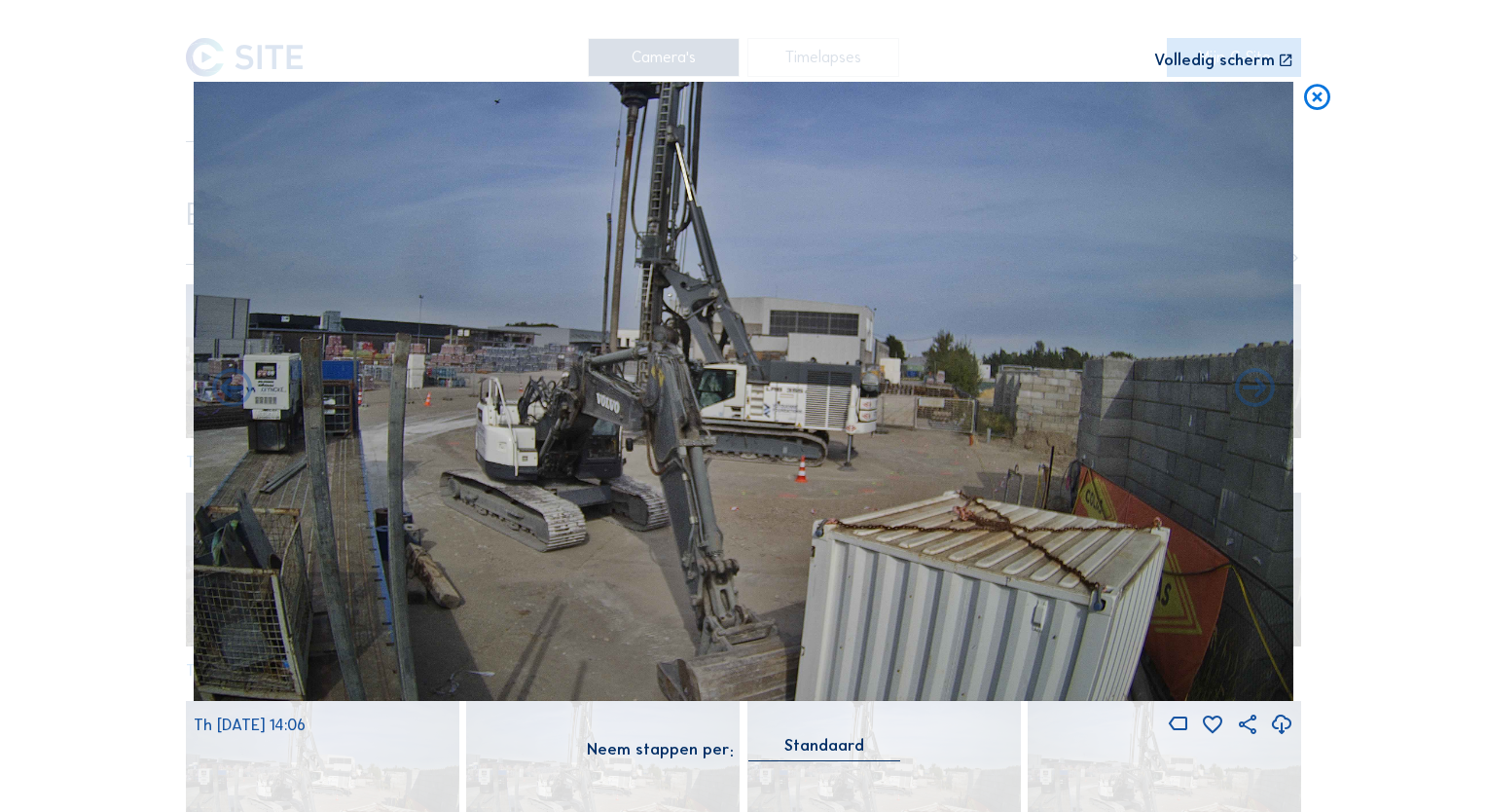
click at [234, 388] on icon at bounding box center [232, 390] width 48 height 48
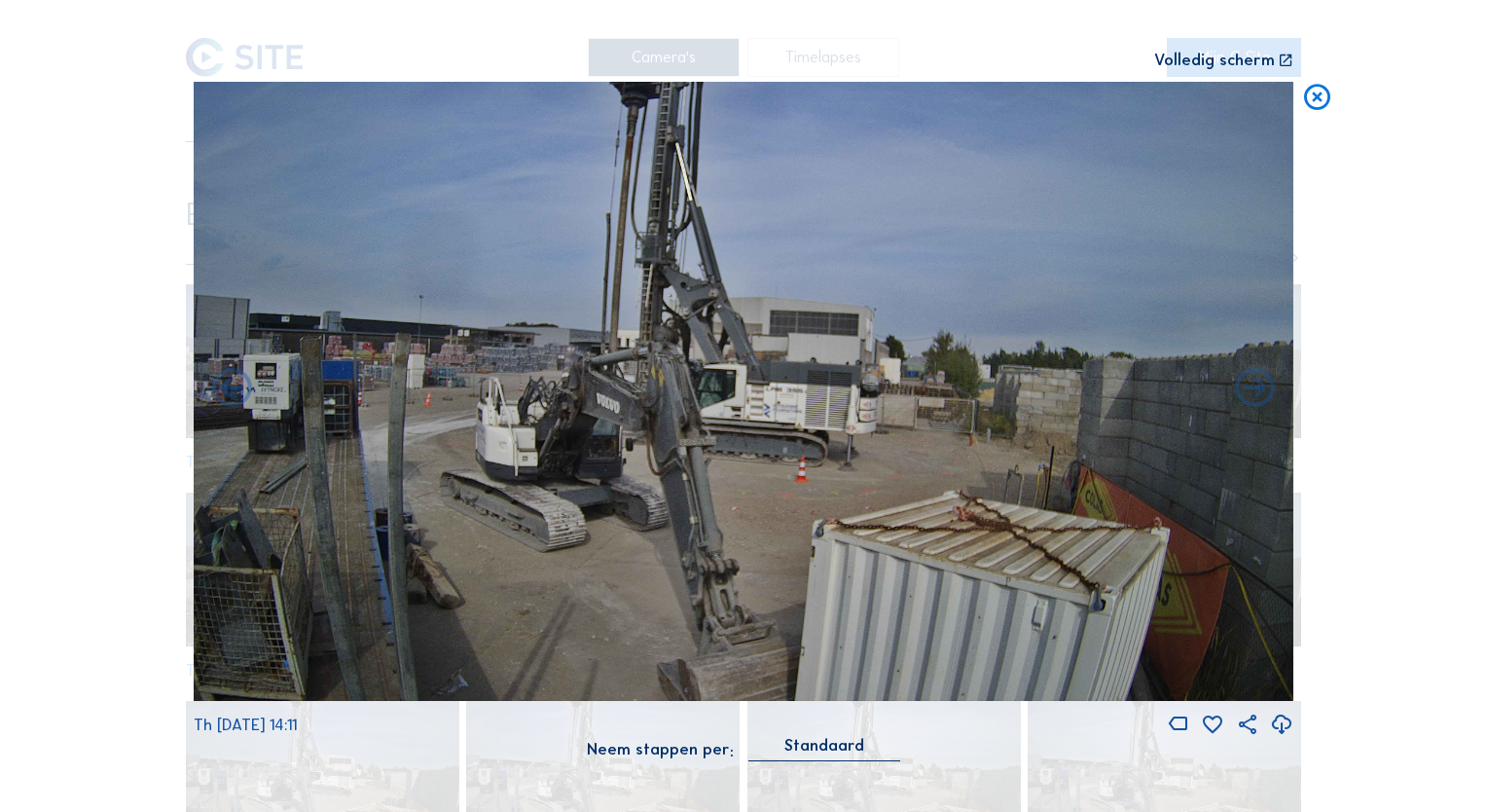
click at [234, 388] on icon at bounding box center [232, 390] width 48 height 48
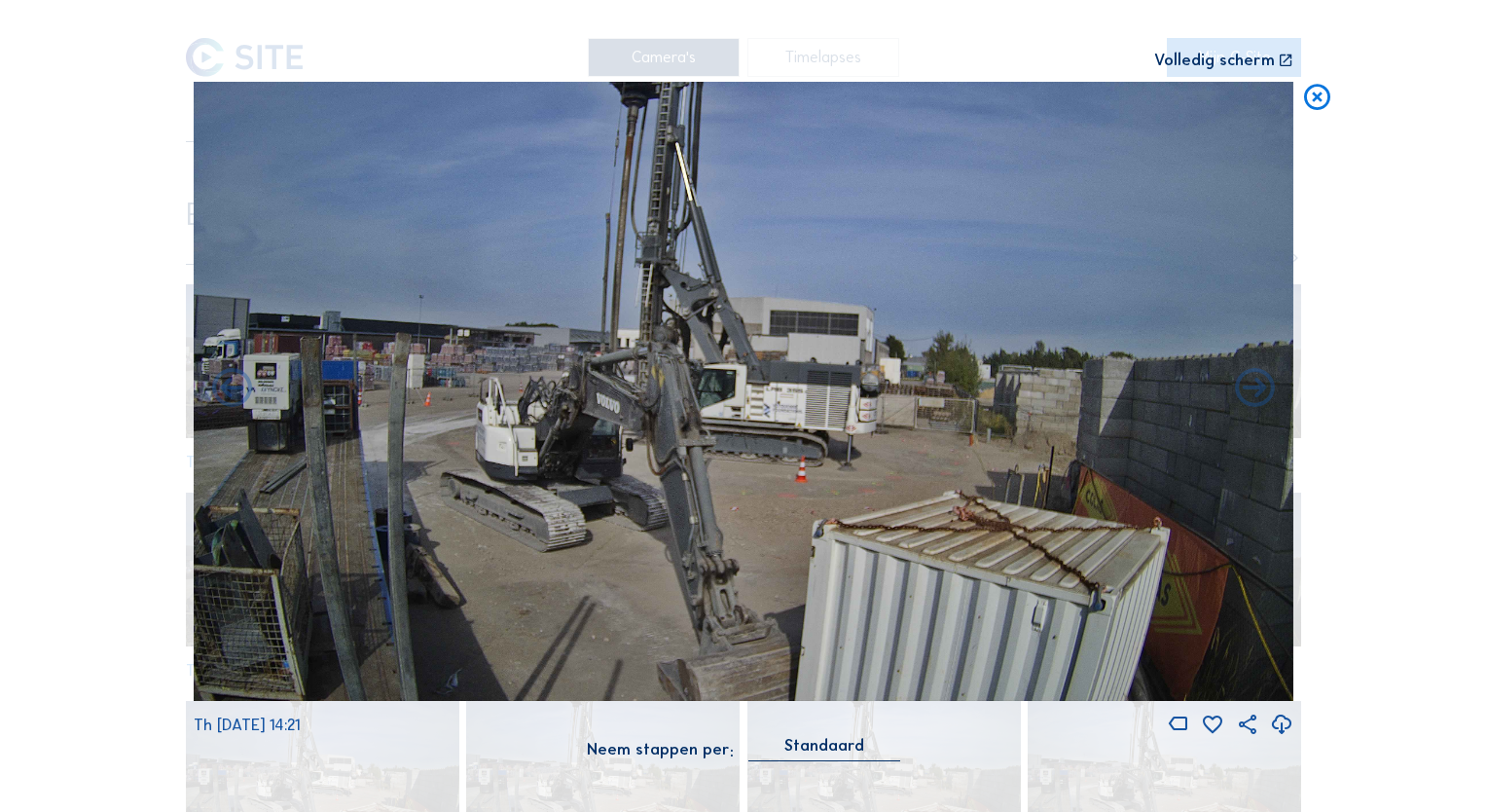
click at [234, 388] on icon at bounding box center [232, 390] width 48 height 48
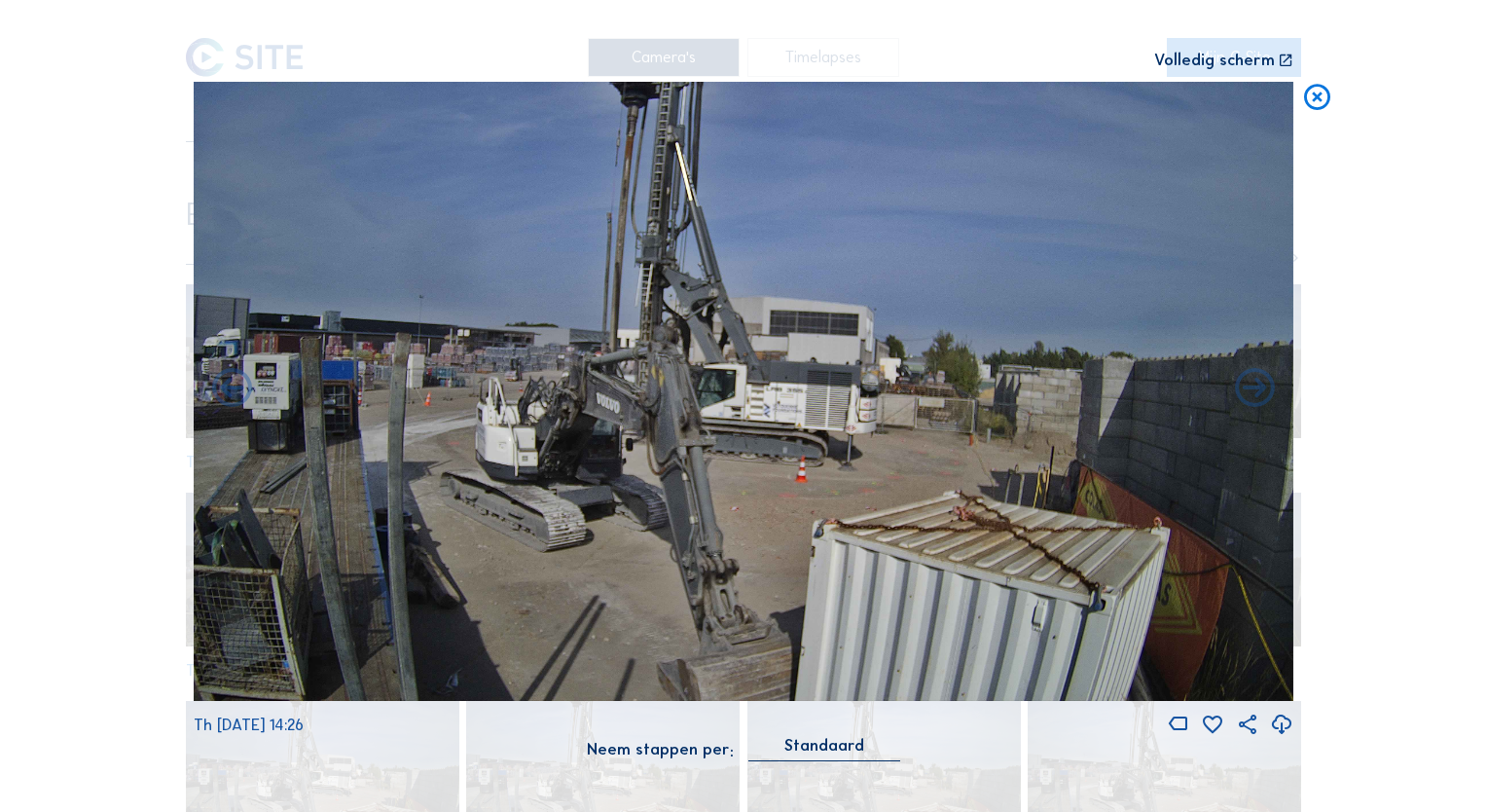
click at [234, 388] on icon at bounding box center [232, 390] width 48 height 48
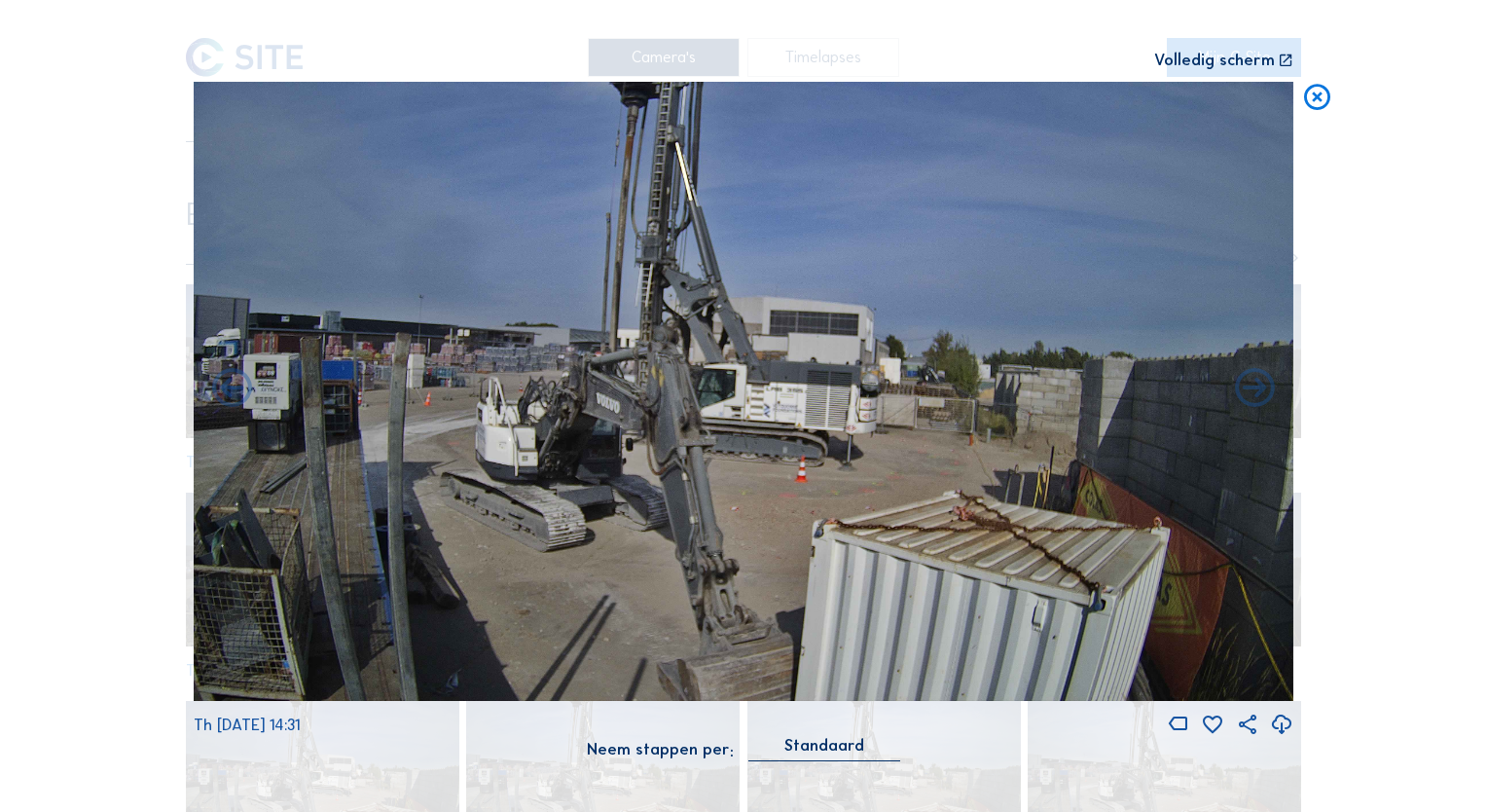
click at [234, 388] on icon at bounding box center [232, 390] width 48 height 48
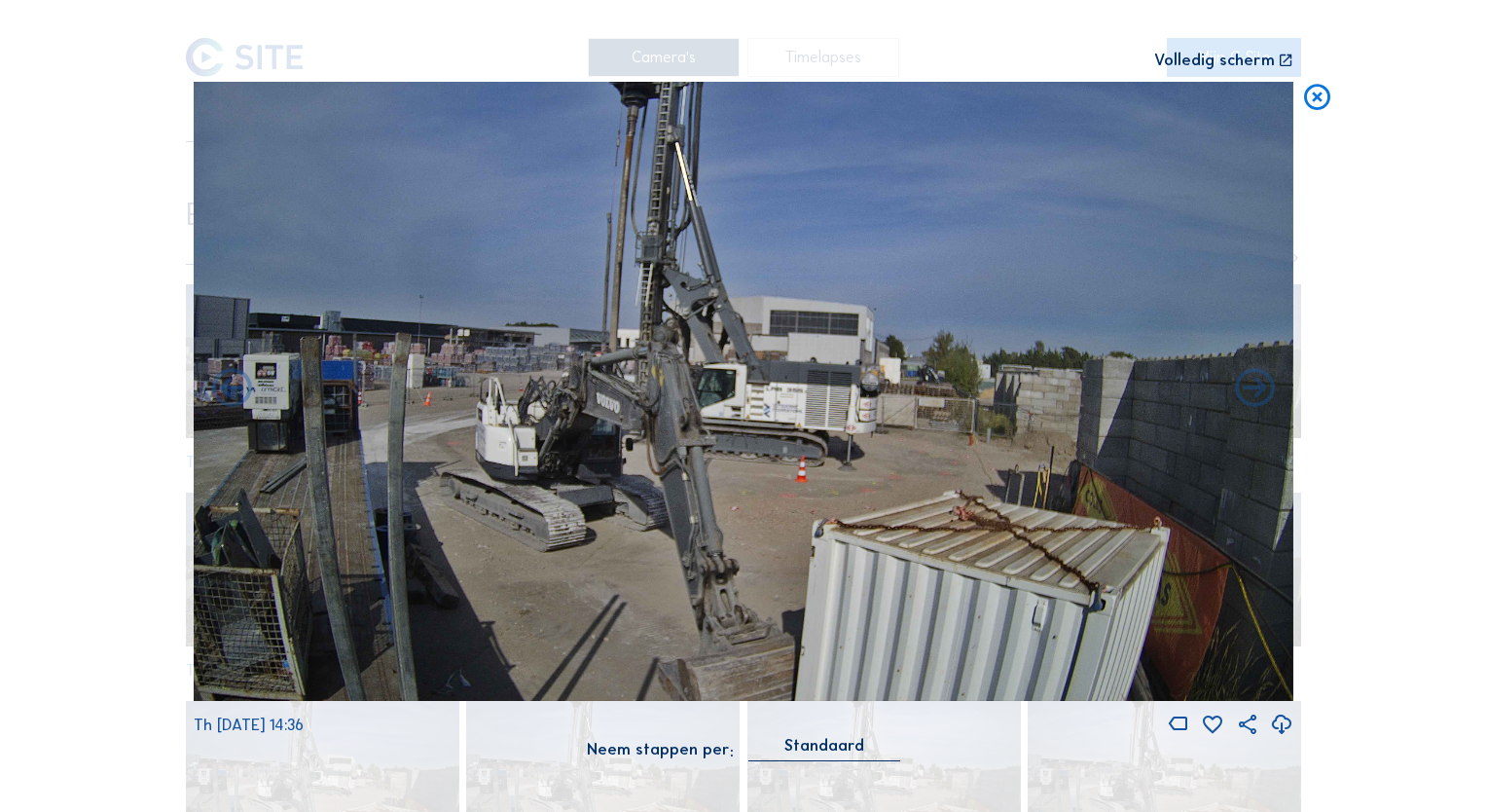
click at [234, 388] on icon at bounding box center [232, 390] width 48 height 48
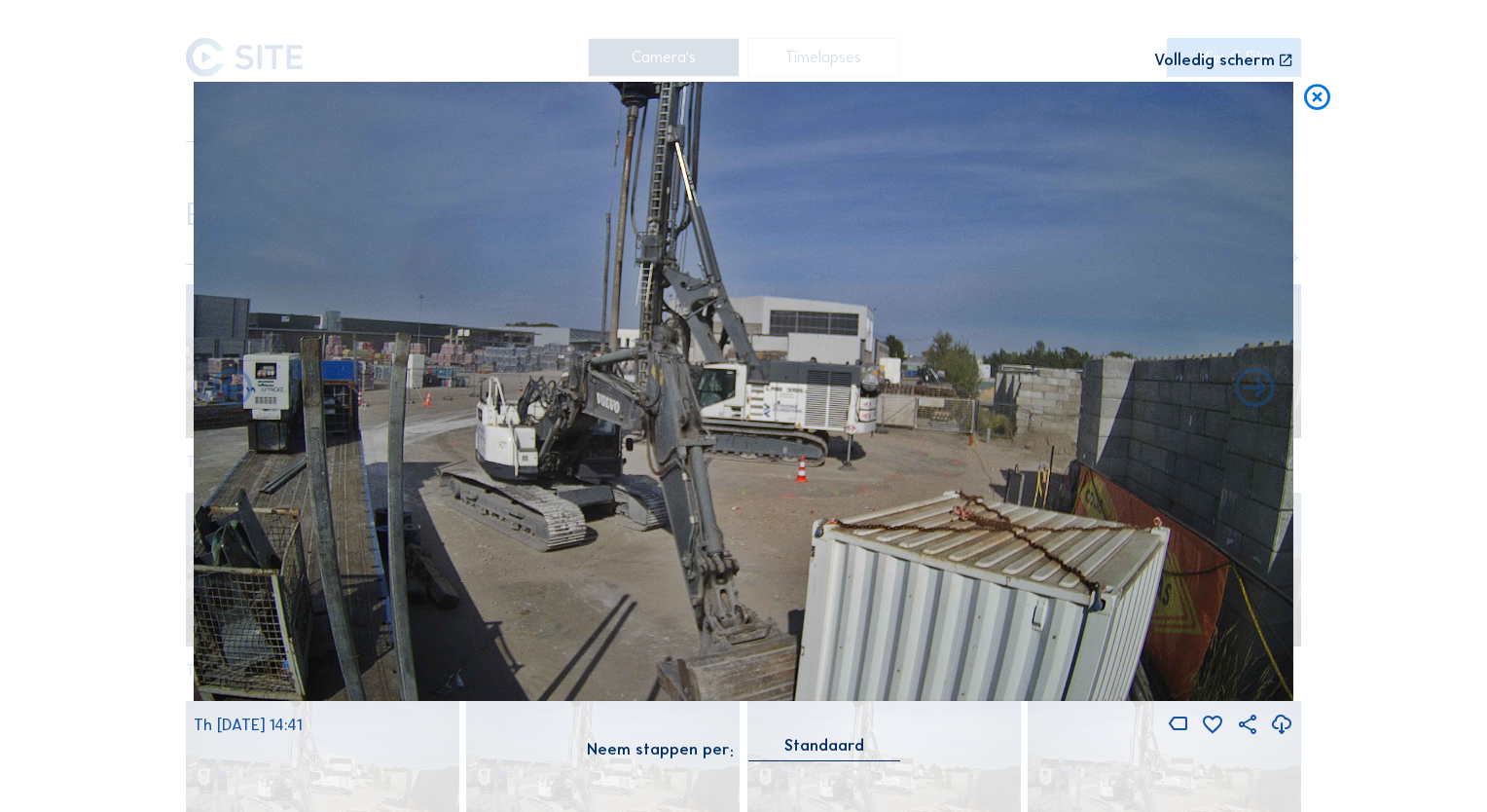
click at [234, 388] on icon at bounding box center [232, 390] width 48 height 48
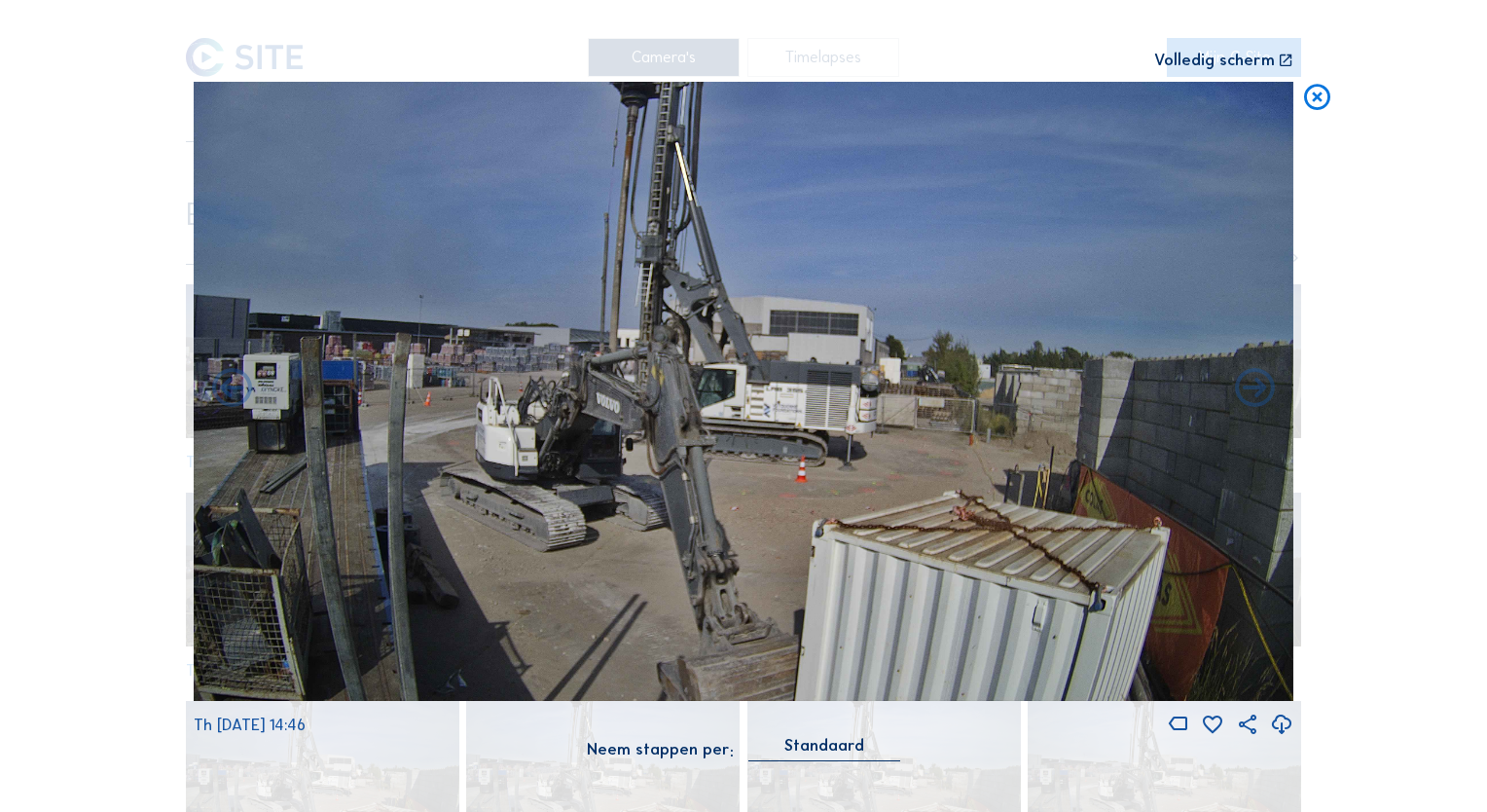
click at [234, 388] on icon at bounding box center [232, 390] width 48 height 48
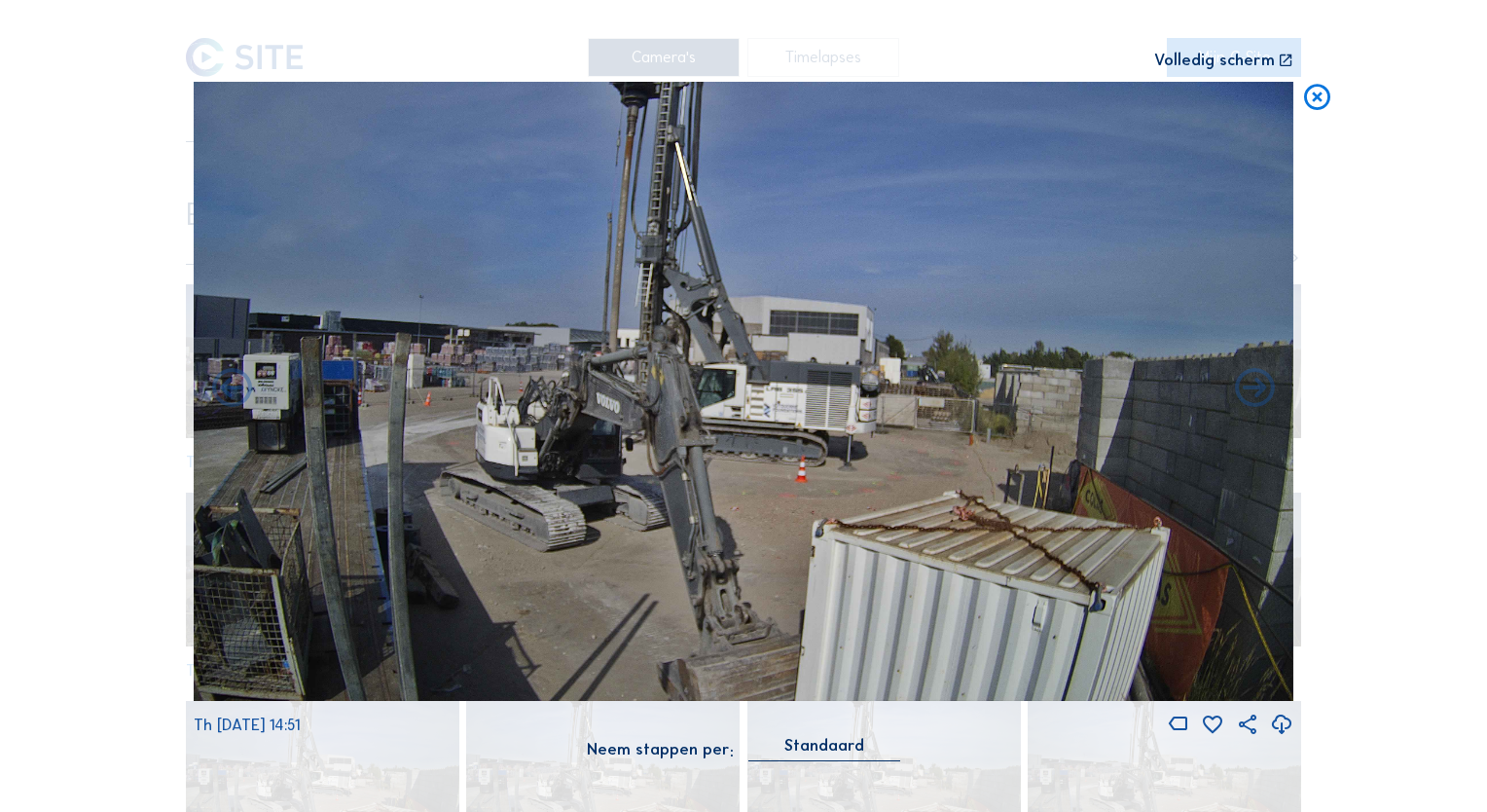
click at [234, 388] on icon at bounding box center [232, 390] width 48 height 48
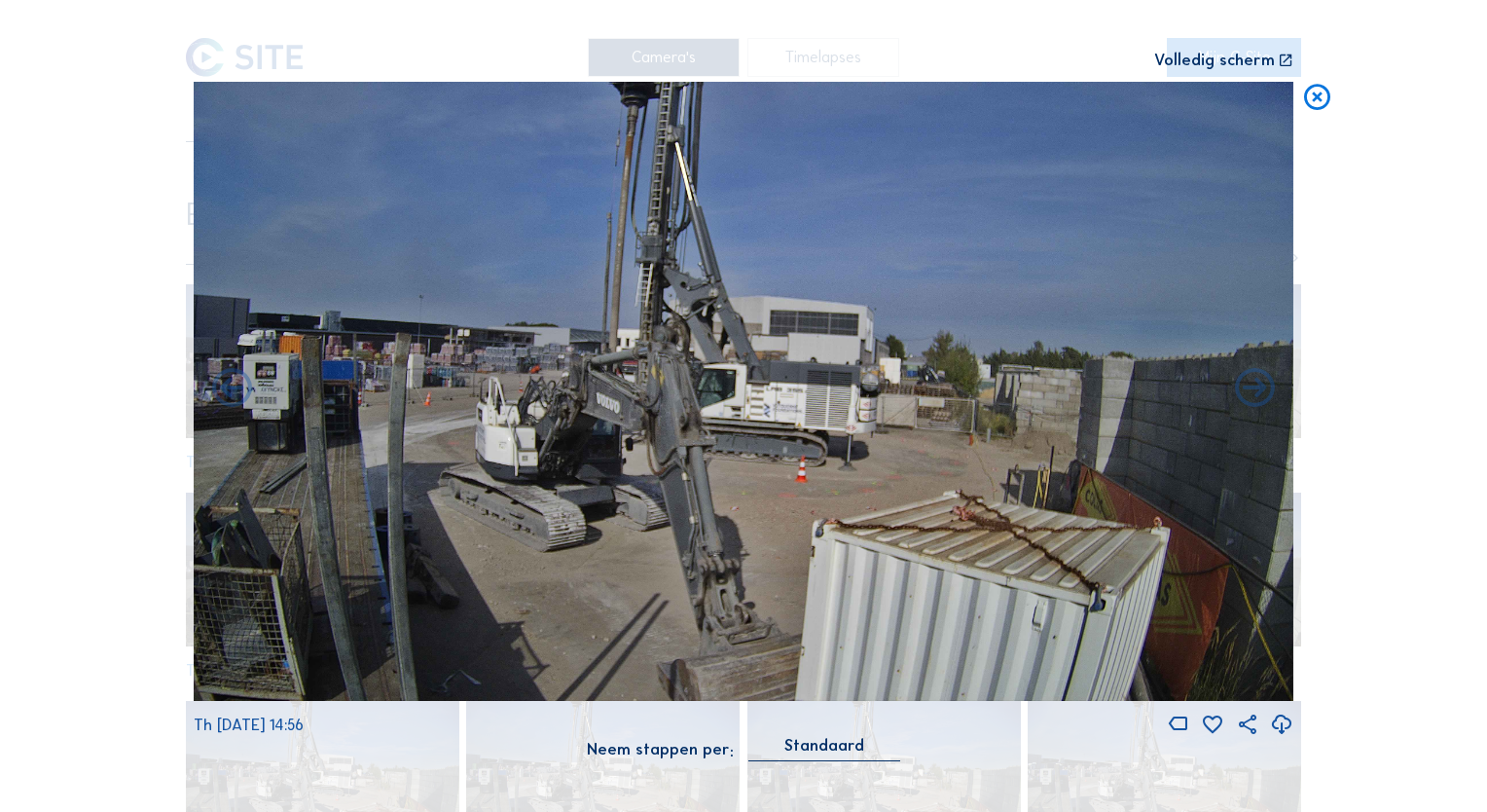
click at [234, 388] on icon at bounding box center [232, 390] width 48 height 48
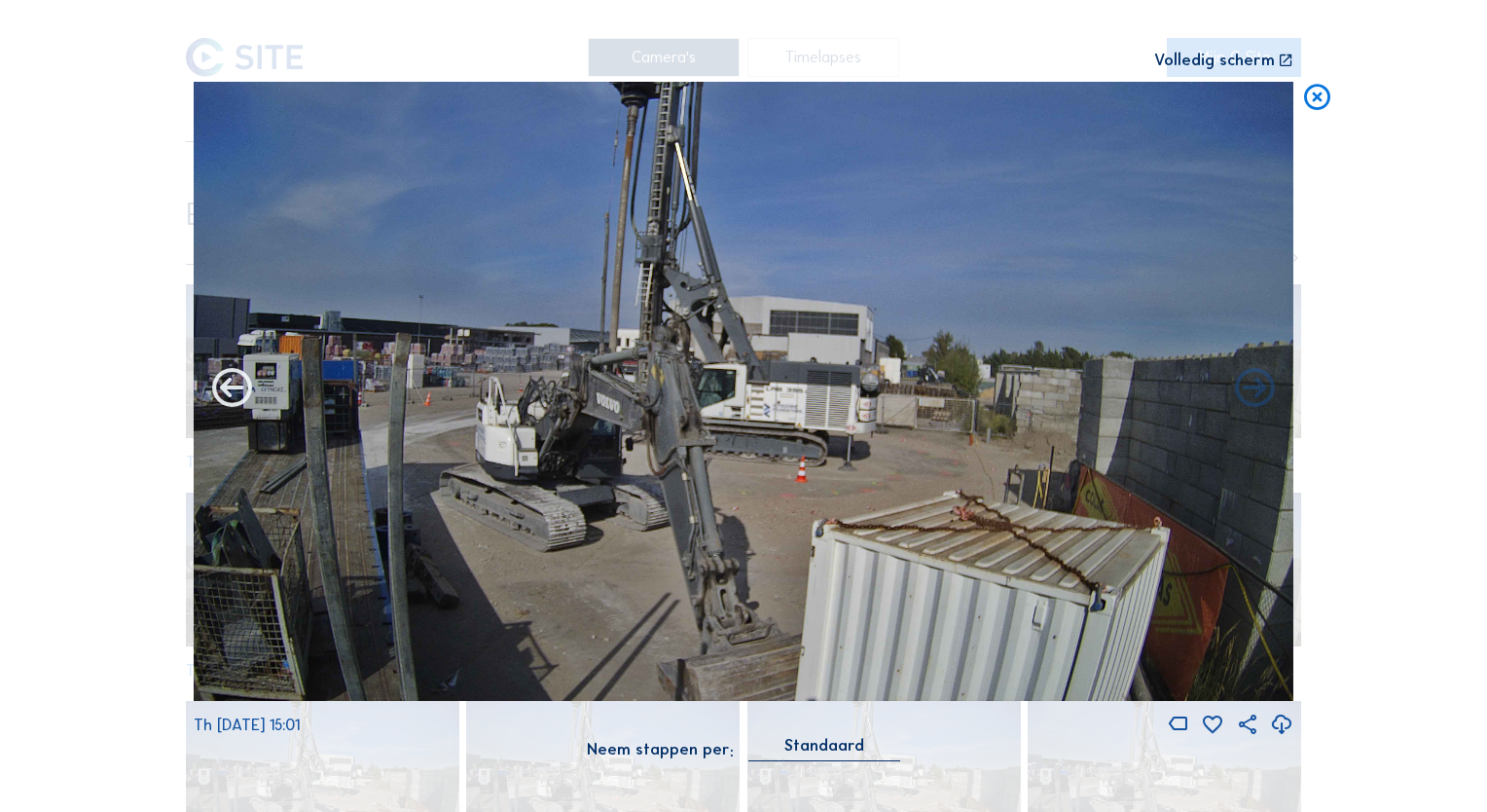
click at [234, 388] on icon at bounding box center [232, 390] width 48 height 48
click at [226, 400] on icon at bounding box center [232, 390] width 48 height 48
click at [236, 388] on icon at bounding box center [232, 390] width 48 height 48
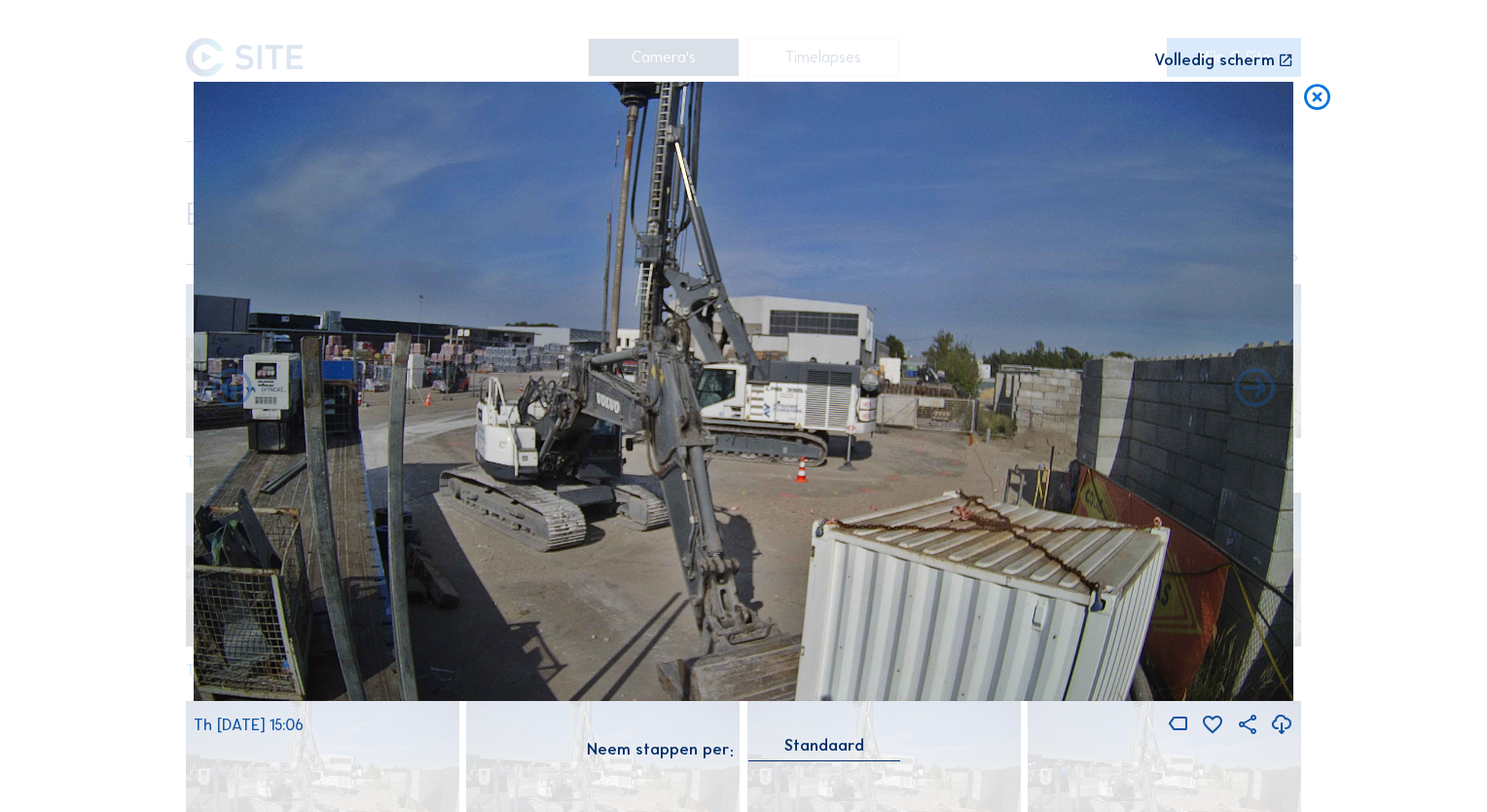
click at [236, 388] on icon at bounding box center [232, 390] width 48 height 48
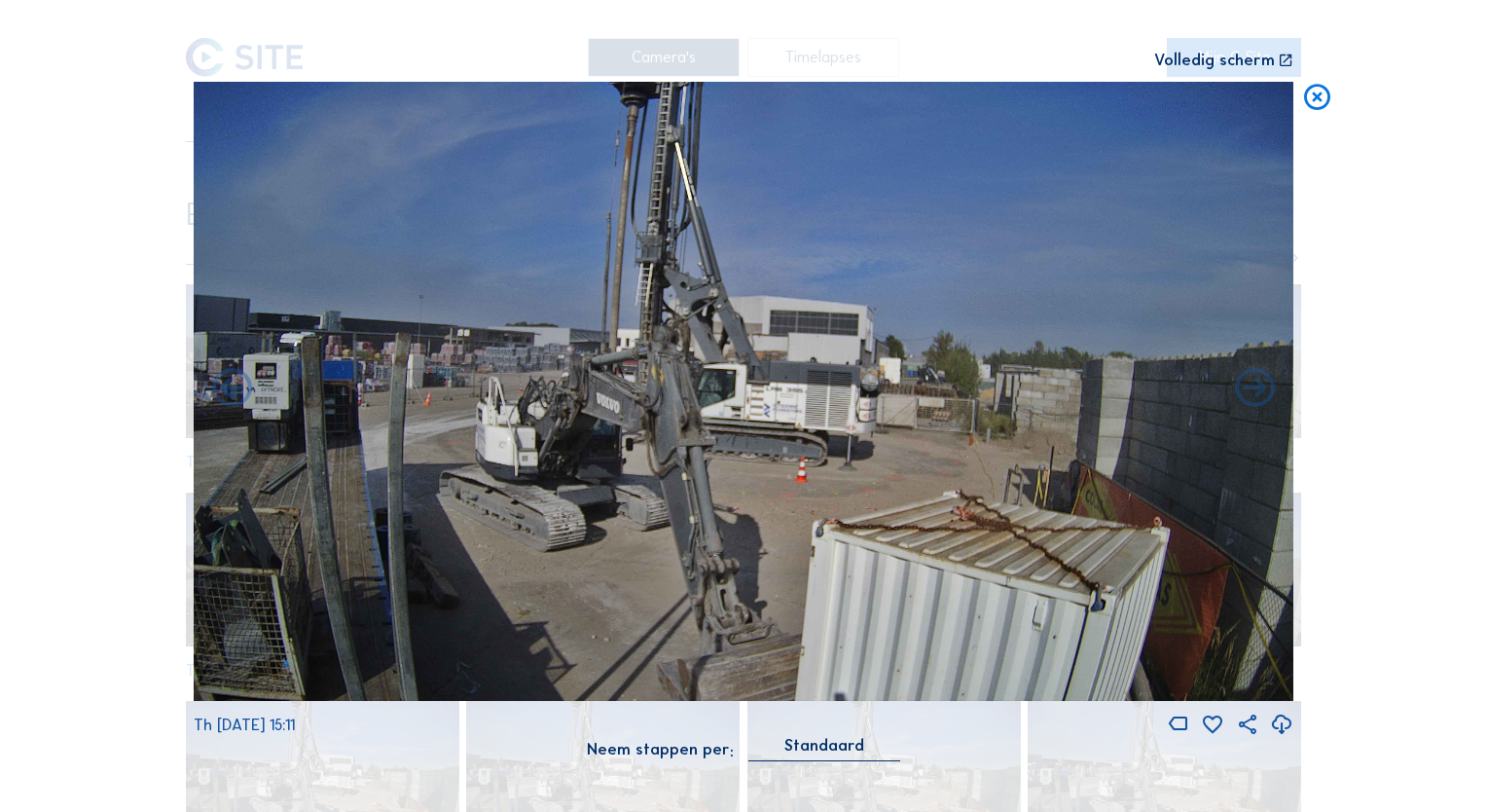
click at [236, 388] on icon at bounding box center [232, 390] width 48 height 48
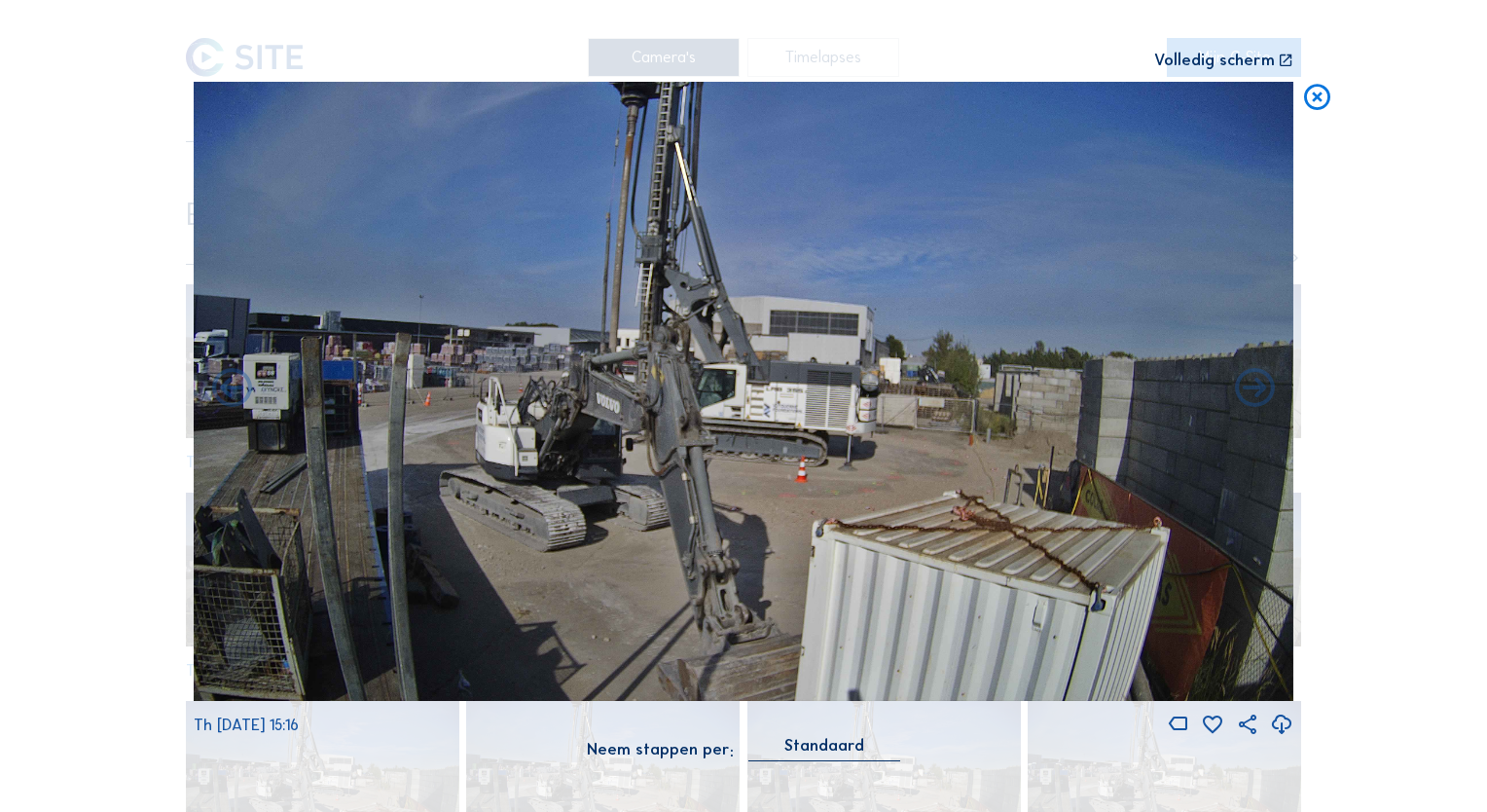
click at [236, 388] on icon at bounding box center [232, 390] width 48 height 48
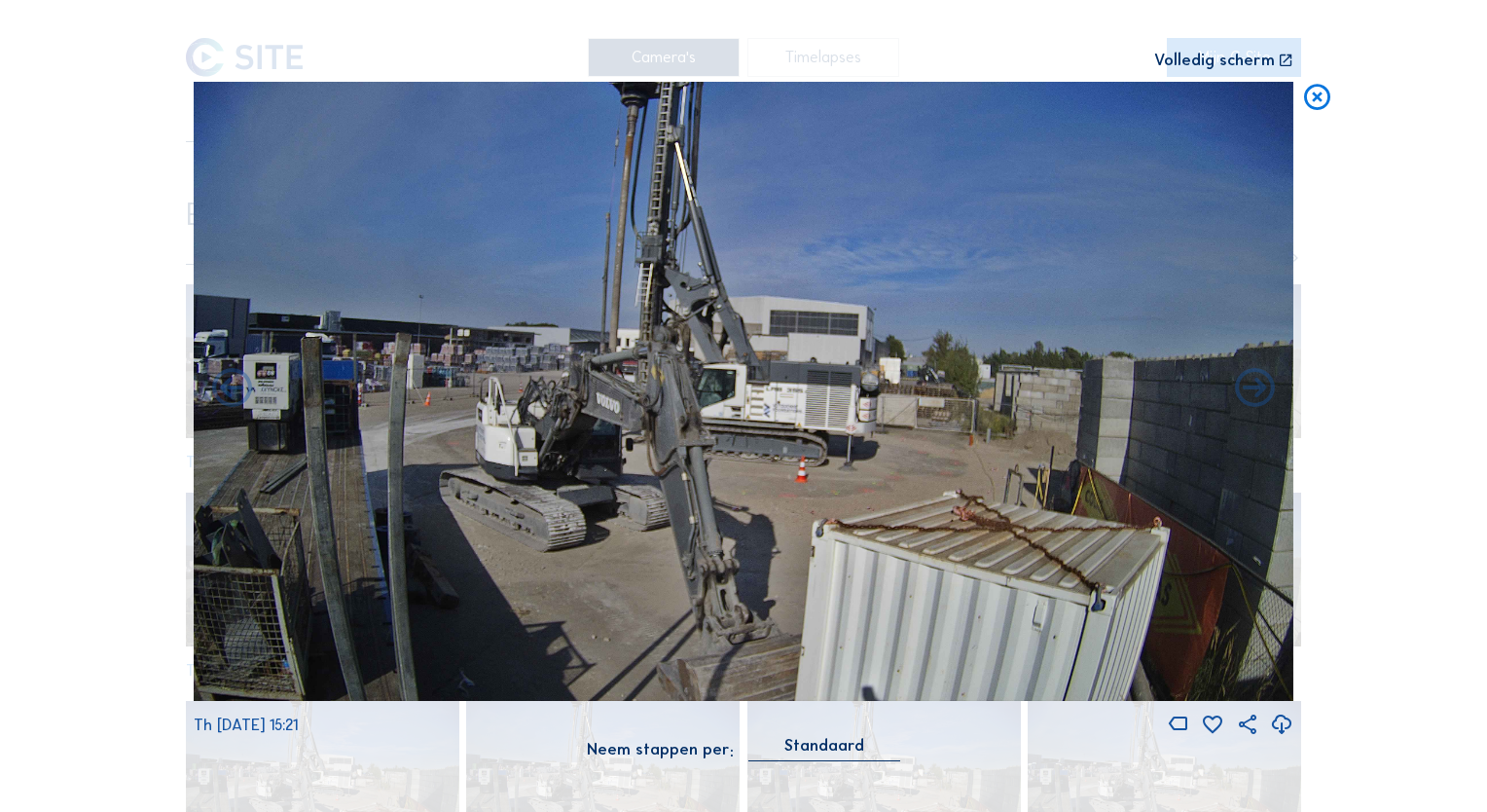
click at [236, 388] on icon at bounding box center [232, 390] width 48 height 48
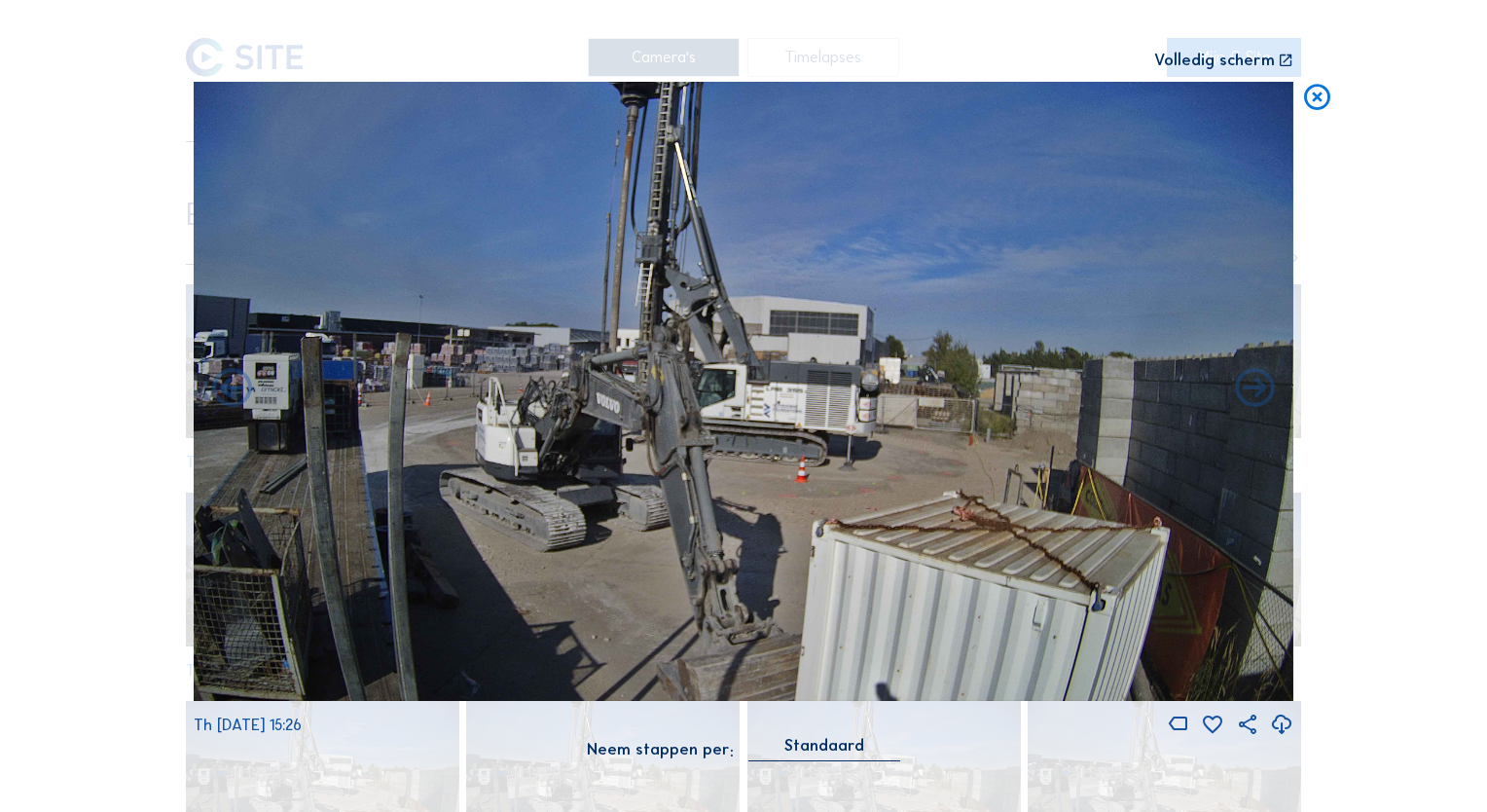
click at [236, 388] on icon at bounding box center [232, 390] width 48 height 48
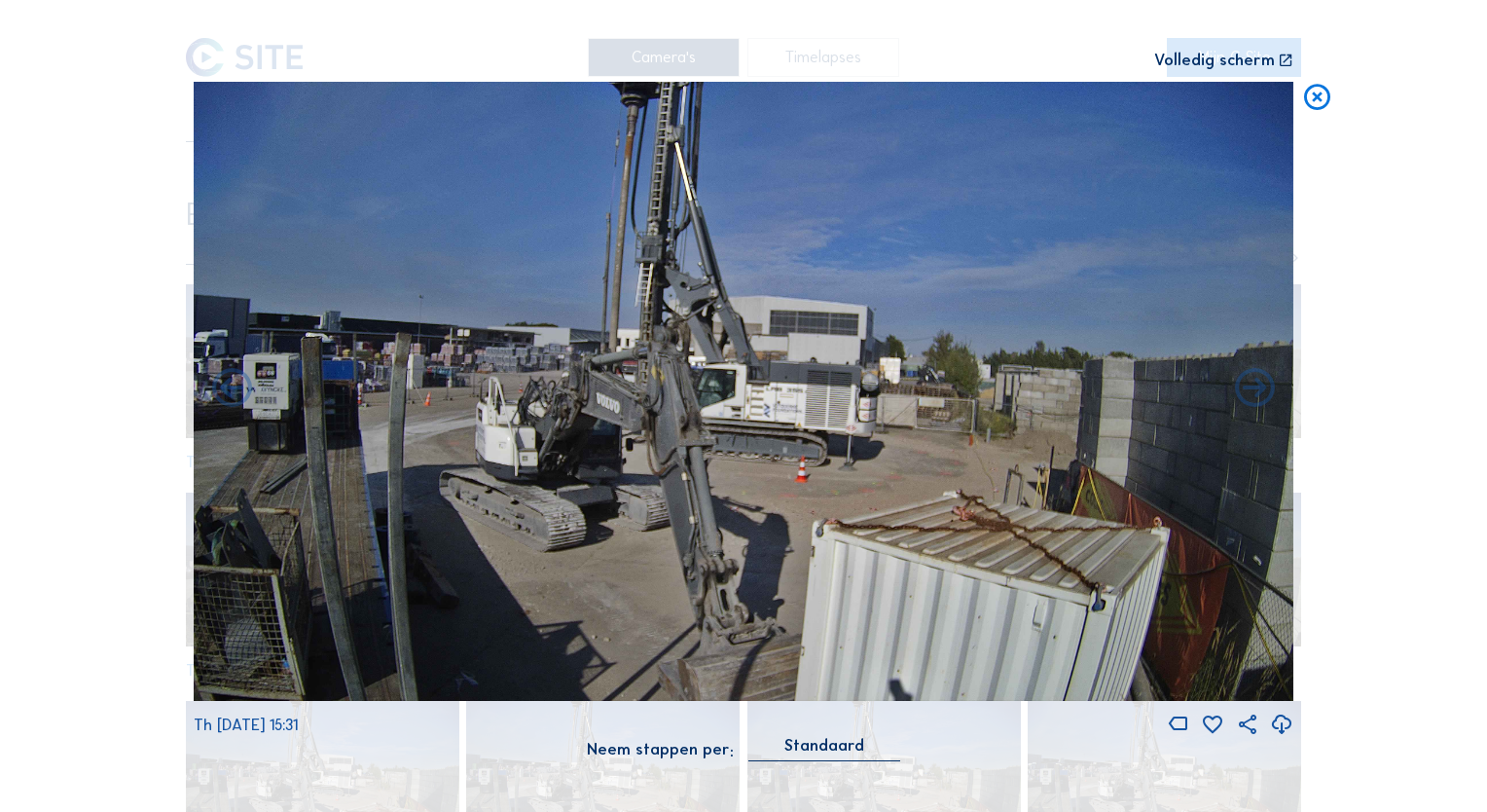
click at [236, 388] on icon at bounding box center [232, 390] width 48 height 48
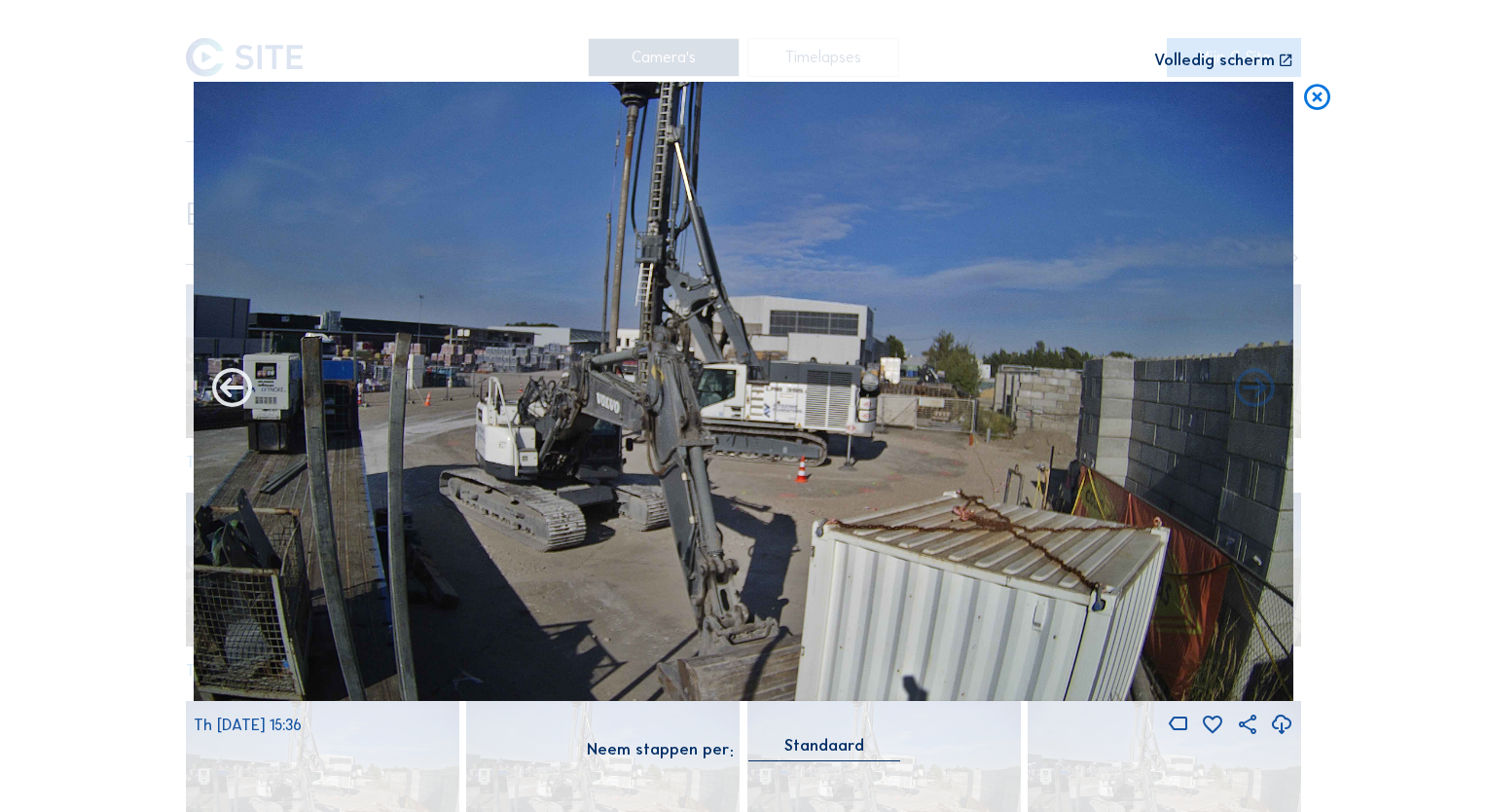
click at [236, 387] on icon at bounding box center [232, 390] width 48 height 48
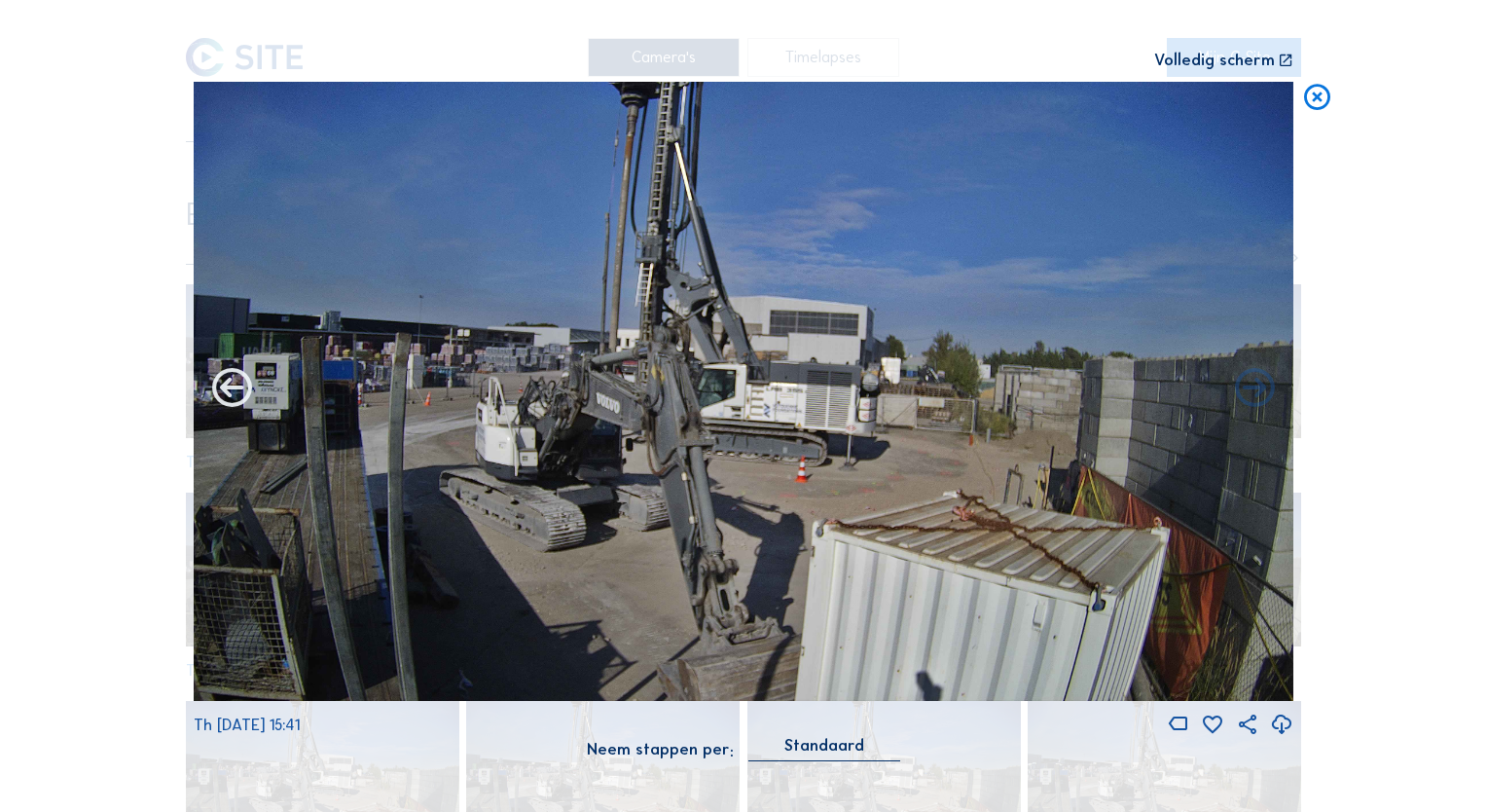
click at [236, 387] on icon at bounding box center [232, 390] width 48 height 48
click at [242, 397] on icon at bounding box center [232, 390] width 48 height 48
click at [234, 395] on icon at bounding box center [232, 390] width 48 height 48
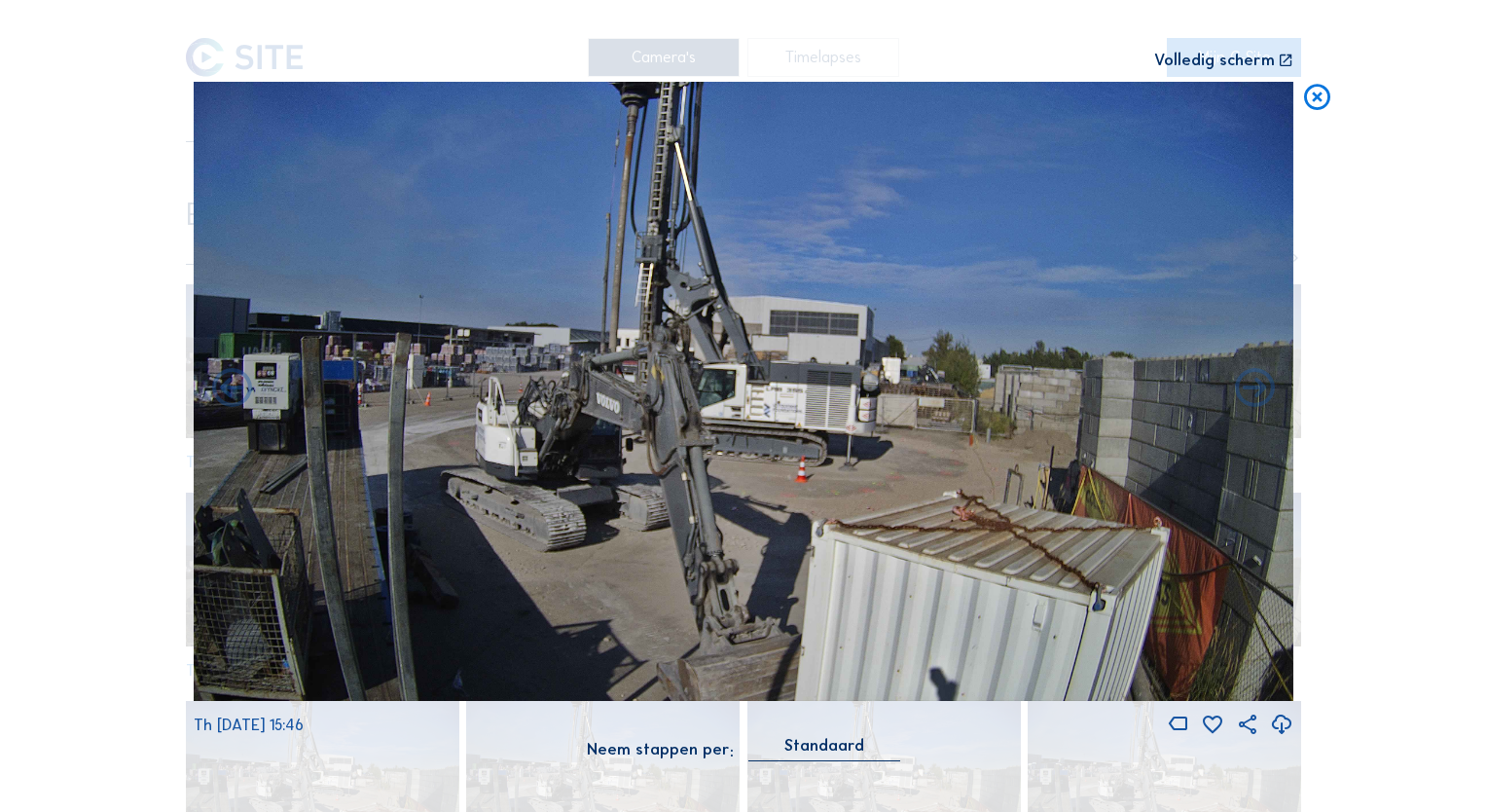
click at [234, 395] on icon at bounding box center [232, 390] width 48 height 48
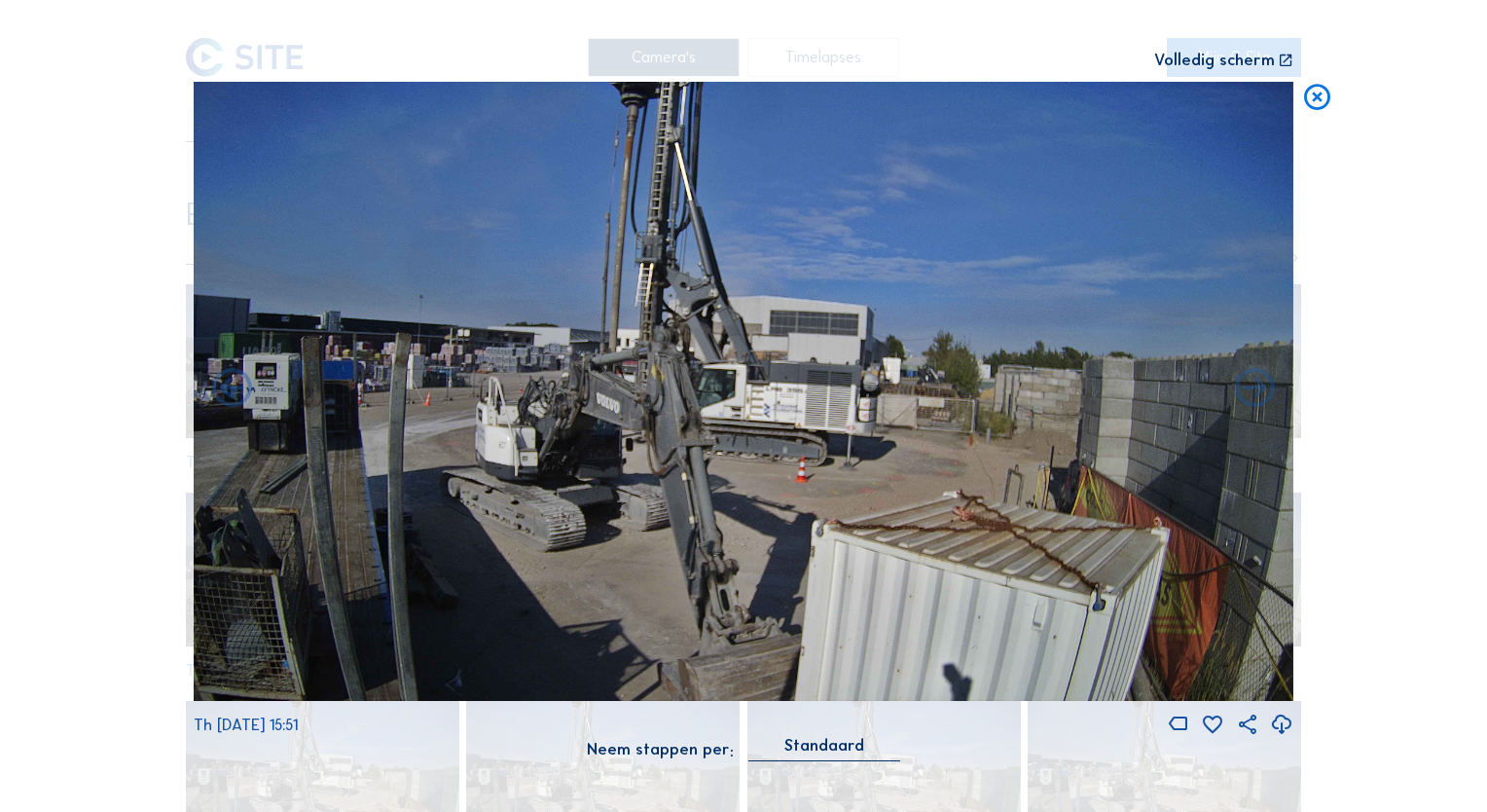
click at [234, 395] on icon at bounding box center [232, 390] width 48 height 48
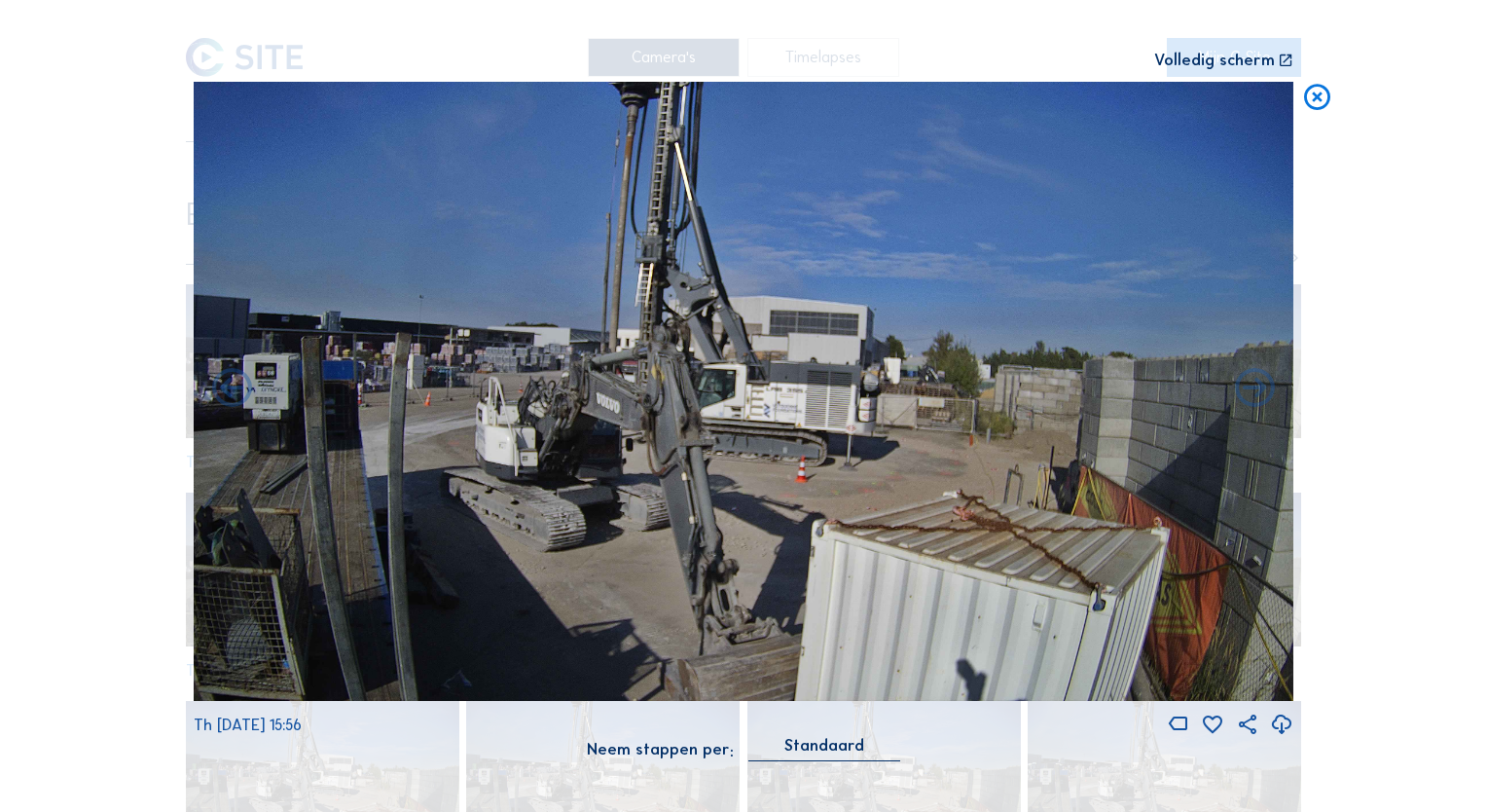
click at [234, 395] on icon at bounding box center [232, 390] width 48 height 48
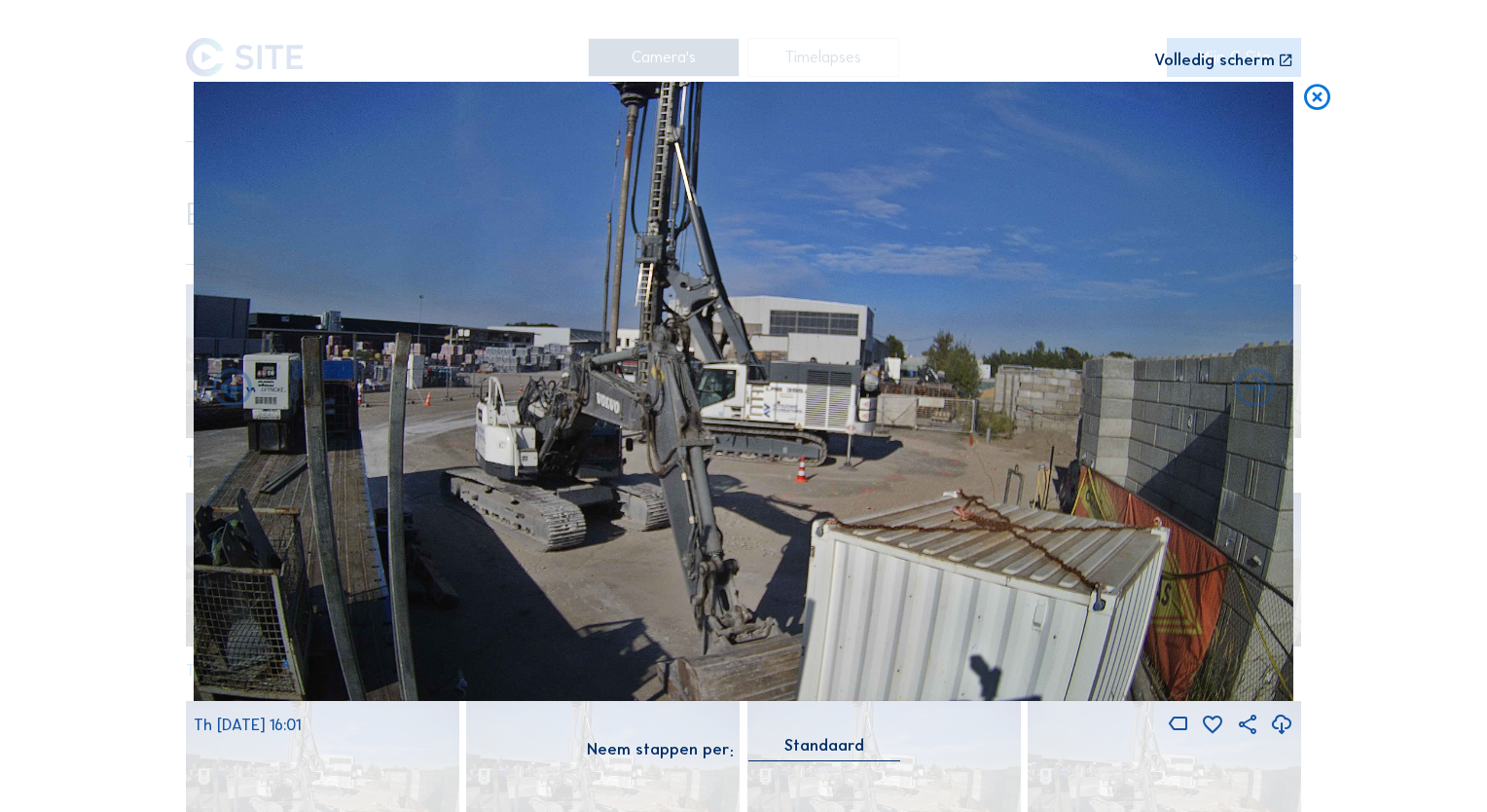
click at [234, 395] on icon at bounding box center [232, 390] width 48 height 48
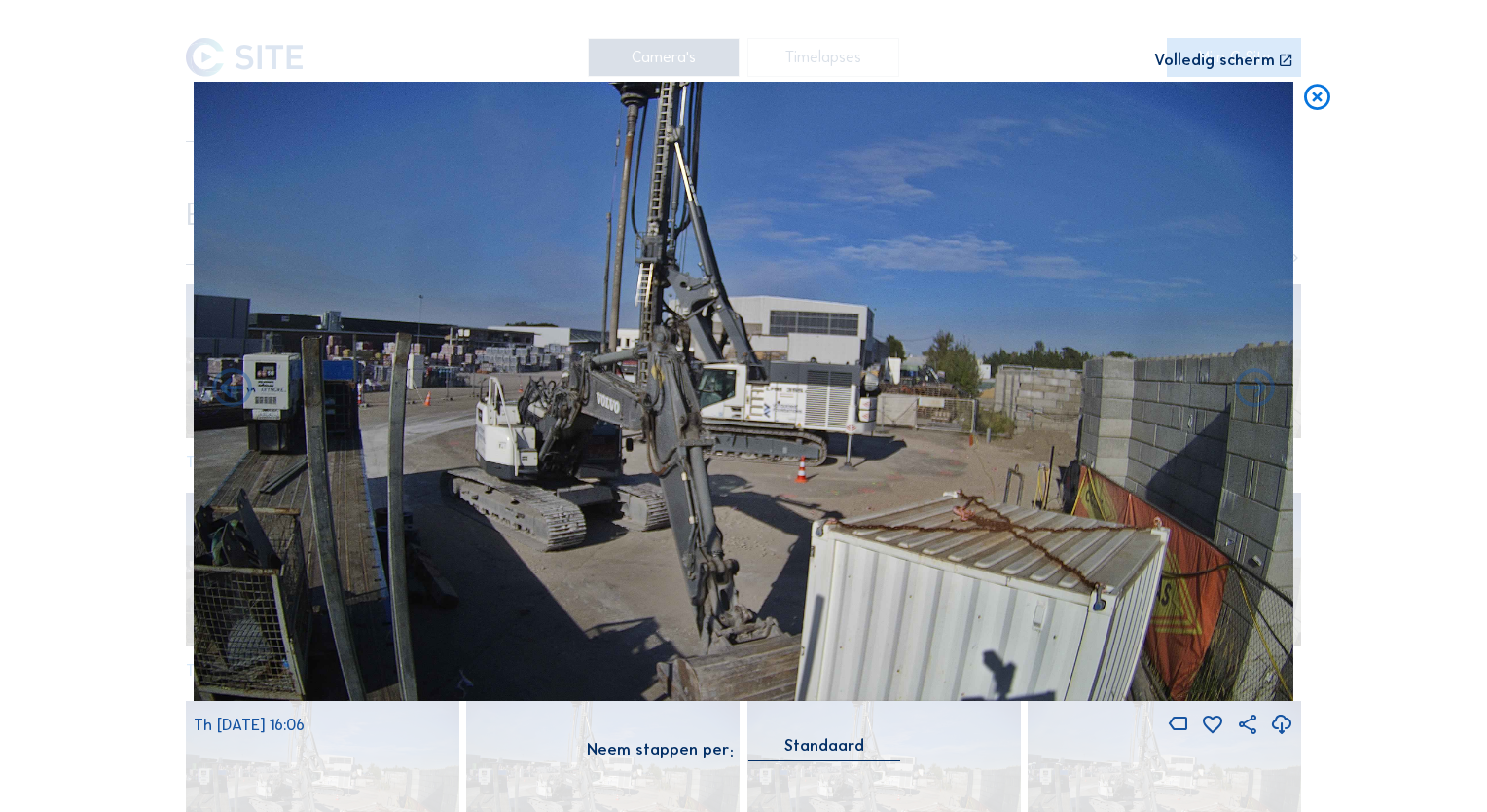
click at [234, 395] on icon at bounding box center [232, 390] width 48 height 48
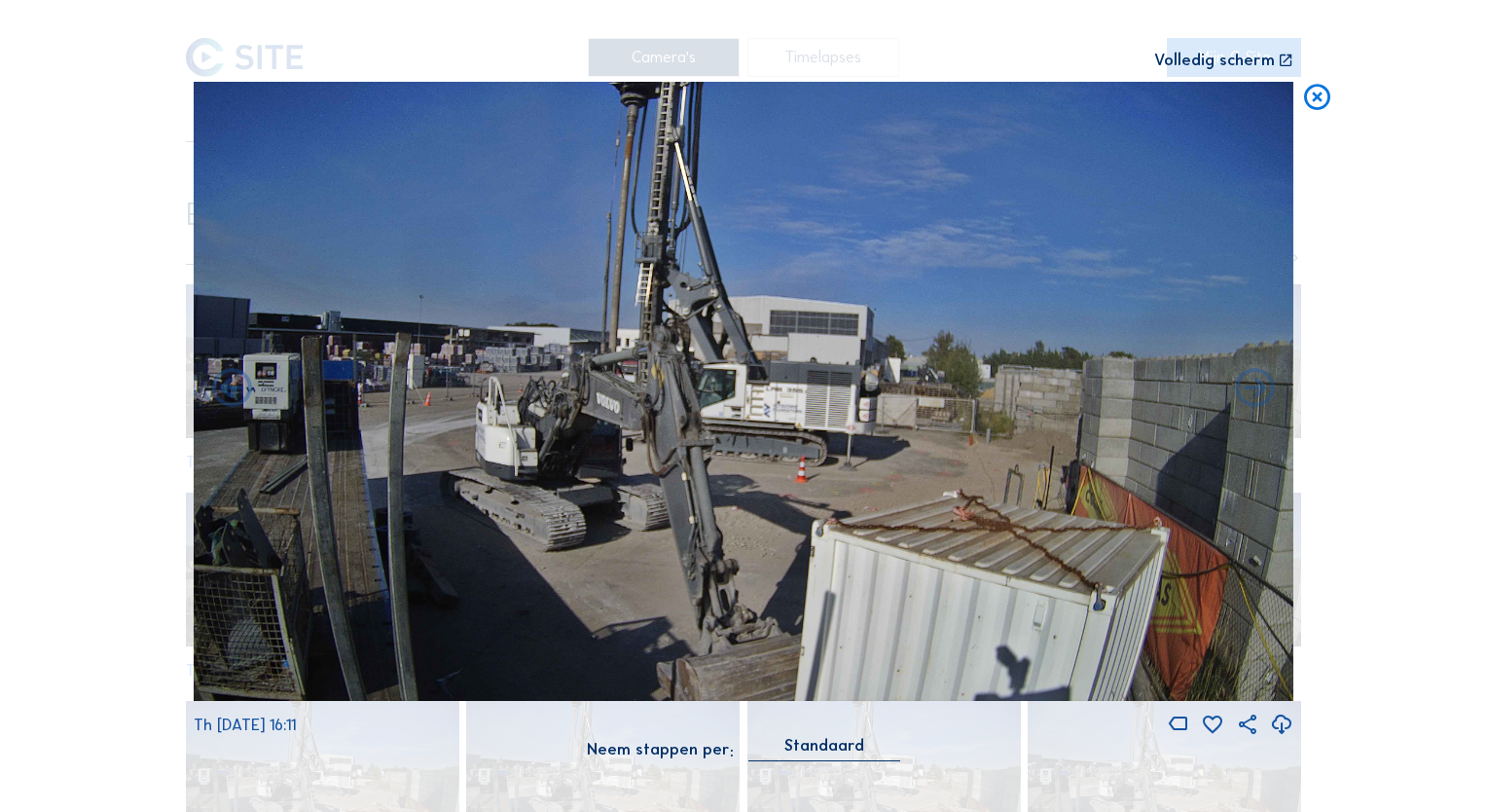
click at [234, 395] on icon at bounding box center [232, 390] width 48 height 48
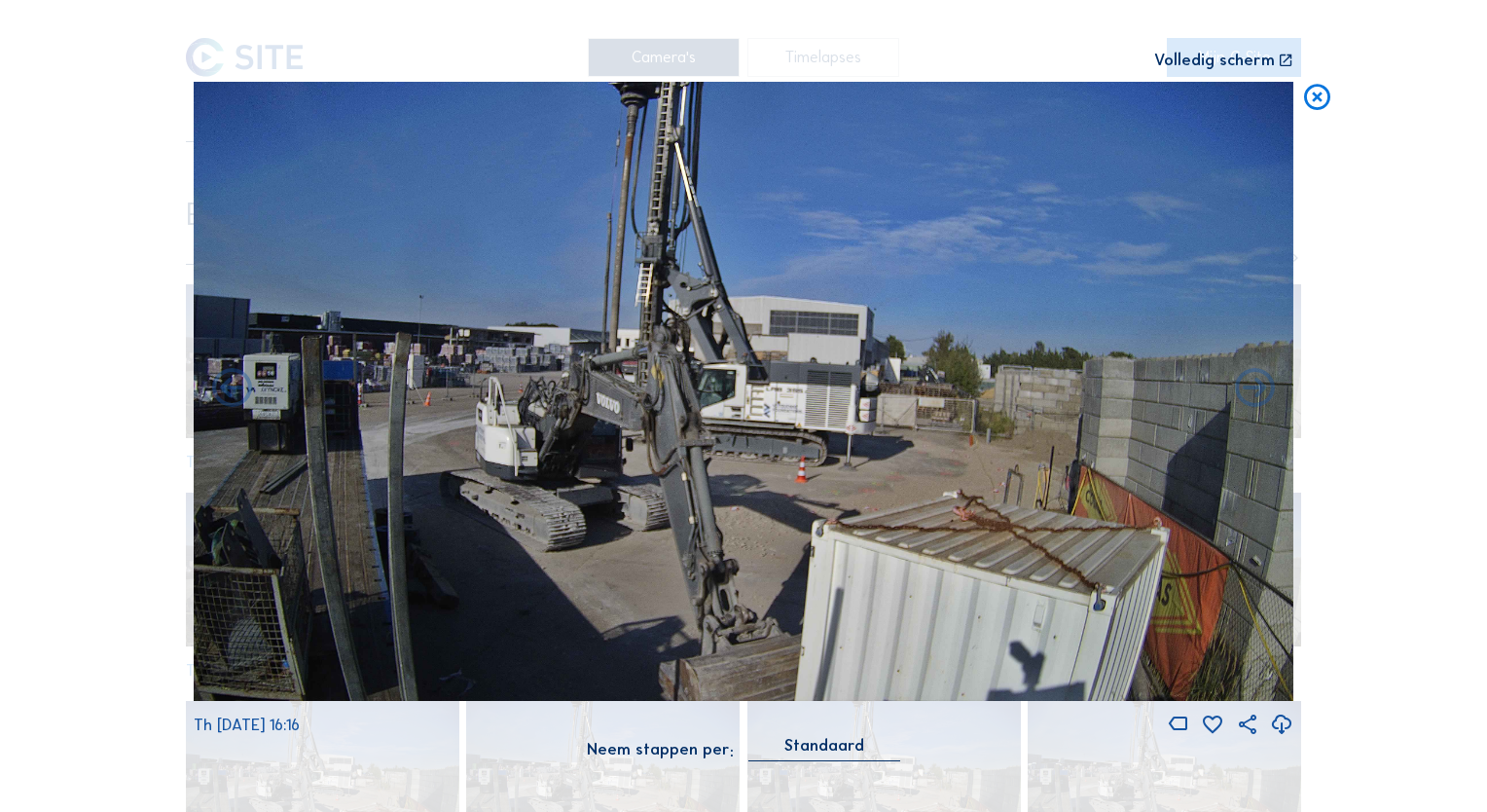
click at [234, 395] on div "Scroll om door de tijd te reizen | Druk op de 'Alt'-[PERSON_NAME] + scroll om t…" at bounding box center [744, 406] width 1487 height 812
click at [234, 395] on icon at bounding box center [232, 390] width 48 height 48
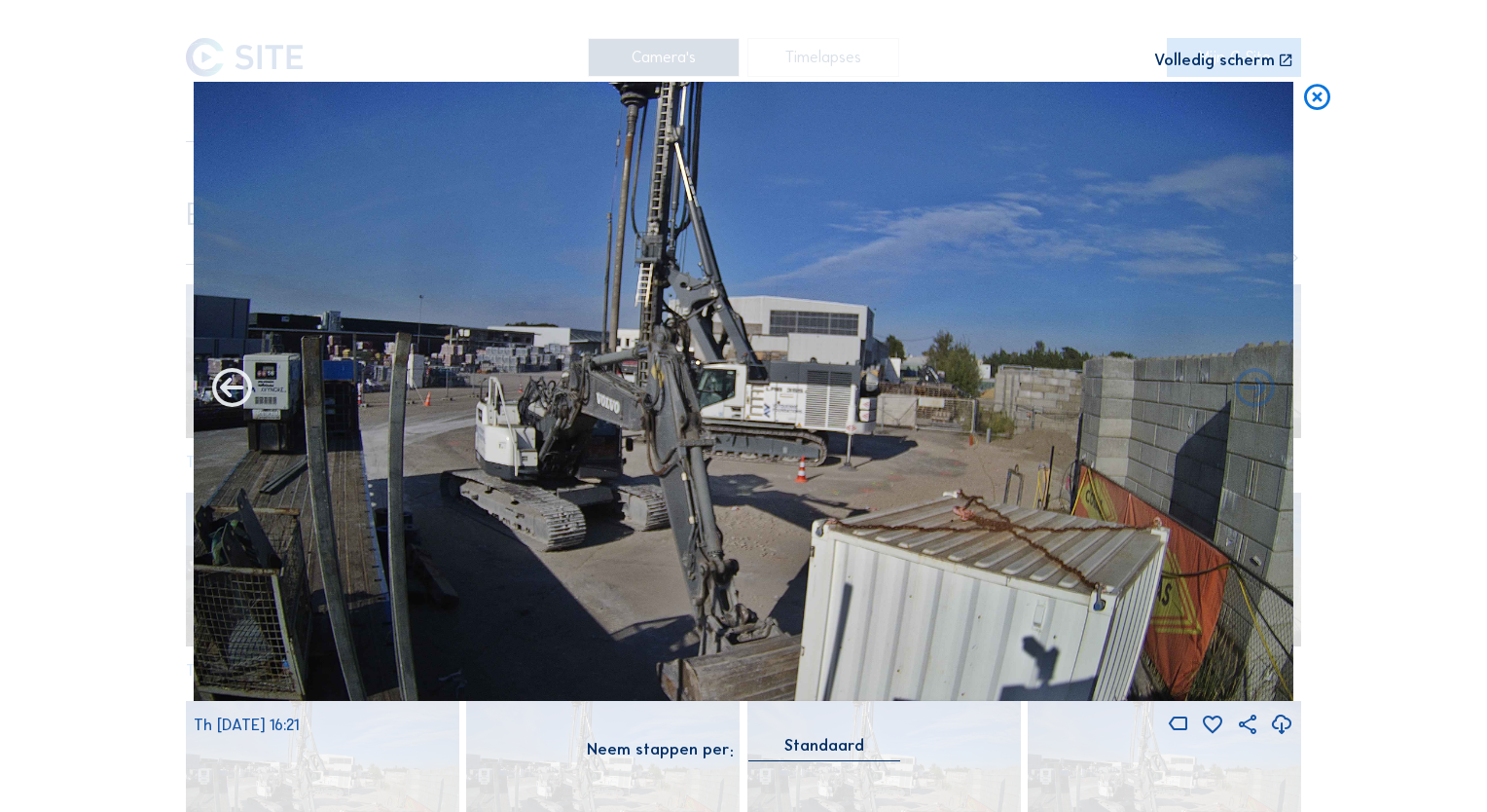
click at [234, 395] on icon at bounding box center [232, 390] width 48 height 48
click at [225, 391] on icon at bounding box center [232, 390] width 48 height 48
click at [230, 387] on icon at bounding box center [232, 390] width 48 height 48
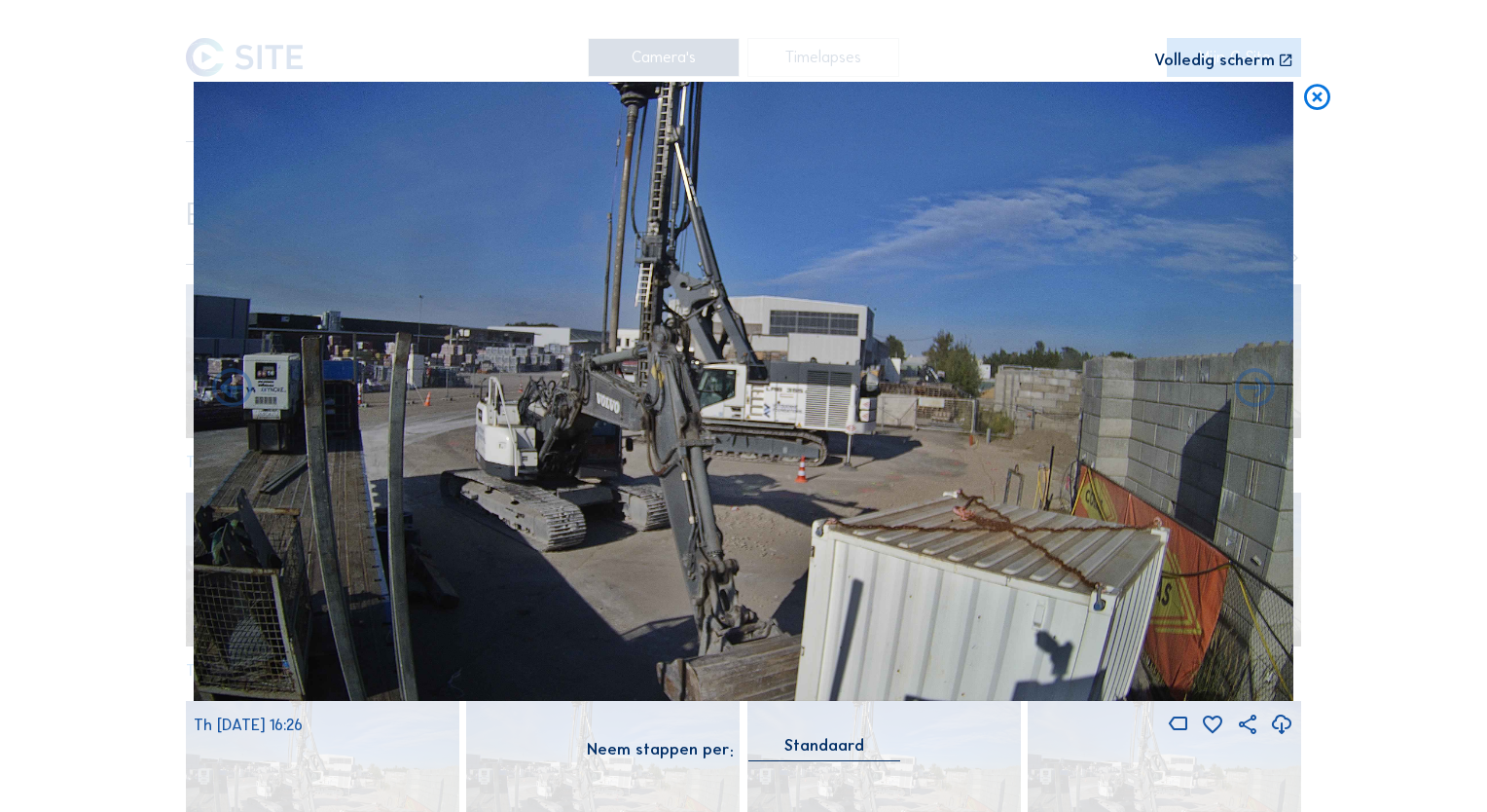
click at [230, 387] on icon at bounding box center [232, 390] width 48 height 48
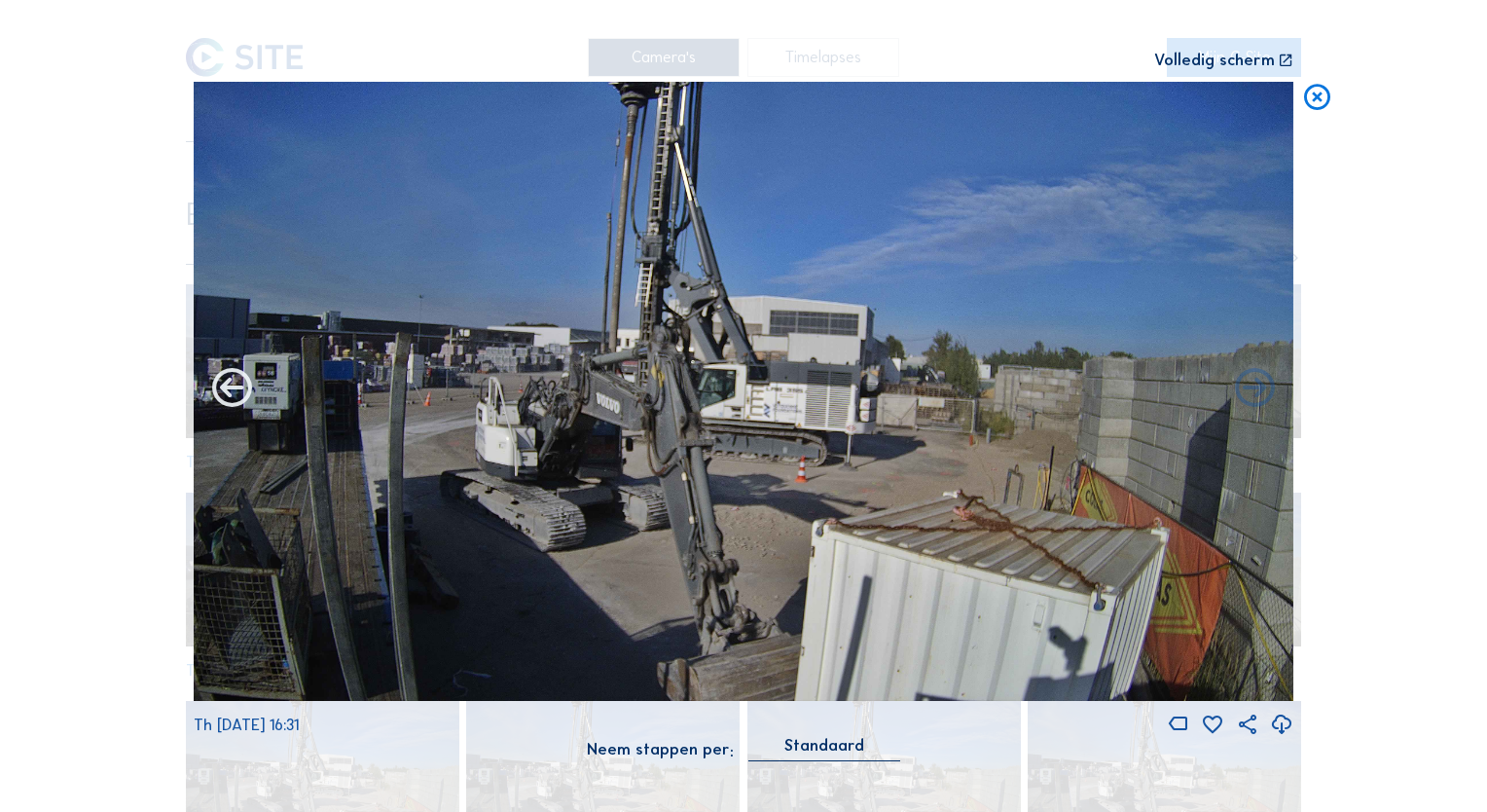
click at [229, 391] on icon at bounding box center [232, 390] width 48 height 48
click at [226, 387] on icon at bounding box center [232, 390] width 48 height 48
click at [226, 389] on icon at bounding box center [232, 390] width 48 height 48
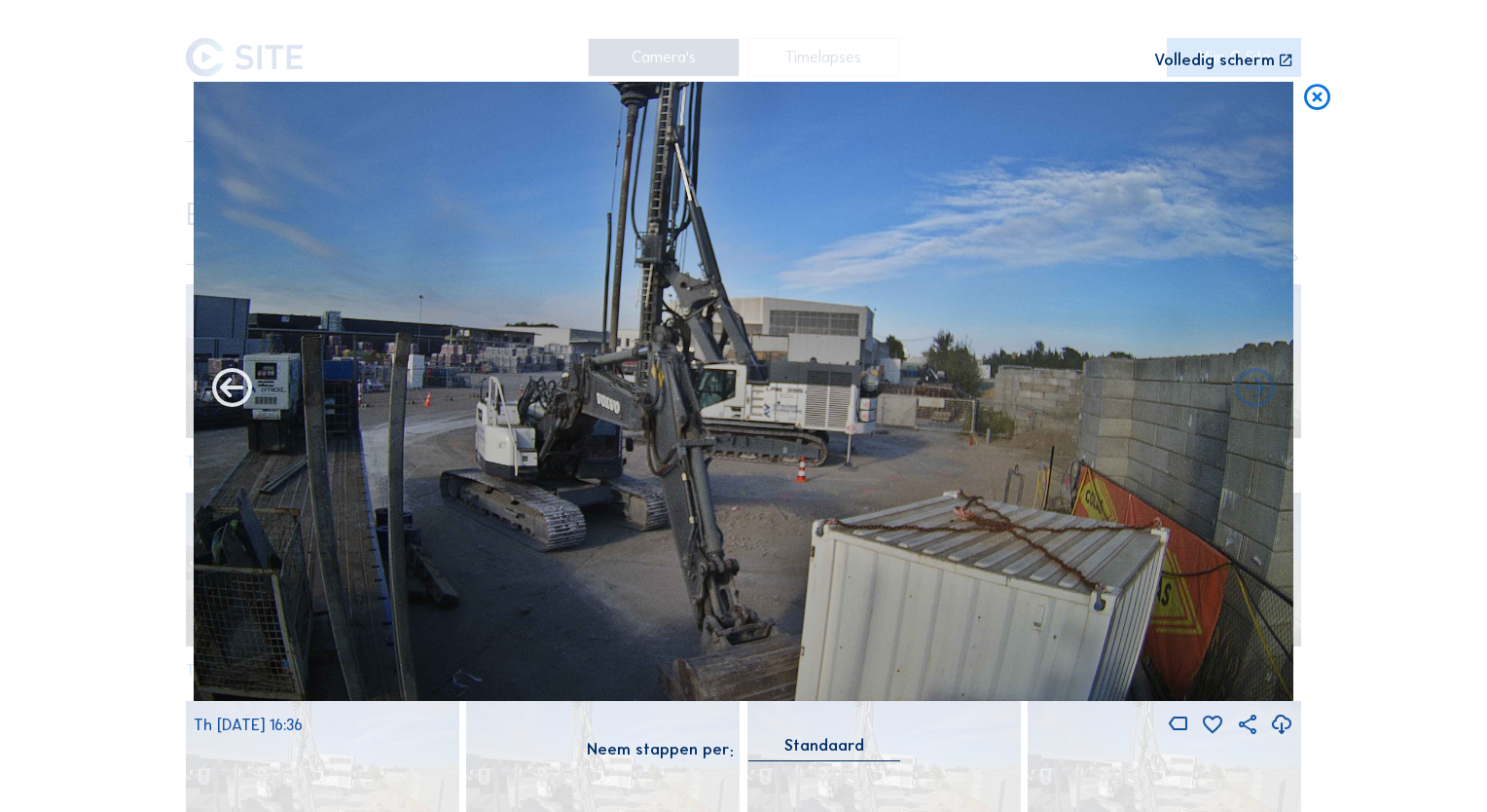
click at [233, 392] on icon at bounding box center [232, 390] width 48 height 48
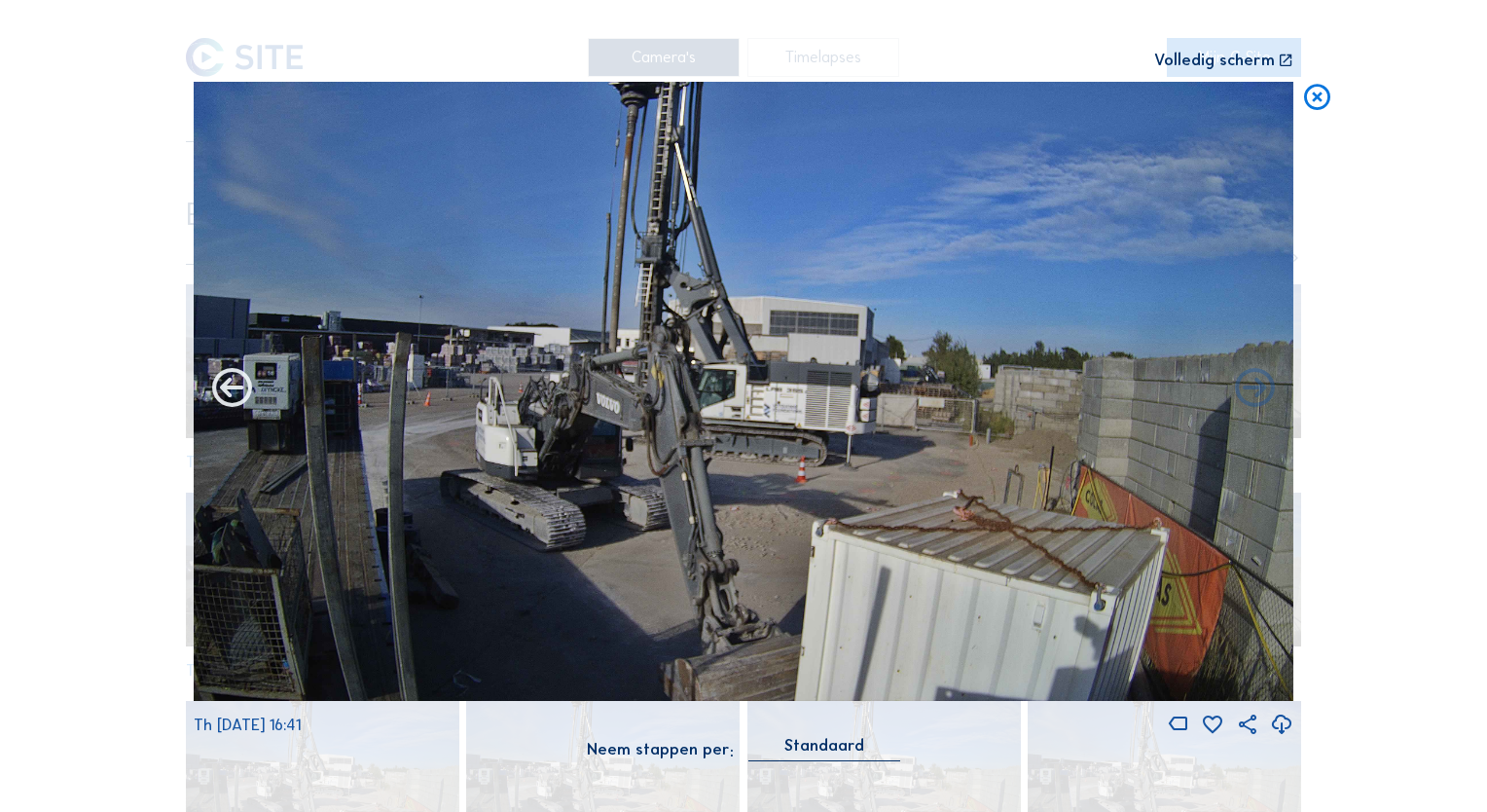
click at [235, 395] on icon at bounding box center [232, 390] width 48 height 48
click at [240, 387] on icon at bounding box center [232, 390] width 48 height 48
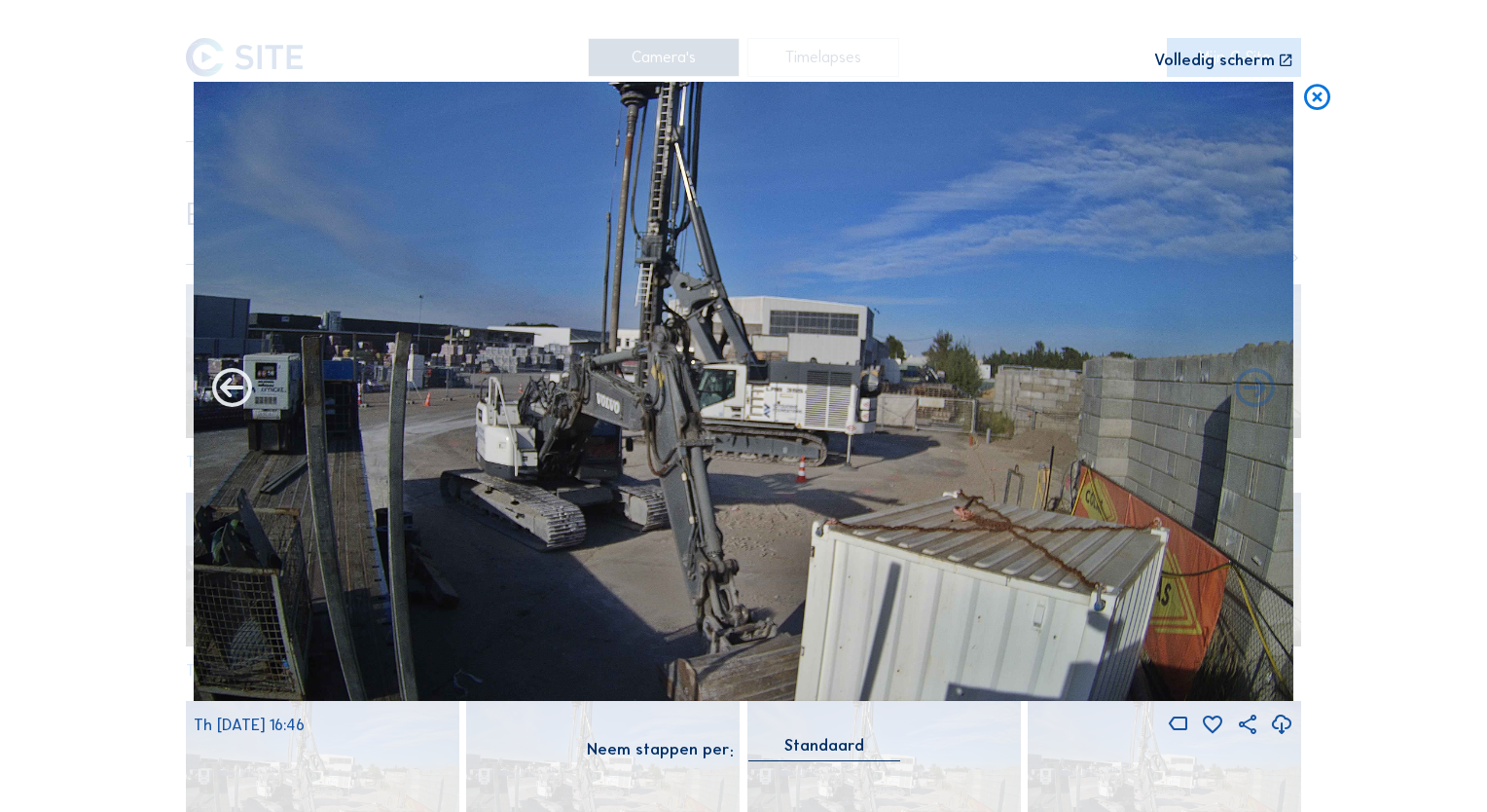
click at [234, 393] on icon at bounding box center [232, 390] width 48 height 48
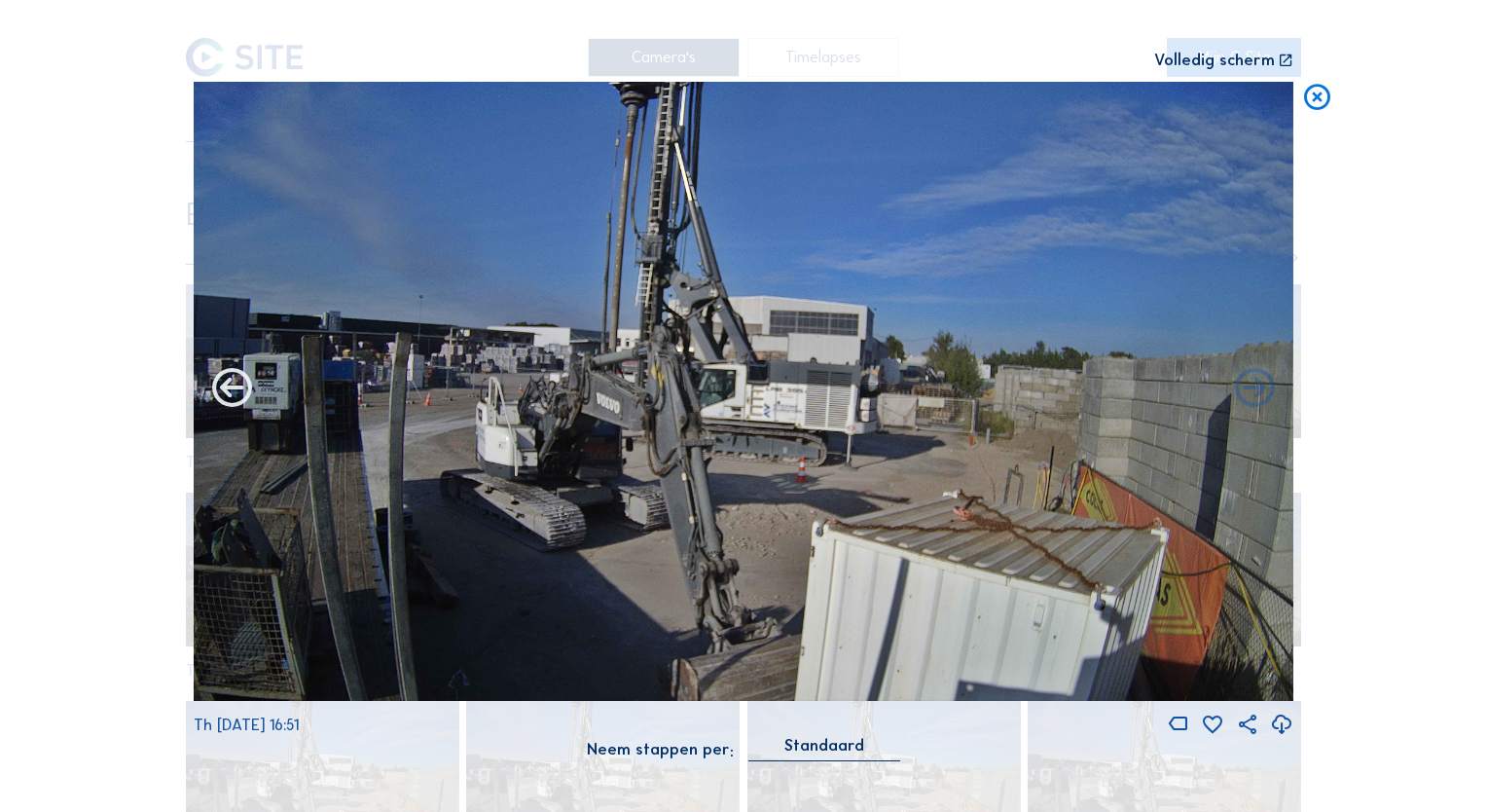
click at [232, 393] on icon at bounding box center [232, 390] width 48 height 48
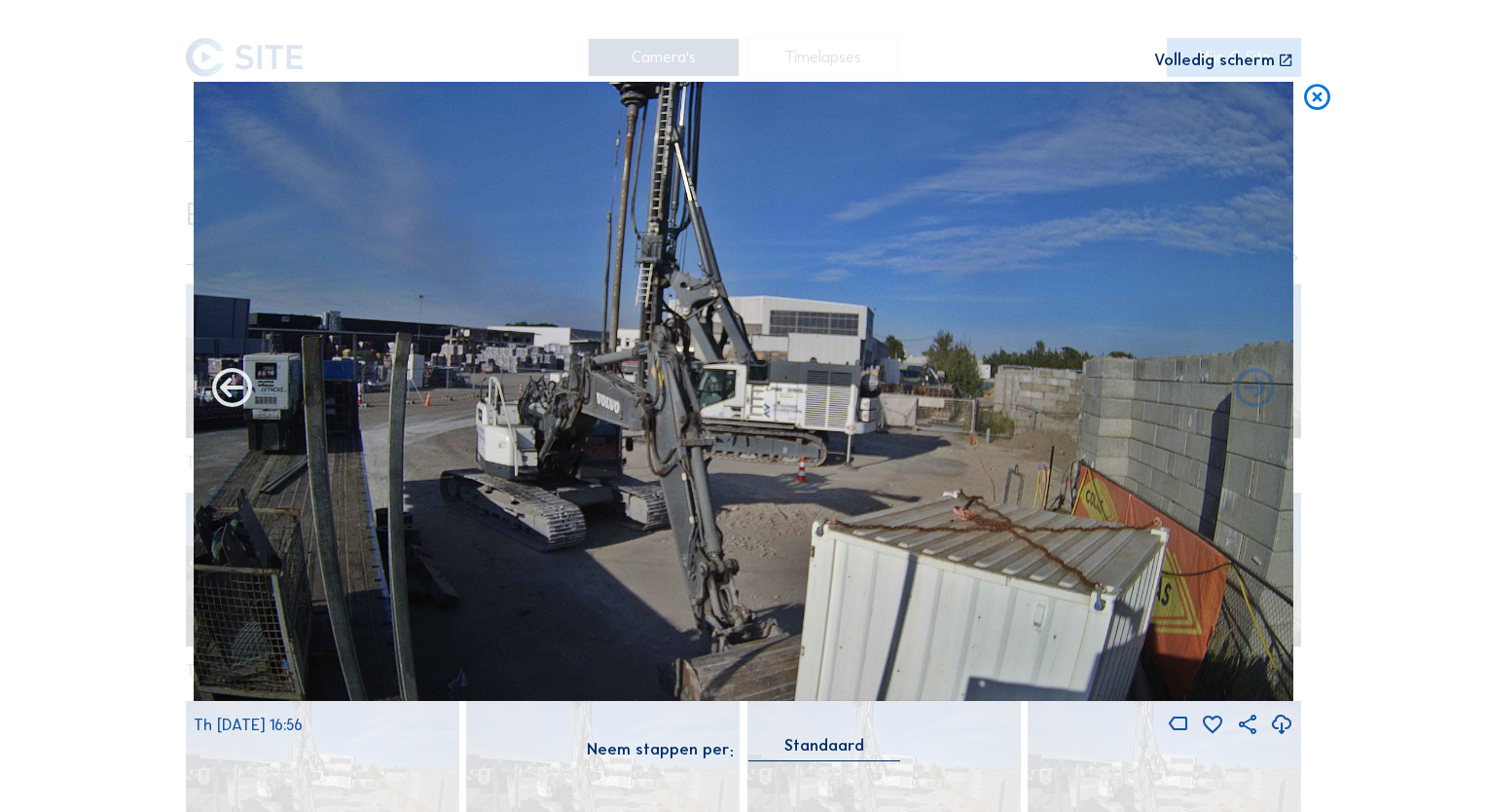
click at [232, 393] on icon at bounding box center [232, 390] width 48 height 48
click at [228, 387] on icon at bounding box center [232, 390] width 48 height 48
click at [234, 394] on icon at bounding box center [232, 390] width 48 height 48
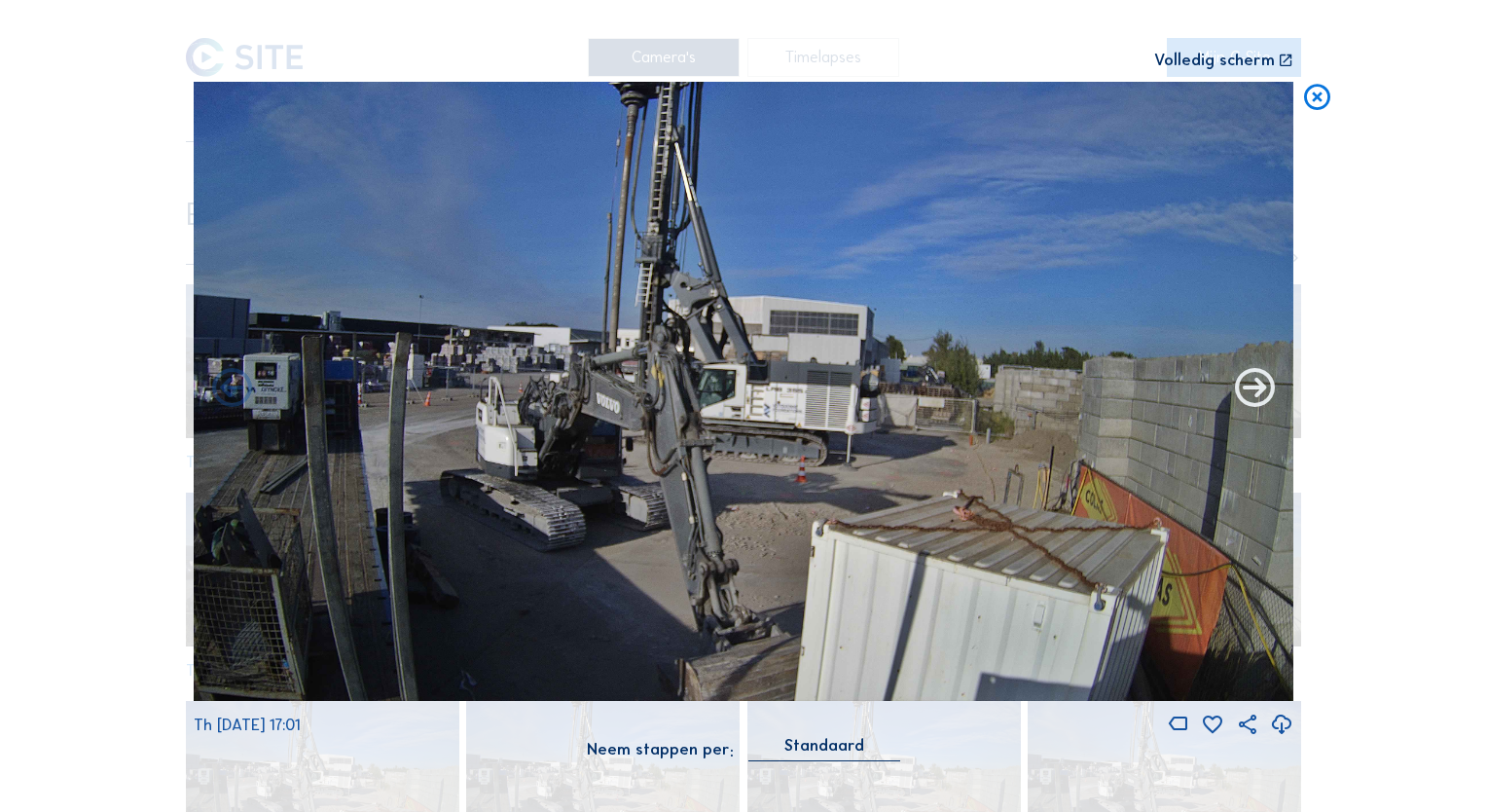
click at [1260, 394] on icon at bounding box center [1255, 390] width 48 height 48
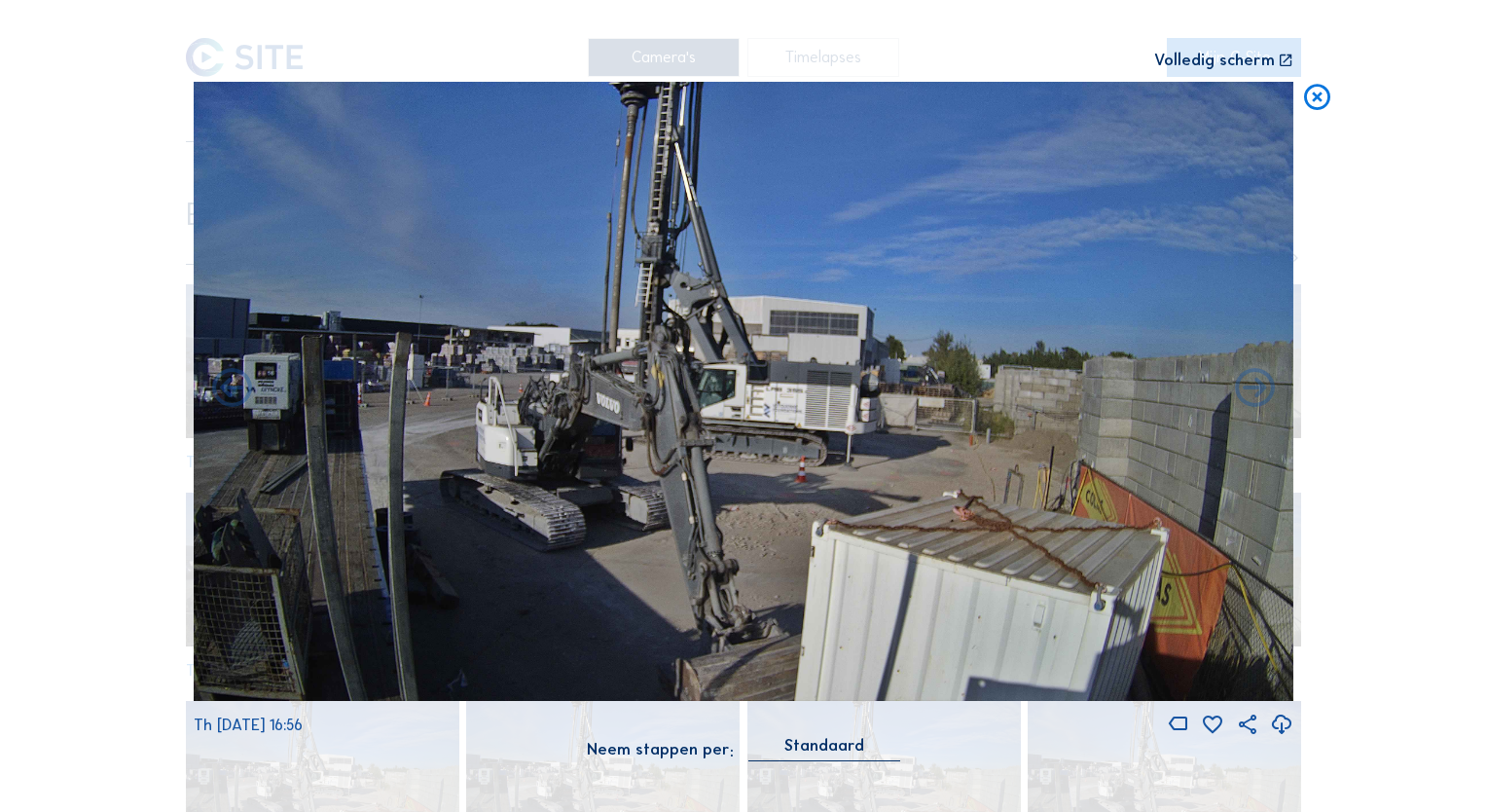
click at [1260, 394] on icon at bounding box center [1255, 390] width 48 height 48
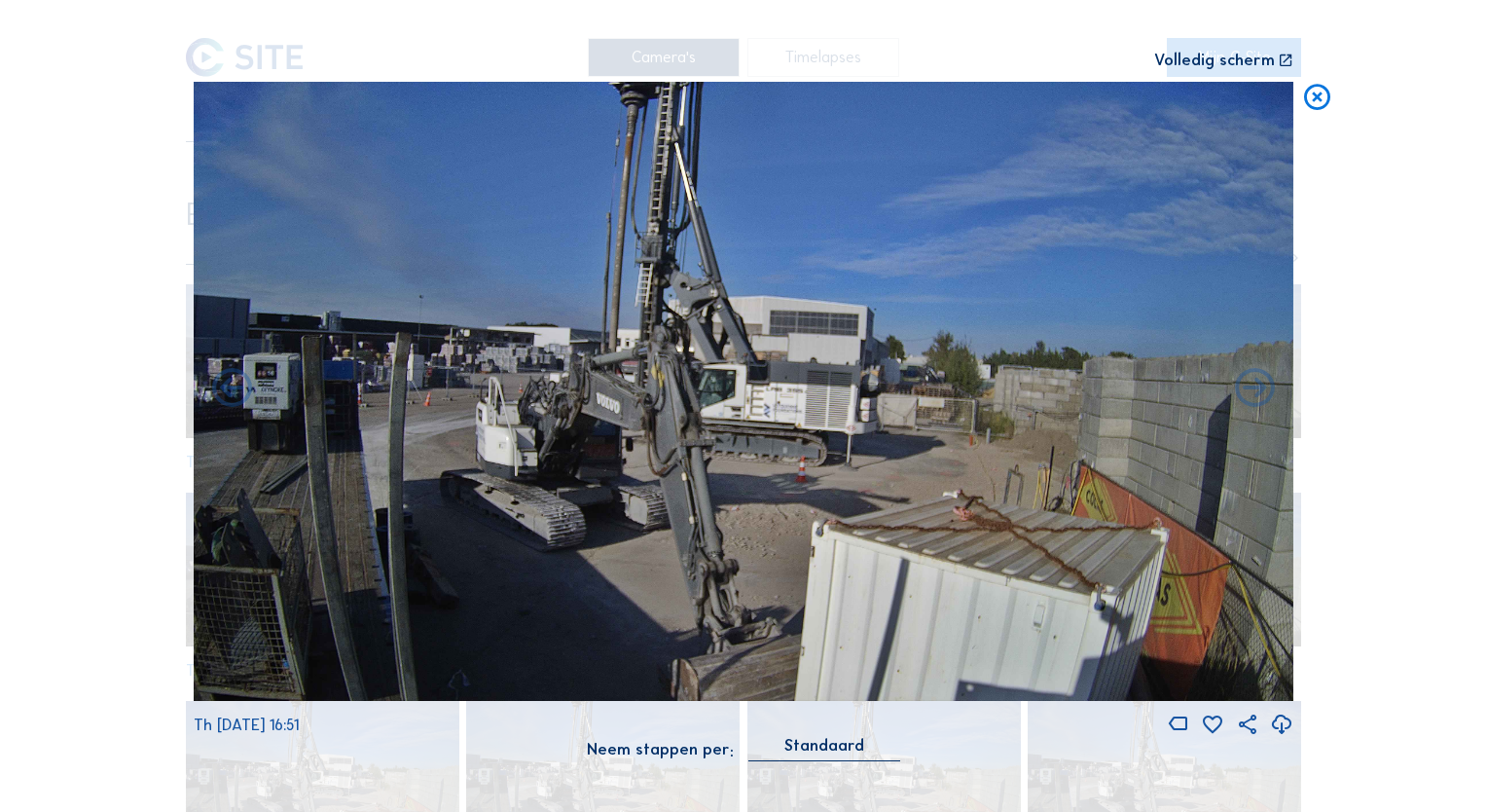
click at [1260, 394] on icon at bounding box center [1255, 390] width 48 height 48
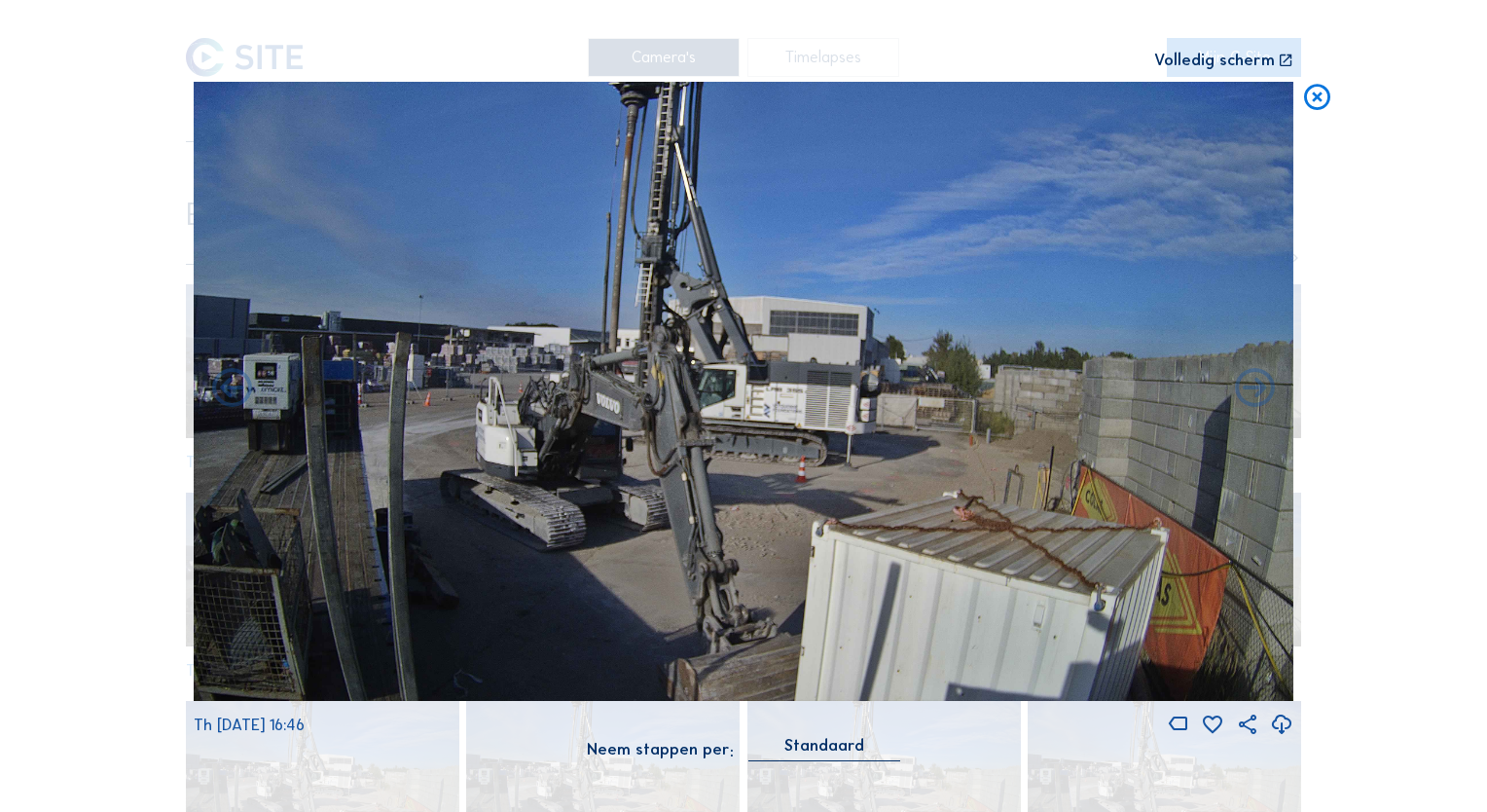
click at [1260, 394] on icon at bounding box center [1255, 390] width 48 height 48
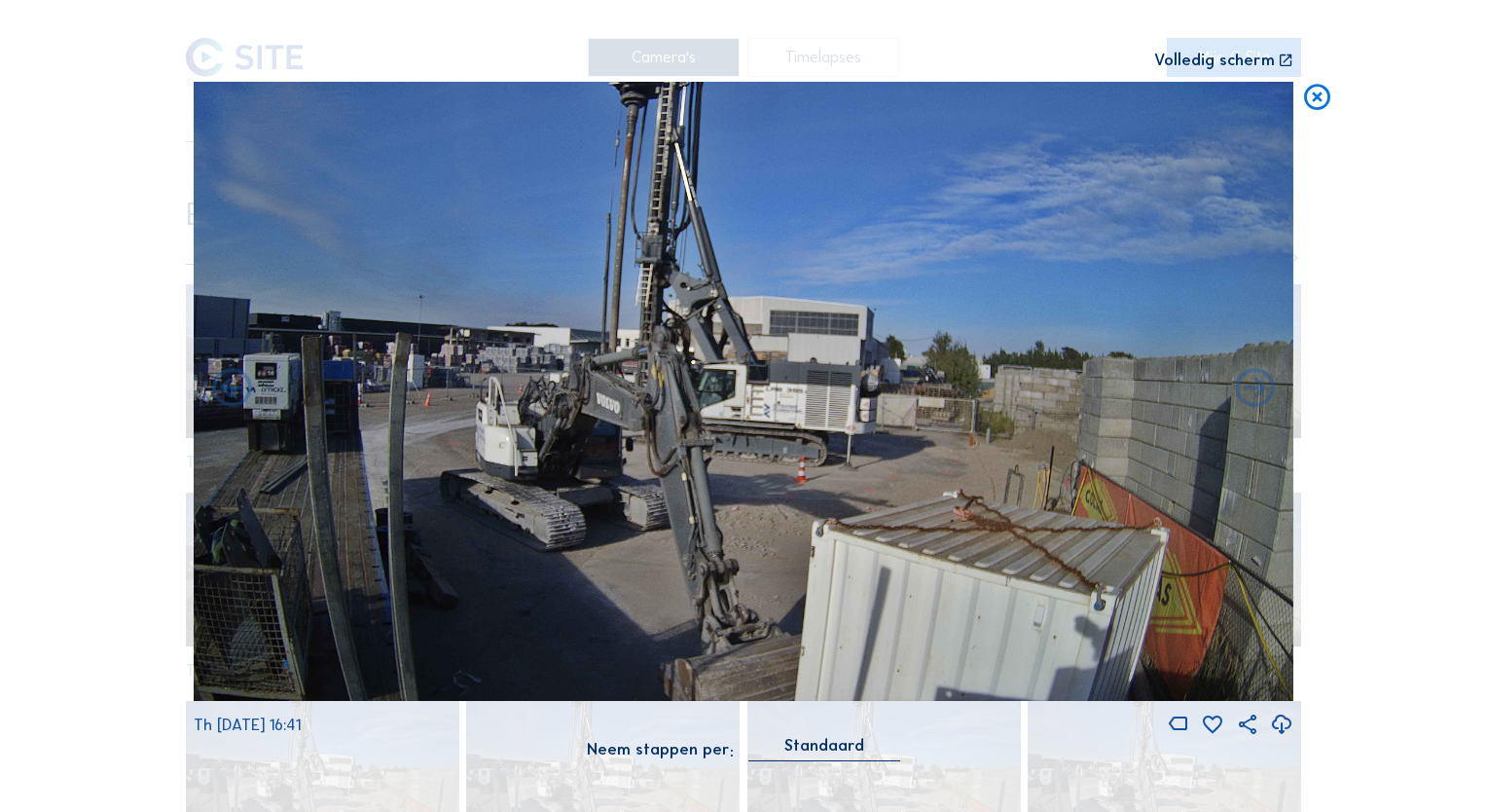
click at [1260, 394] on icon at bounding box center [1255, 390] width 48 height 48
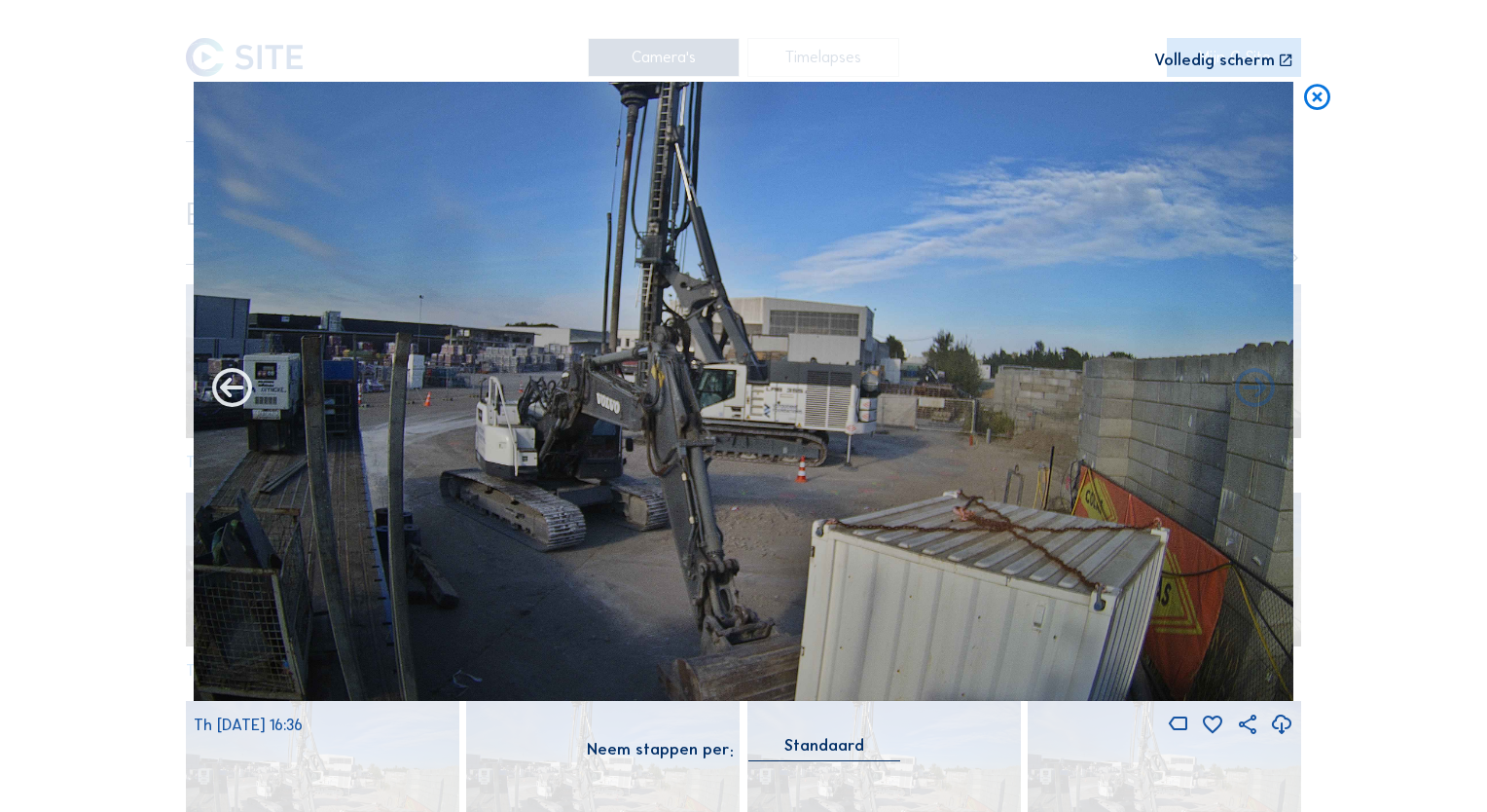
click at [242, 391] on icon at bounding box center [232, 390] width 48 height 48
click at [232, 394] on icon at bounding box center [232, 390] width 48 height 48
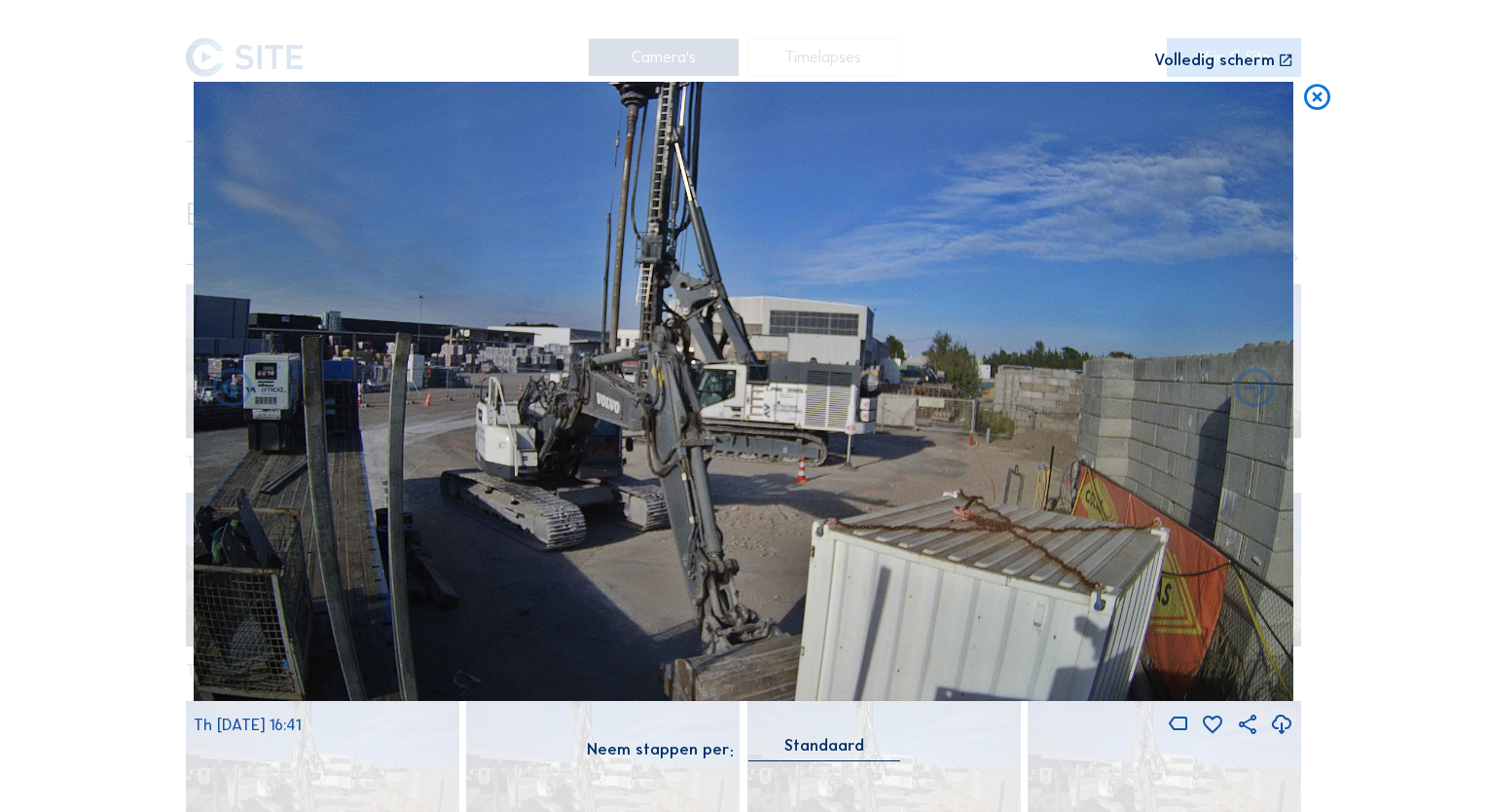
click at [232, 394] on icon at bounding box center [232, 390] width 48 height 48
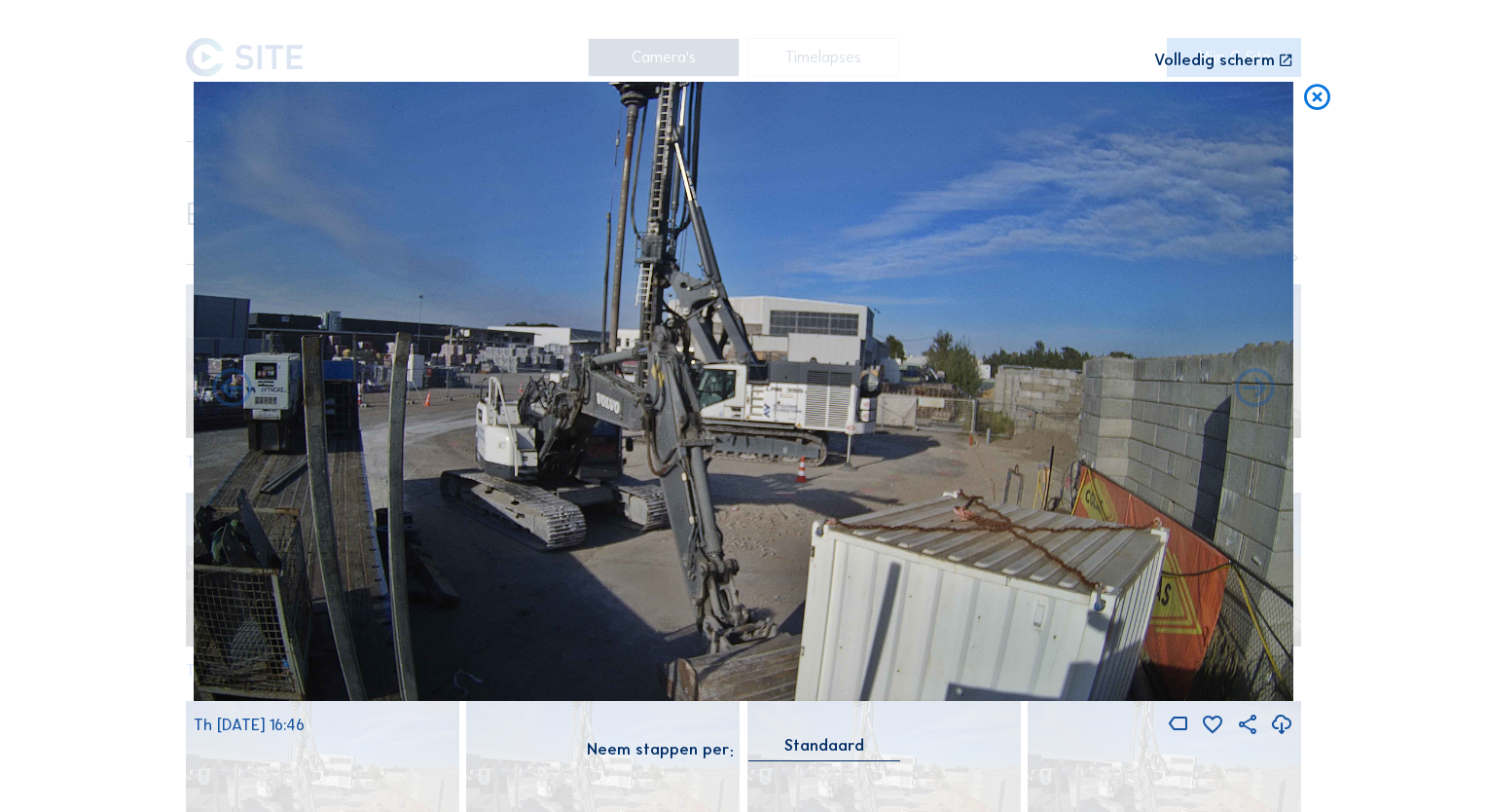
click at [232, 394] on icon at bounding box center [232, 390] width 48 height 48
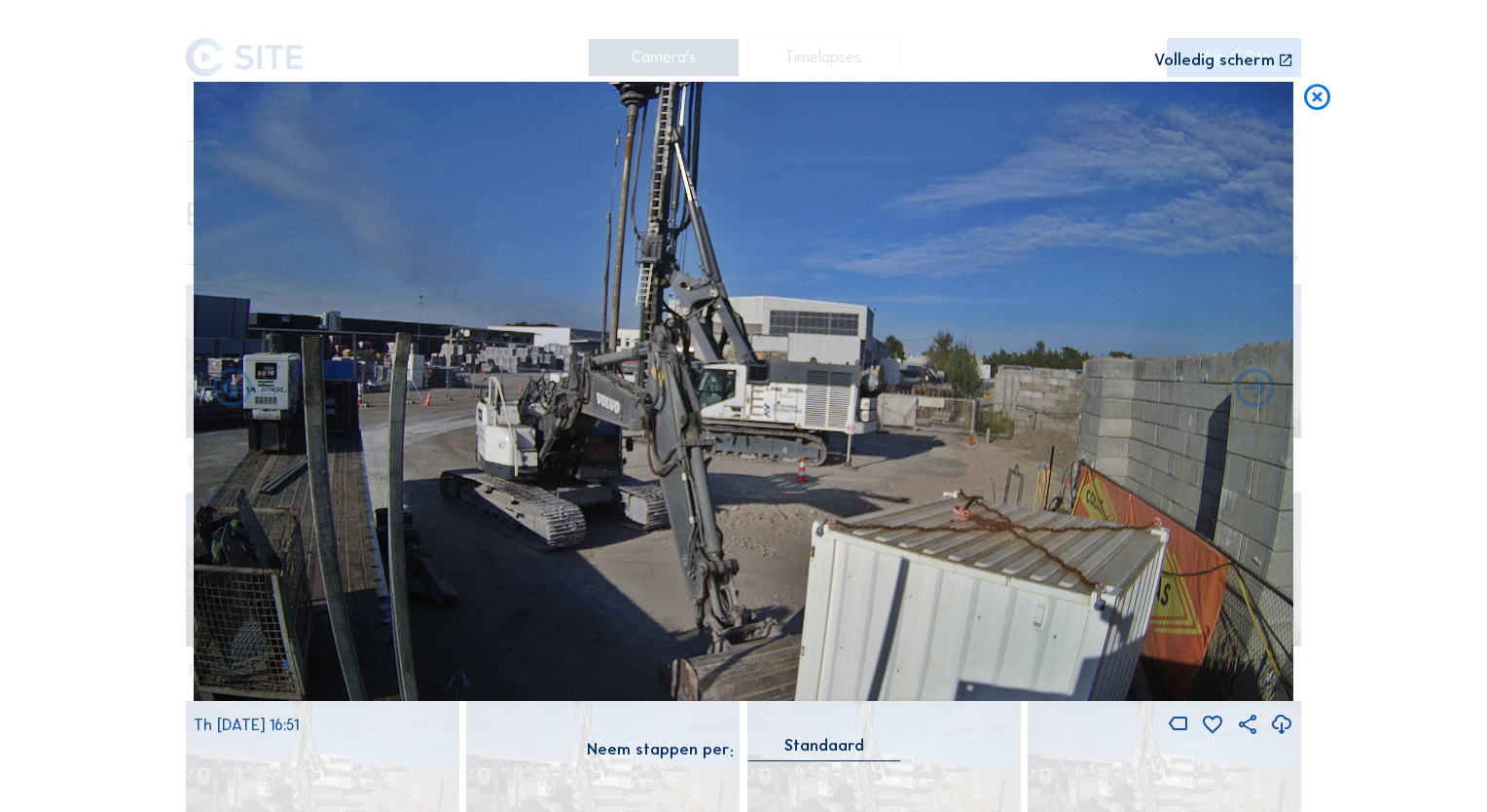
click at [232, 394] on icon at bounding box center [232, 390] width 48 height 48
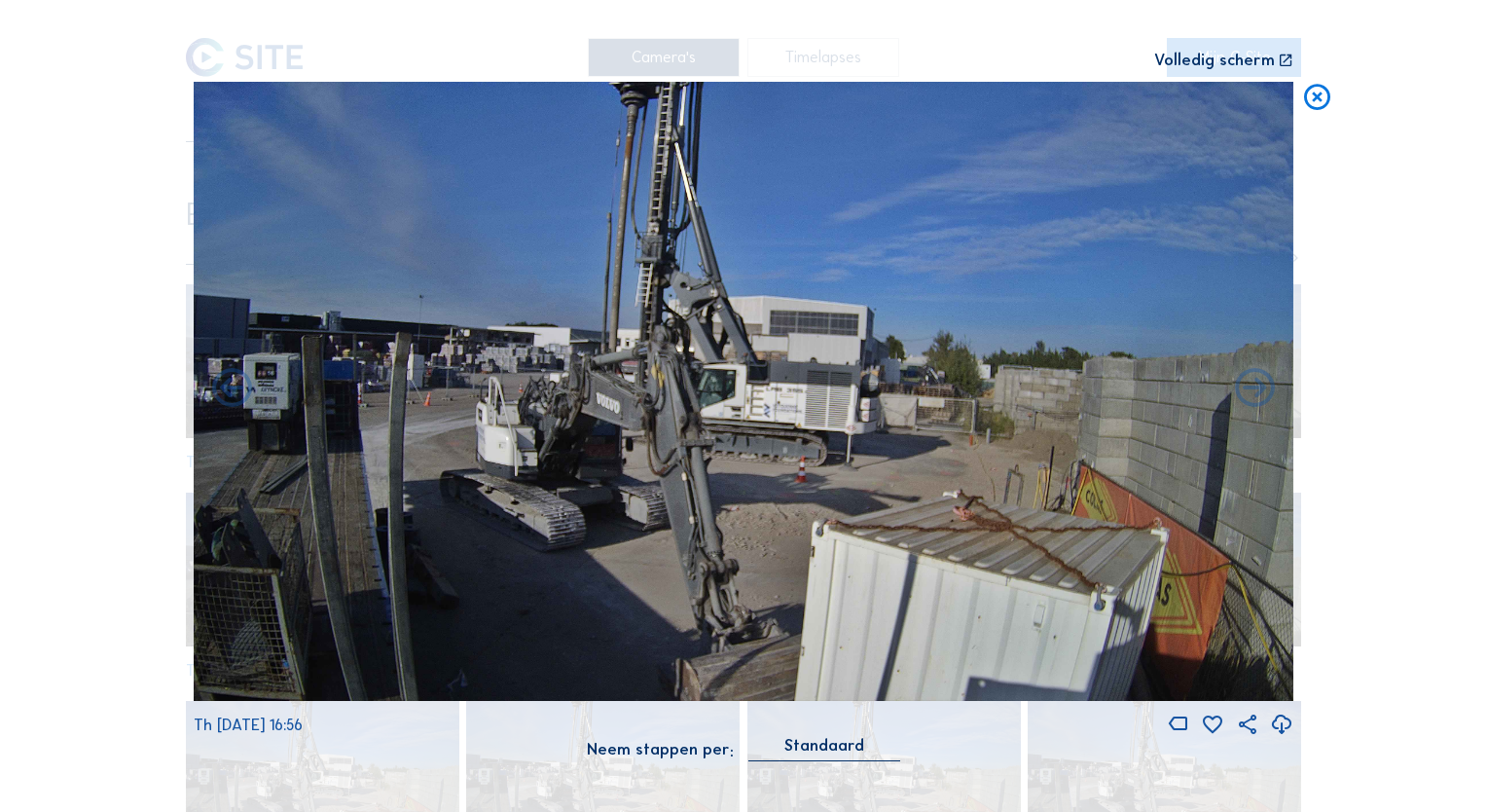
click at [232, 394] on icon at bounding box center [232, 390] width 48 height 48
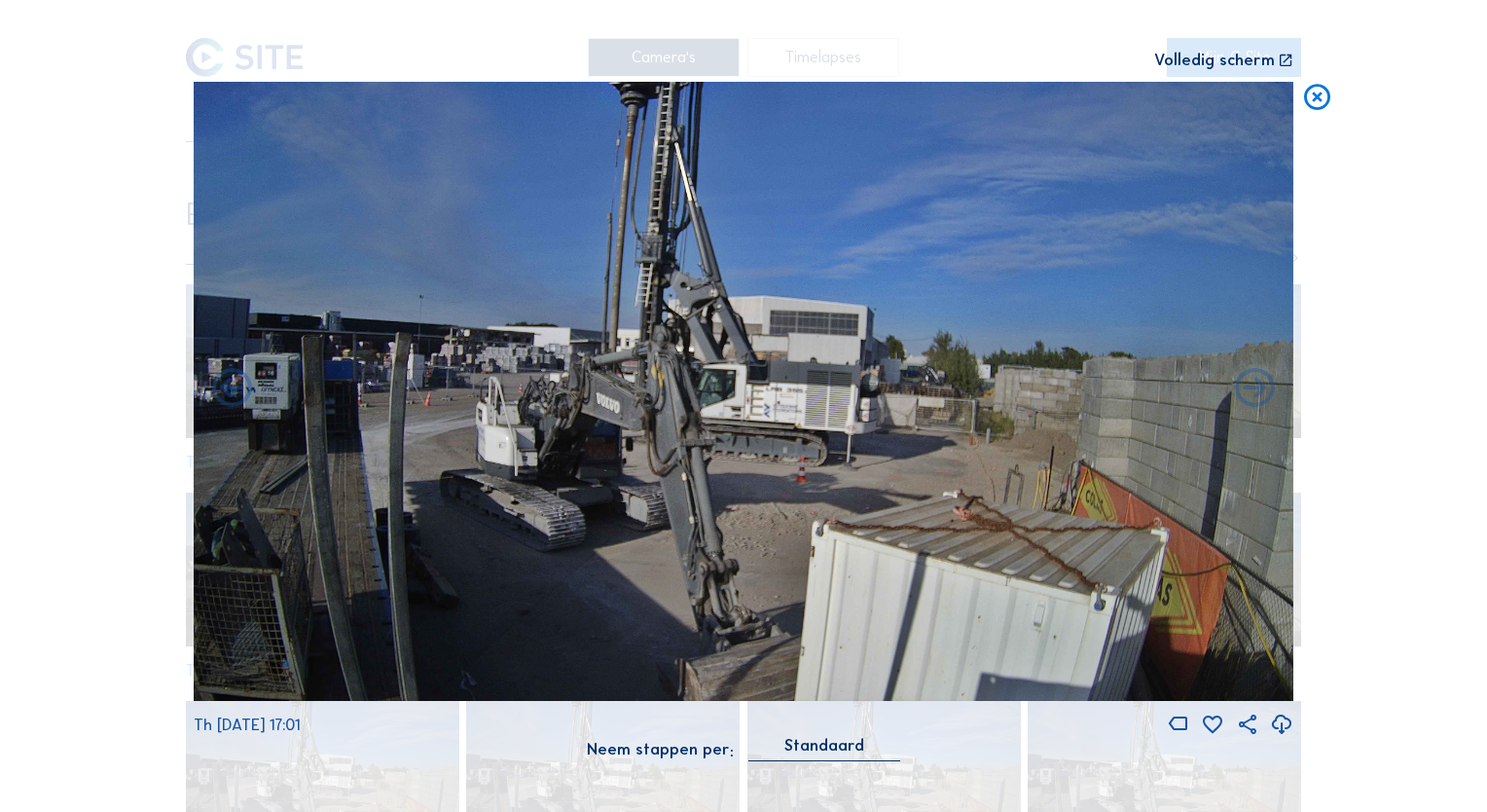
click at [232, 394] on icon at bounding box center [232, 390] width 48 height 48
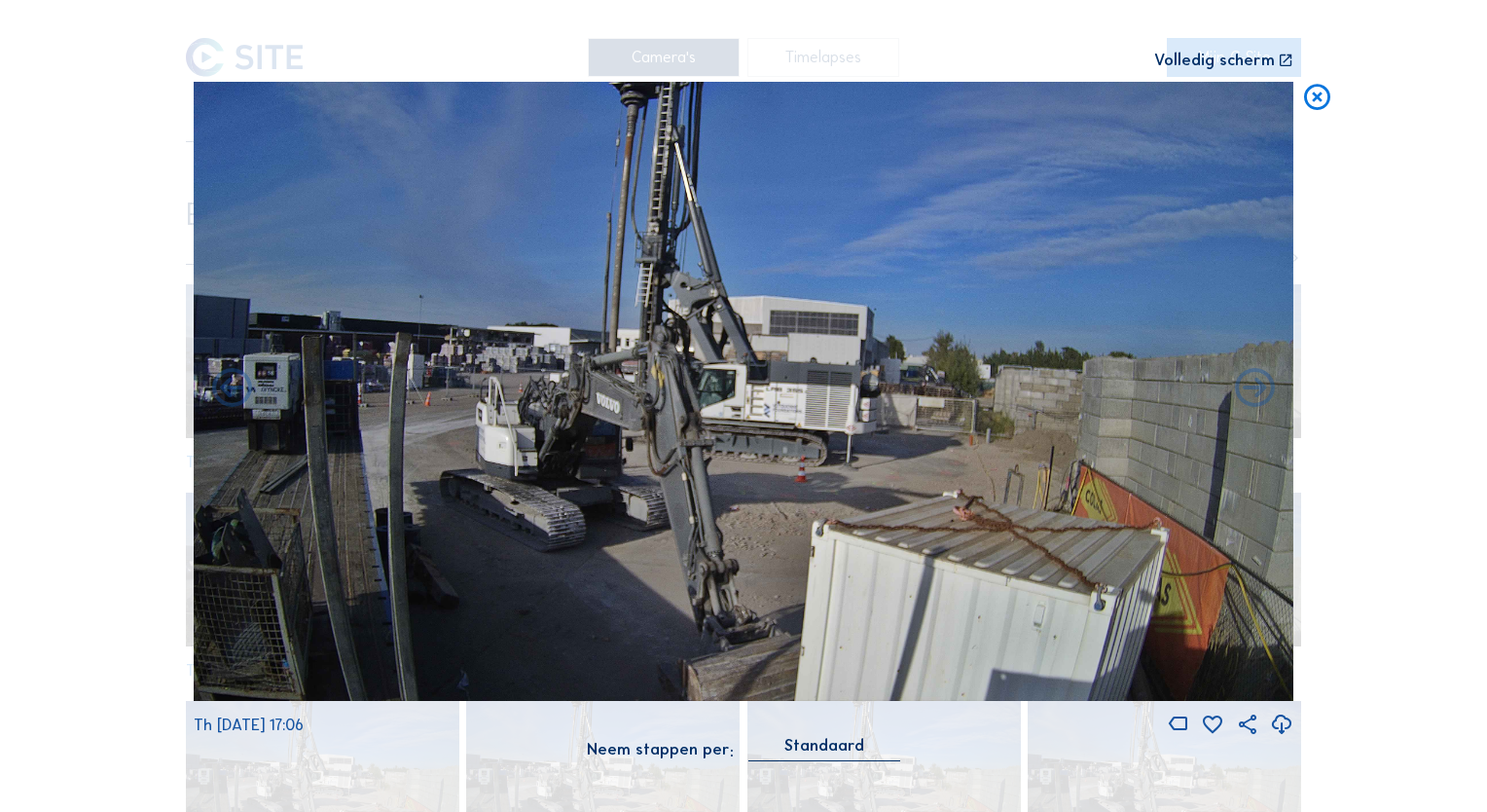
click at [232, 394] on icon at bounding box center [232, 390] width 48 height 48
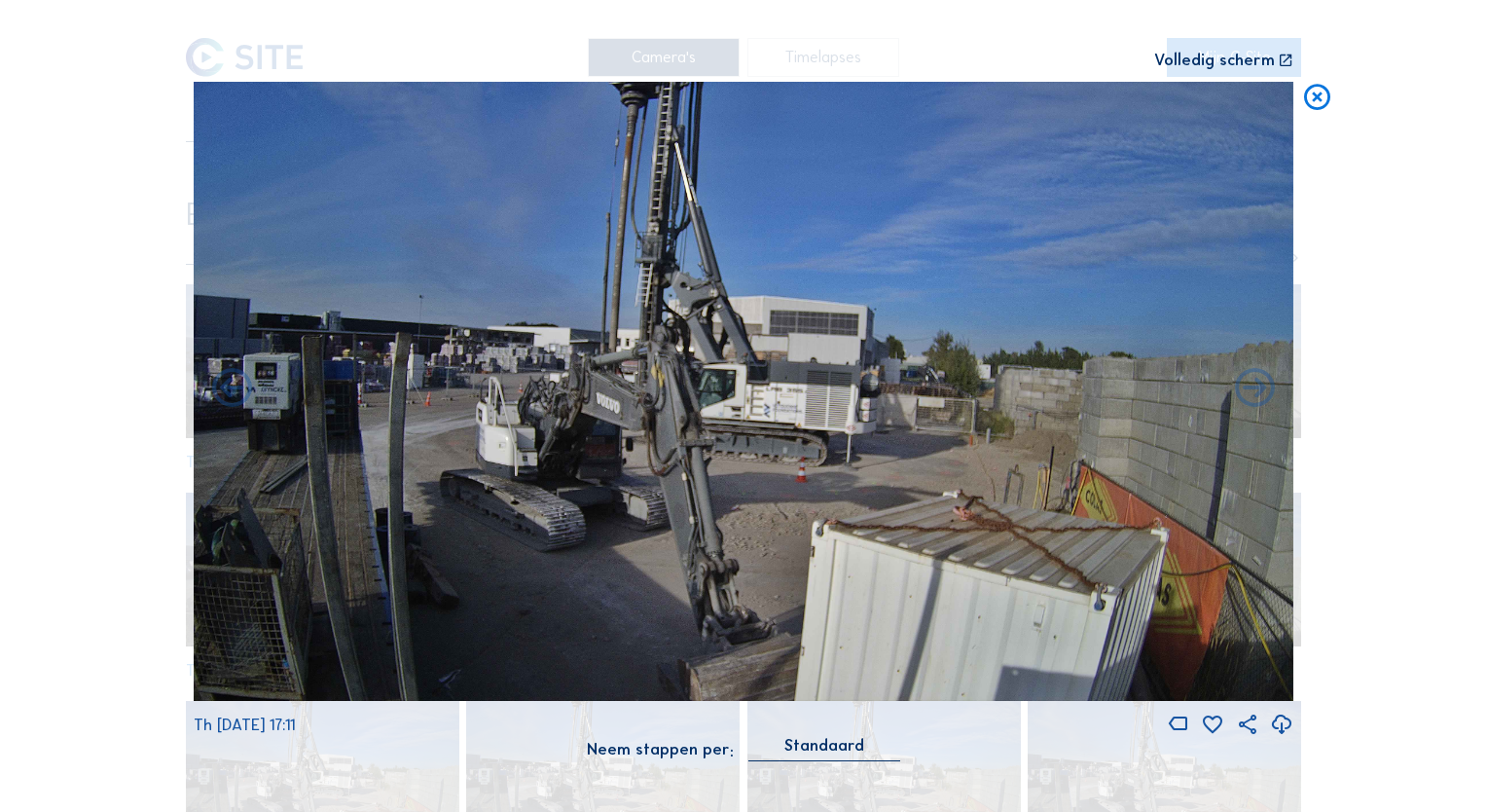
click at [232, 394] on icon at bounding box center [232, 390] width 48 height 48
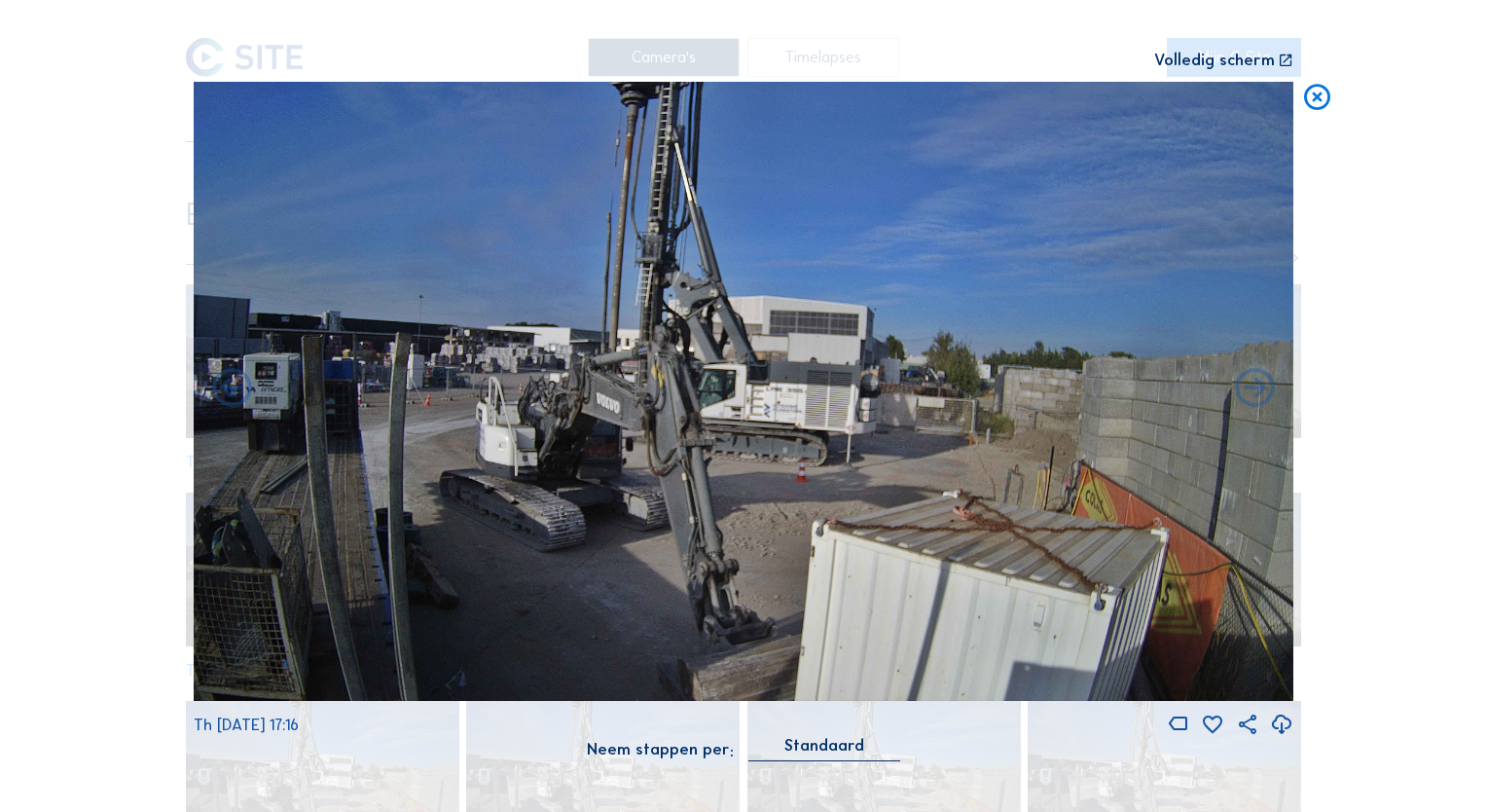
click at [232, 394] on icon at bounding box center [232, 390] width 48 height 48
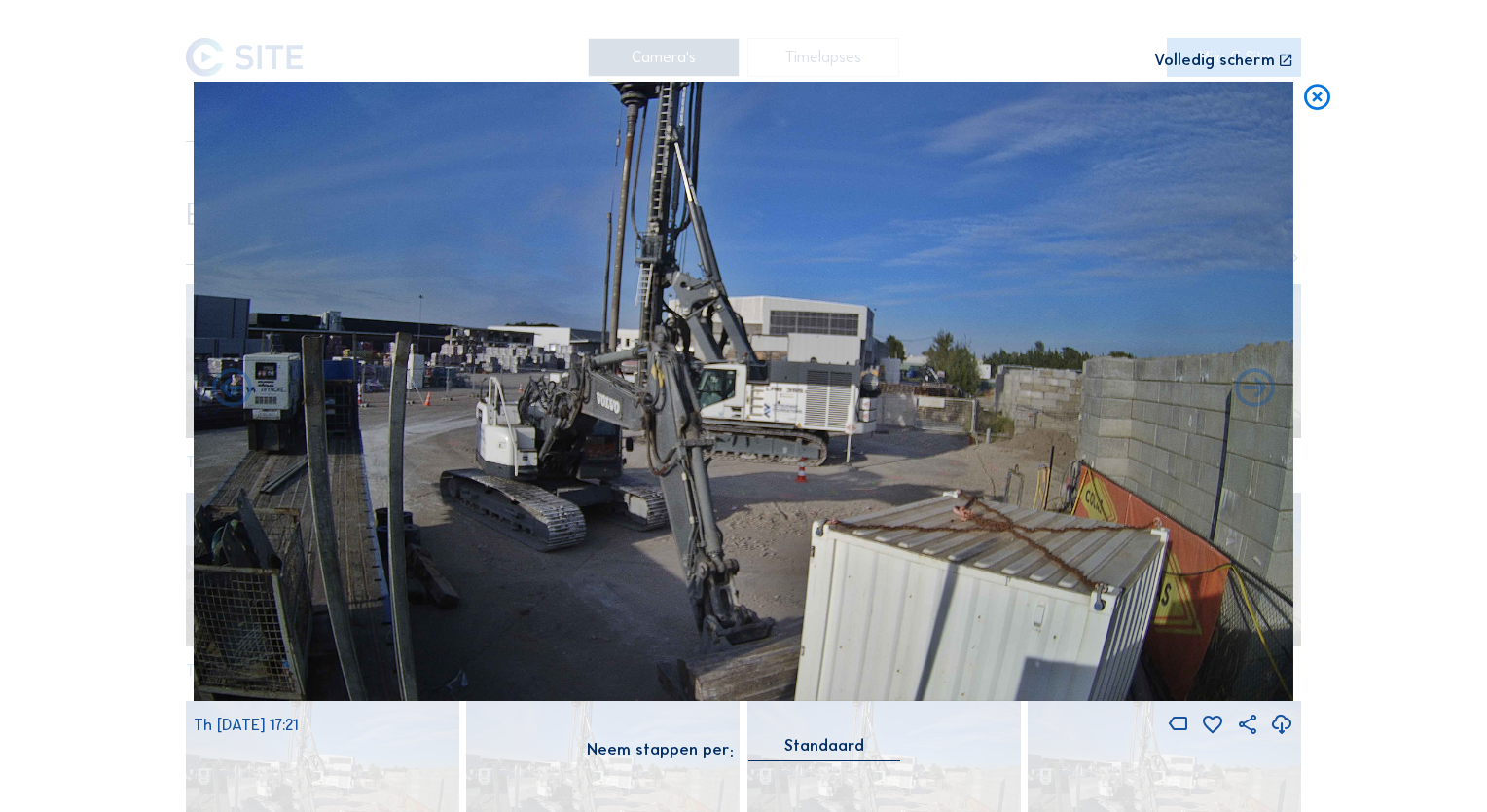
click at [232, 394] on icon at bounding box center [232, 390] width 48 height 48
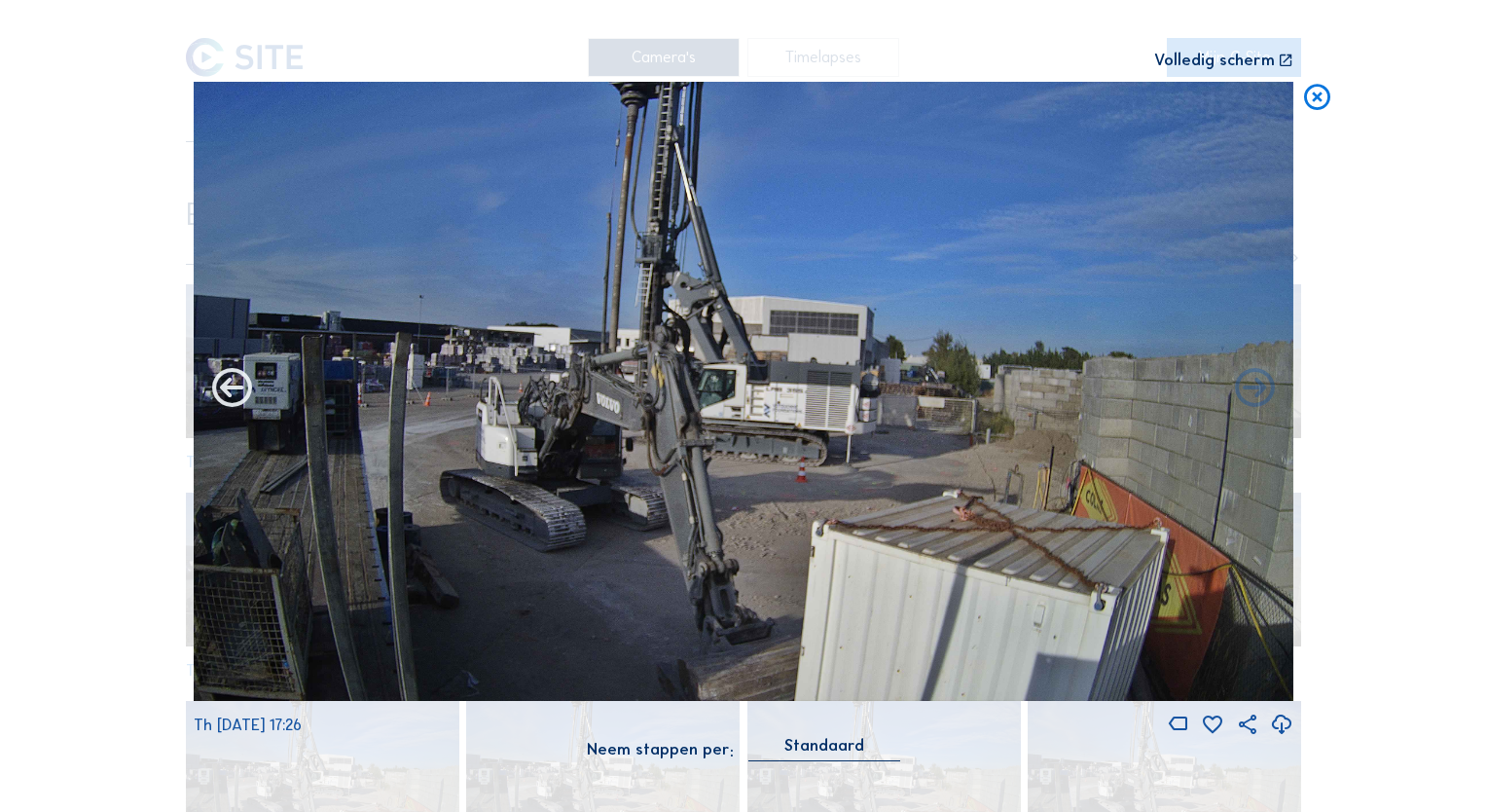
click at [230, 390] on icon at bounding box center [232, 390] width 48 height 48
click at [230, 383] on icon at bounding box center [232, 390] width 48 height 48
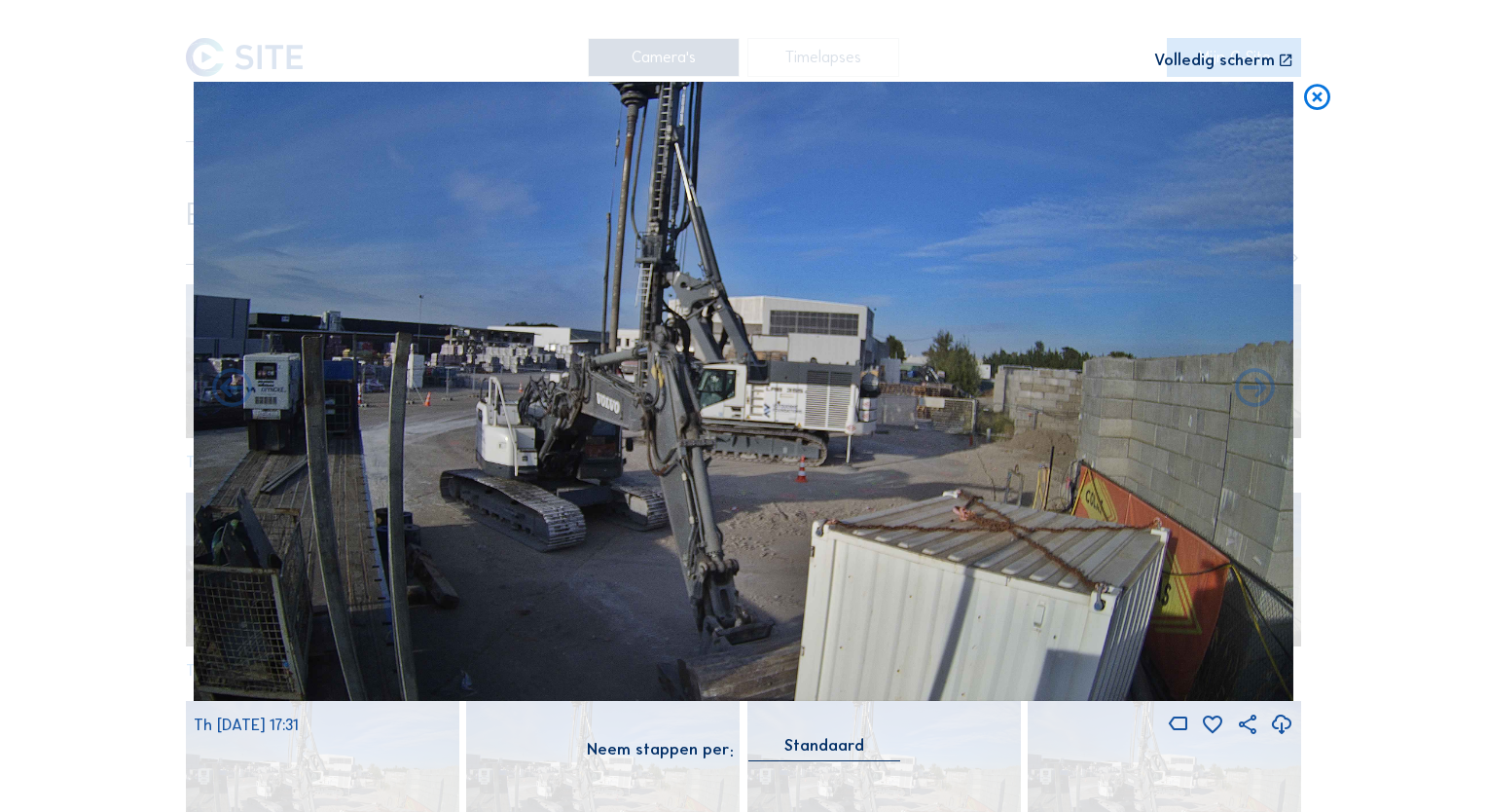
click at [230, 383] on icon at bounding box center [232, 390] width 48 height 48
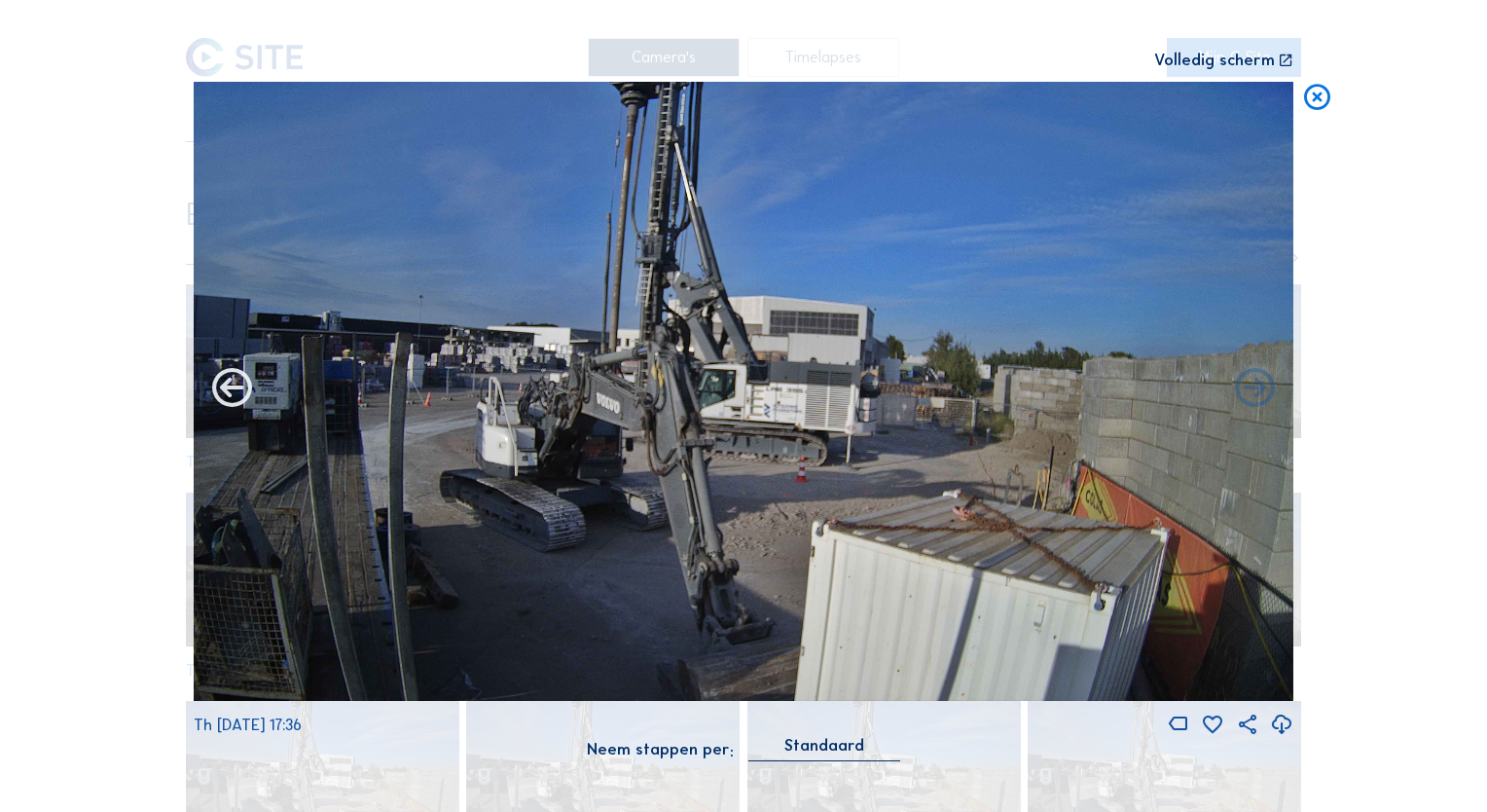
click at [230, 382] on icon at bounding box center [232, 390] width 48 height 48
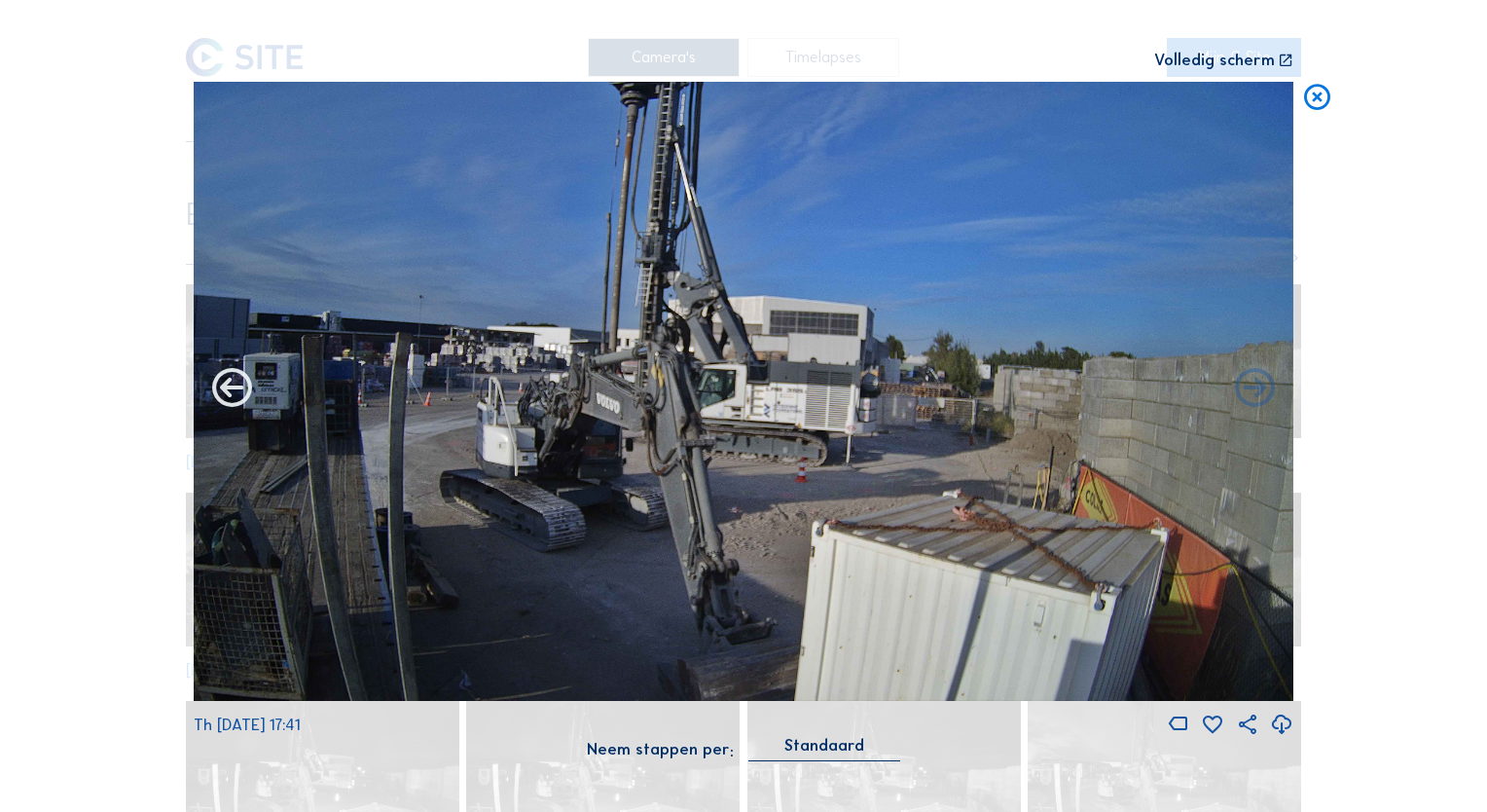
click at [230, 384] on icon at bounding box center [232, 390] width 48 height 48
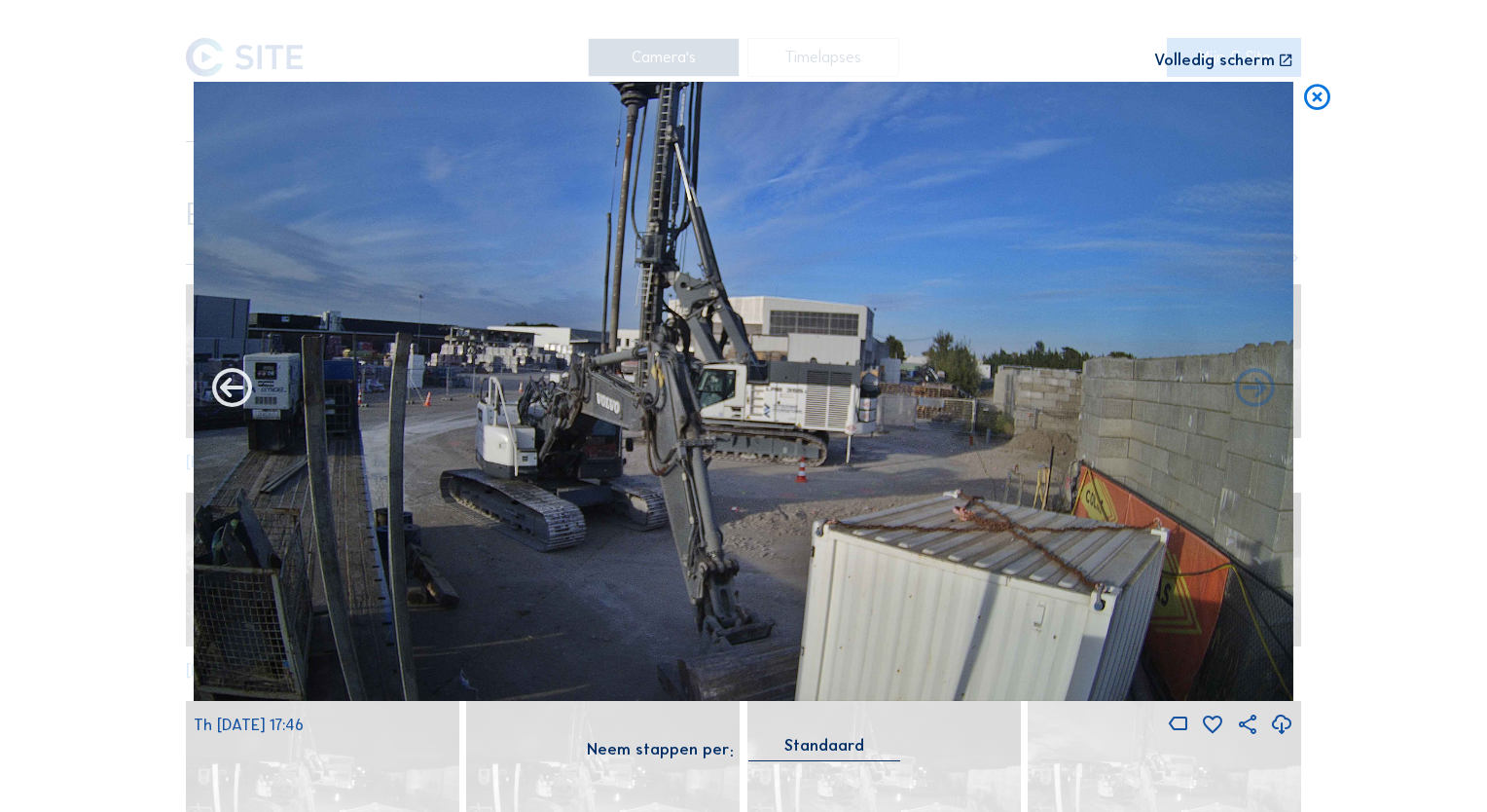
click at [229, 384] on icon at bounding box center [232, 390] width 48 height 48
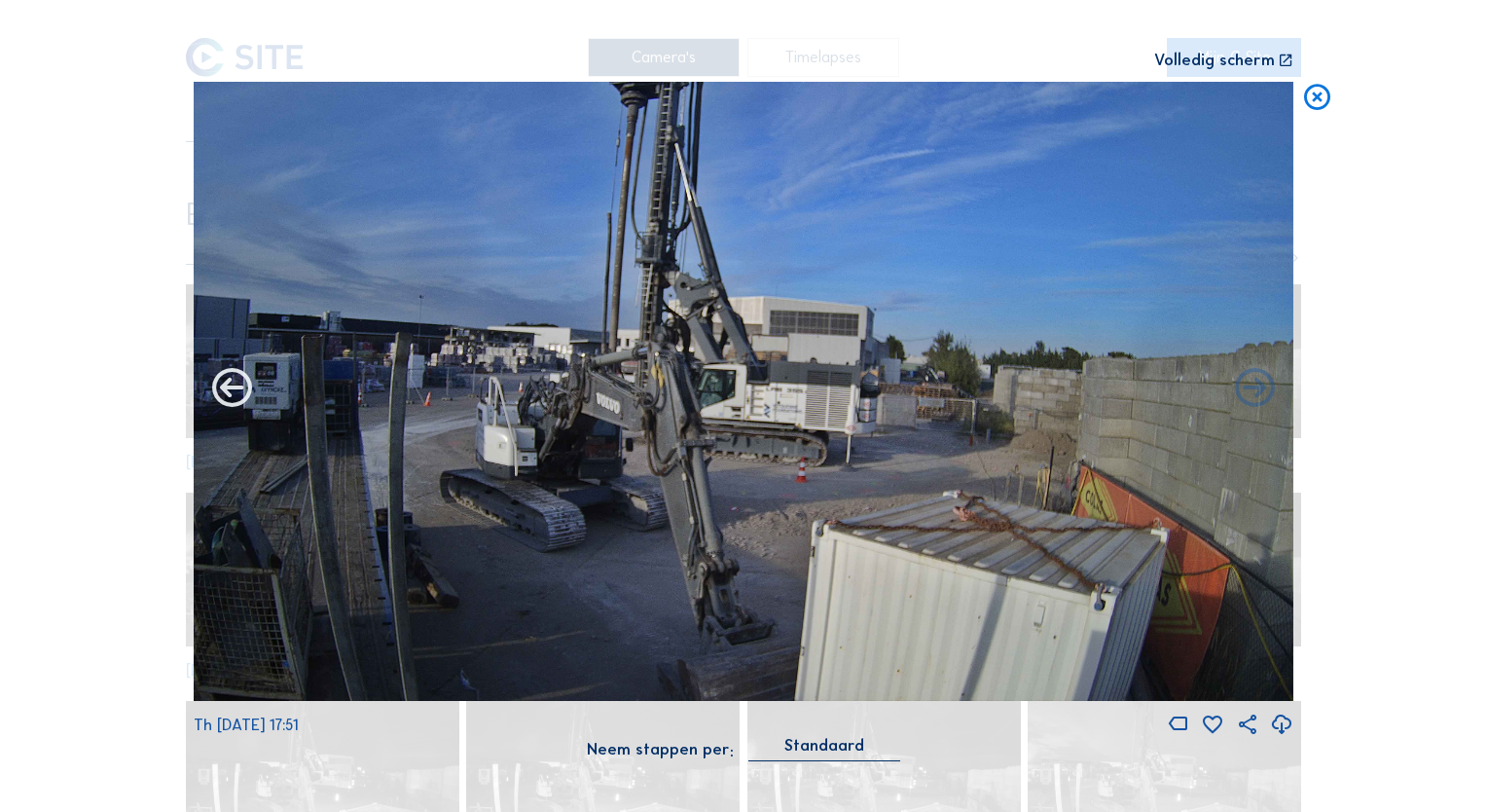
click at [229, 384] on icon at bounding box center [232, 390] width 48 height 48
click at [240, 391] on icon at bounding box center [232, 390] width 48 height 48
click at [230, 391] on icon at bounding box center [232, 390] width 48 height 48
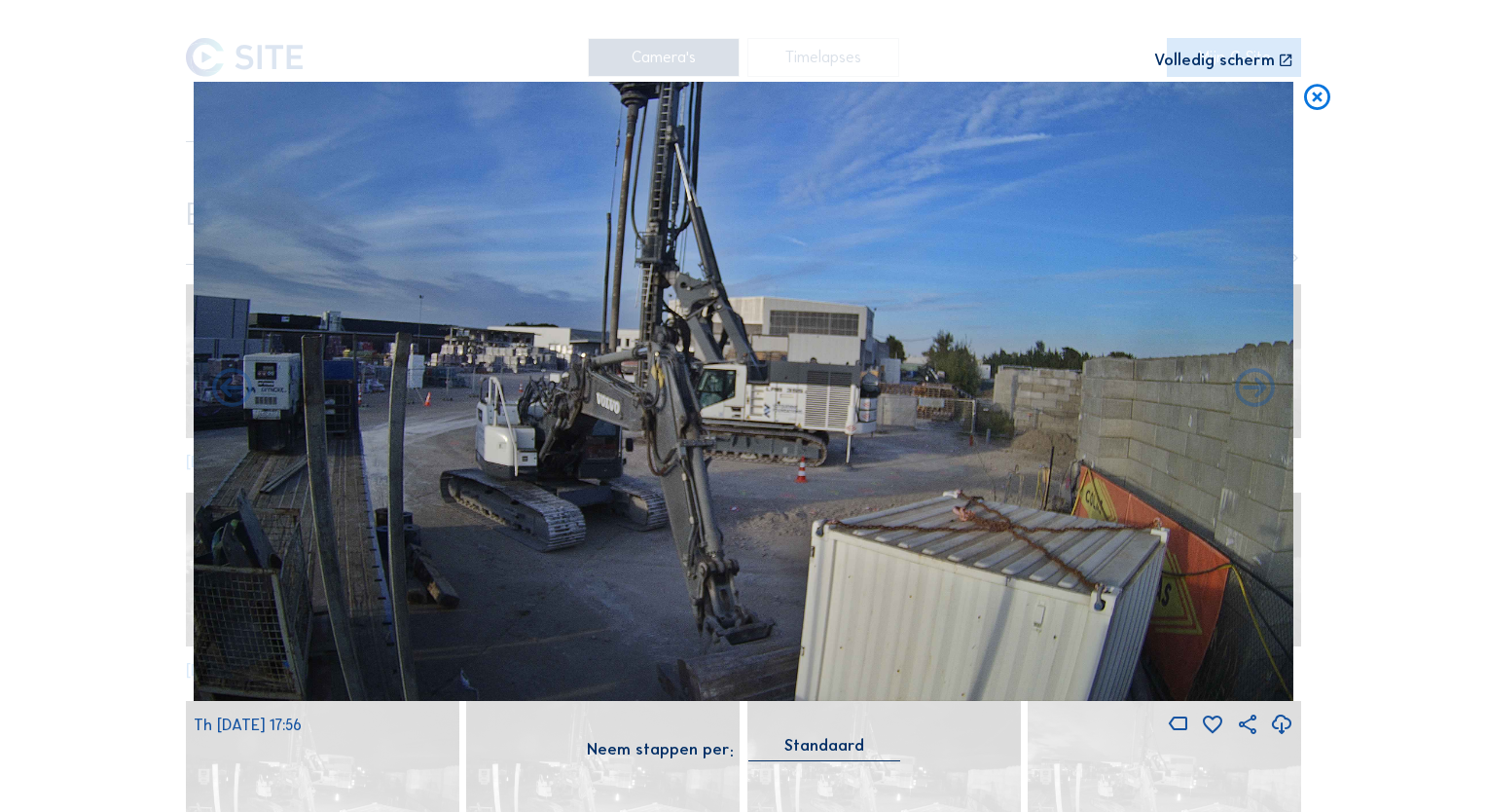
click at [230, 391] on icon at bounding box center [232, 390] width 48 height 48
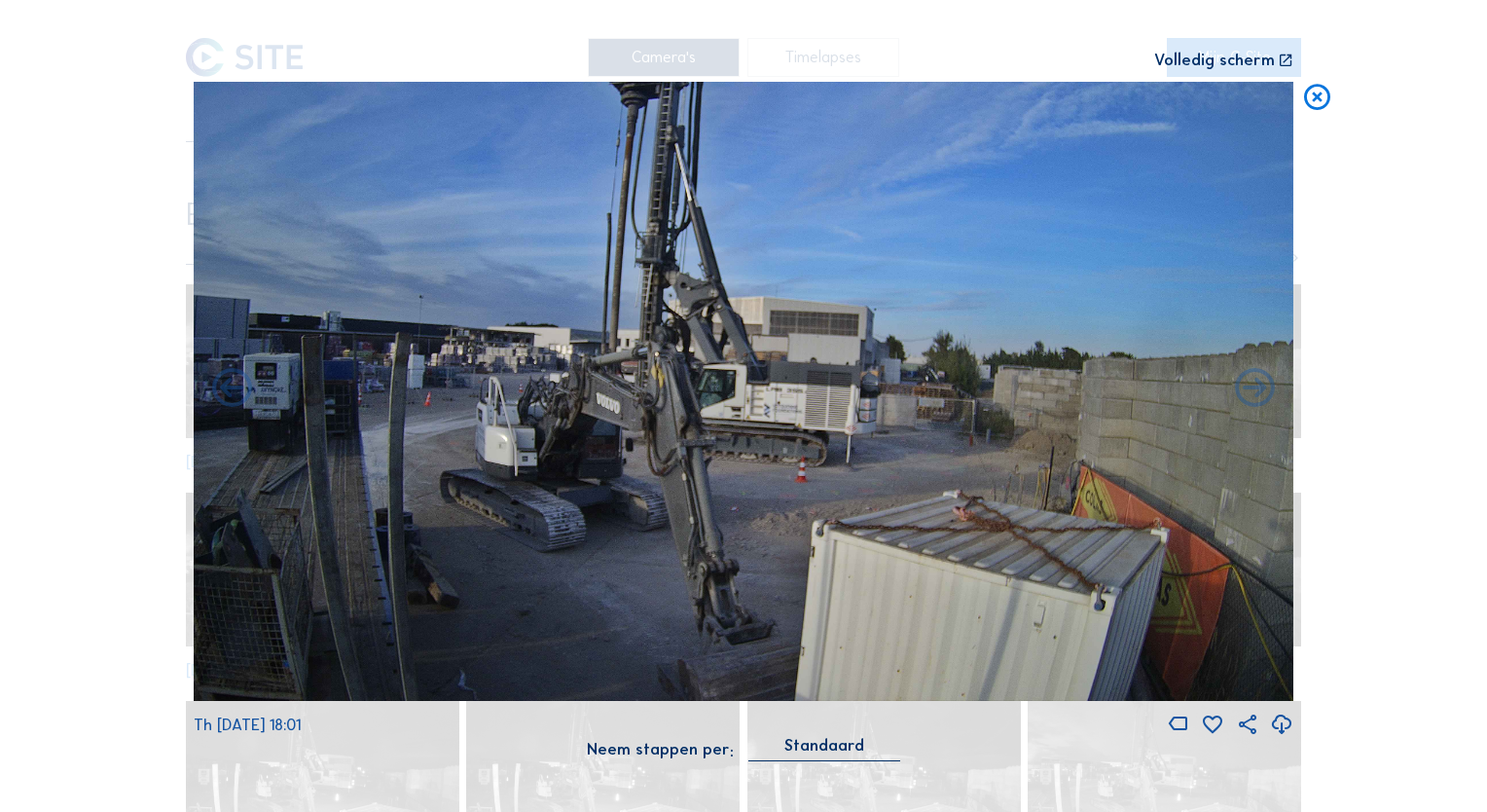
click at [230, 391] on icon at bounding box center [232, 390] width 48 height 48
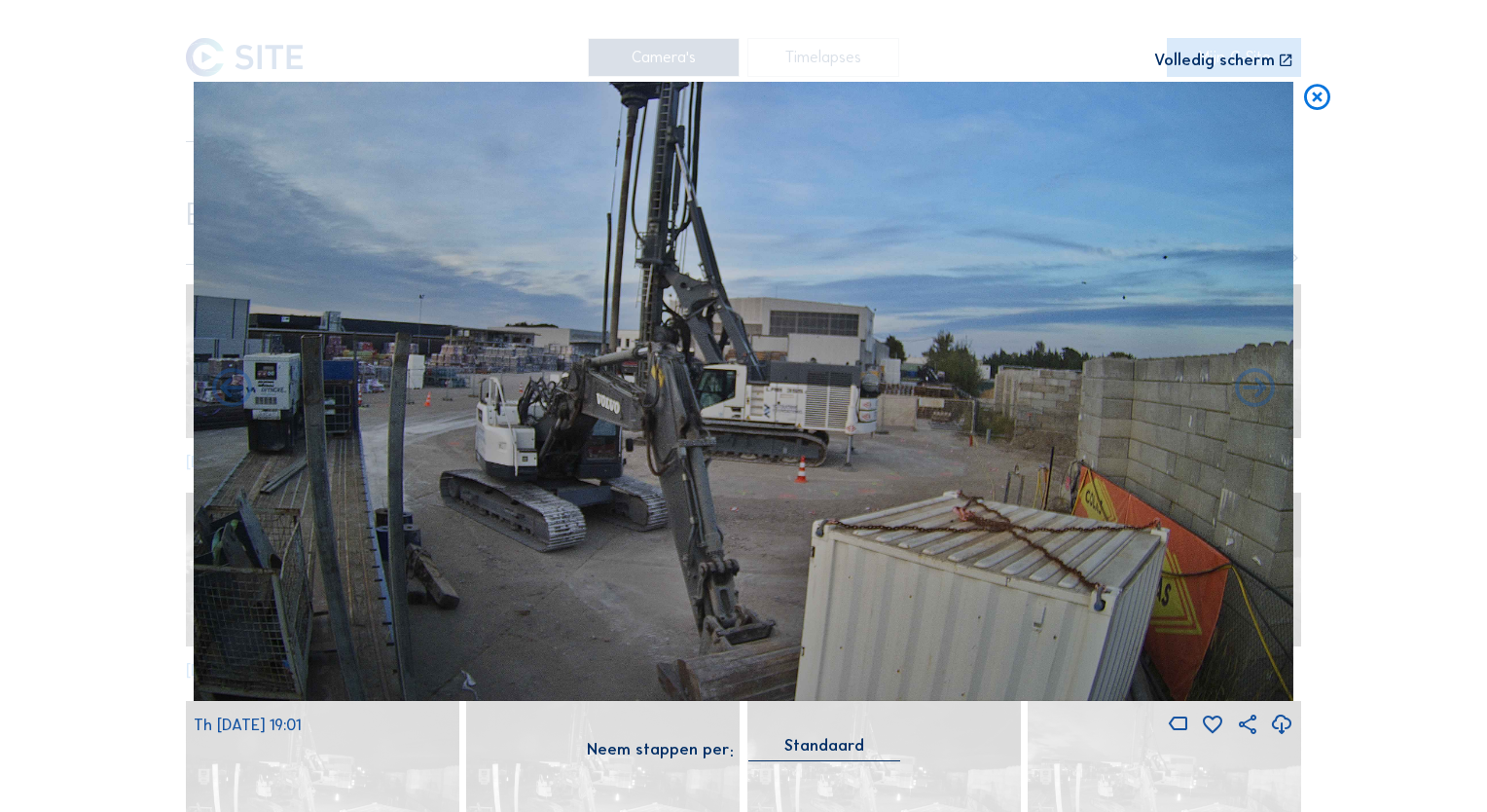
click at [230, 391] on icon at bounding box center [232, 390] width 48 height 48
